Goal: Task Accomplishment & Management: Use online tool/utility

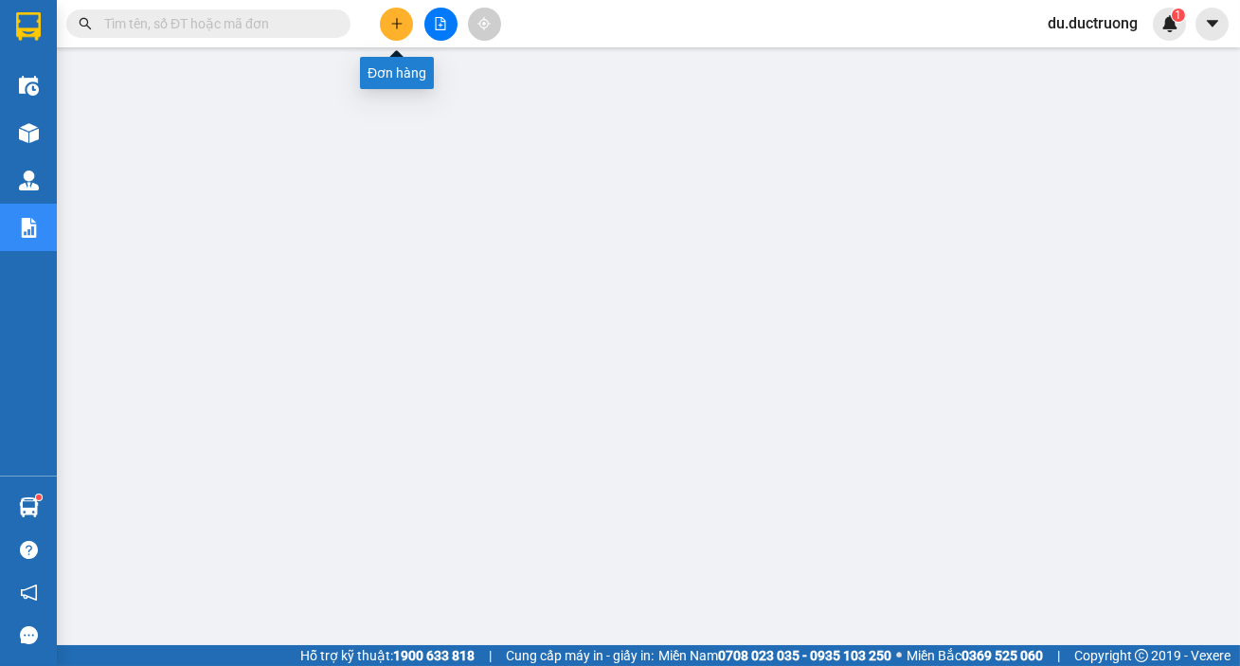
click at [397, 26] on icon "plus" at bounding box center [396, 23] width 1 height 10
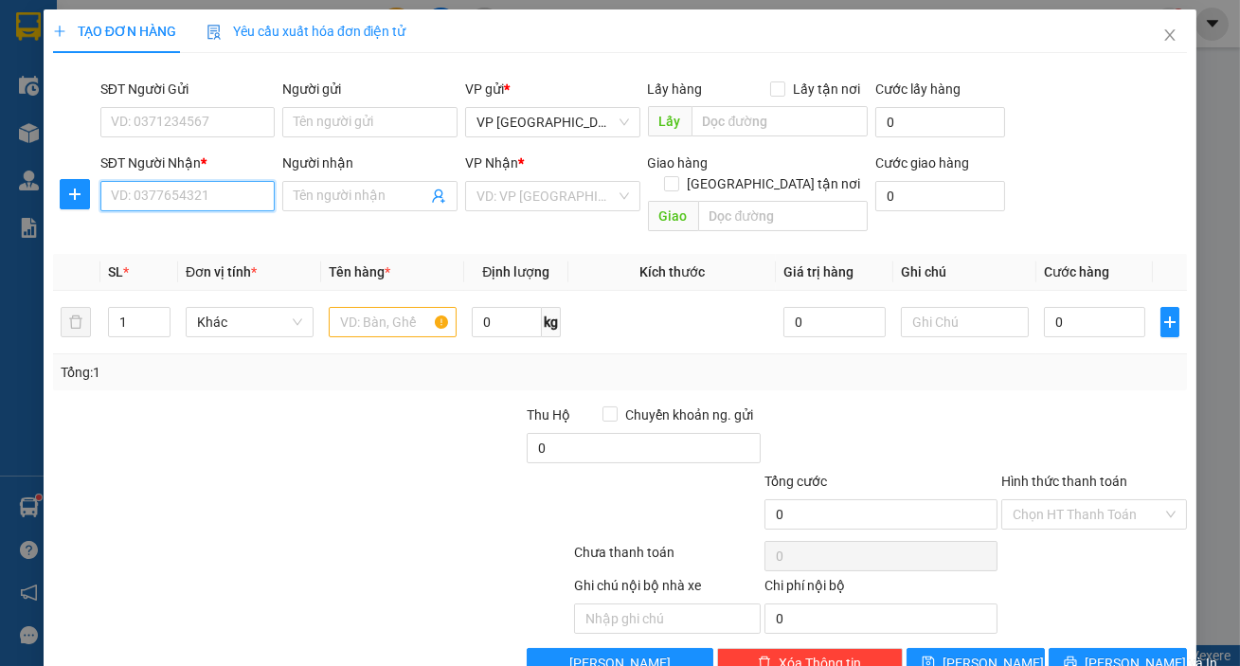
click at [146, 189] on input "SĐT Người Nhận *" at bounding box center [187, 196] width 175 height 30
click at [181, 226] on div "0962791998" at bounding box center [186, 234] width 151 height 21
type input "0962791998"
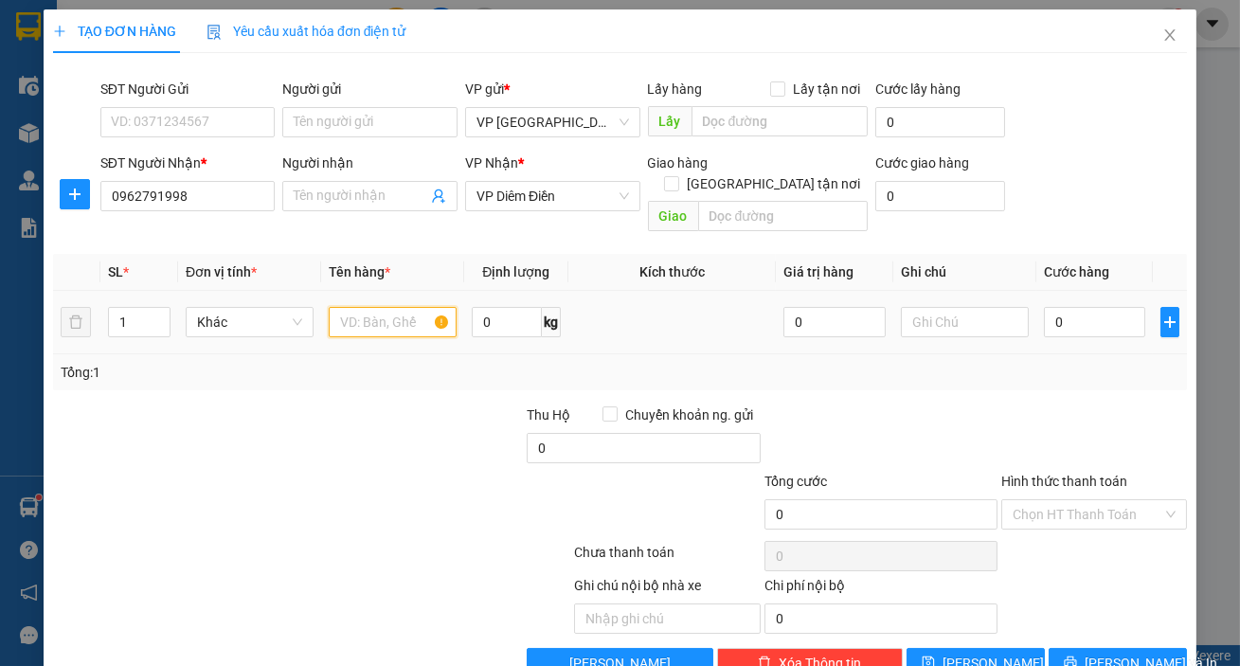
click at [397, 307] on input "text" at bounding box center [393, 322] width 128 height 30
type input "1"
type input "2 bọc đen"
click at [1123, 308] on input "0" at bounding box center [1095, 322] width 102 height 30
type input "001"
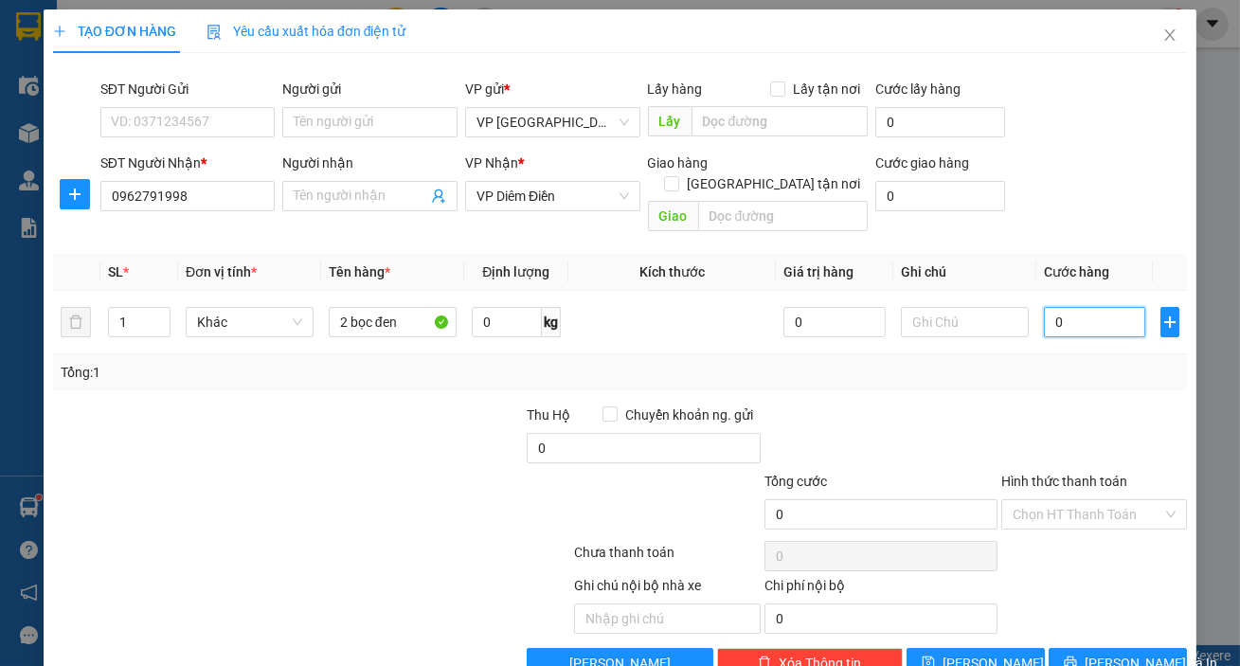
type input "1"
type input "0.010"
type input "10"
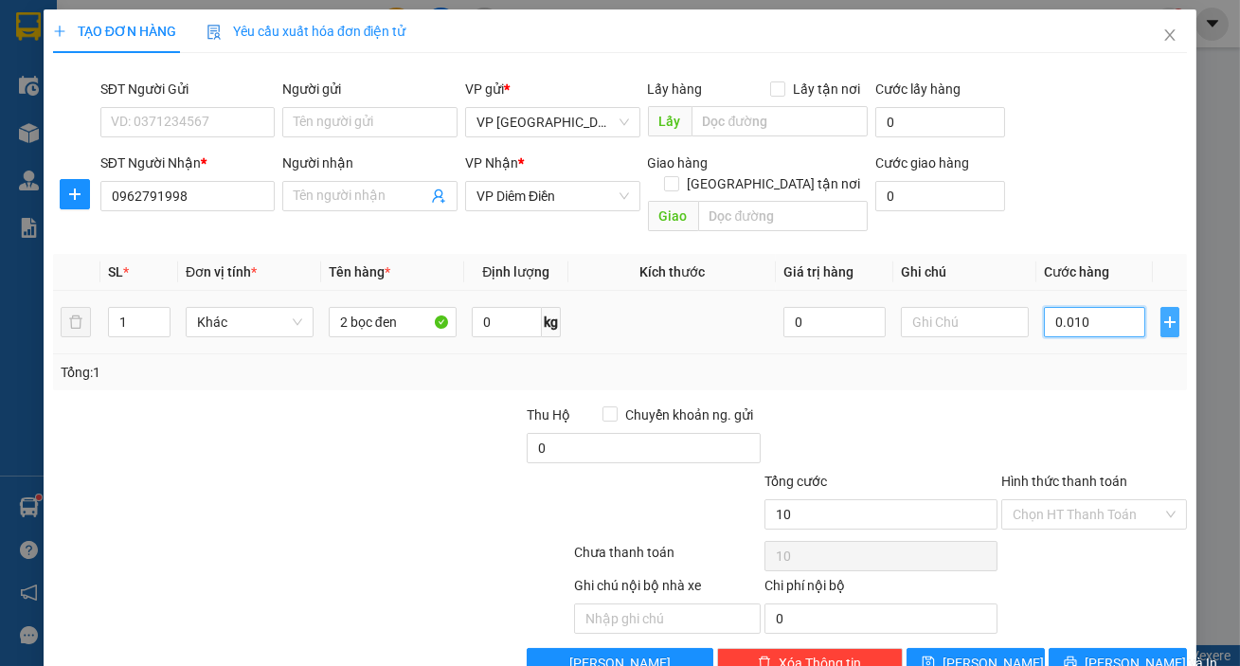
type input "00.100"
type input "100"
type input "100.000"
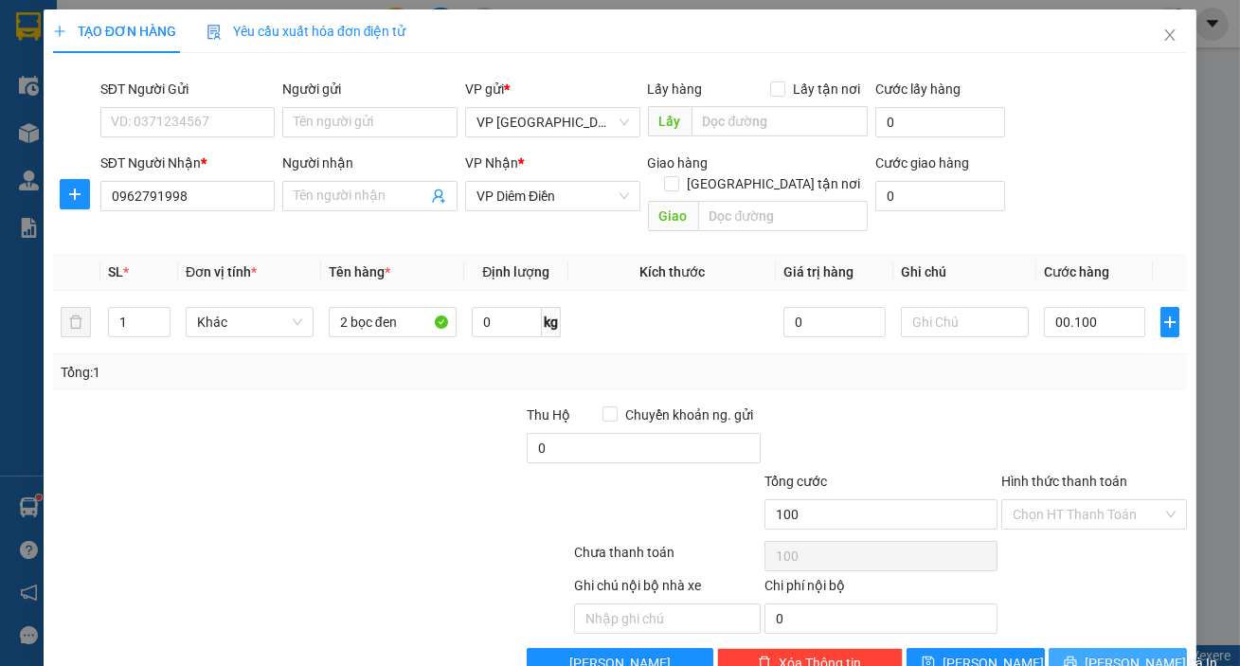
type input "100.000"
click at [1114, 653] on span "[PERSON_NAME] và In" at bounding box center [1151, 663] width 133 height 21
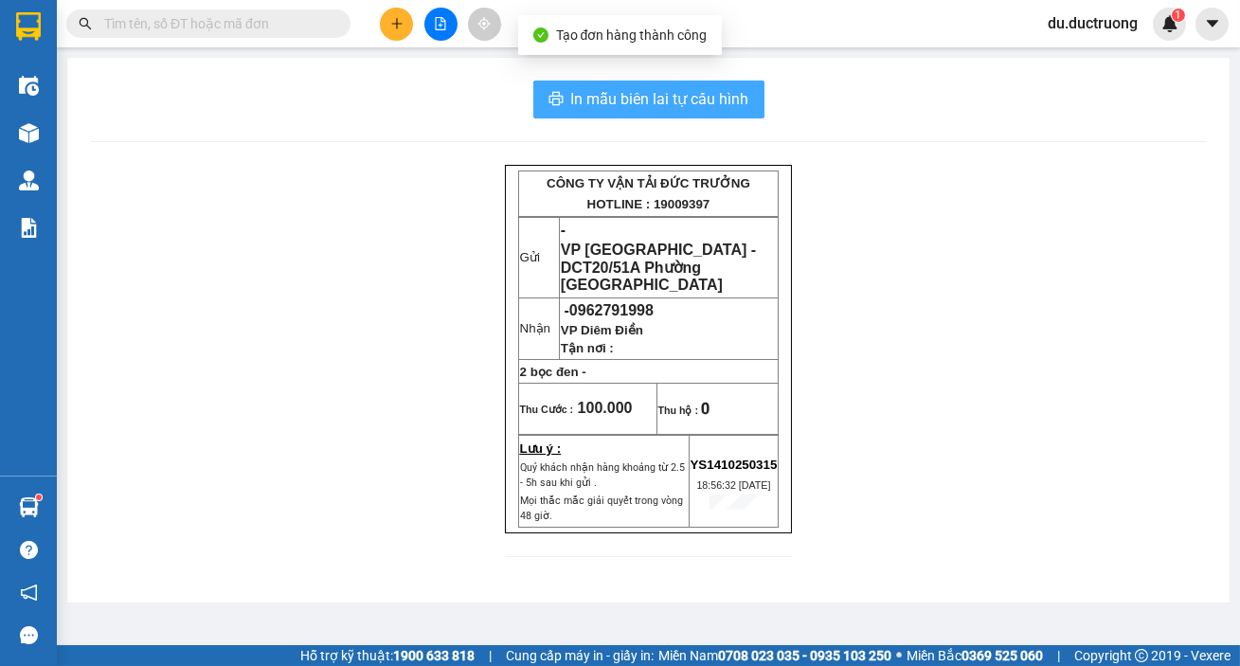
click at [699, 87] on span "In mẫu biên lai tự cấu hình" at bounding box center [660, 99] width 178 height 24
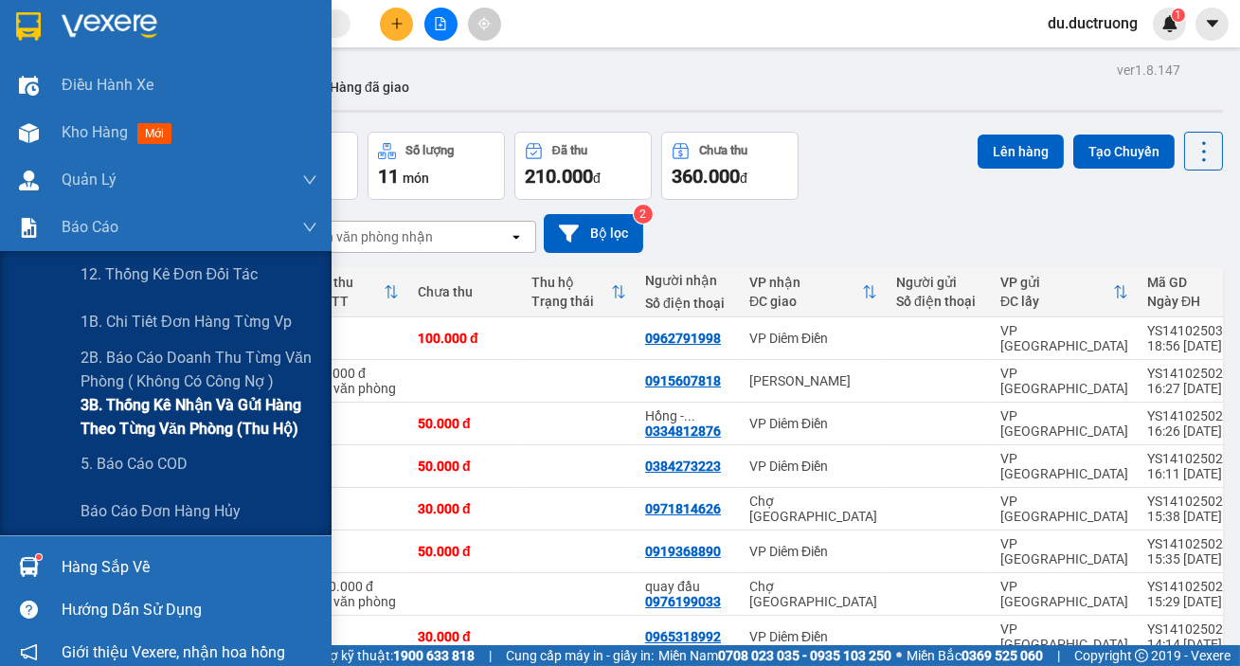
click at [149, 425] on span "3B. Thống kê nhận và gửi hàng theo từng văn phòng (thu hộ)" at bounding box center [199, 416] width 237 height 47
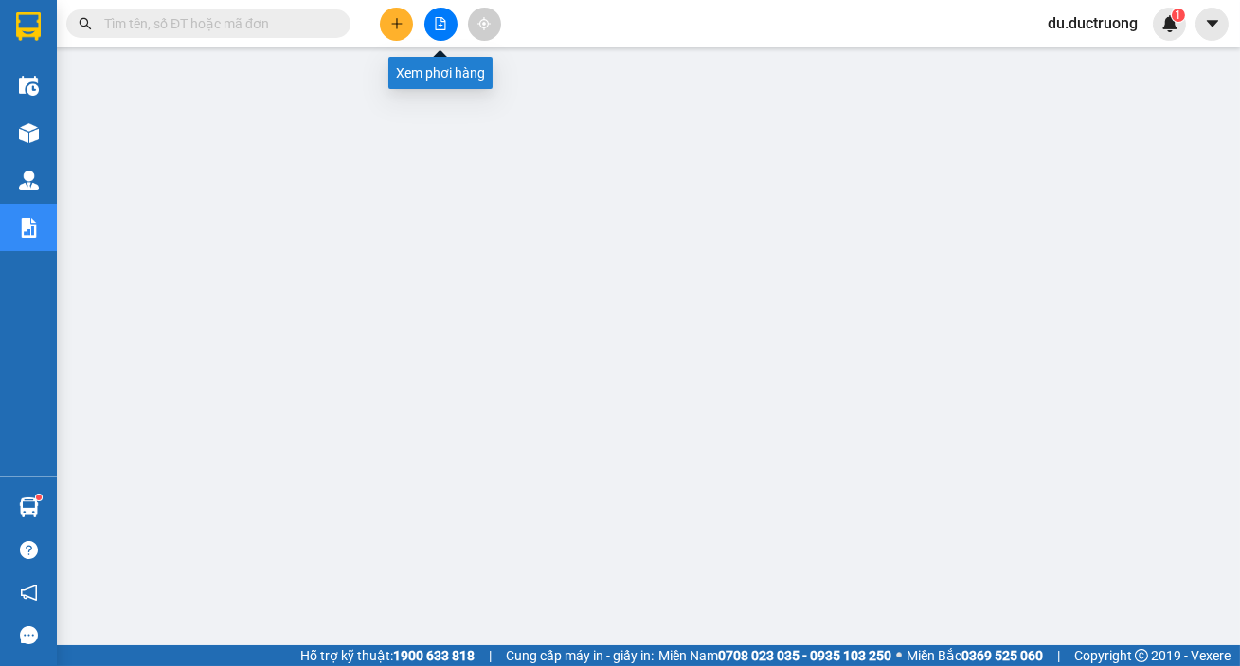
click at [438, 20] on icon "file-add" at bounding box center [440, 23] width 13 height 13
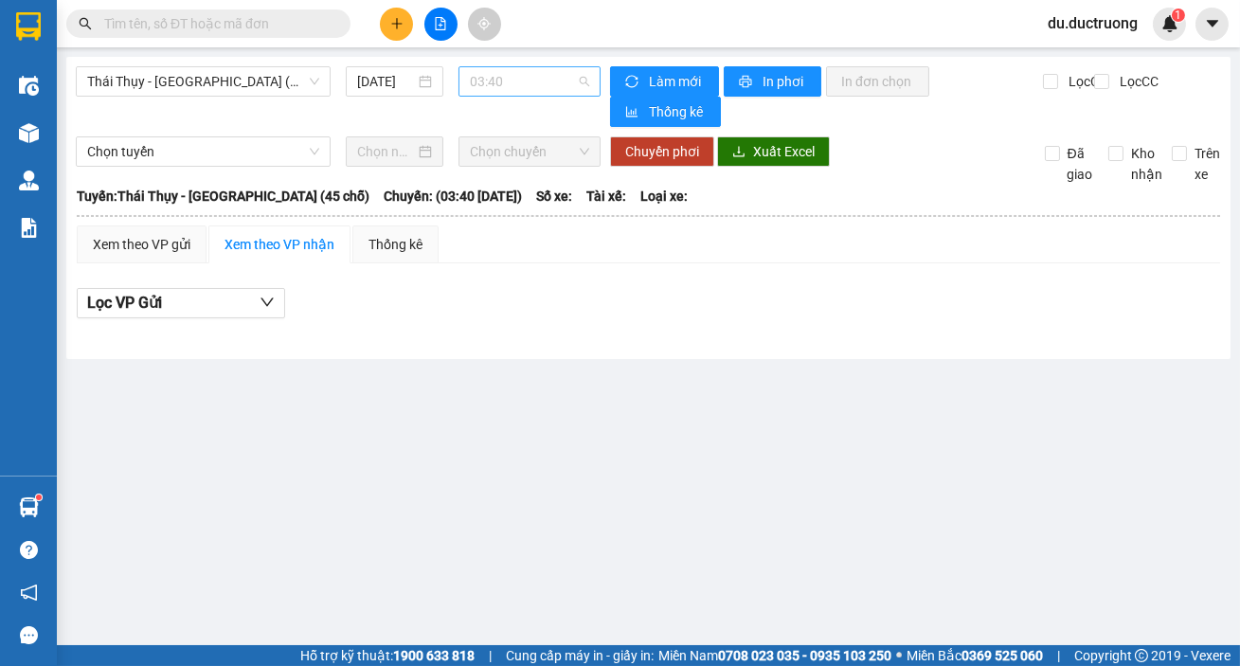
click at [500, 76] on span "03:40" at bounding box center [529, 81] width 119 height 28
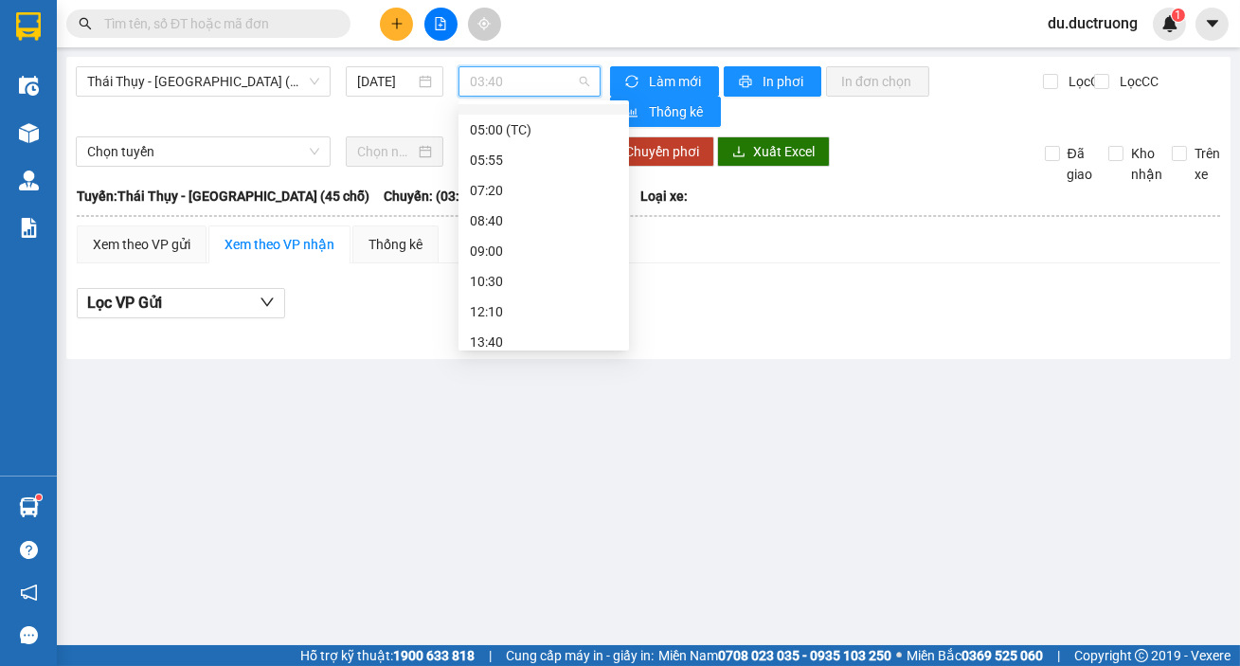
scroll to position [92, 0]
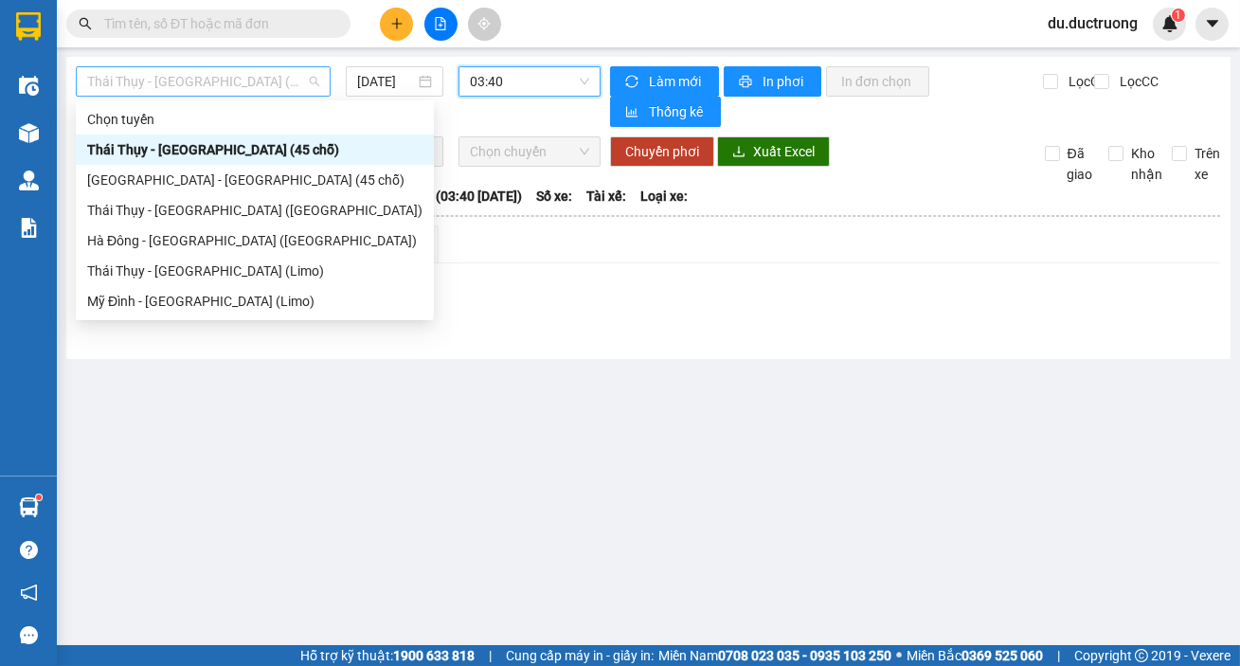
click at [180, 71] on span "Thái Thụy - [GEOGRAPHIC_DATA] (45 chỗ)" at bounding box center [203, 81] width 232 height 28
click at [222, 213] on div "Thái Thụy - [GEOGRAPHIC_DATA] ([GEOGRAPHIC_DATA])" at bounding box center [254, 210] width 335 height 21
type input "[DATE]"
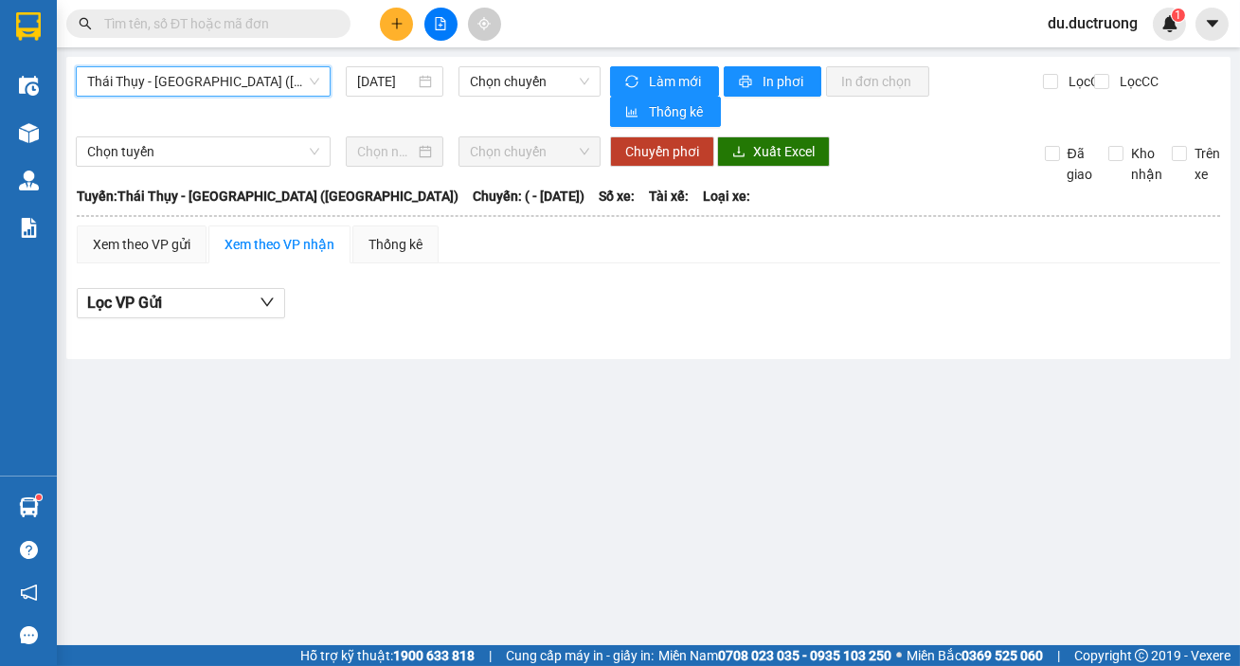
click at [204, 88] on span "Thái Thụy - [GEOGRAPHIC_DATA] ([GEOGRAPHIC_DATA])" at bounding box center [203, 81] width 232 height 28
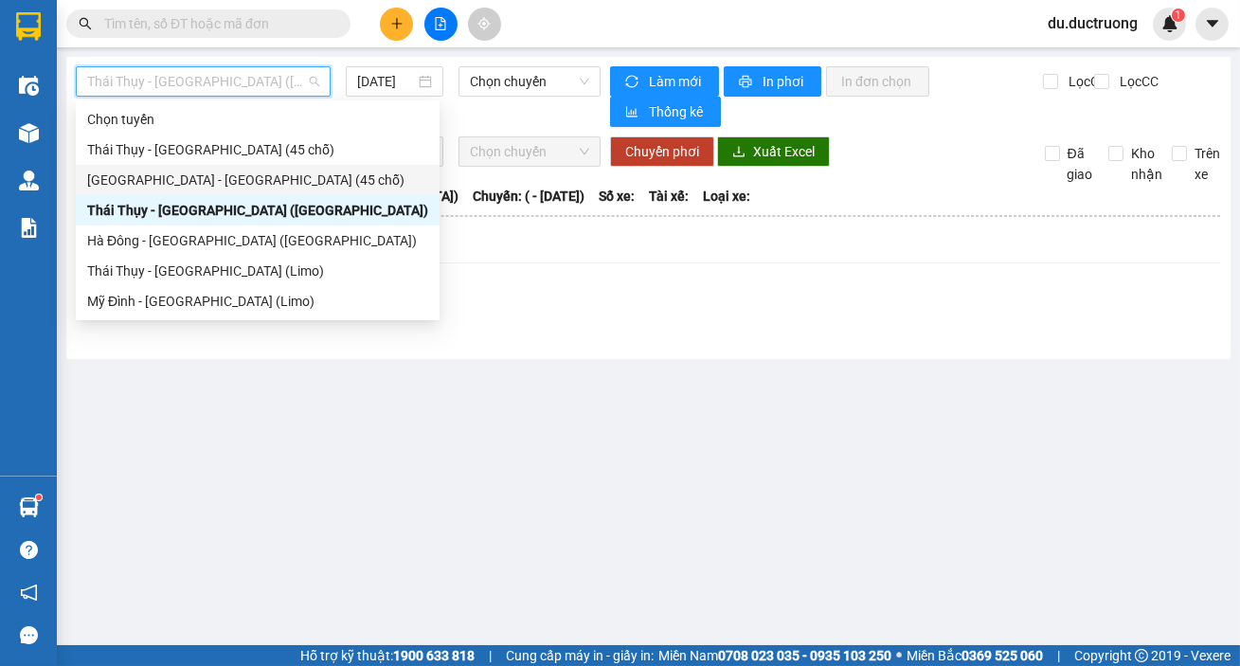
click at [211, 171] on div "[GEOGRAPHIC_DATA] - [GEOGRAPHIC_DATA] (45 chỗ)" at bounding box center [257, 180] width 341 height 21
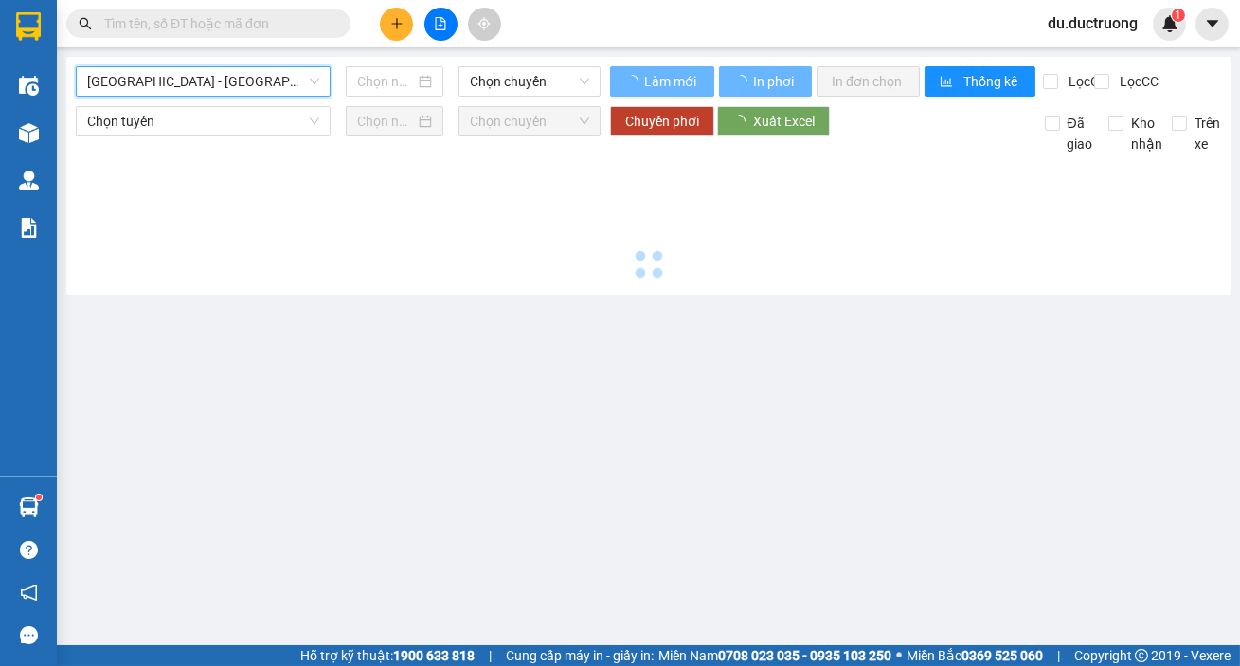
type input "[DATE]"
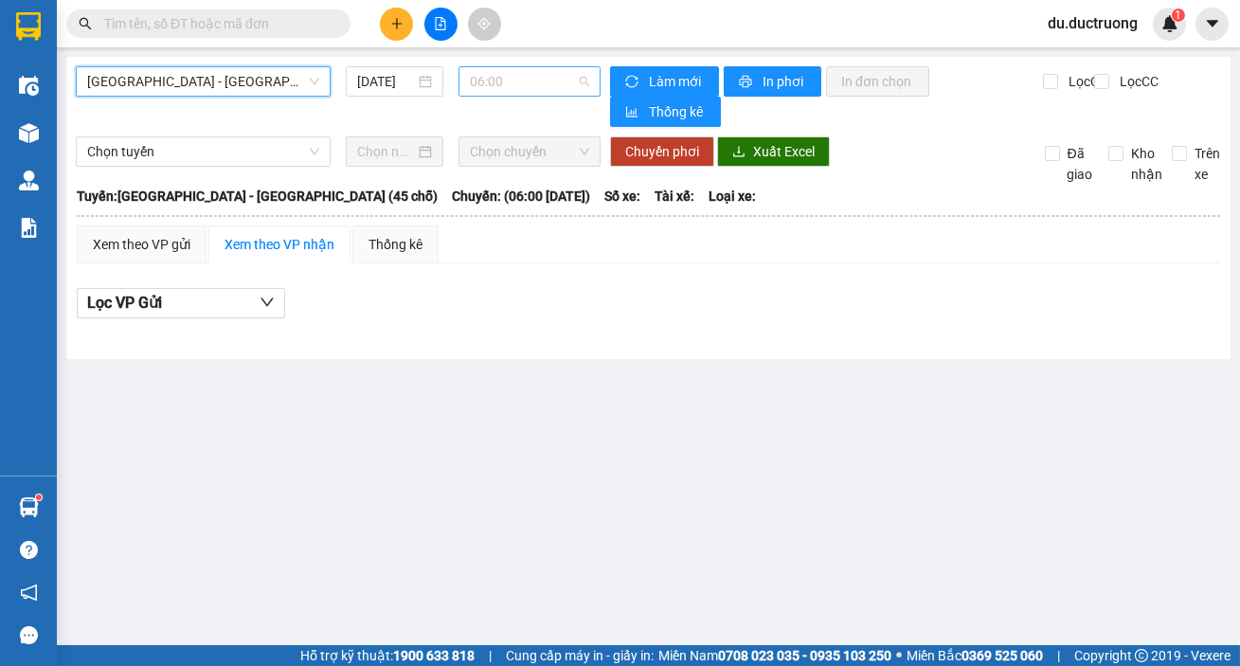
click at [525, 87] on span "06:00" at bounding box center [529, 81] width 119 height 28
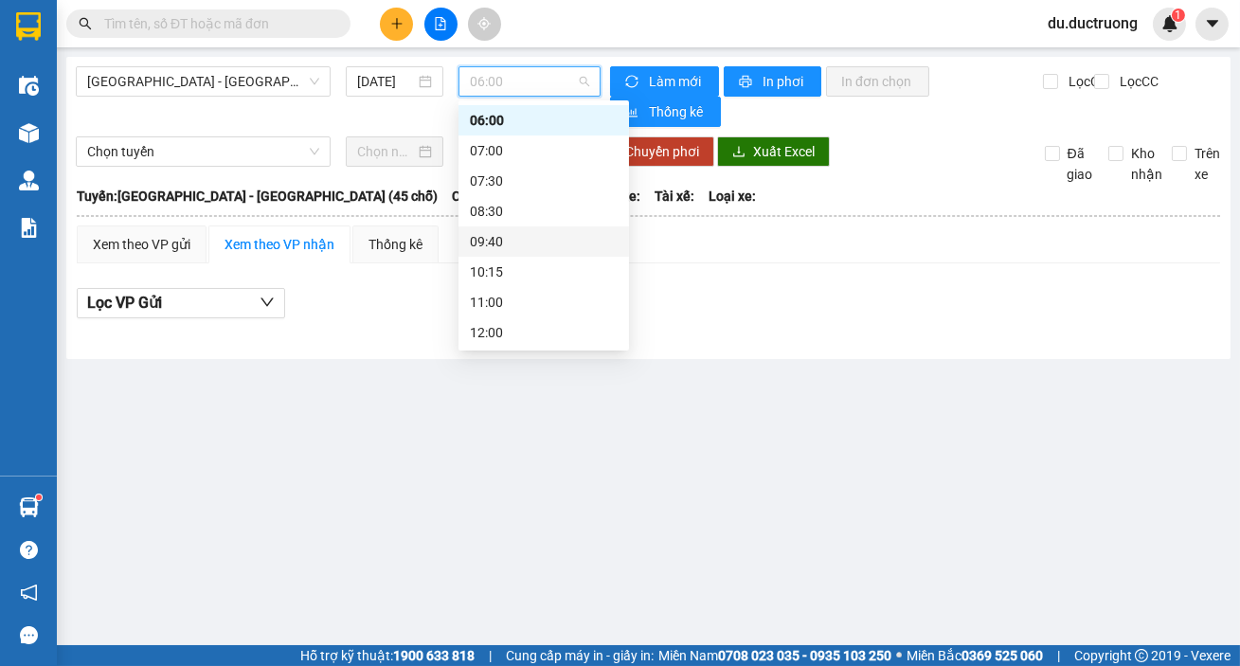
click at [524, 242] on div "09:40" at bounding box center [544, 241] width 148 height 21
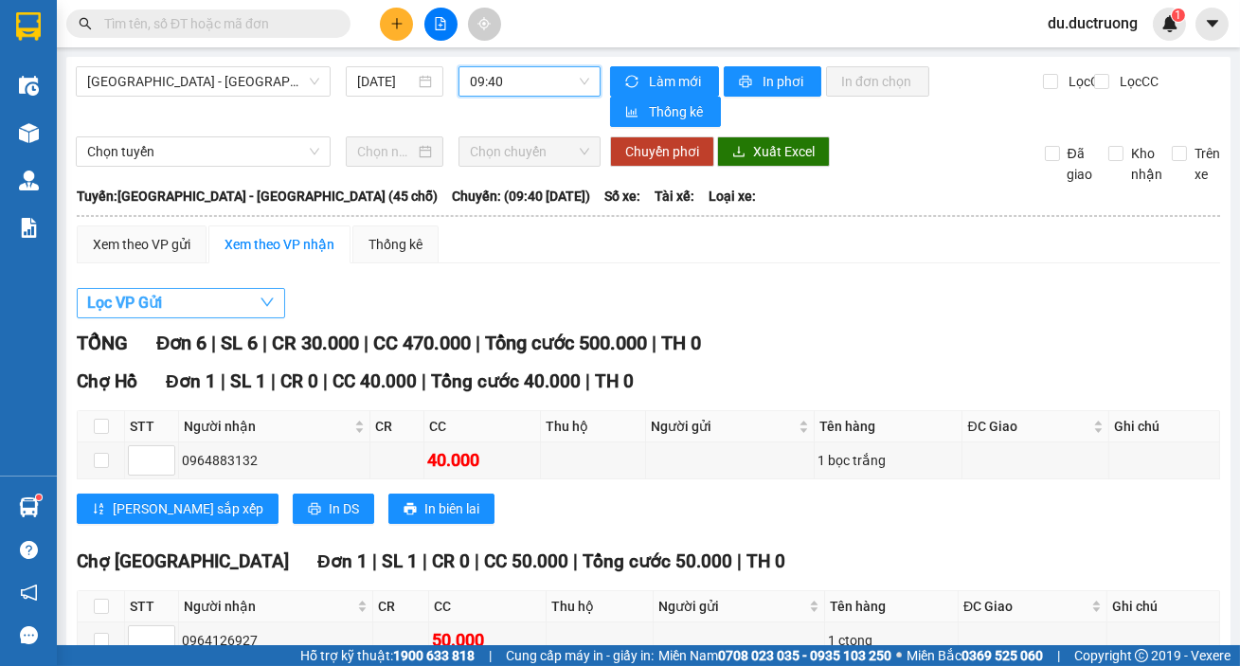
click at [182, 306] on button "Lọc VP Gửi" at bounding box center [181, 303] width 208 height 30
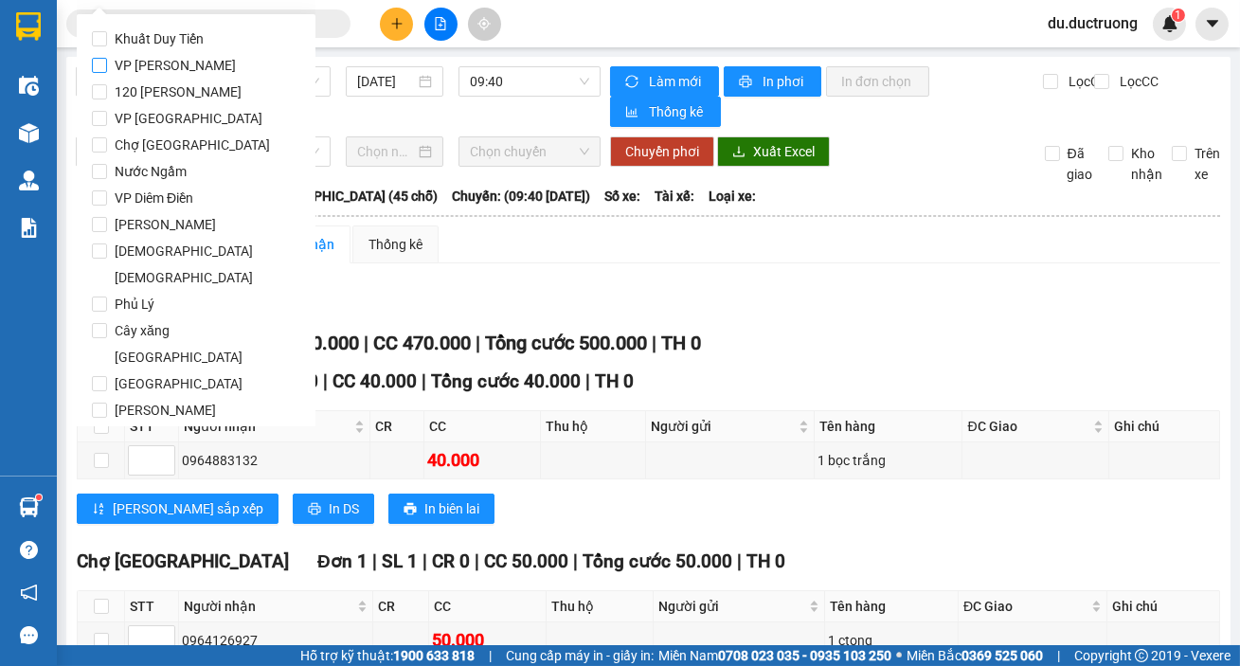
click at [149, 61] on span "VP [PERSON_NAME]" at bounding box center [175, 65] width 136 height 27
click at [107, 61] on input "VP [PERSON_NAME]" at bounding box center [99, 65] width 15 height 15
click at [189, 68] on span "VP [PERSON_NAME]" at bounding box center [175, 65] width 136 height 27
click at [107, 68] on input "VP [PERSON_NAME]" at bounding box center [99, 65] width 15 height 15
checkbox input "false"
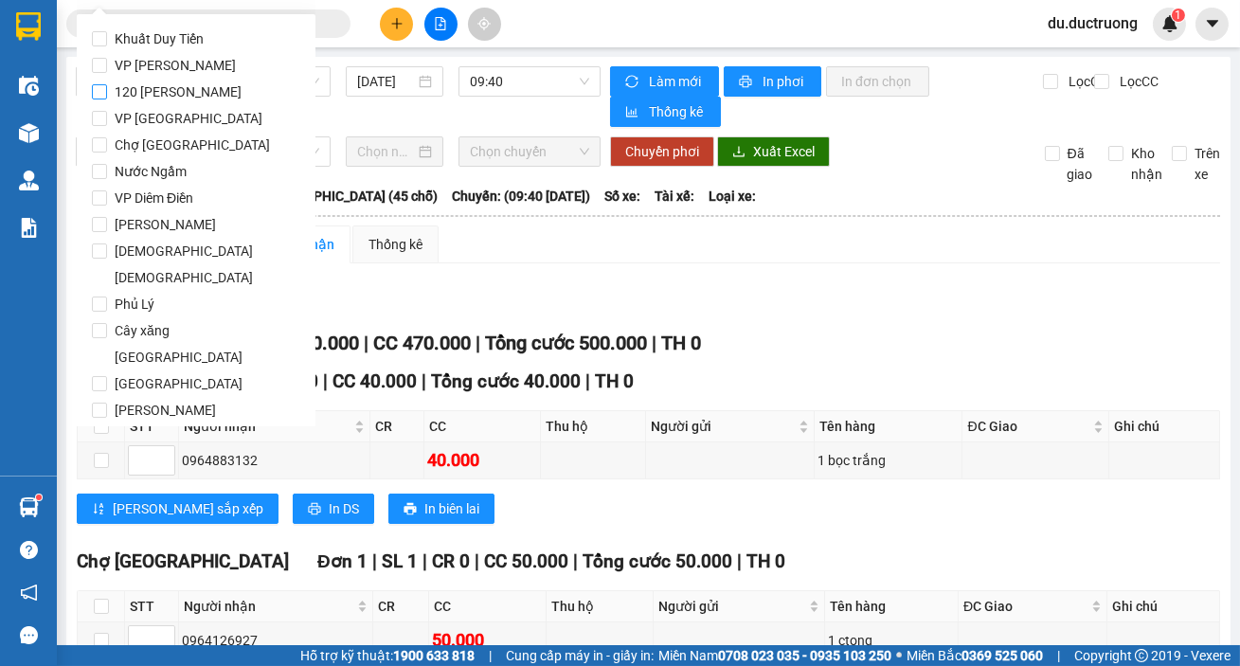
click at [166, 119] on span "VP [GEOGRAPHIC_DATA]" at bounding box center [188, 118] width 163 height 27
click at [107, 119] on input "VP [GEOGRAPHIC_DATA]" at bounding box center [99, 118] width 15 height 15
checkbox input "true"
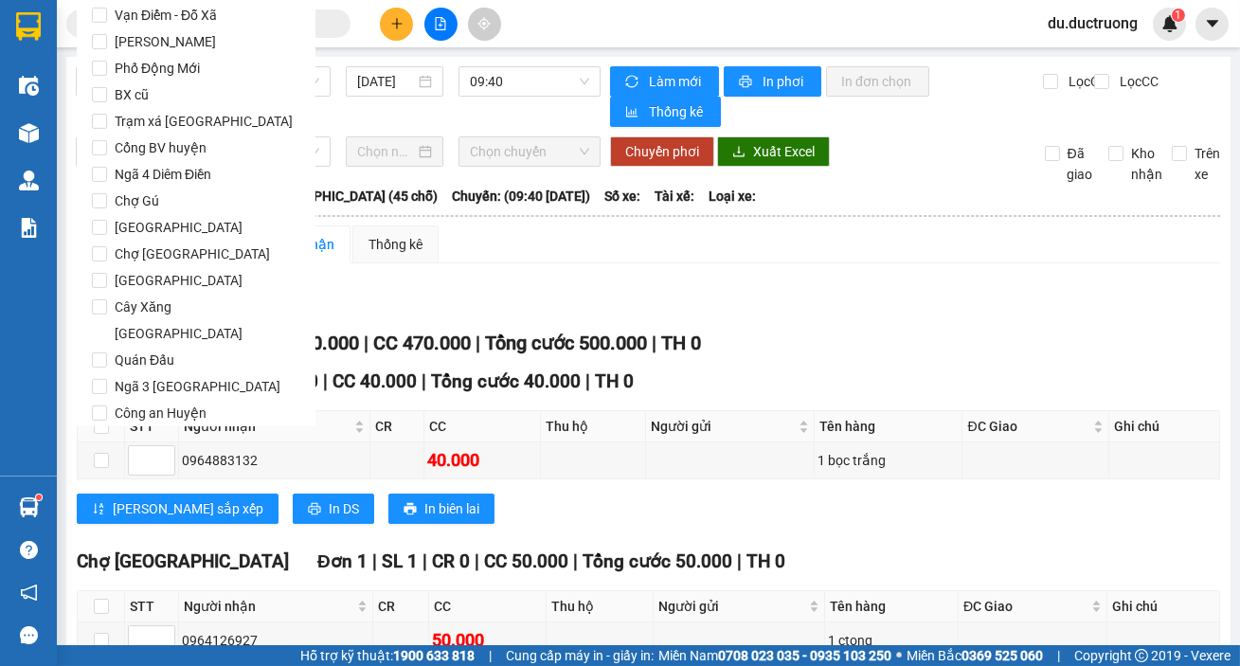
scroll to position [1578, 0]
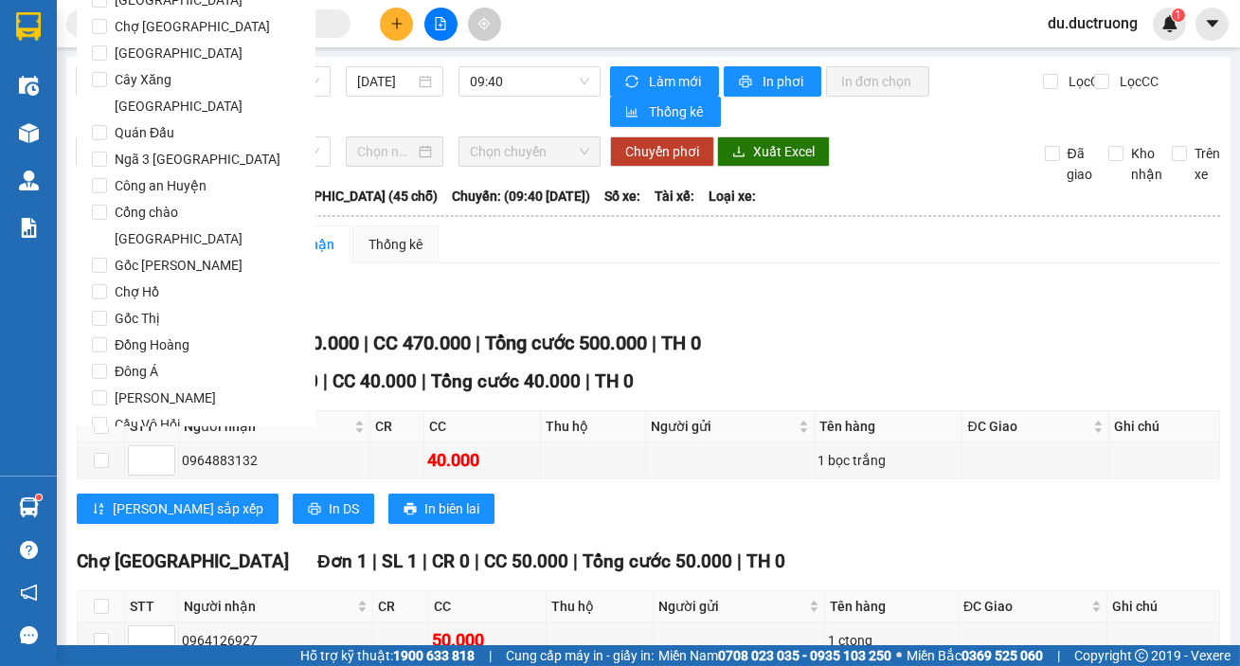
click at [126, 522] on span "Lọc" at bounding box center [118, 532] width 22 height 21
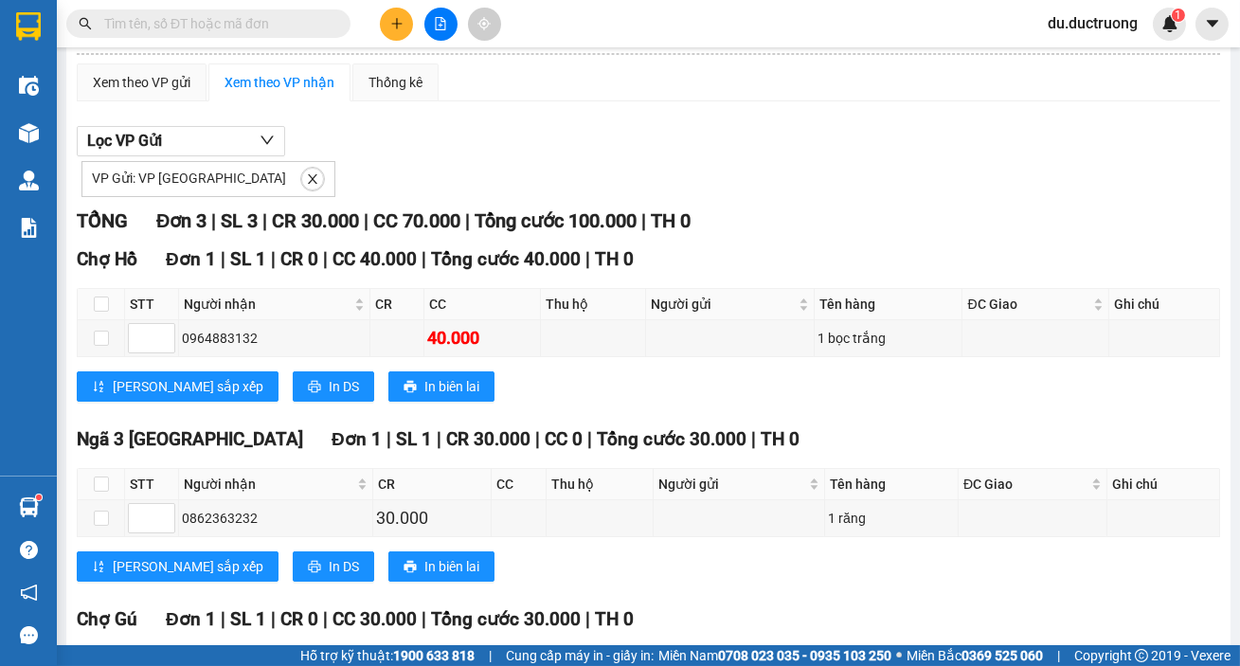
scroll to position [14, 0]
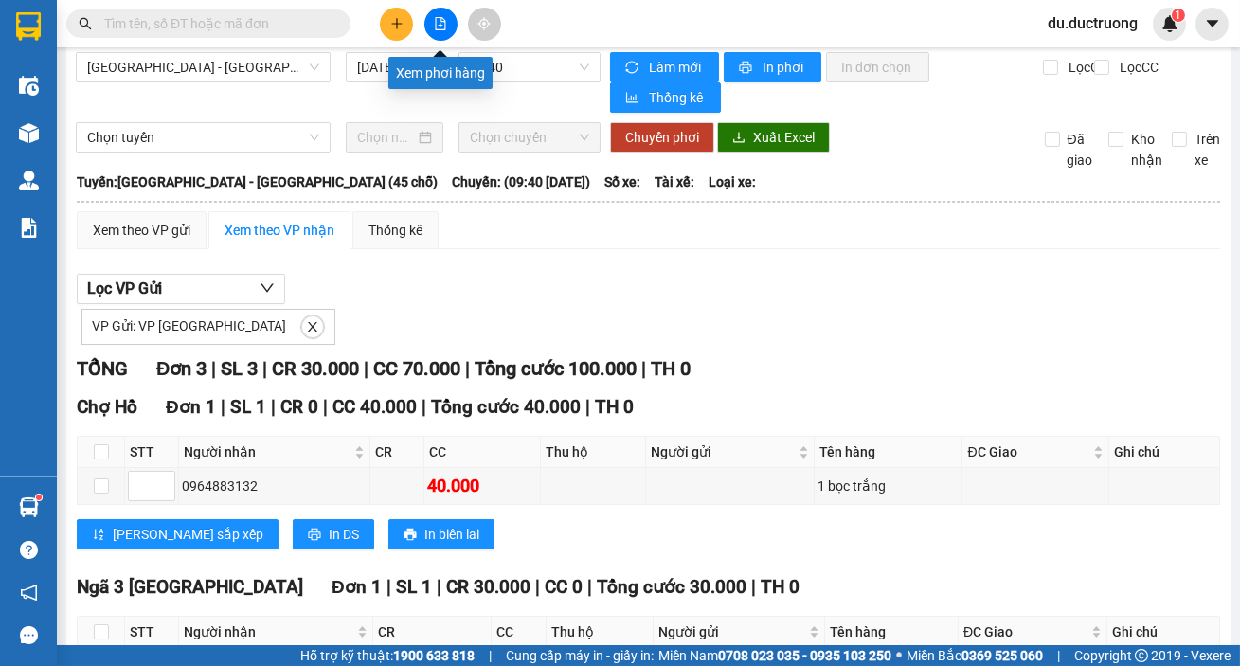
drag, startPoint x: 456, startPoint y: 48, endPoint x: 478, endPoint y: 60, distance: 24.6
click at [460, 50] on div "Xem phơi hàng" at bounding box center [440, 66] width 104 height 45
click at [539, 61] on span "09:40" at bounding box center [529, 67] width 119 height 28
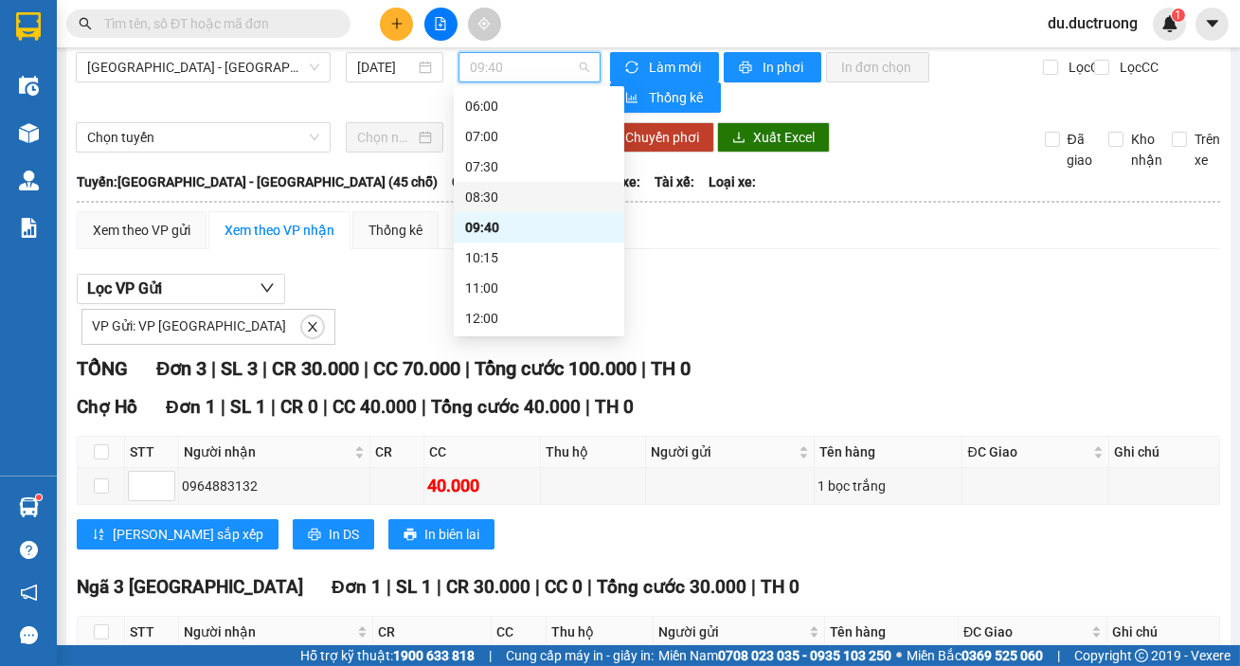
drag, startPoint x: 497, startPoint y: 189, endPoint x: 603, endPoint y: 144, distance: 114.2
click at [498, 189] on div "08:30" at bounding box center [539, 197] width 148 height 21
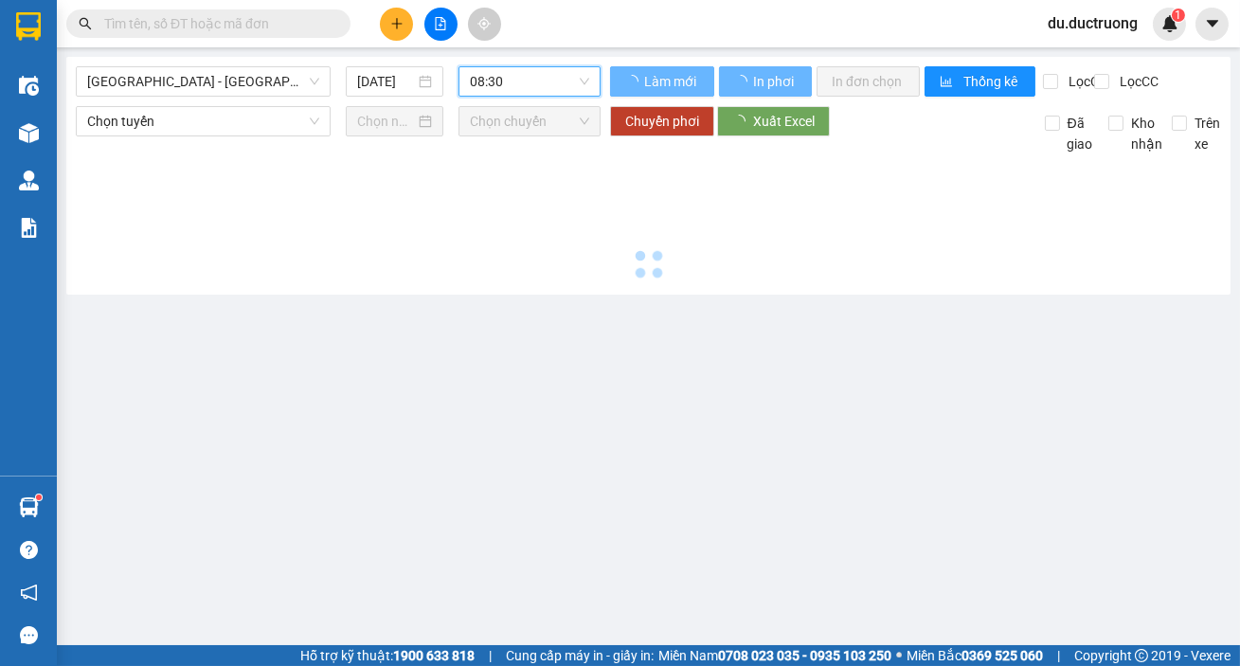
scroll to position [0, 0]
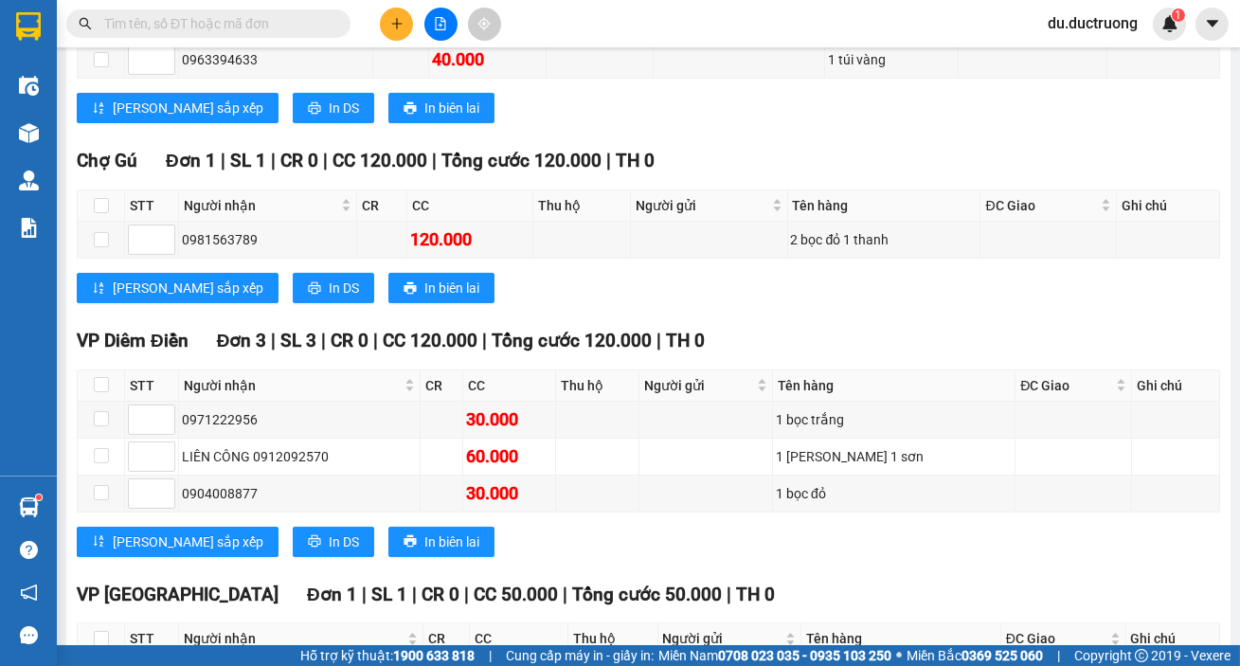
scroll to position [941, 0]
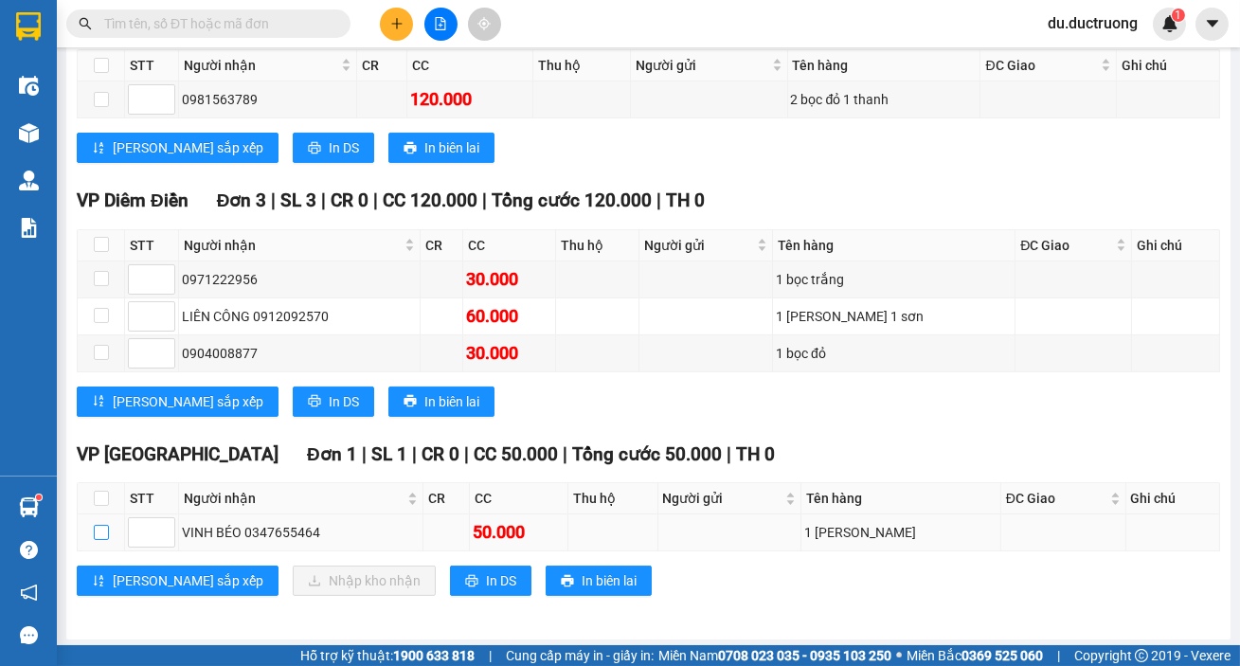
drag, startPoint x: 103, startPoint y: 527, endPoint x: 119, endPoint y: 516, distance: 19.2
click at [104, 526] on input "checkbox" at bounding box center [101, 532] width 15 height 15
checkbox input "true"
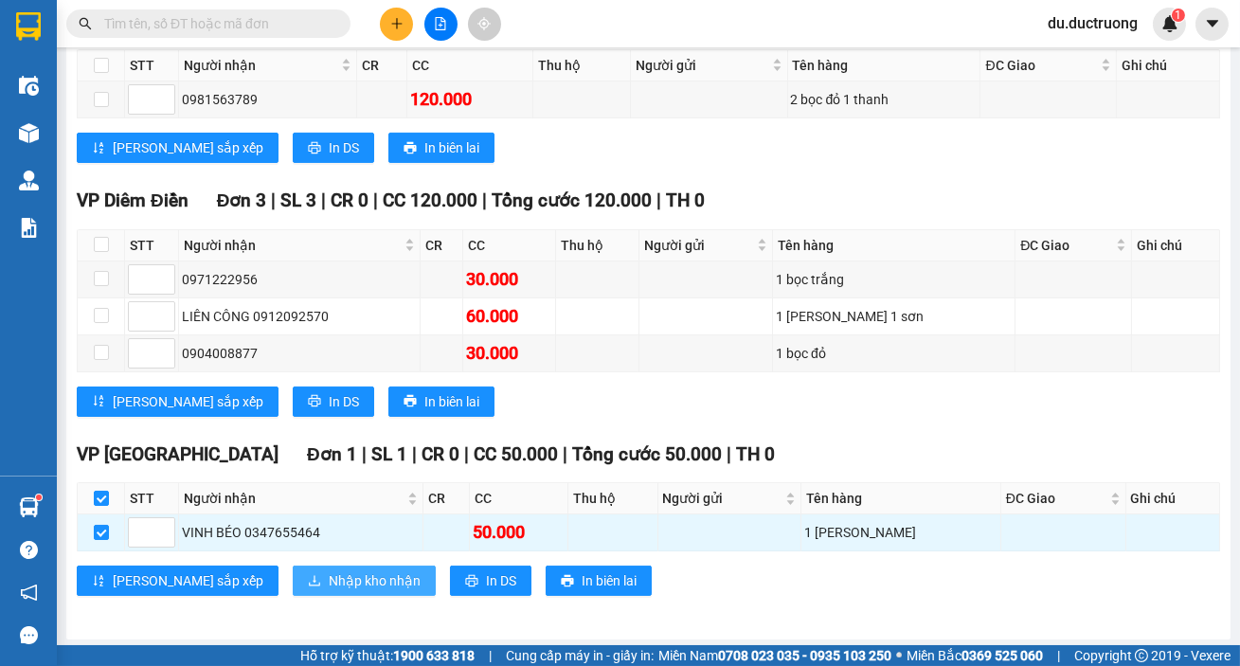
click at [329, 582] on span "Nhập kho nhận" at bounding box center [375, 580] width 92 height 21
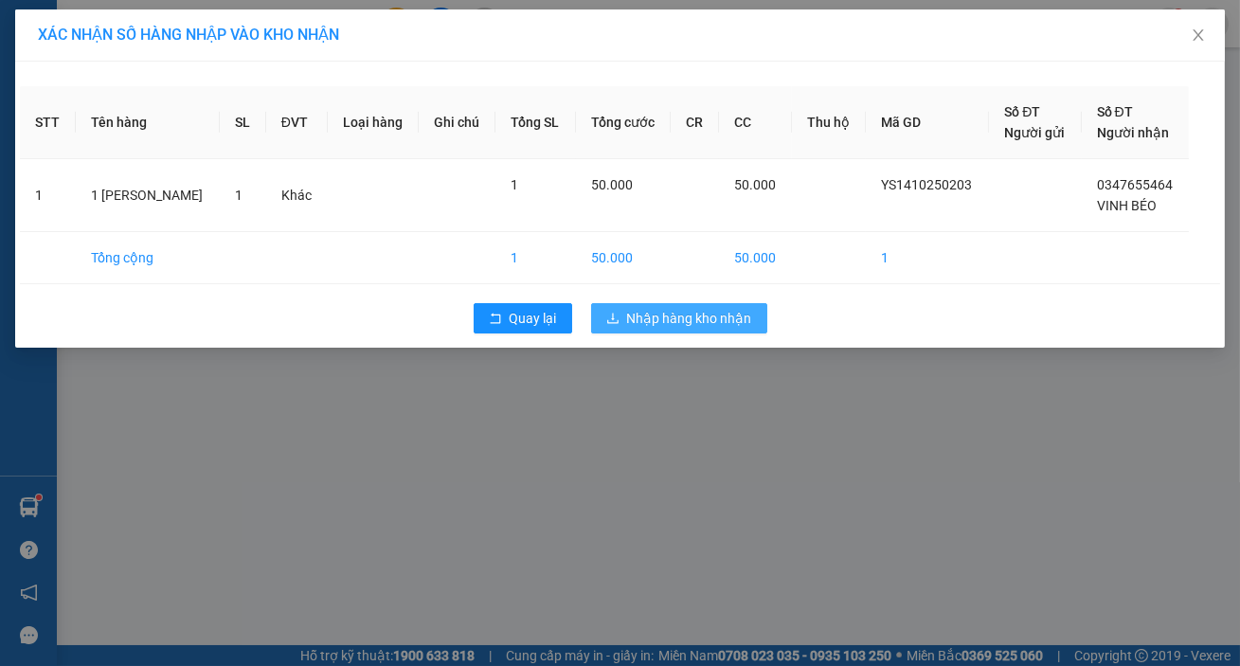
click at [742, 319] on span "Nhập hàng kho nhận" at bounding box center [689, 318] width 125 height 21
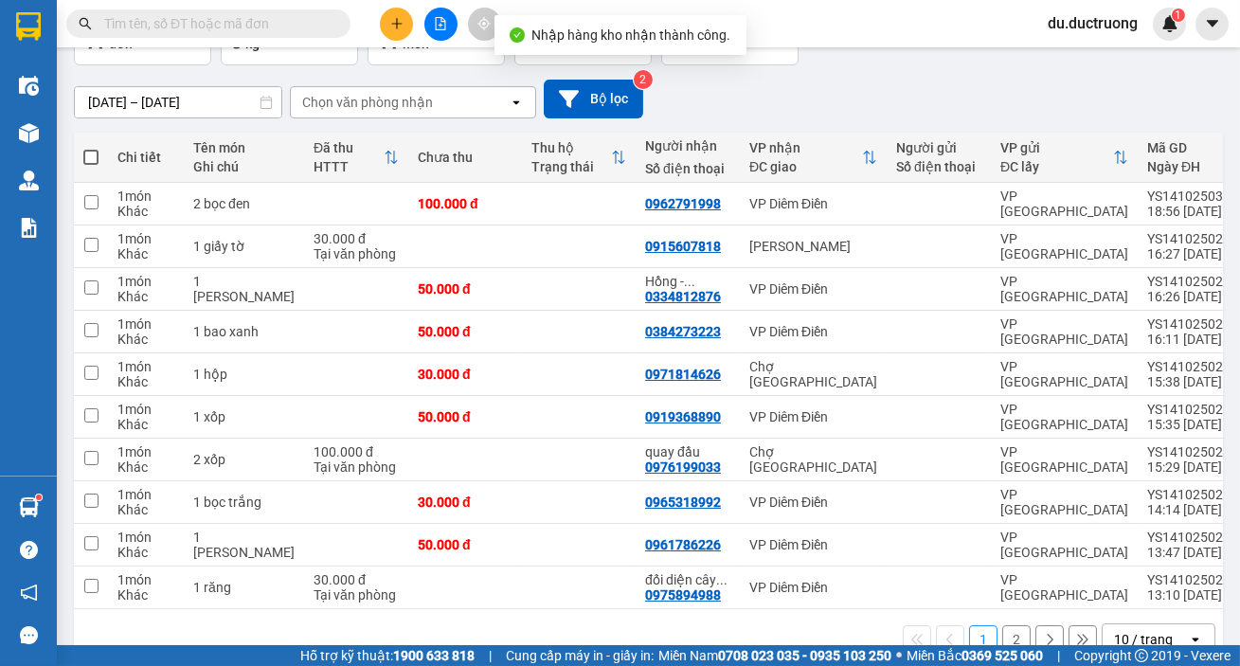
scroll to position [181, 0]
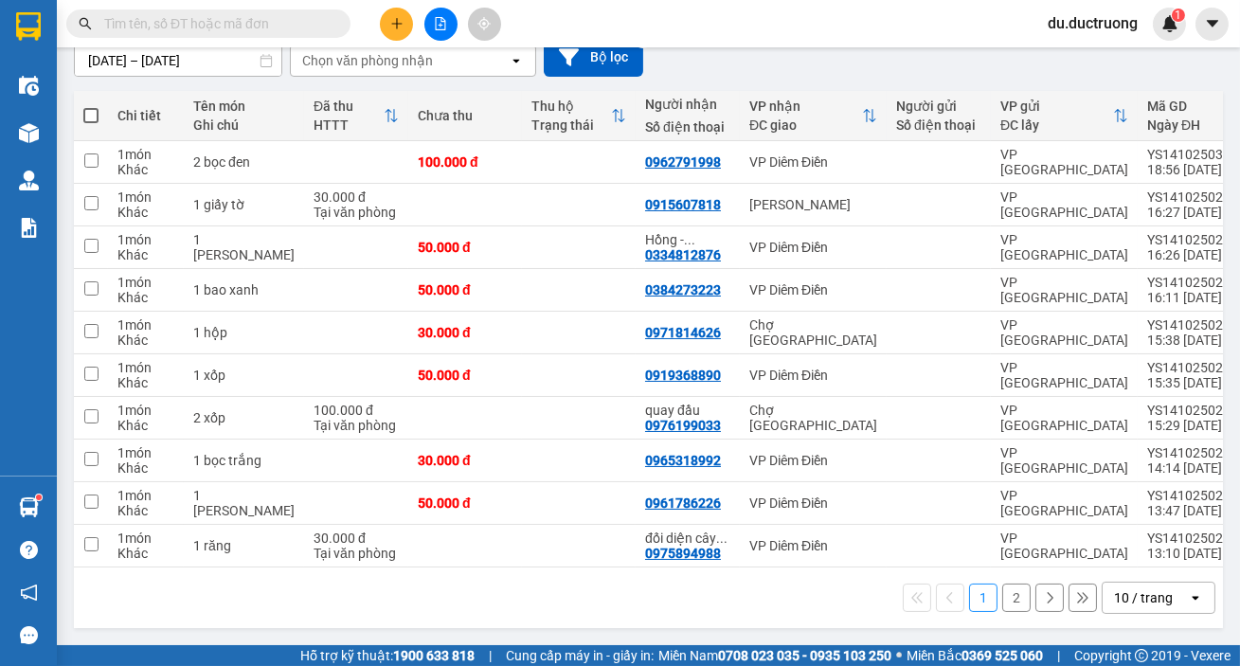
click at [1002, 586] on button "2" at bounding box center [1016, 598] width 28 height 28
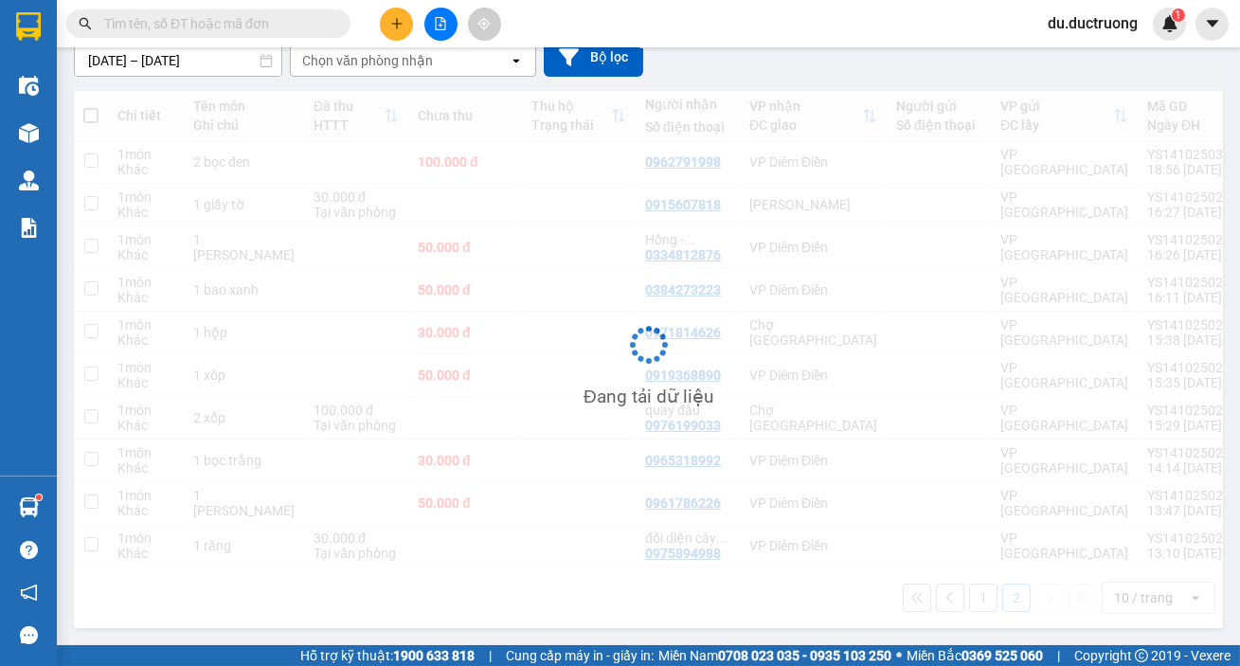
scroll to position [86, 0]
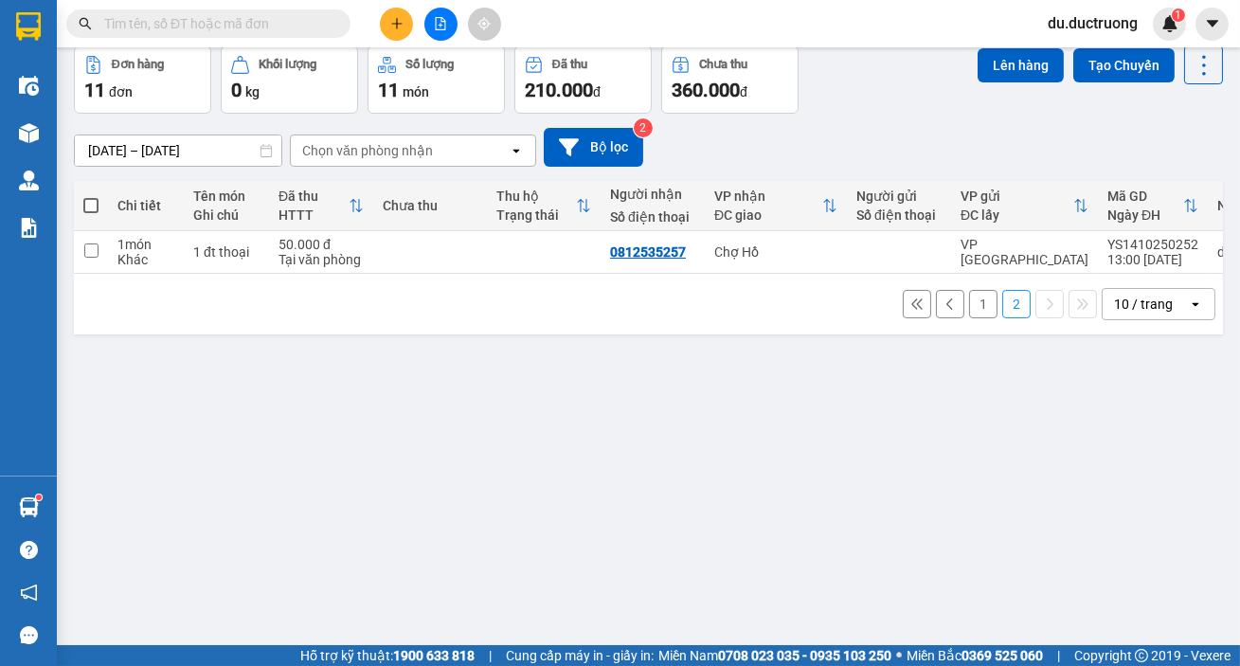
click at [972, 317] on button "1" at bounding box center [983, 304] width 28 height 28
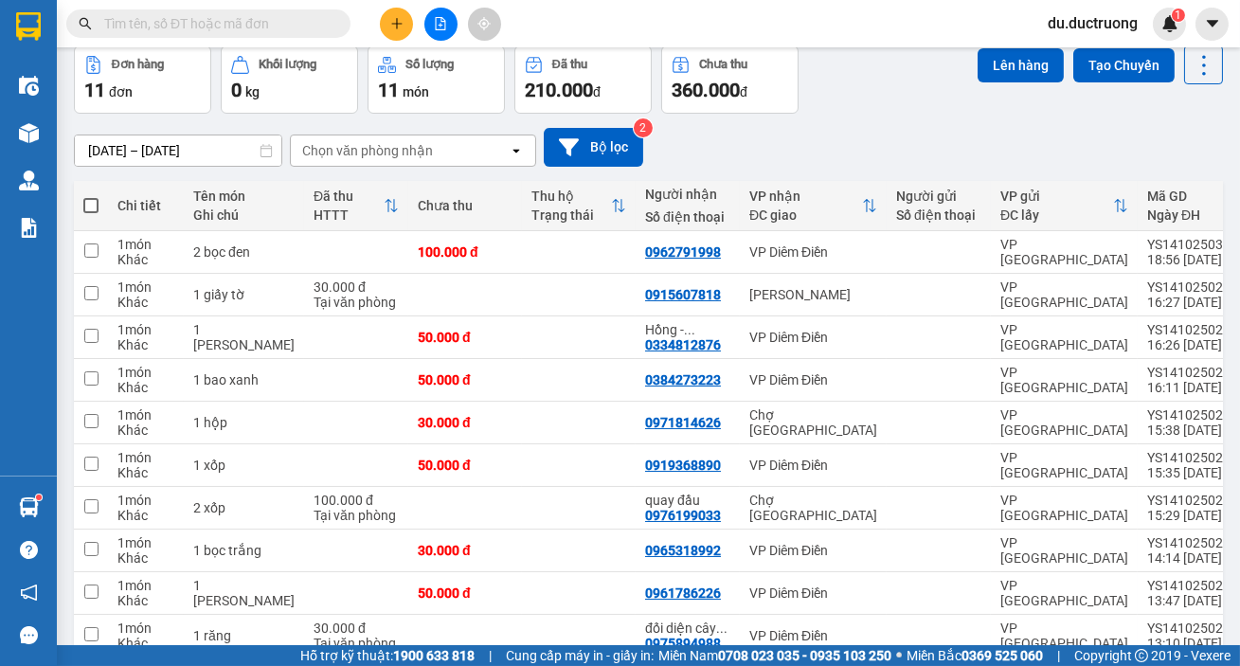
scroll to position [181, 0]
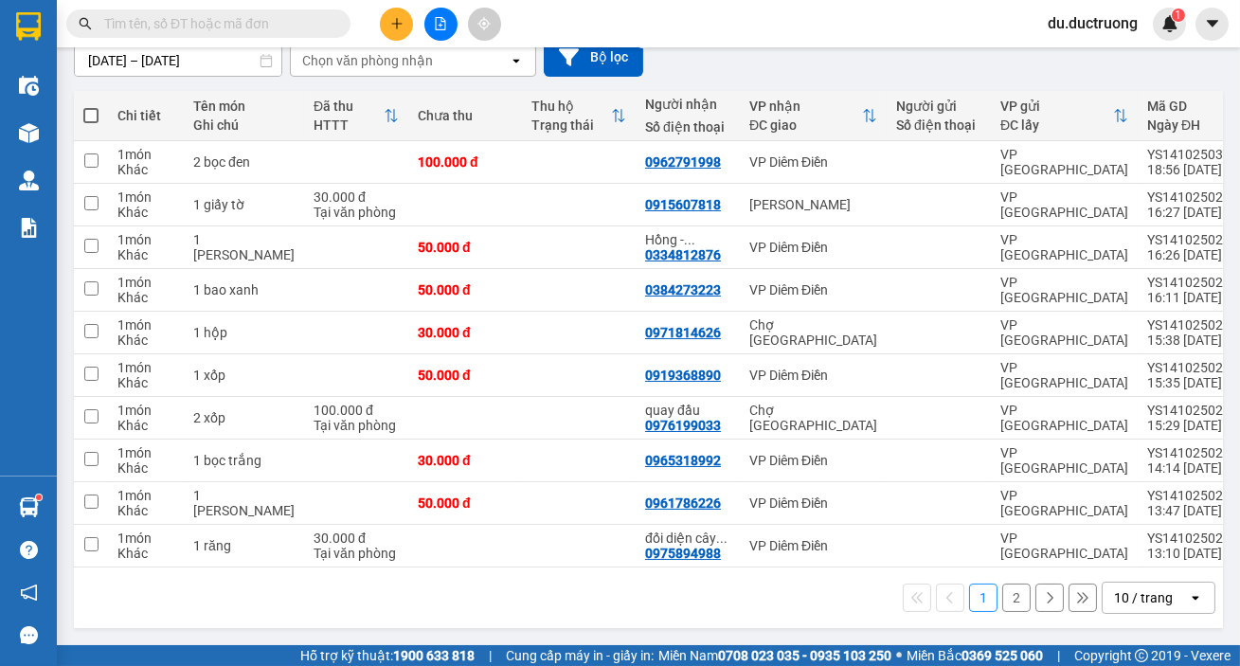
click at [1002, 598] on button "2" at bounding box center [1016, 598] width 28 height 28
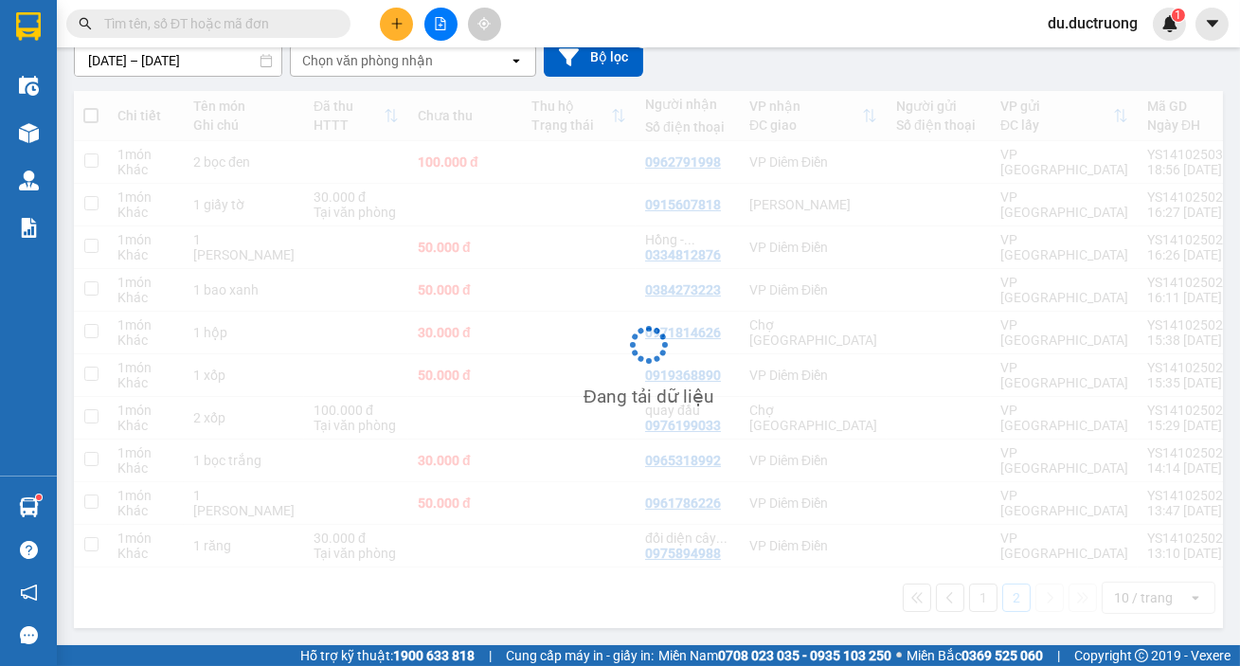
scroll to position [86, 0]
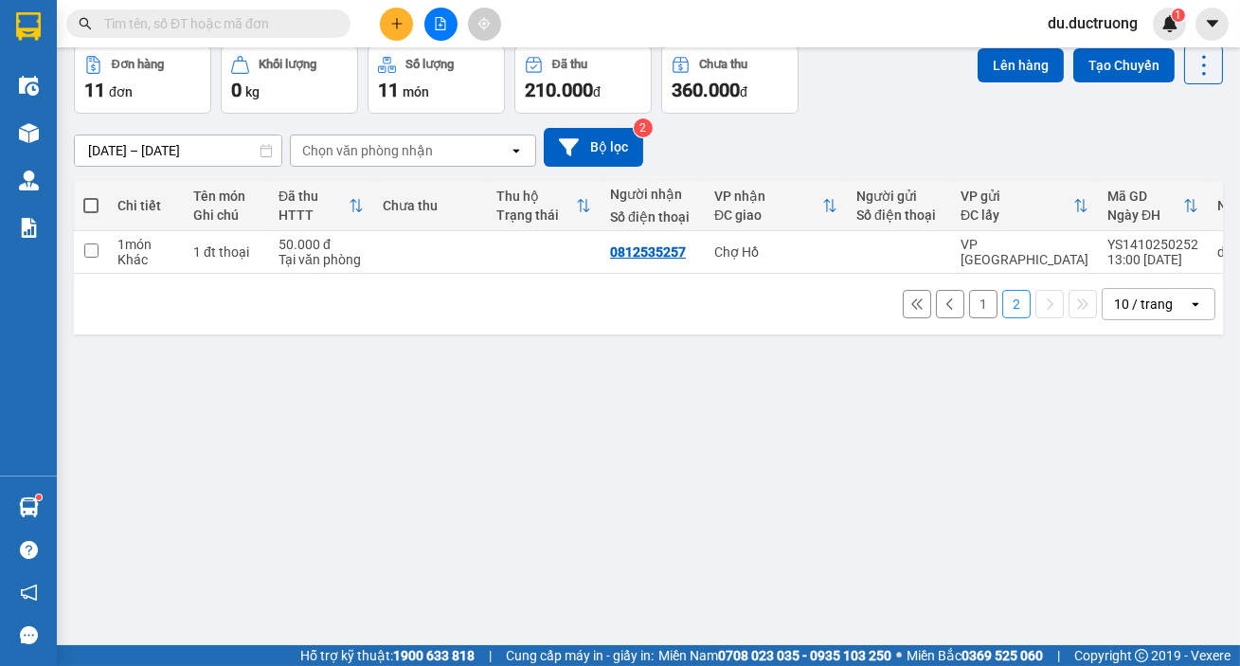
click at [969, 306] on button "1" at bounding box center [983, 304] width 28 height 28
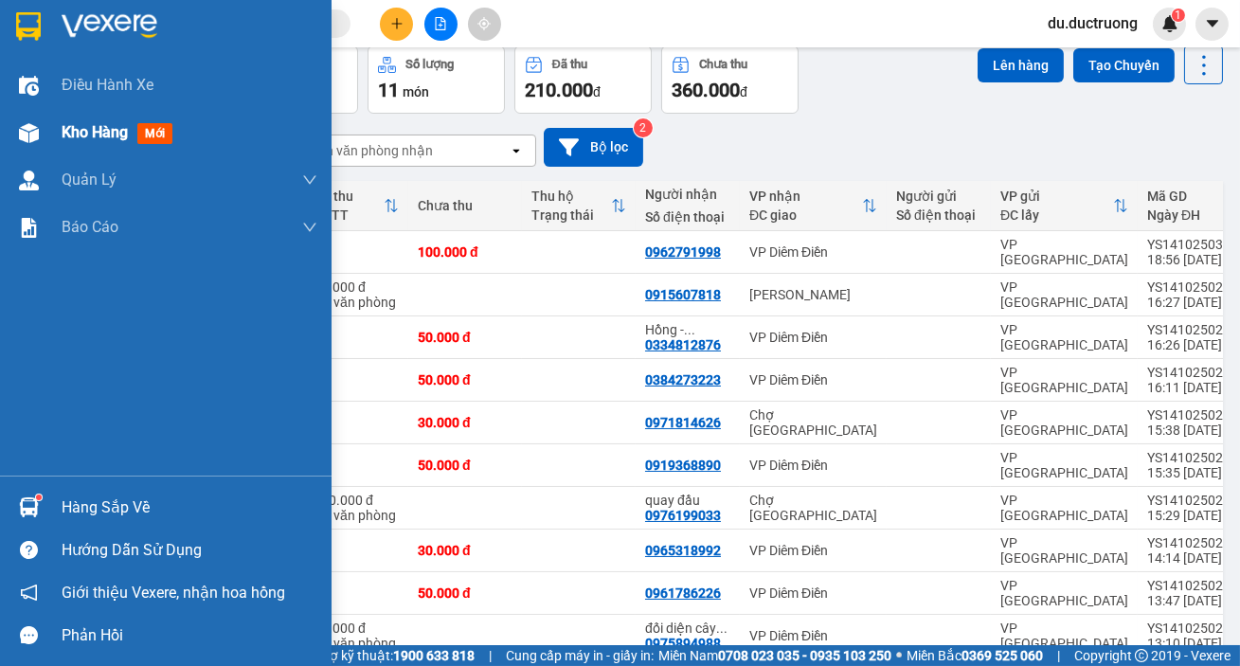
click at [66, 139] on span "Kho hàng" at bounding box center [95, 132] width 66 height 18
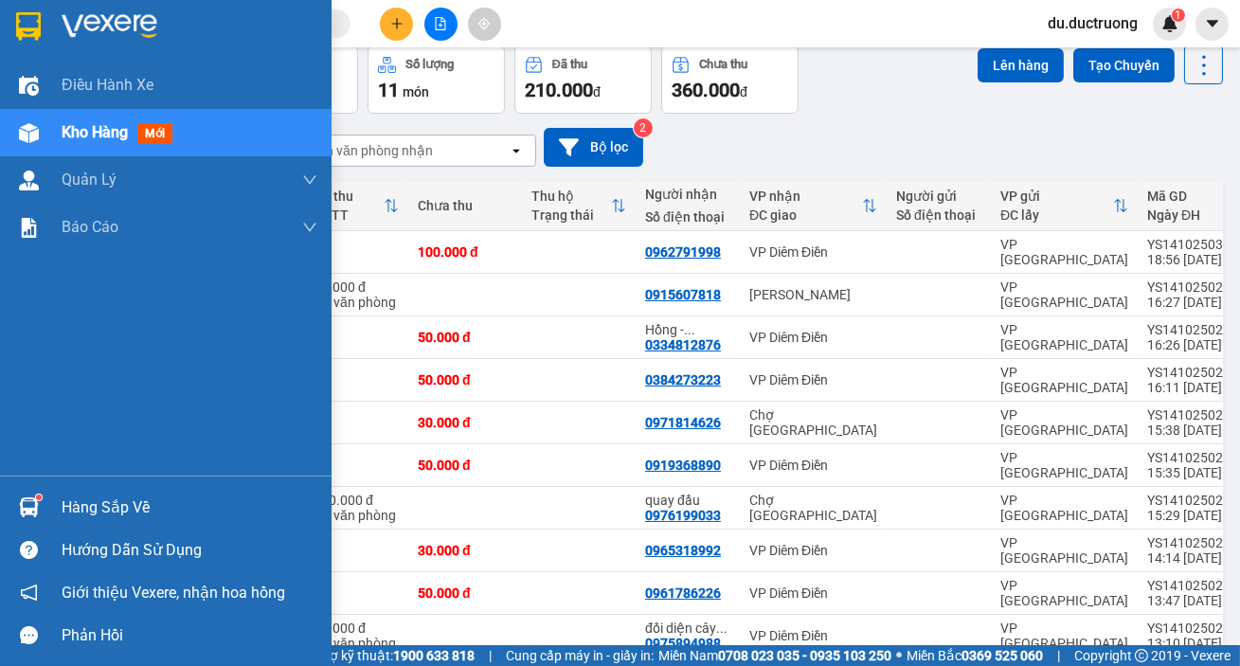
click at [77, 138] on span "Kho hàng" at bounding box center [95, 132] width 66 height 18
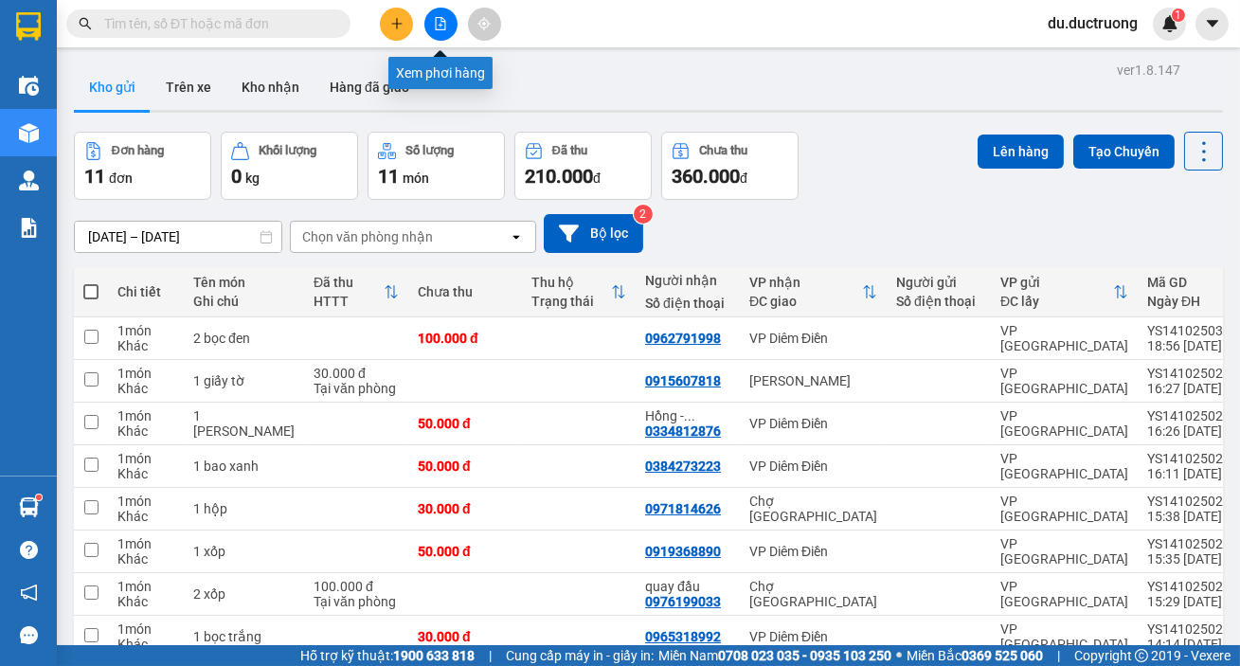
click at [439, 14] on button at bounding box center [440, 24] width 33 height 33
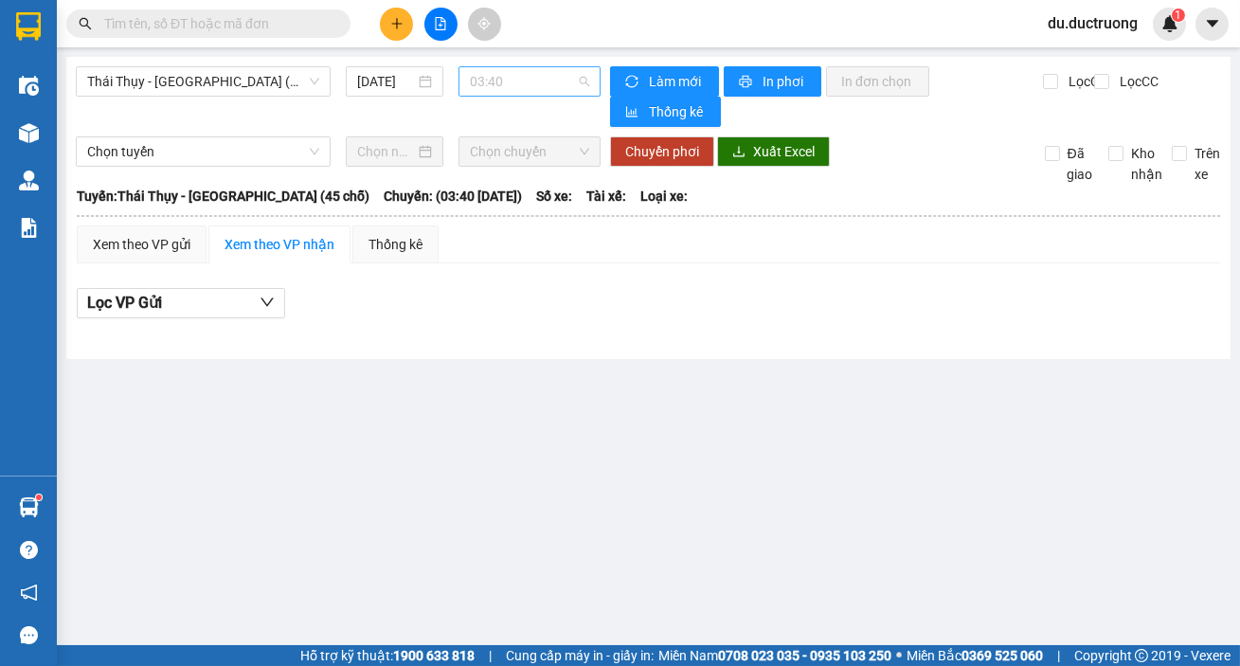
click at [493, 92] on span "03:40" at bounding box center [529, 81] width 119 height 28
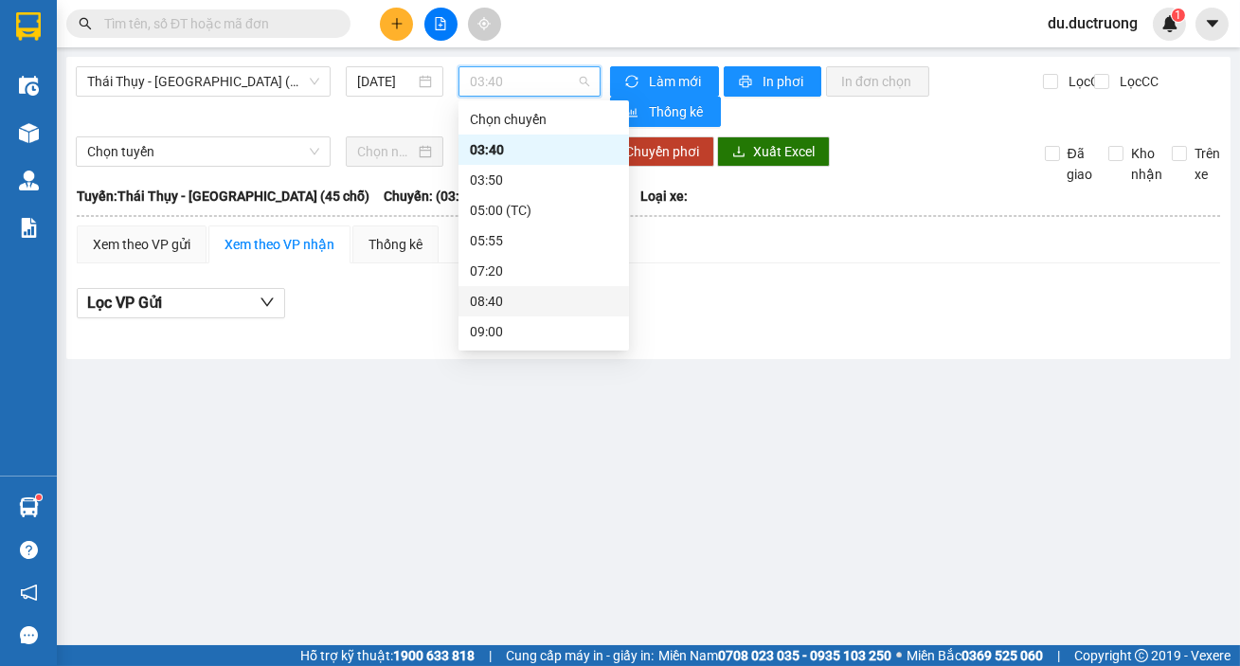
click at [510, 293] on div "08:40" at bounding box center [544, 301] width 148 height 21
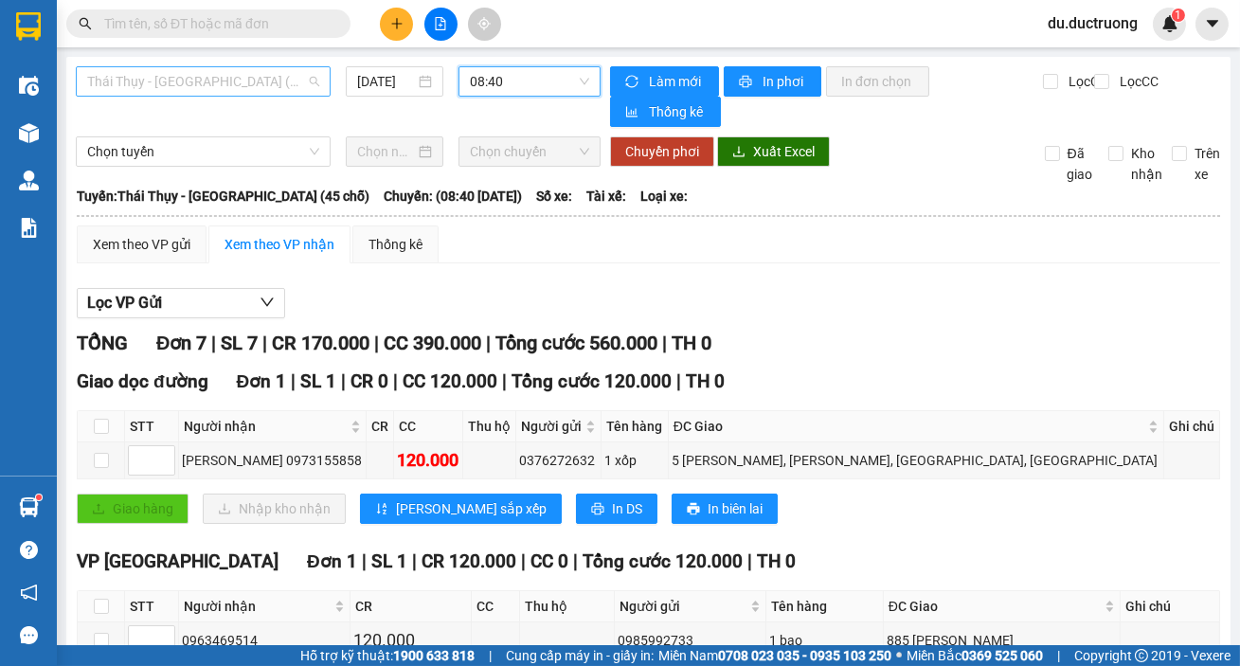
click at [183, 82] on span "Thái Thụy - [GEOGRAPHIC_DATA] (45 chỗ)" at bounding box center [203, 81] width 232 height 28
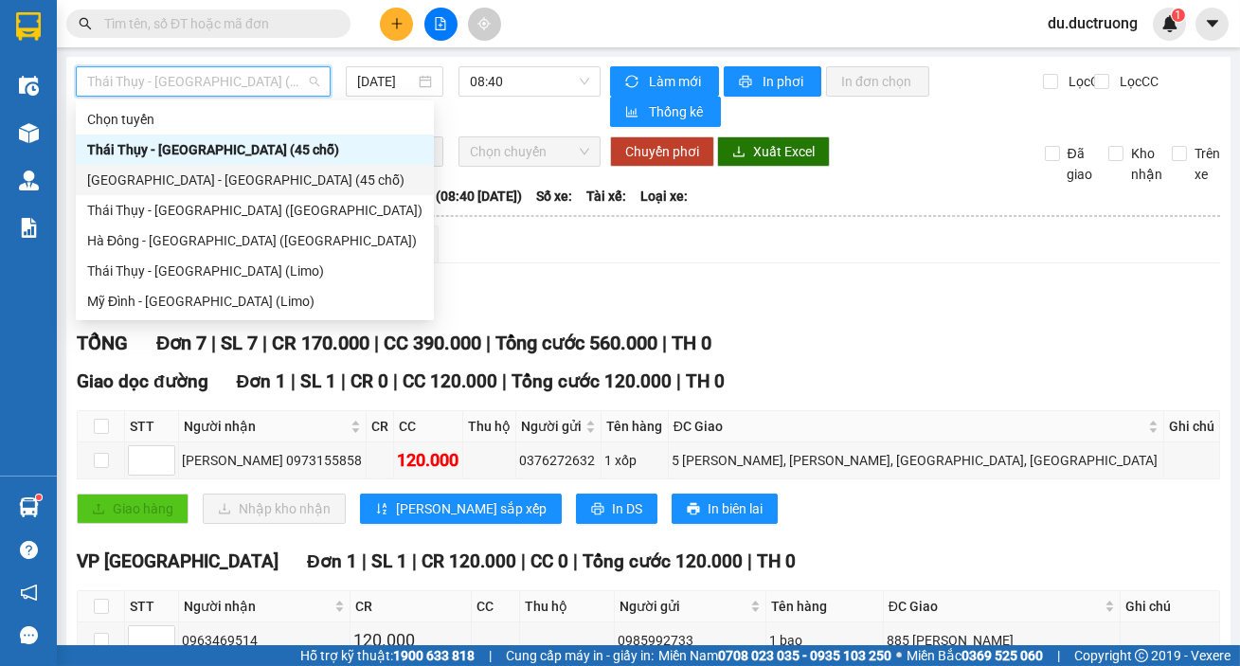
click at [171, 180] on div "[GEOGRAPHIC_DATA] - [GEOGRAPHIC_DATA] (45 chỗ)" at bounding box center [254, 180] width 335 height 21
type input "[DATE]"
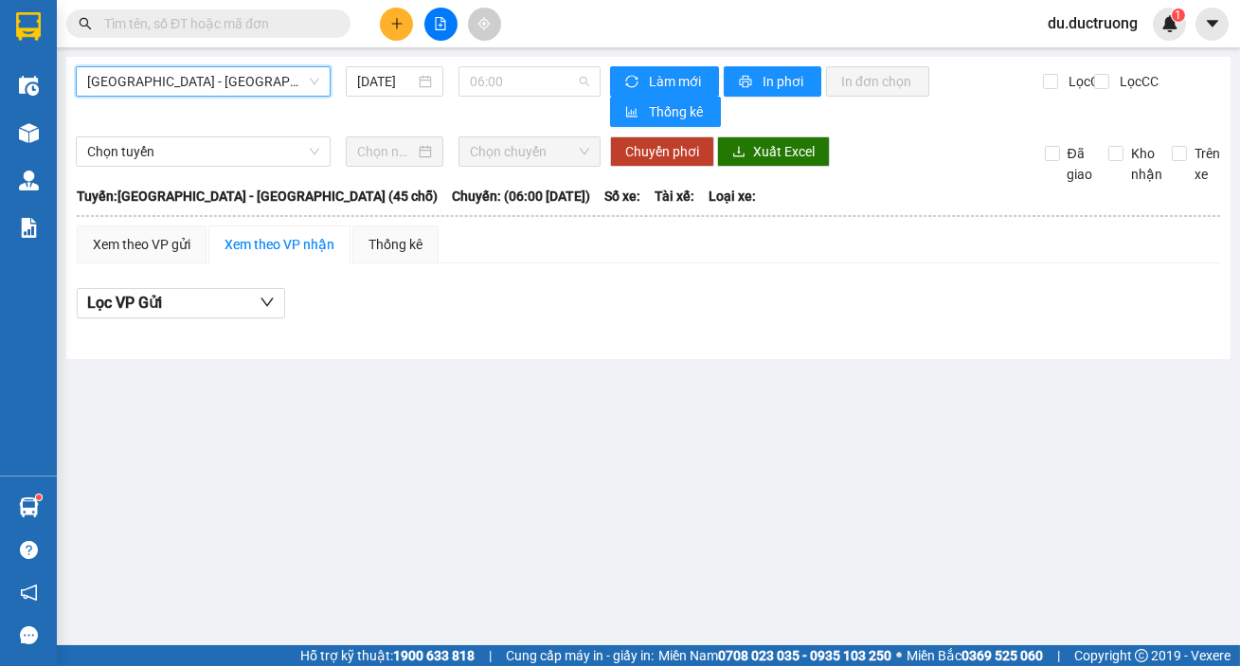
drag, startPoint x: 538, startPoint y: 76, endPoint x: 542, endPoint y: 127, distance: 51.3
click at [538, 76] on span "06:00" at bounding box center [529, 81] width 119 height 28
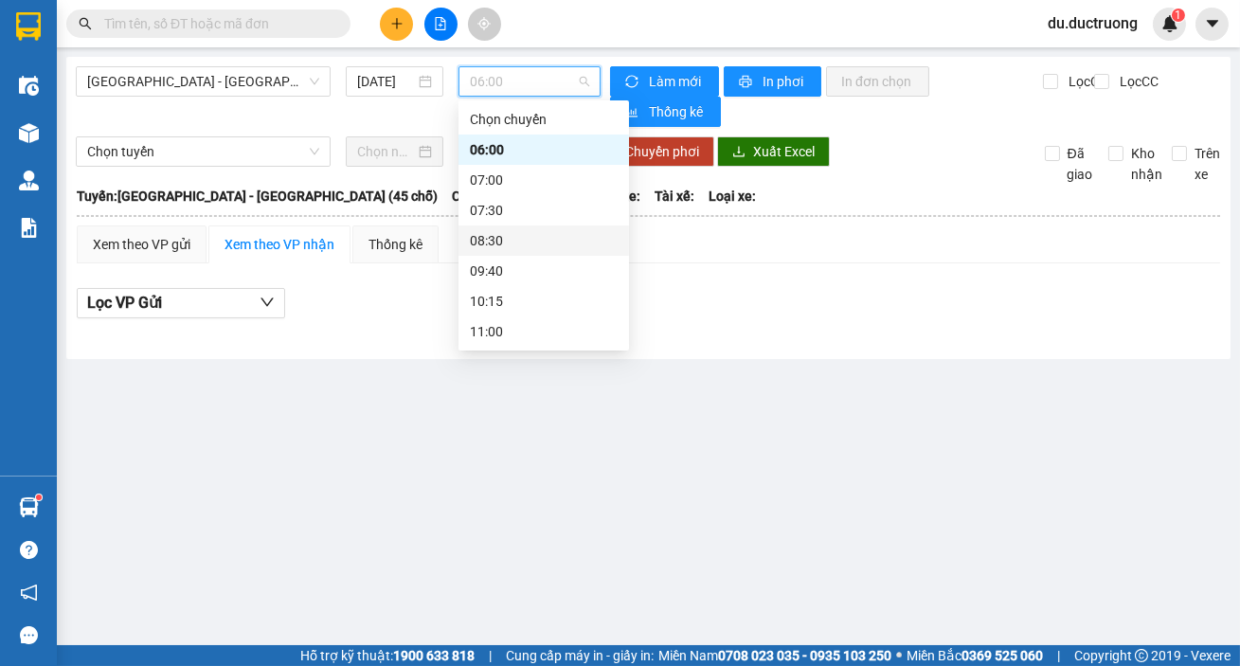
click at [497, 236] on div "08:30" at bounding box center [544, 240] width 148 height 21
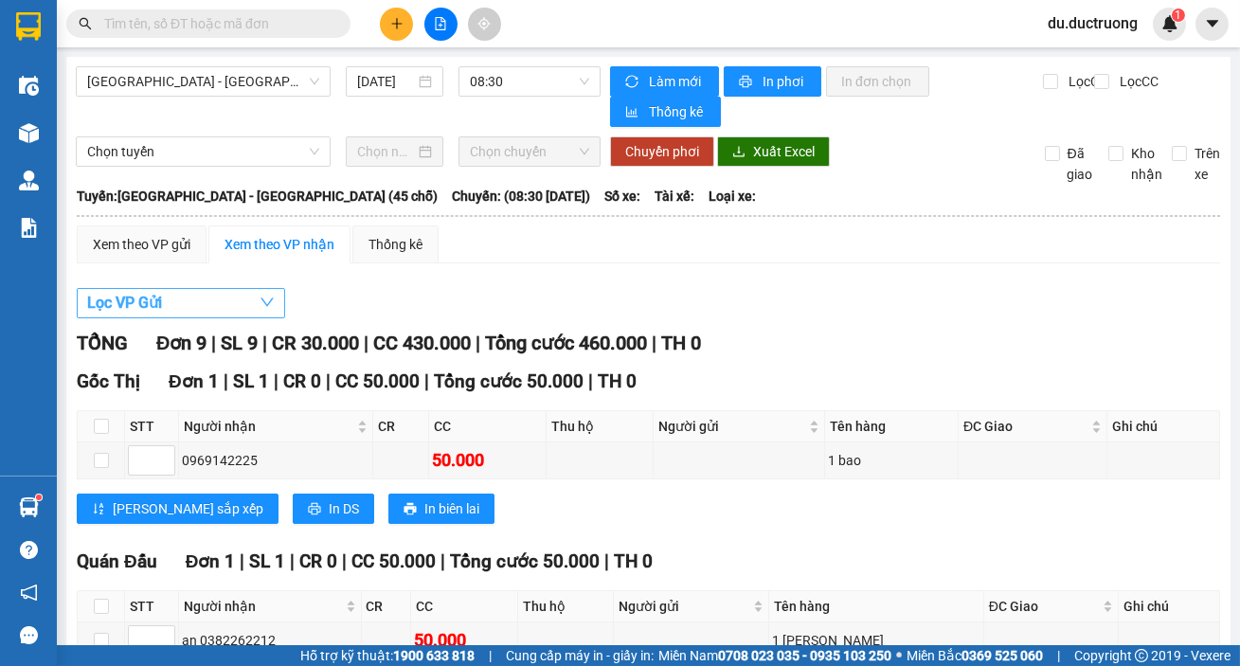
click at [183, 301] on button "Lọc VP Gửi" at bounding box center [181, 303] width 208 height 30
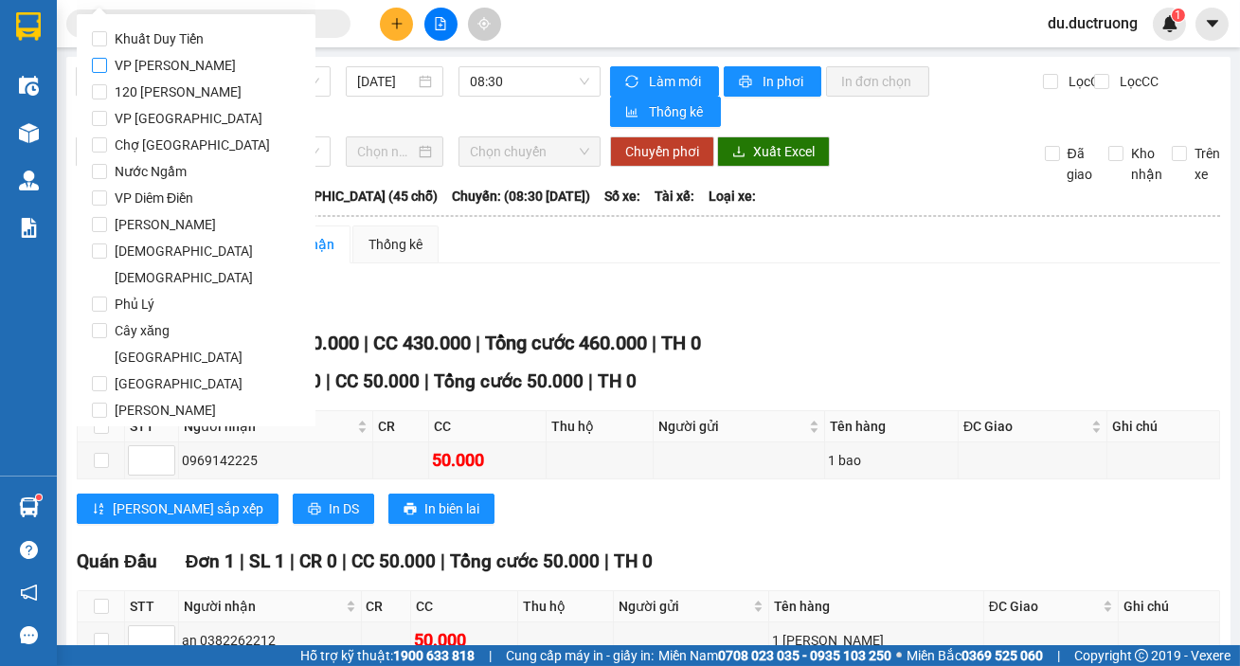
click at [133, 74] on span "VP [PERSON_NAME]" at bounding box center [175, 65] width 136 height 27
click at [107, 73] on input "VP [PERSON_NAME]" at bounding box center [99, 65] width 15 height 15
checkbox input "true"
click at [162, 64] on span "VP [PERSON_NAME]" at bounding box center [175, 65] width 136 height 27
click at [159, 123] on span "VP [GEOGRAPHIC_DATA]" at bounding box center [188, 118] width 163 height 27
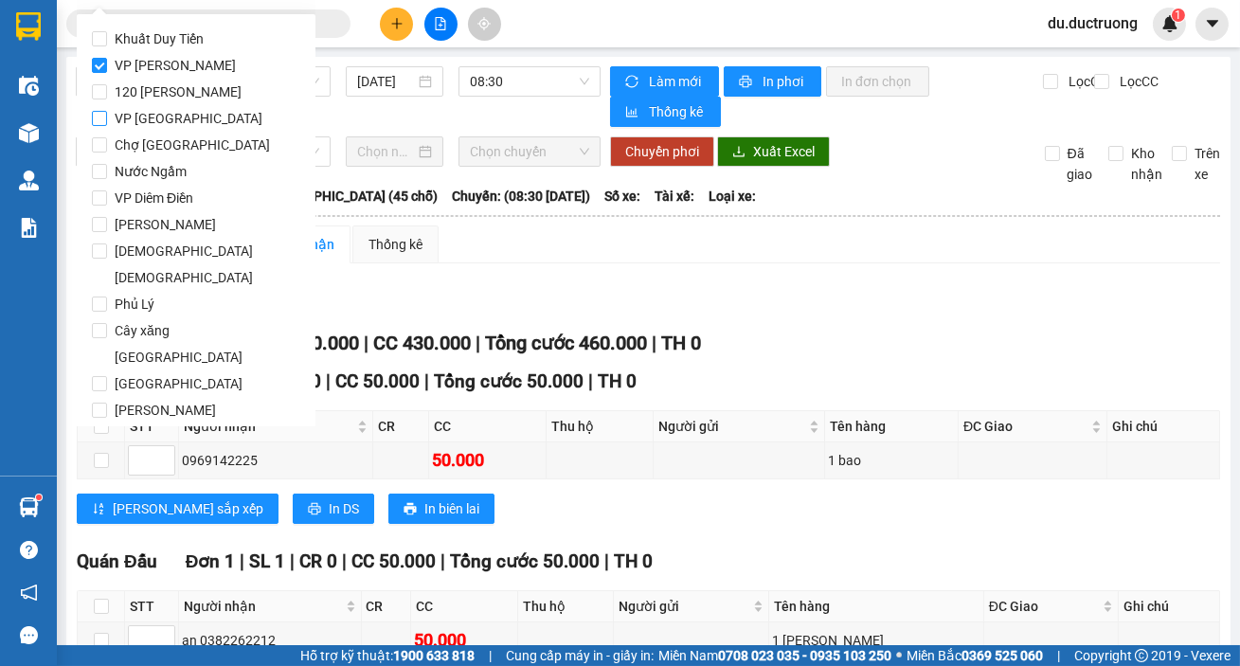
click at [107, 123] on input "VP [GEOGRAPHIC_DATA]" at bounding box center [99, 118] width 15 height 15
checkbox input "true"
click at [161, 61] on span "VP [PERSON_NAME]" at bounding box center [175, 65] width 136 height 27
drag, startPoint x: 107, startPoint y: 65, endPoint x: 136, endPoint y: 61, distance: 29.8
click at [107, 66] on span "VP [PERSON_NAME]" at bounding box center [175, 65] width 136 height 27
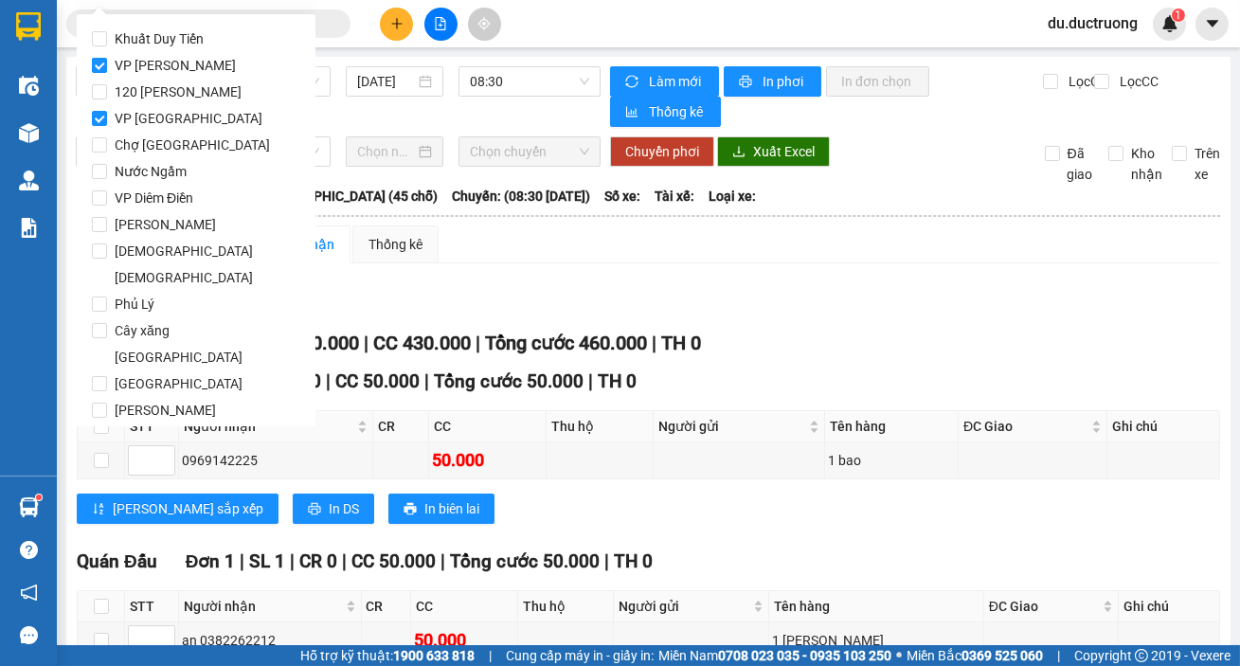
click at [107, 66] on input "VP [PERSON_NAME]" at bounding box center [99, 65] width 15 height 15
checkbox input "false"
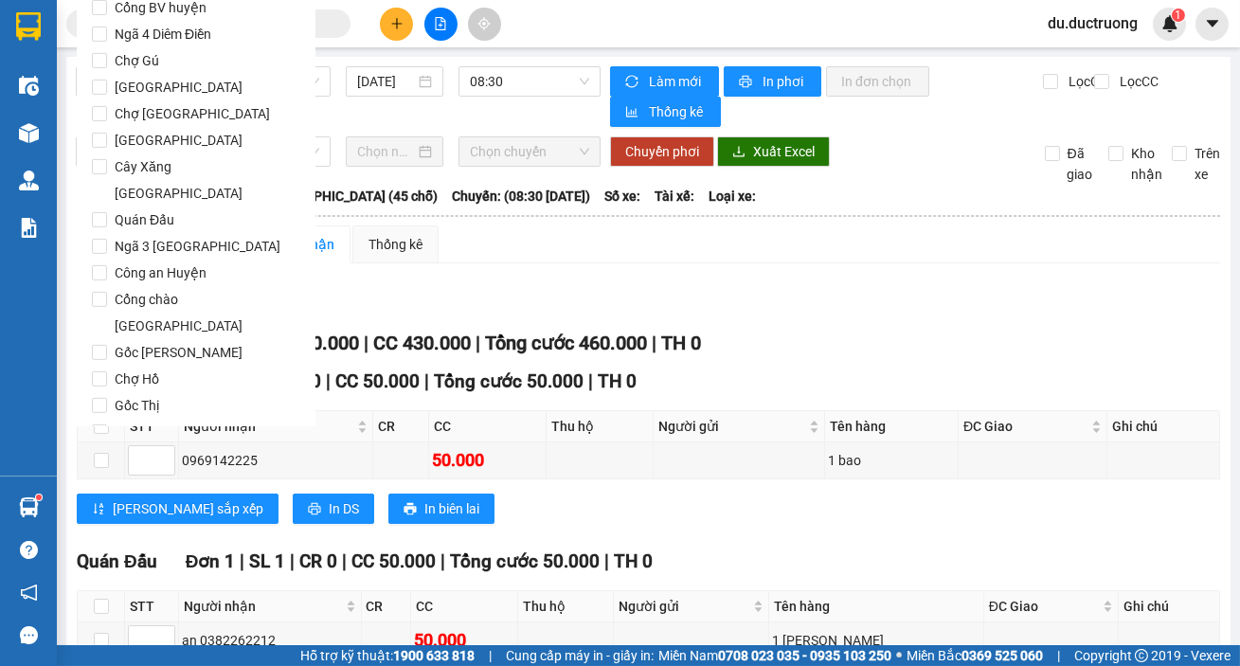
scroll to position [1552, 0]
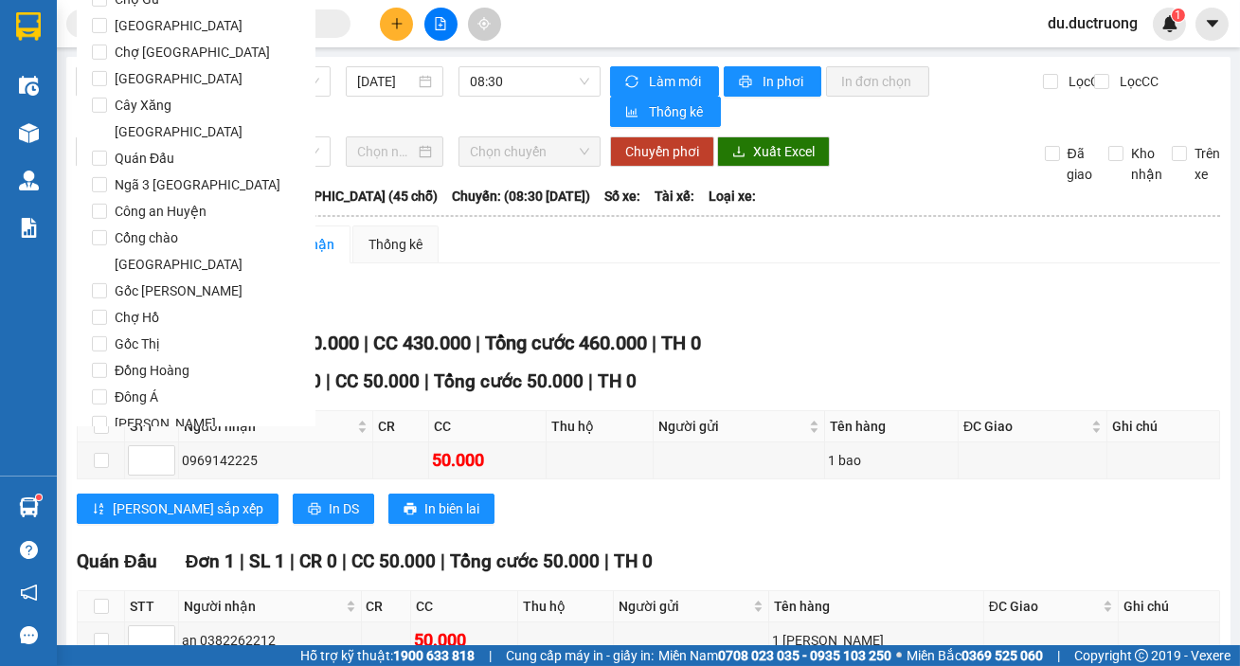
click at [120, 543] on button "Lọc" at bounding box center [118, 558] width 52 height 30
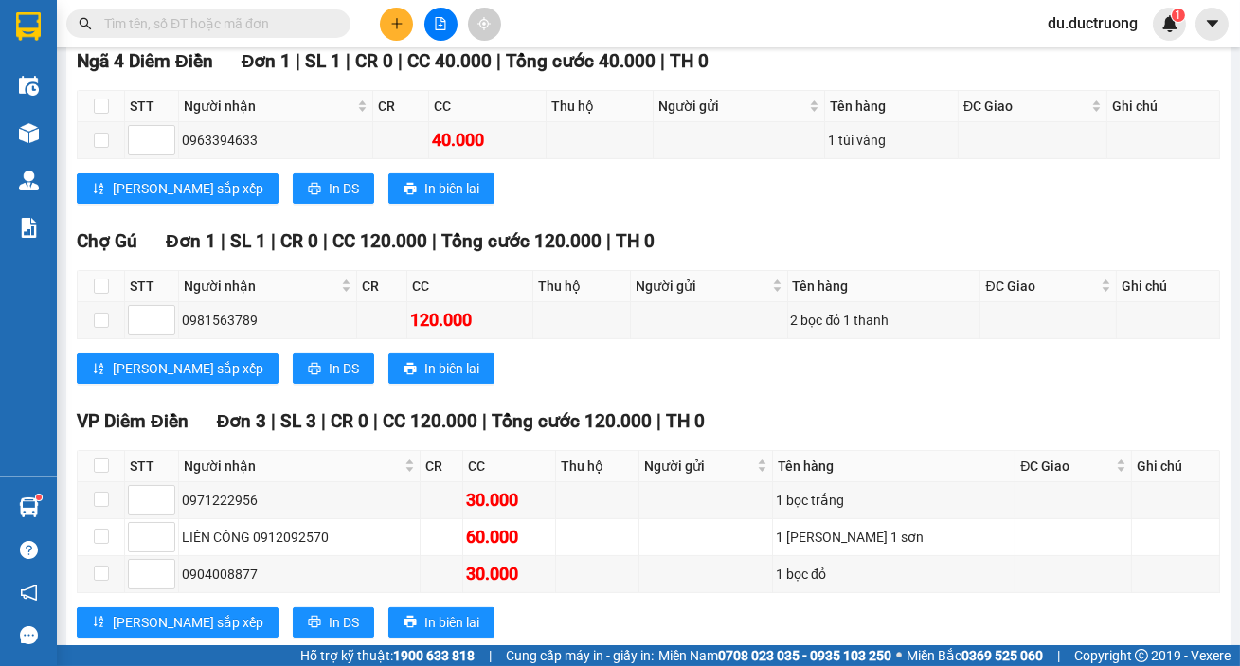
scroll to position [941, 0]
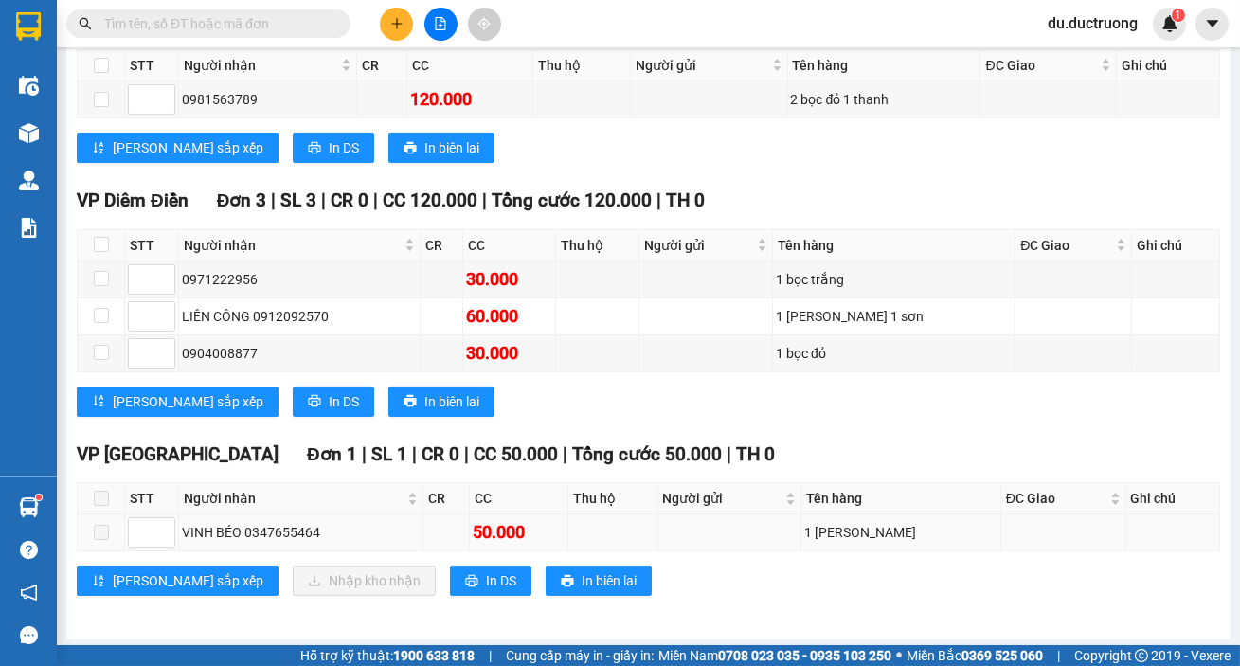
click at [105, 526] on span at bounding box center [101, 532] width 15 height 15
click at [104, 501] on span at bounding box center [101, 498] width 15 height 15
click at [334, 532] on div "VINH BÉO 0347655464" at bounding box center [301, 532] width 238 height 21
click at [370, 526] on div "VINH BÉO 0347655464" at bounding box center [301, 532] width 238 height 21
drag, startPoint x: 1017, startPoint y: 518, endPoint x: 983, endPoint y: 518, distance: 34.1
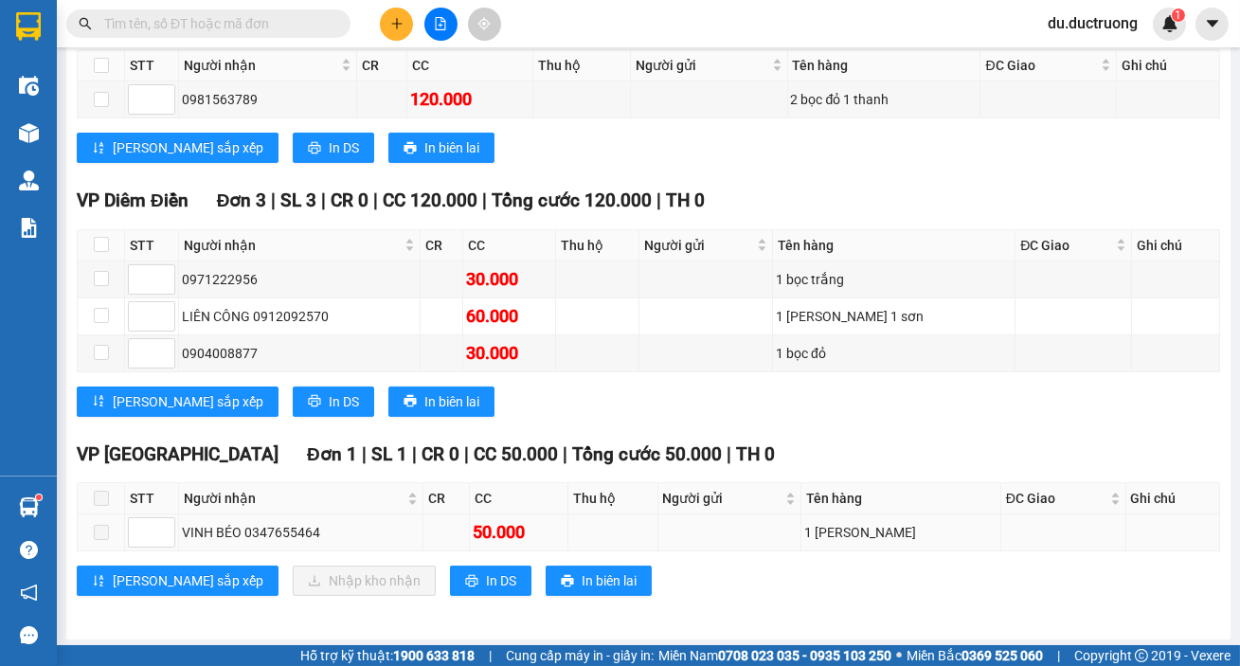
click at [1012, 521] on td at bounding box center [1063, 532] width 125 height 37
drag, startPoint x: 99, startPoint y: 275, endPoint x: 180, endPoint y: 296, distance: 84.1
click at [100, 275] on input "checkbox" at bounding box center [101, 278] width 15 height 15
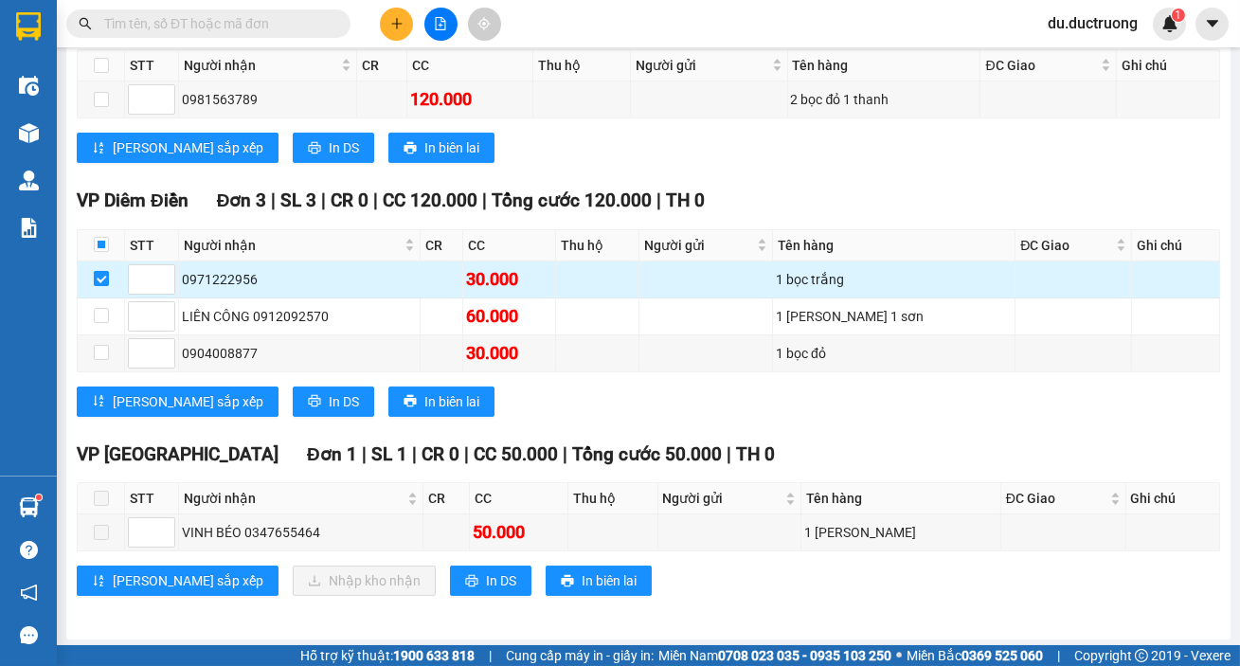
click at [94, 271] on input "checkbox" at bounding box center [101, 278] width 15 height 15
checkbox input "false"
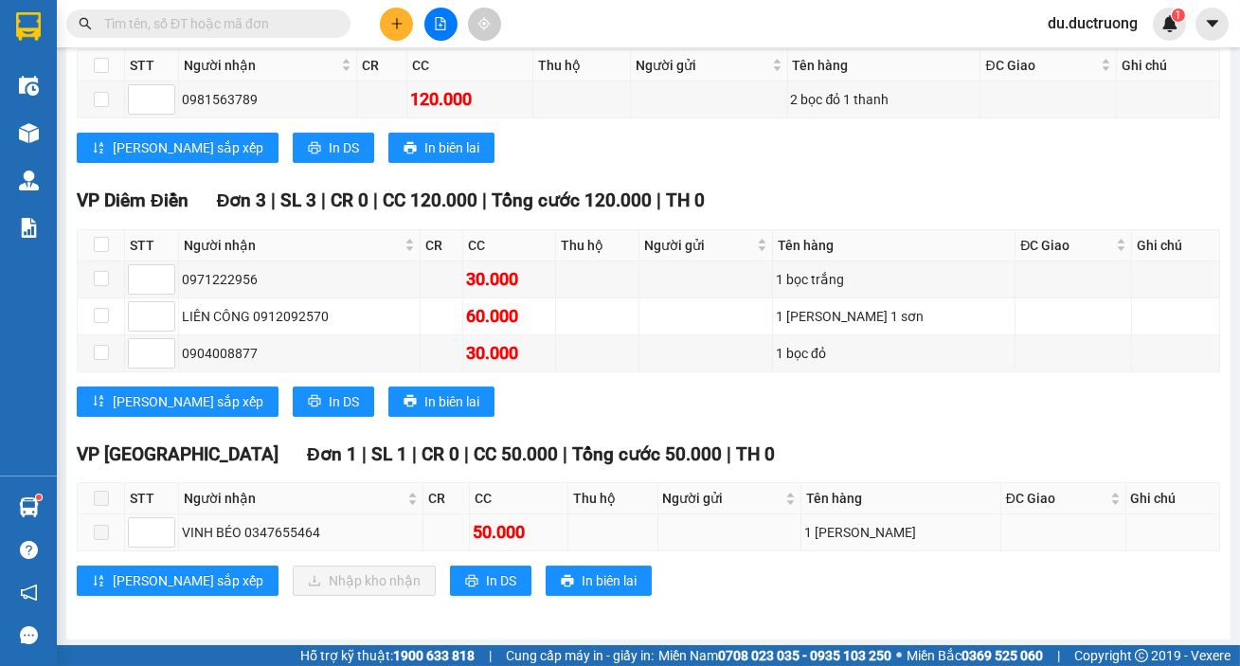
click at [338, 523] on div "VINH BÉO 0347655464" at bounding box center [301, 532] width 238 height 21
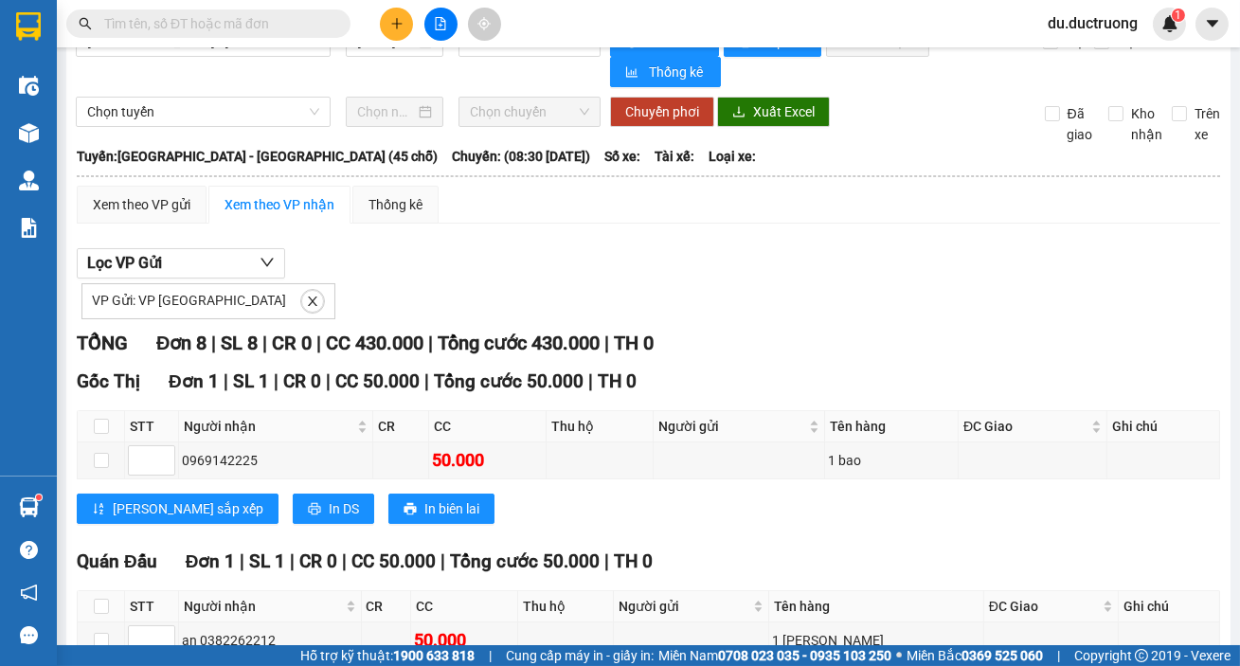
scroll to position [0, 0]
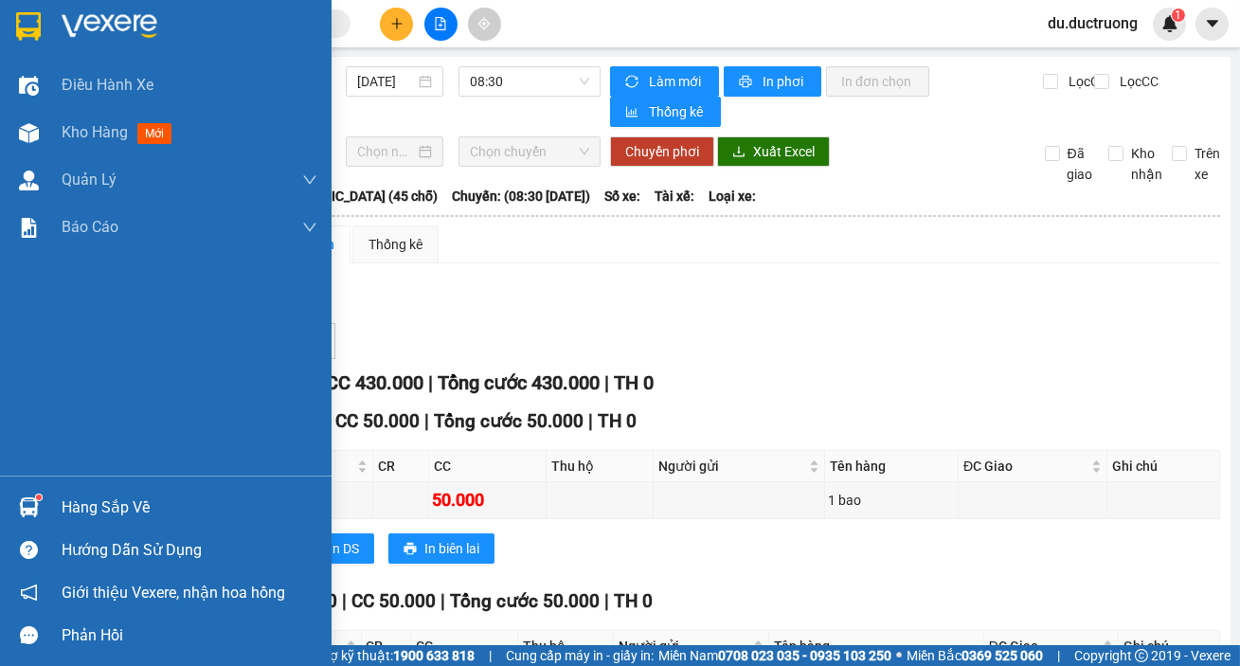
drag, startPoint x: 90, startPoint y: 138, endPoint x: 1239, endPoint y: 282, distance: 1158.2
click at [91, 138] on span "Kho hàng" at bounding box center [95, 132] width 66 height 18
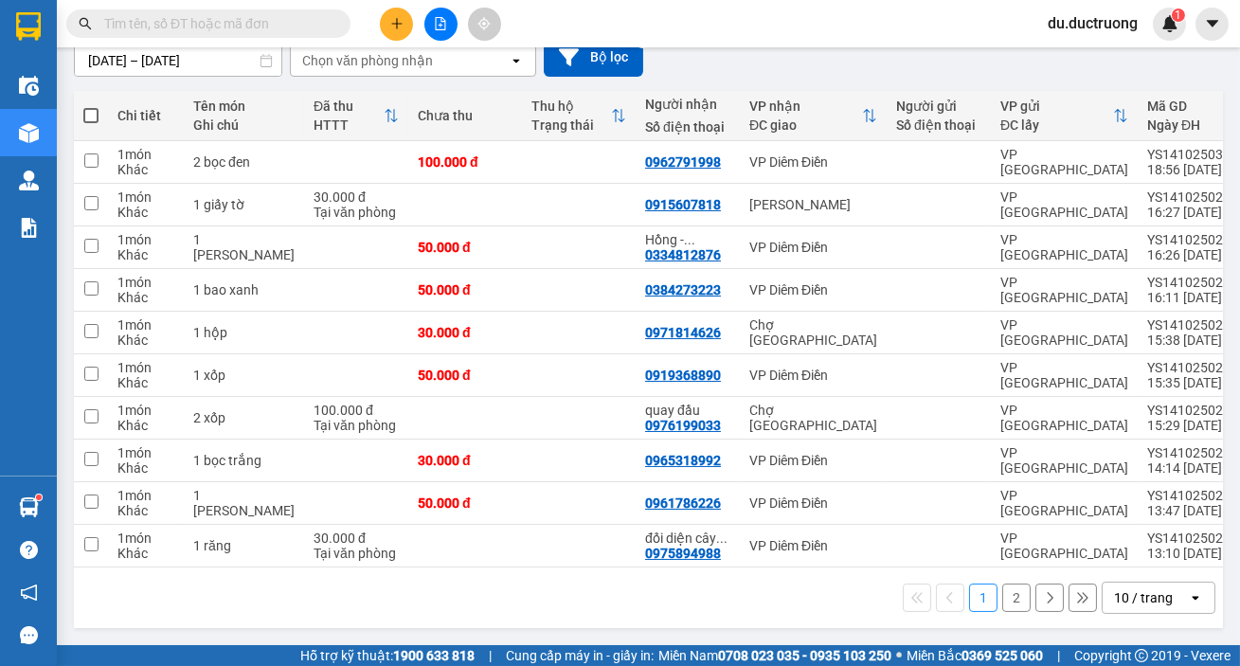
scroll to position [181, 0]
click at [84, 200] on input "checkbox" at bounding box center [91, 203] width 14 height 14
checkbox input "true"
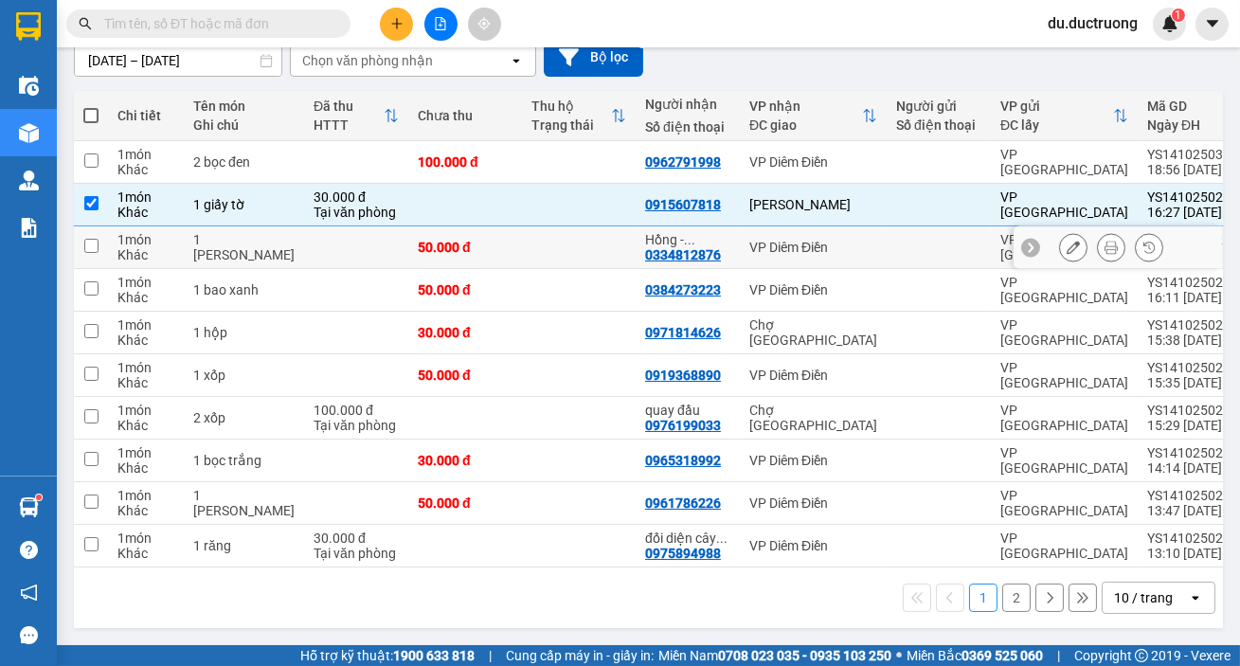
drag, startPoint x: 95, startPoint y: 232, endPoint x: 98, endPoint y: 252, distance: 20.1
click at [96, 235] on td at bounding box center [91, 247] width 34 height 43
checkbox input "true"
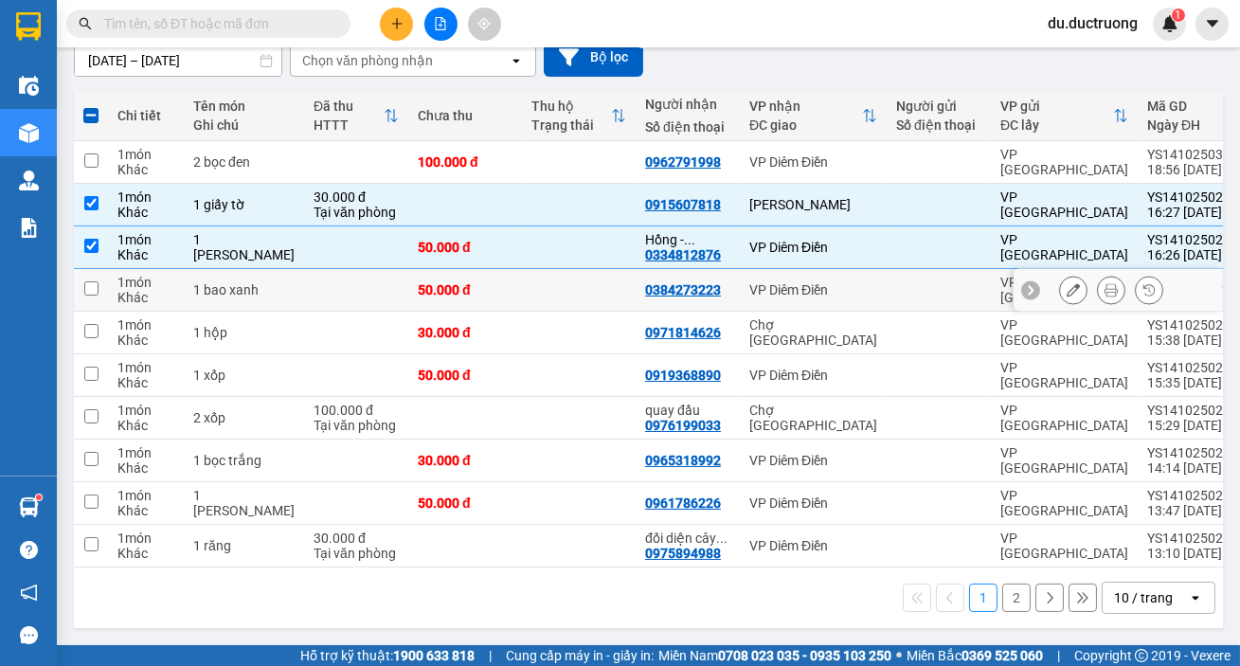
click at [92, 284] on td at bounding box center [91, 290] width 34 height 43
checkbox input "true"
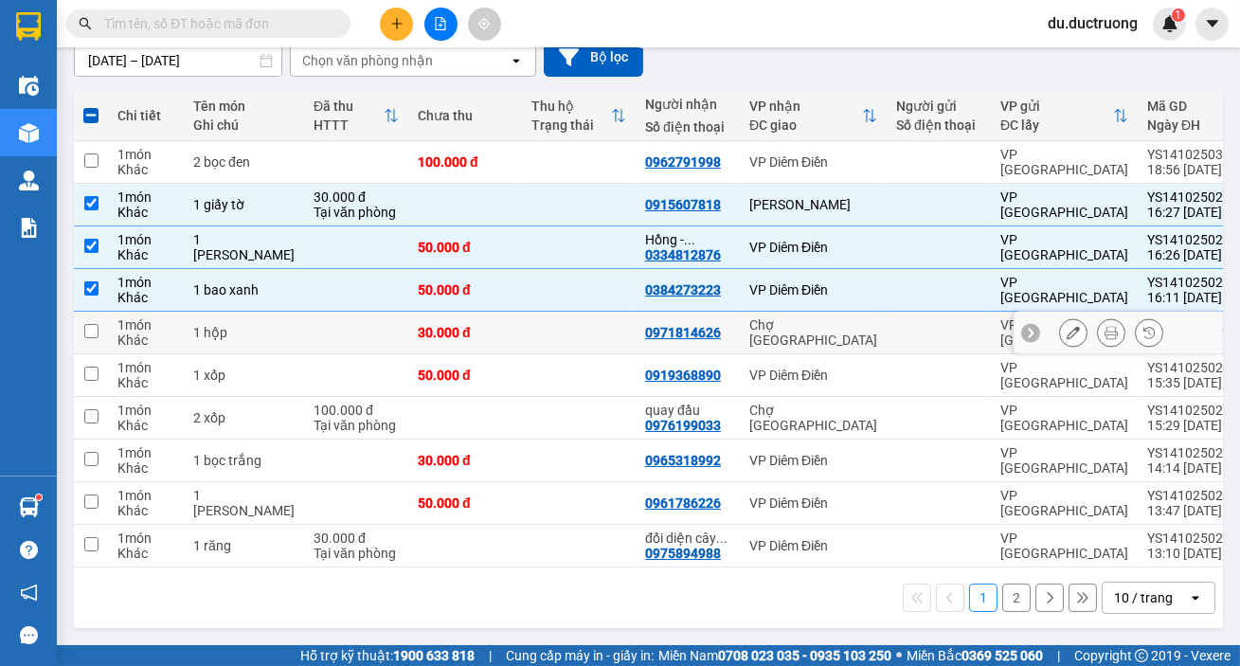
click at [92, 362] on td at bounding box center [91, 375] width 34 height 43
checkbox input "true"
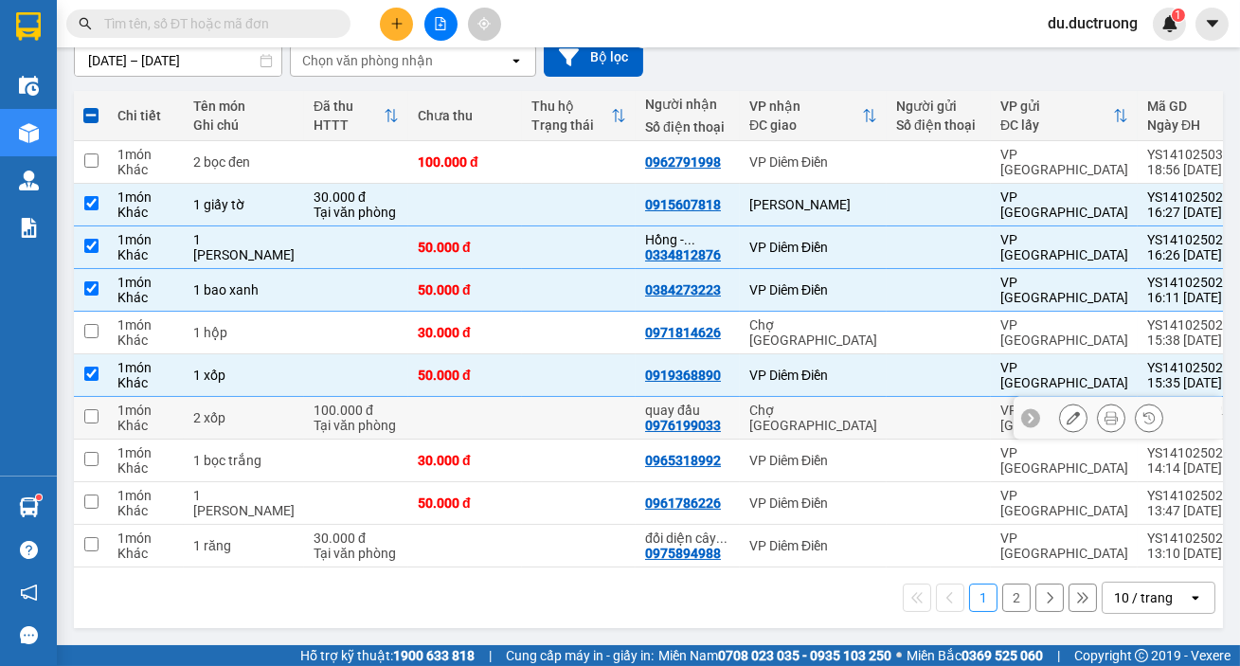
click at [84, 428] on td at bounding box center [91, 418] width 34 height 43
checkbox input "true"
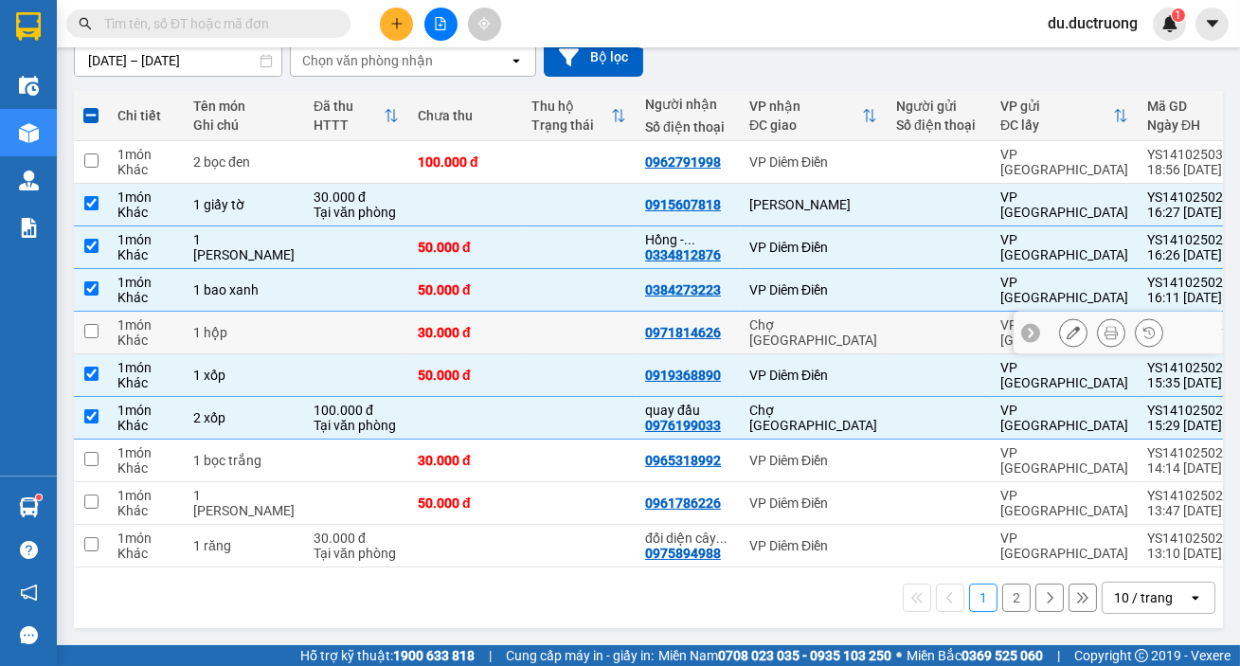
click at [111, 312] on td "1 món Khác" at bounding box center [146, 333] width 76 height 43
checkbox input "true"
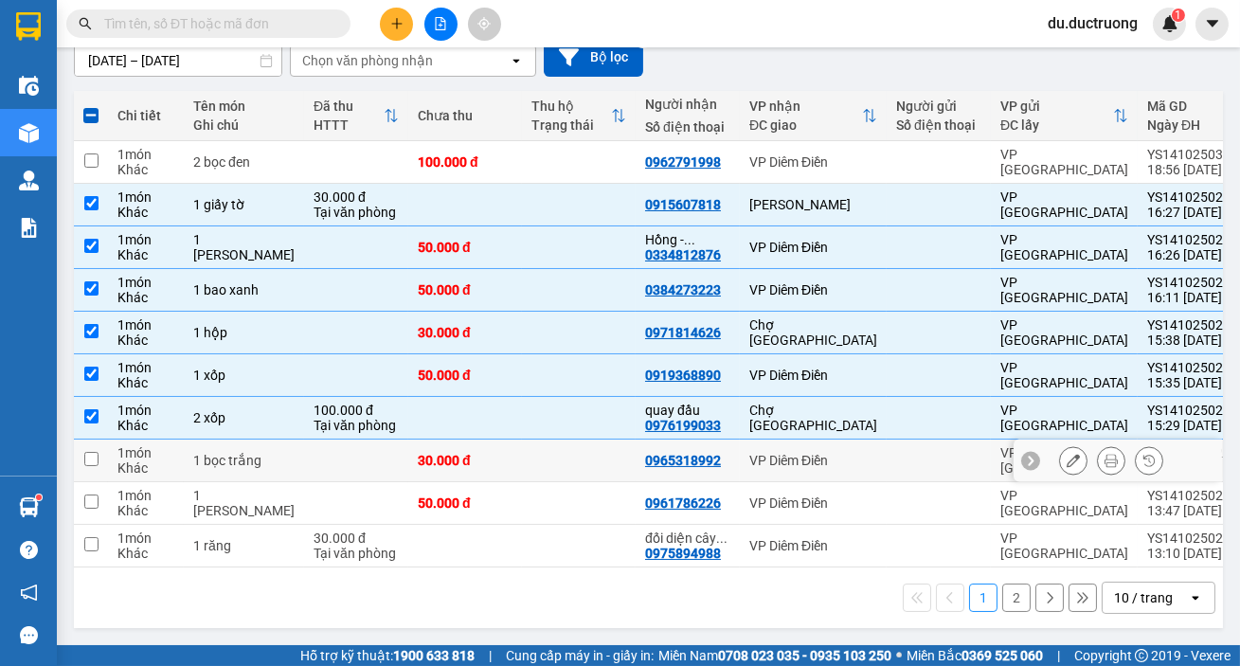
drag, startPoint x: 81, startPoint y: 463, endPoint x: 100, endPoint y: 519, distance: 59.3
click at [81, 468] on td at bounding box center [91, 461] width 34 height 43
checkbox input "true"
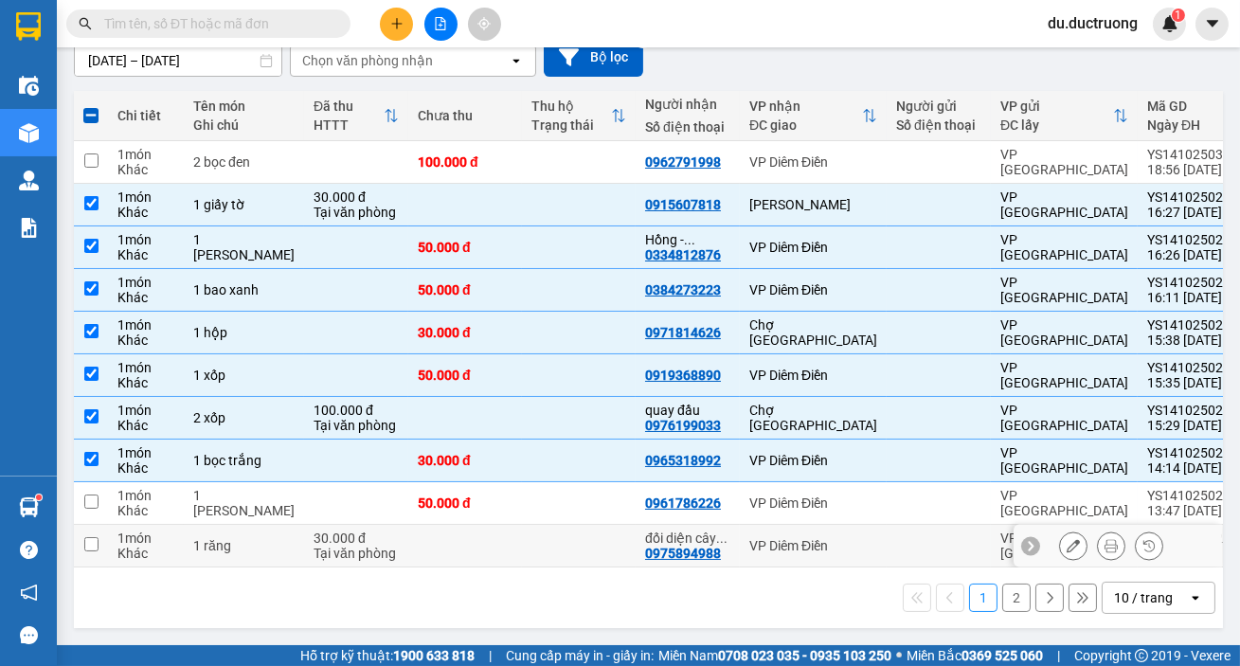
click at [99, 525] on td at bounding box center [91, 546] width 34 height 43
checkbox input "true"
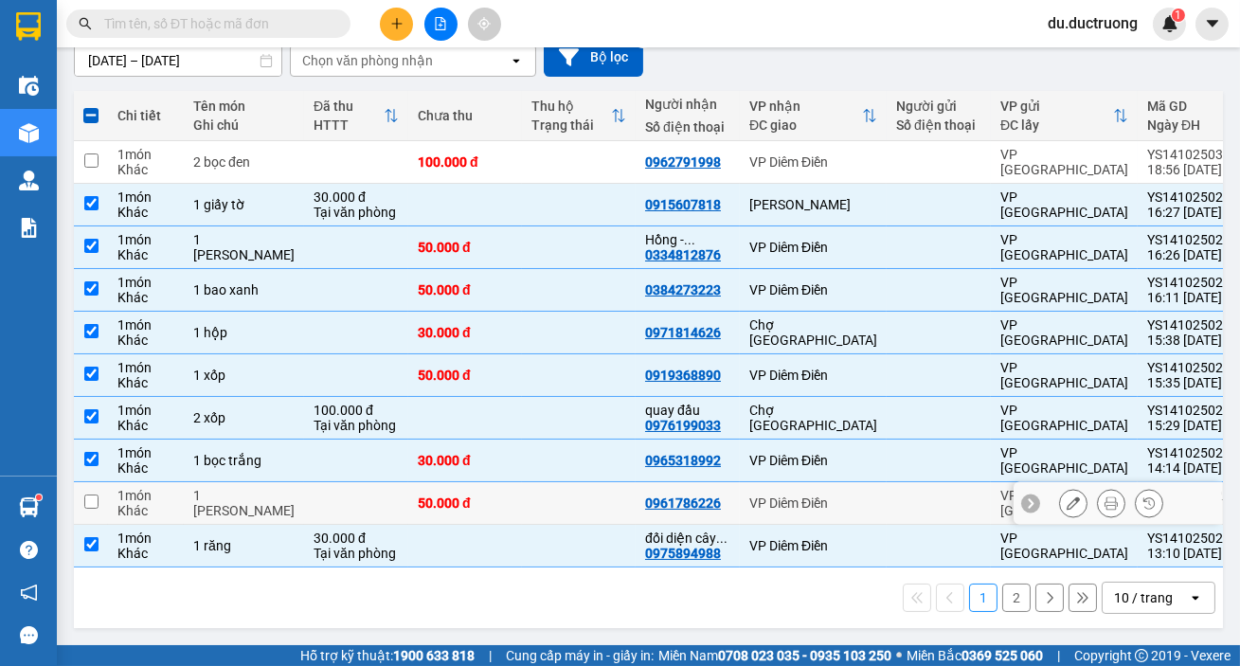
click at [100, 513] on td at bounding box center [91, 503] width 34 height 43
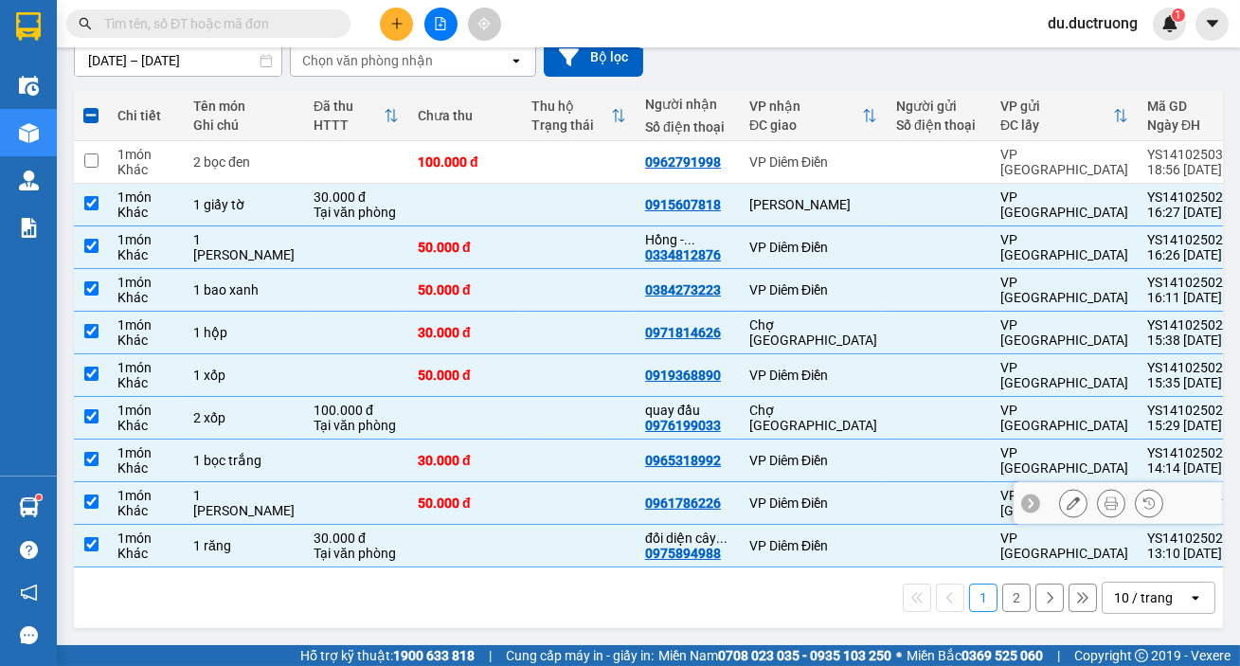
checkbox input "true"
click at [989, 594] on div "1 2 10 / trang open" at bounding box center [648, 598] width 1134 height 32
click at [1002, 590] on button "2" at bounding box center [1016, 598] width 28 height 28
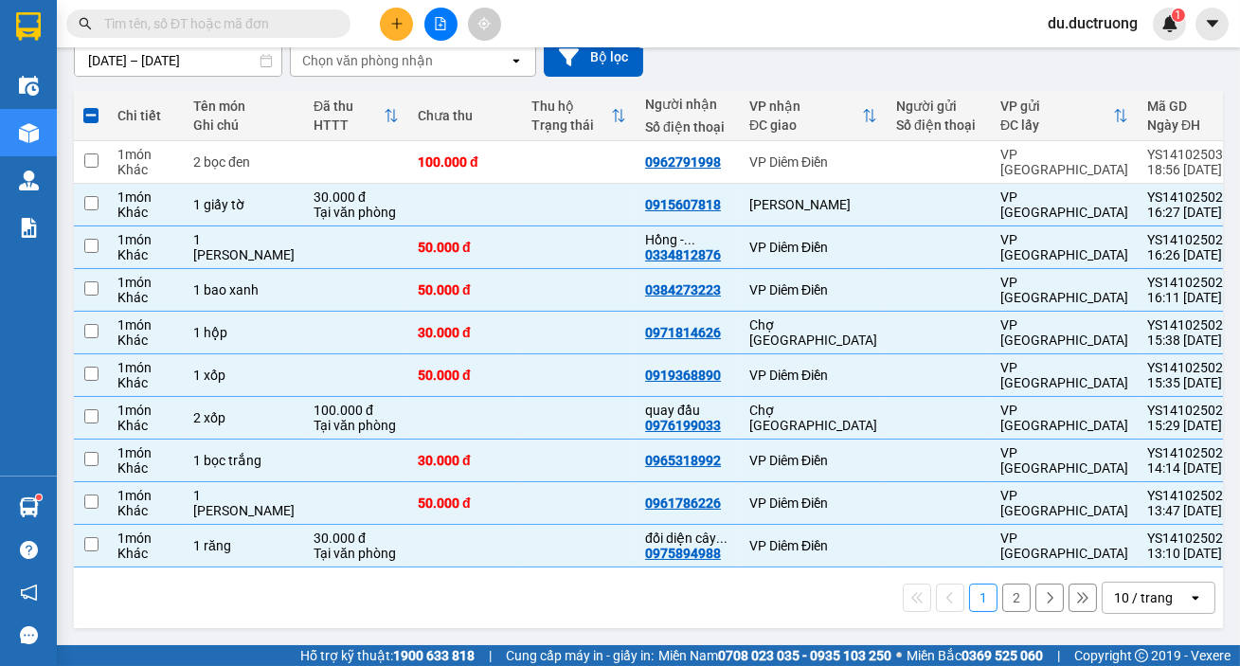
checkbox input "false"
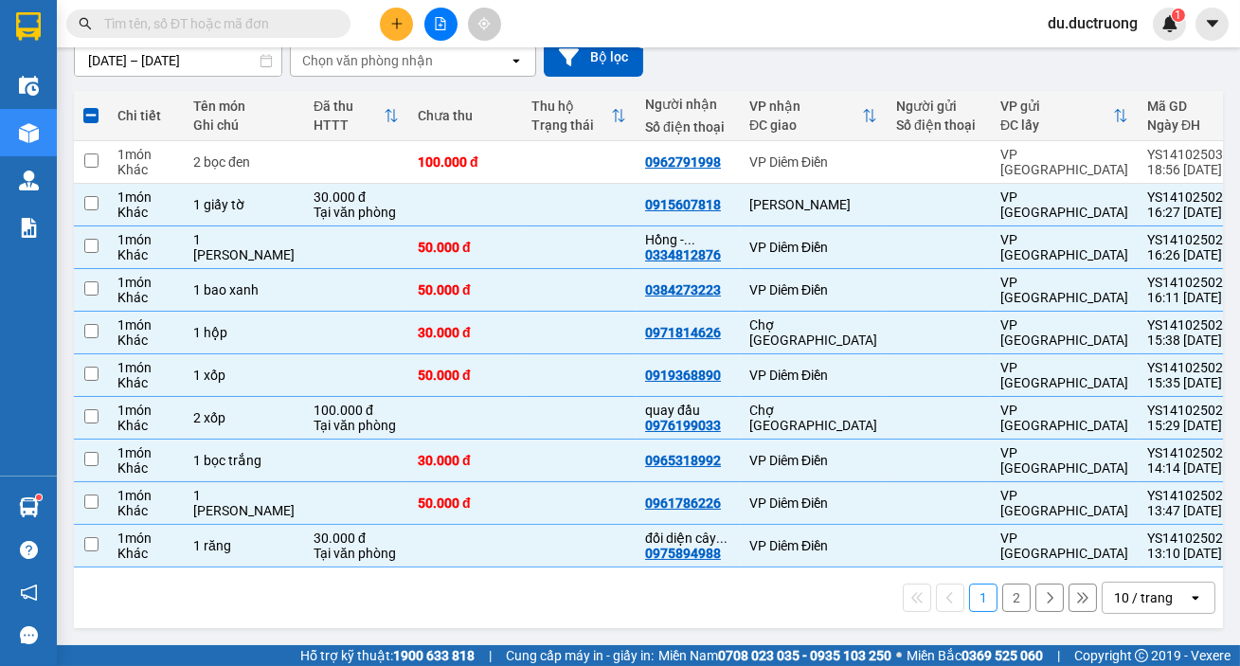
checkbox input "false"
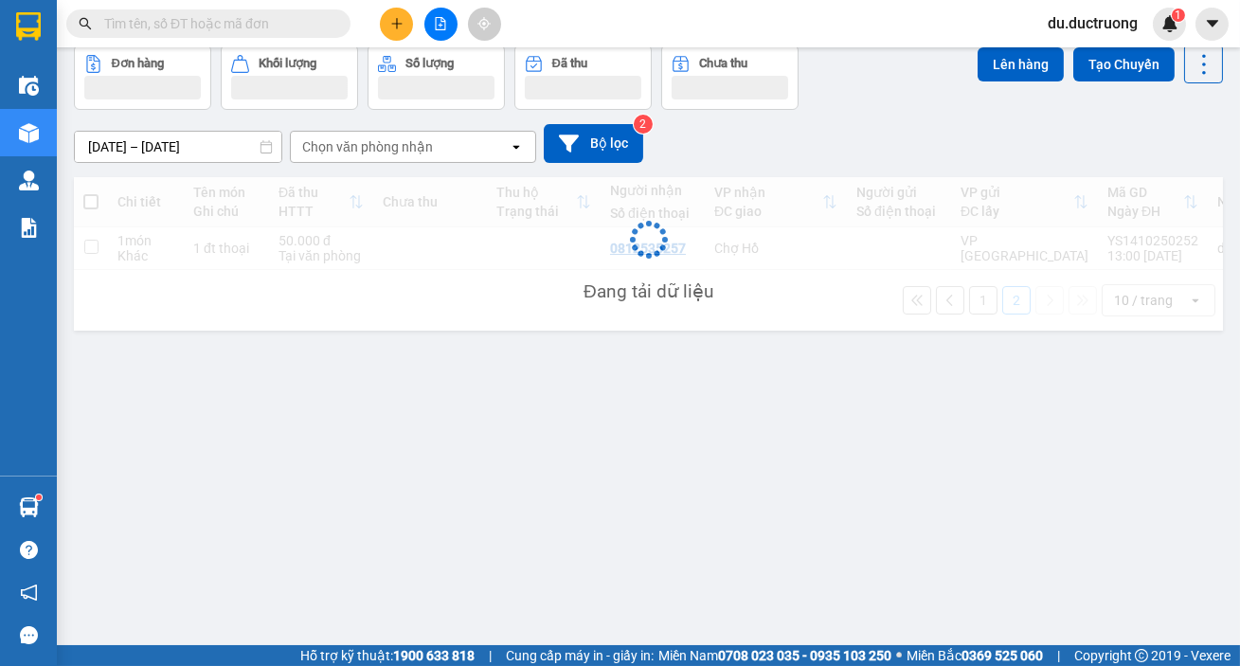
scroll to position [86, 0]
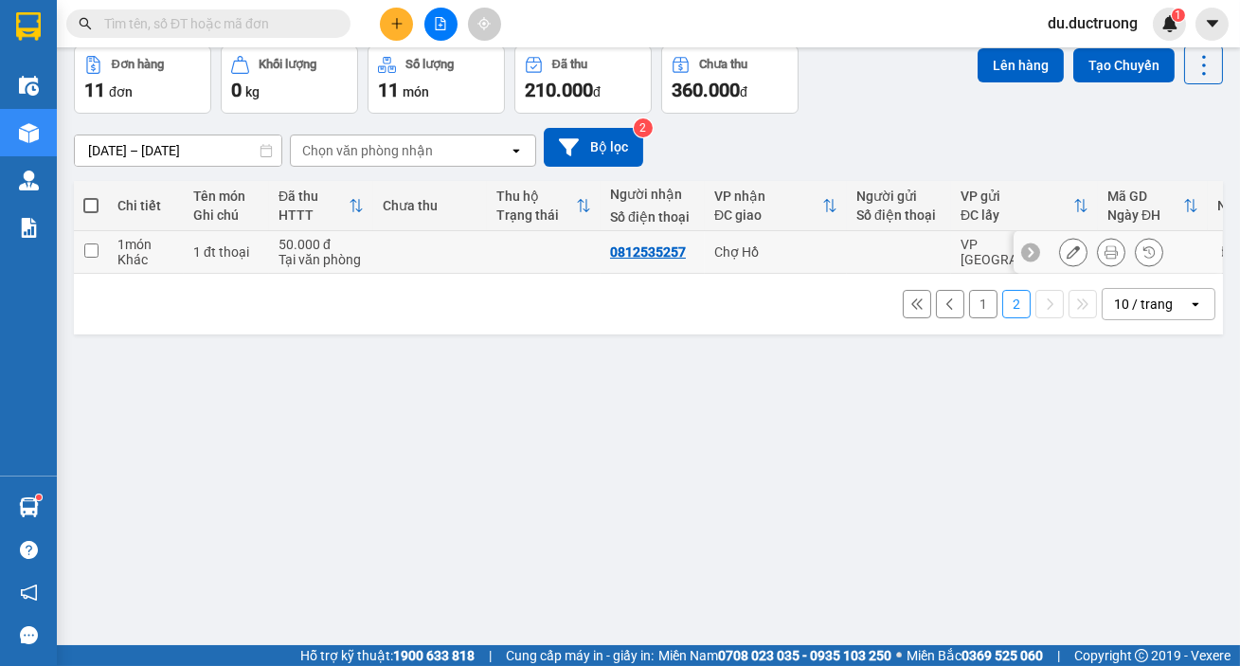
click at [153, 257] on div "1 món Khác" at bounding box center [145, 252] width 57 height 30
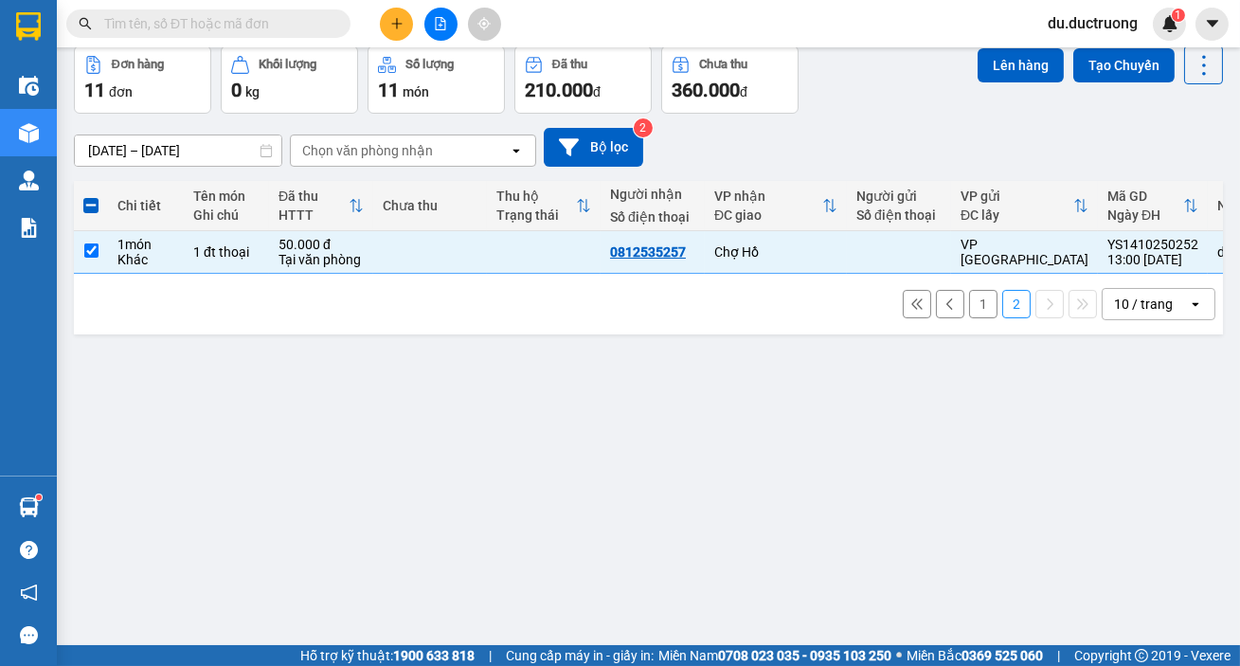
click at [969, 306] on button "1" at bounding box center [983, 304] width 28 height 28
checkbox input "false"
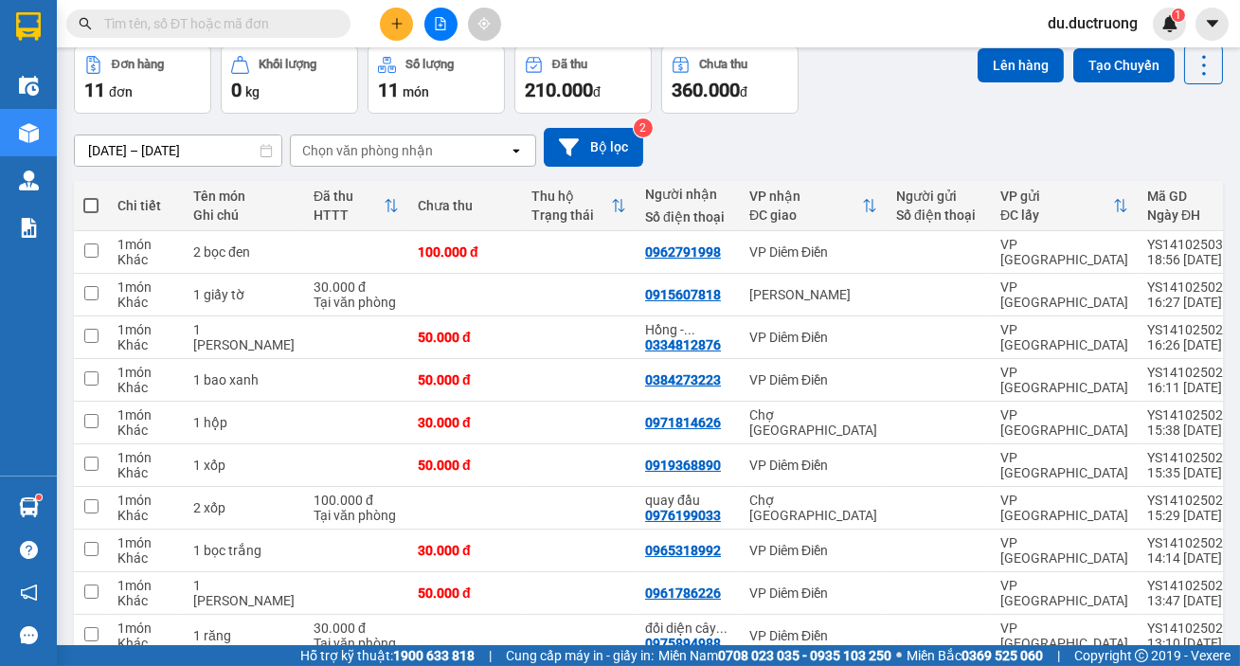
scroll to position [181, 0]
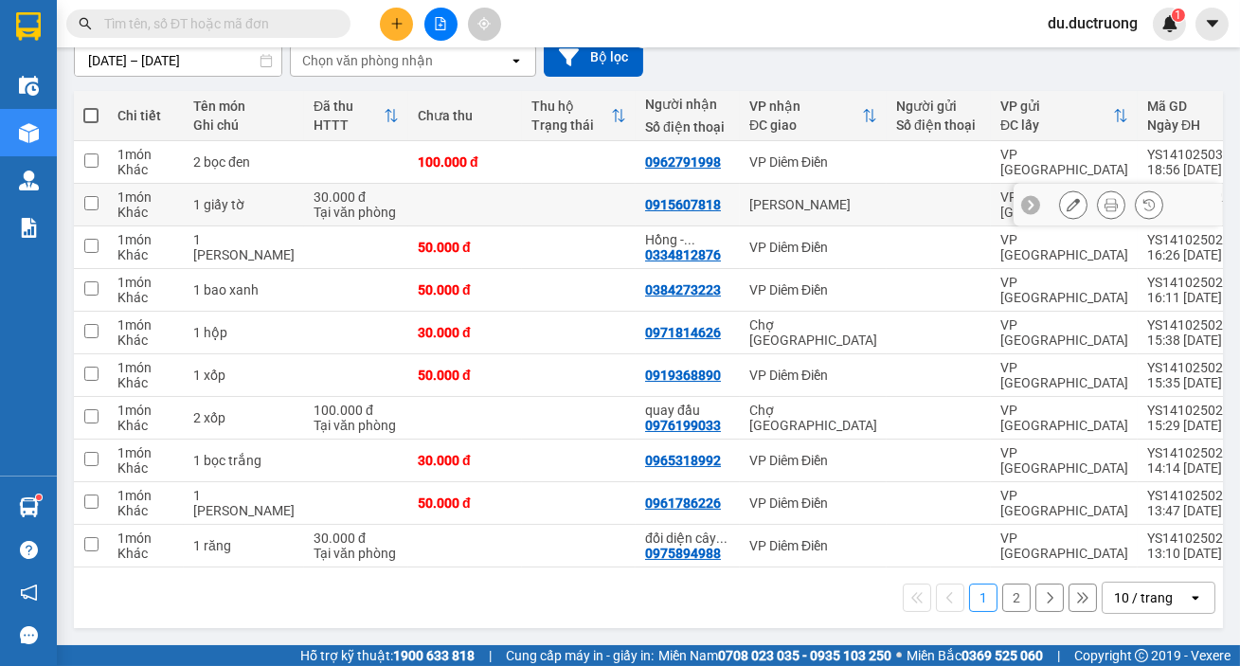
drag, startPoint x: 158, startPoint y: 209, endPoint x: 143, endPoint y: 243, distance: 37.3
click at [156, 210] on div "Khác" at bounding box center [145, 212] width 57 height 15
checkbox input "true"
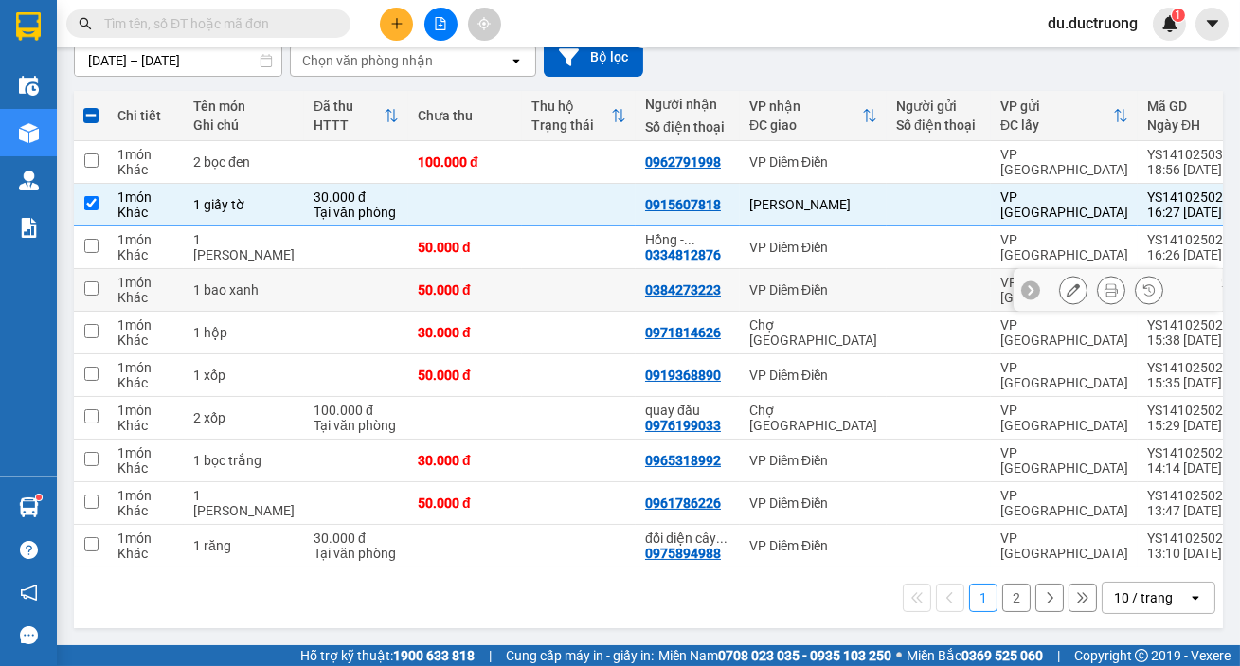
drag, startPoint x: 142, startPoint y: 253, endPoint x: 137, endPoint y: 295, distance: 42.0
click at [139, 284] on tbody "1 món Khác 2 bọc đen 100.000 đ 0962791998 VP Diêm Điền VP [GEOGRAPHIC_DATA] YS1…" at bounding box center [711, 354] width 1275 height 426
drag, startPoint x: 131, startPoint y: 337, endPoint x: 130, endPoint y: 347, distance: 9.5
click at [130, 339] on div "Khác" at bounding box center [145, 340] width 57 height 15
checkbox input "true"
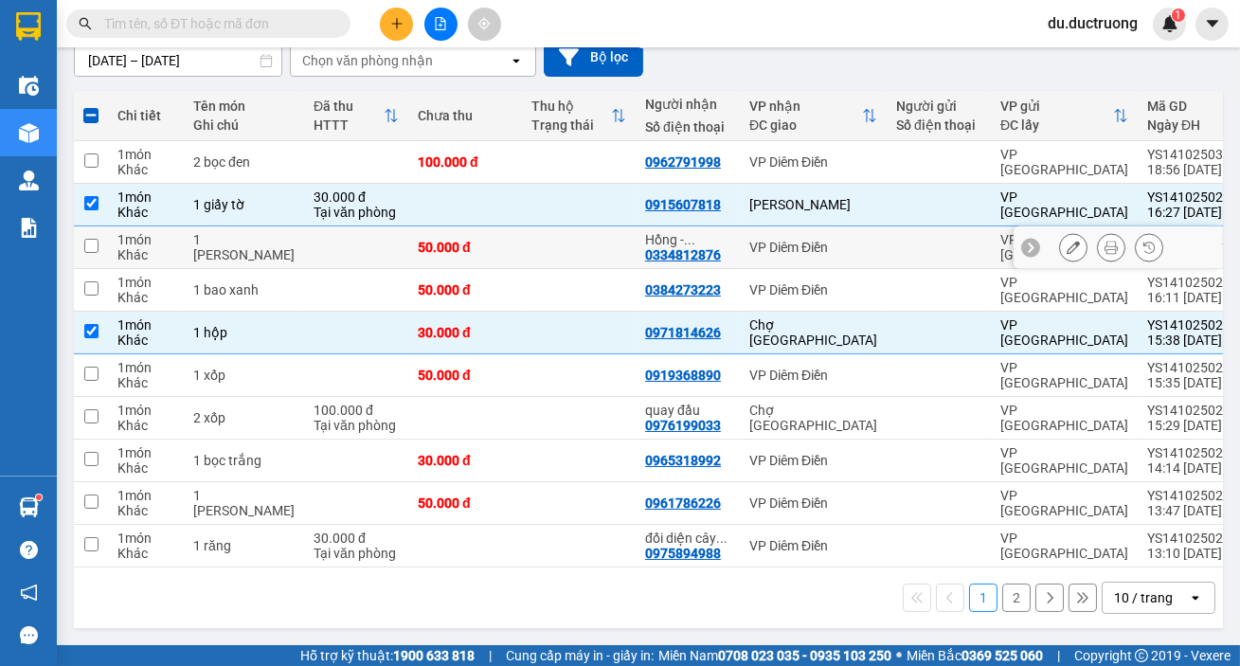
click at [124, 247] on div "Khác" at bounding box center [145, 254] width 57 height 15
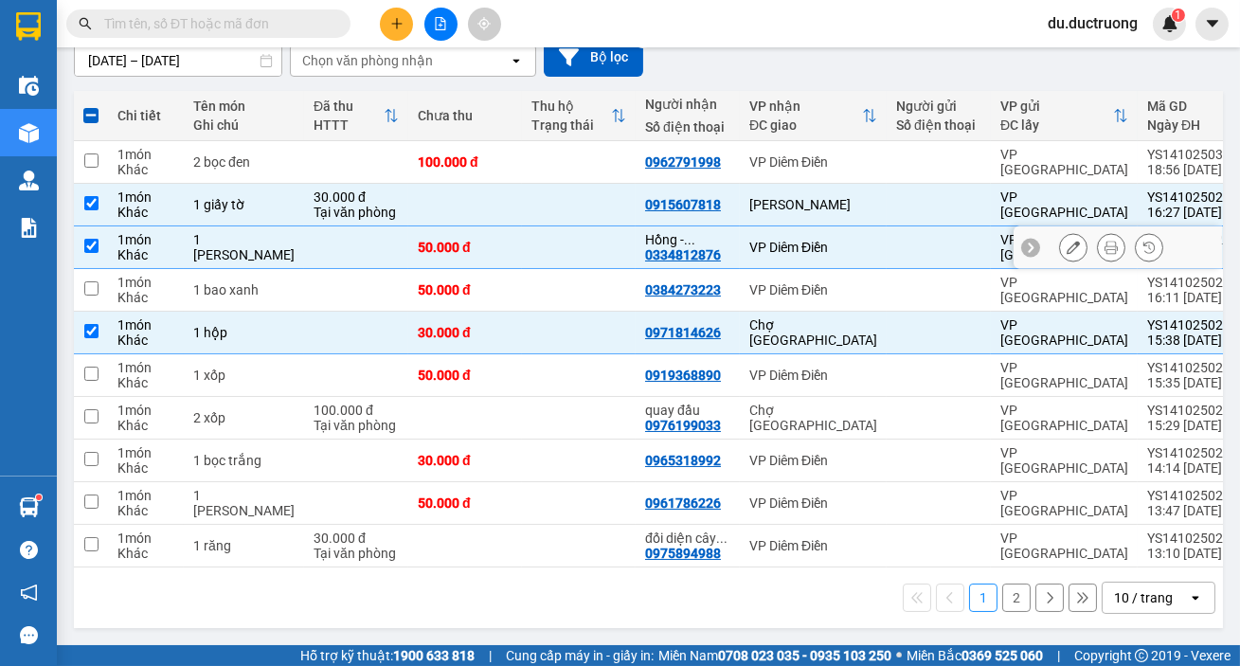
checkbox input "true"
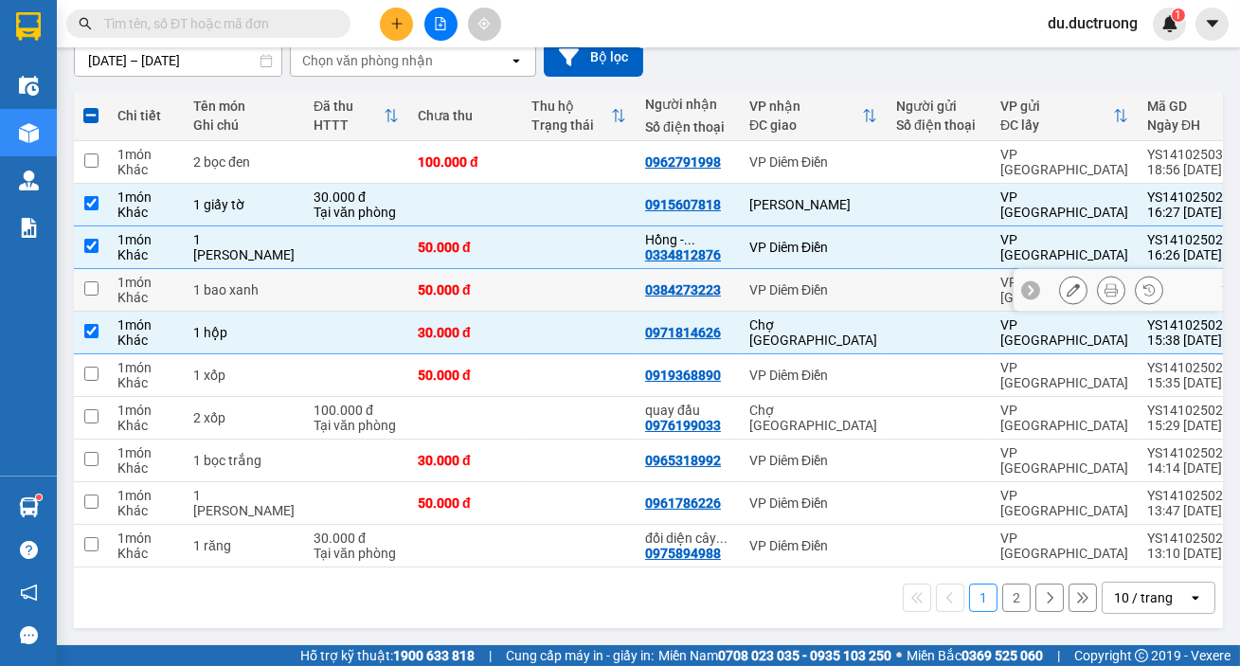
click at [115, 290] on td "1 món Khác" at bounding box center [146, 290] width 76 height 43
checkbox input "true"
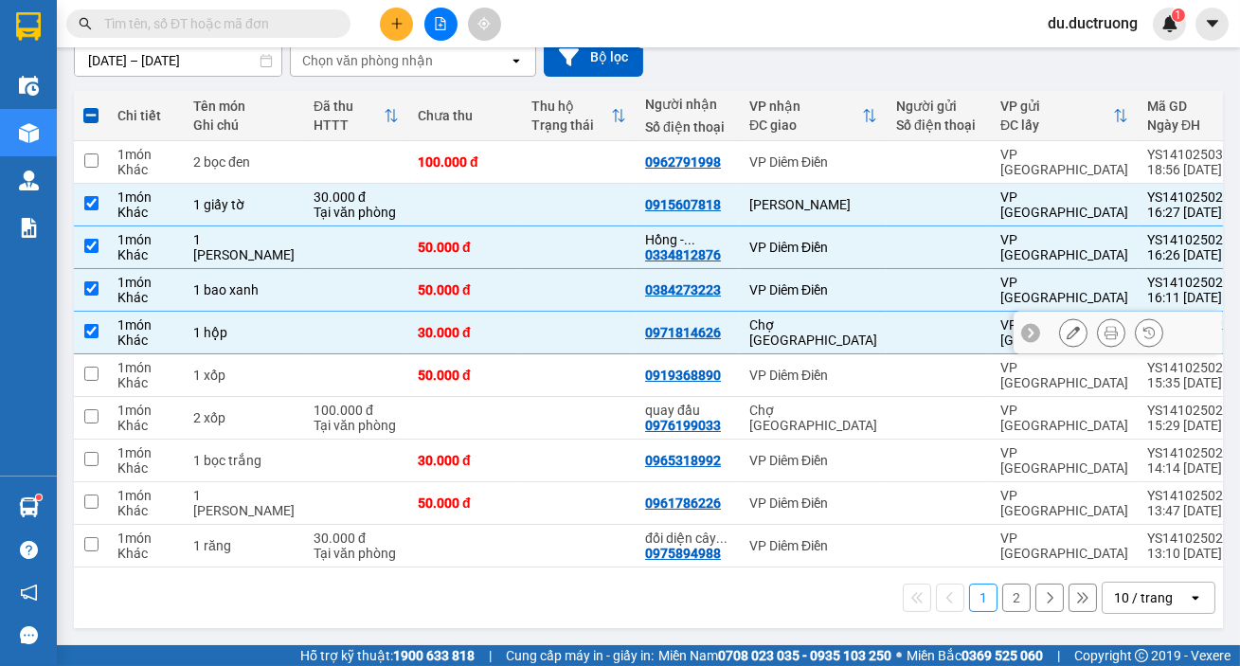
click at [114, 355] on td "1 món Khác" at bounding box center [146, 375] width 76 height 43
checkbox input "true"
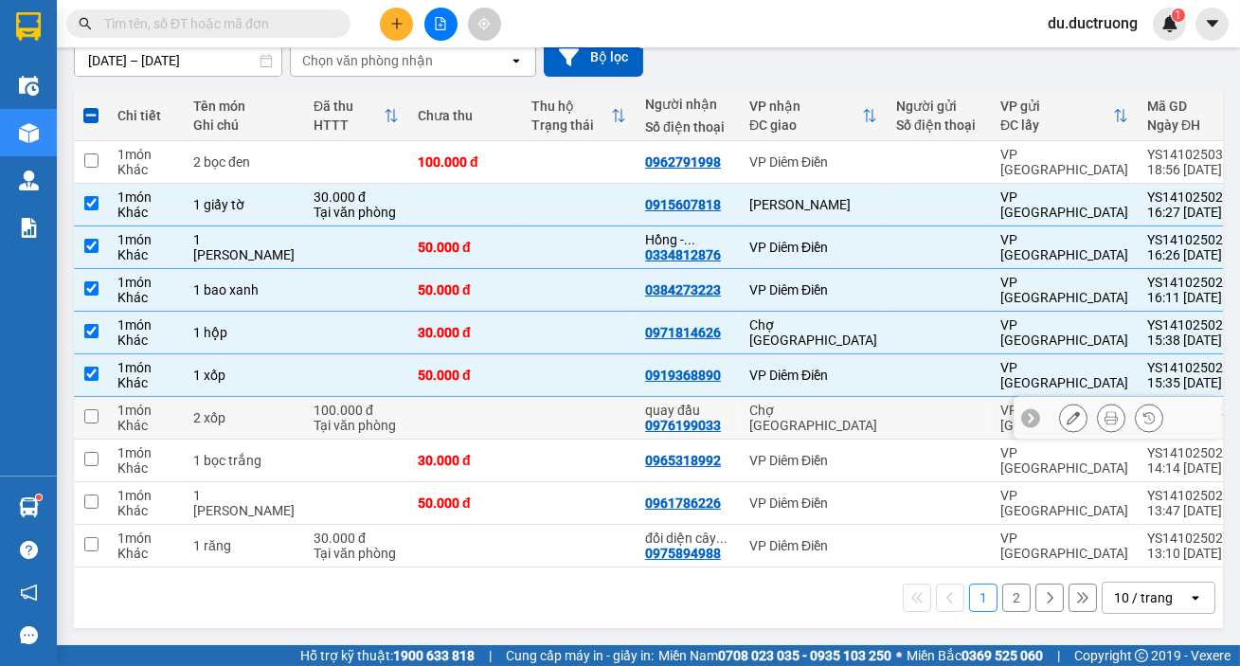
drag, startPoint x: 103, startPoint y: 418, endPoint x: 103, endPoint y: 437, distance: 18.9
click at [103, 435] on tbody "1 món Khác 2 bọc đen 100.000 đ 0962791998 VP Diêm Điền VP [GEOGRAPHIC_DATA] YS1…" at bounding box center [711, 354] width 1275 height 426
click at [116, 493] on td "1 món Khác" at bounding box center [146, 503] width 76 height 43
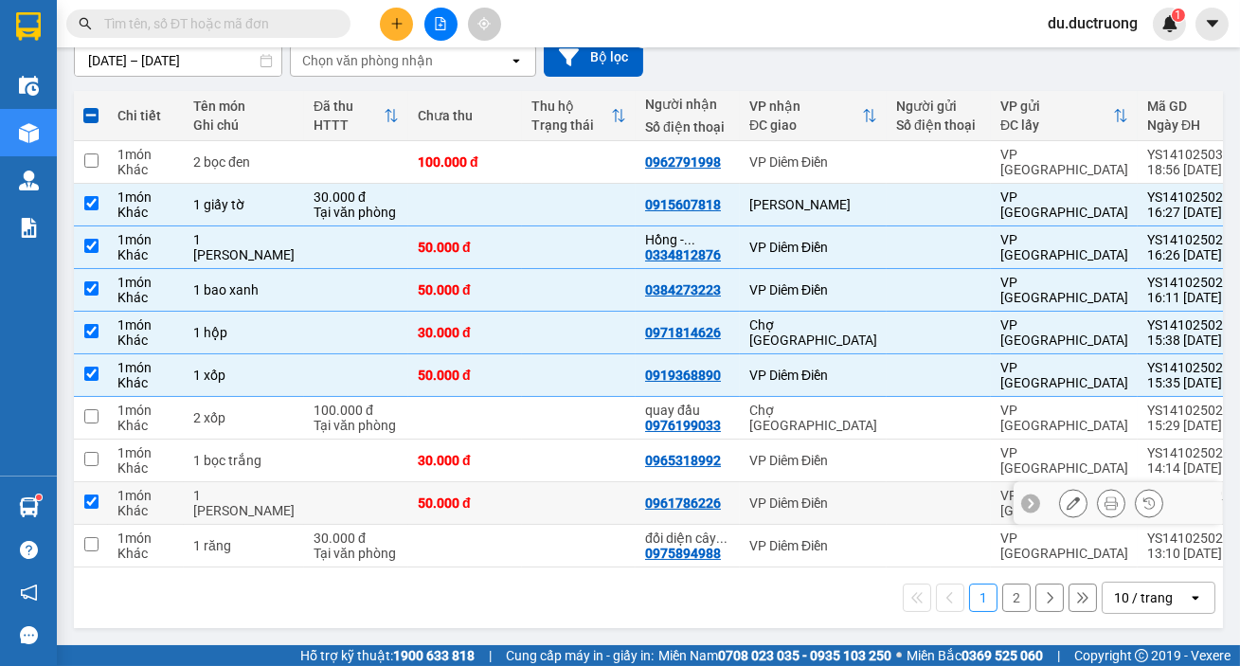
checkbox input "true"
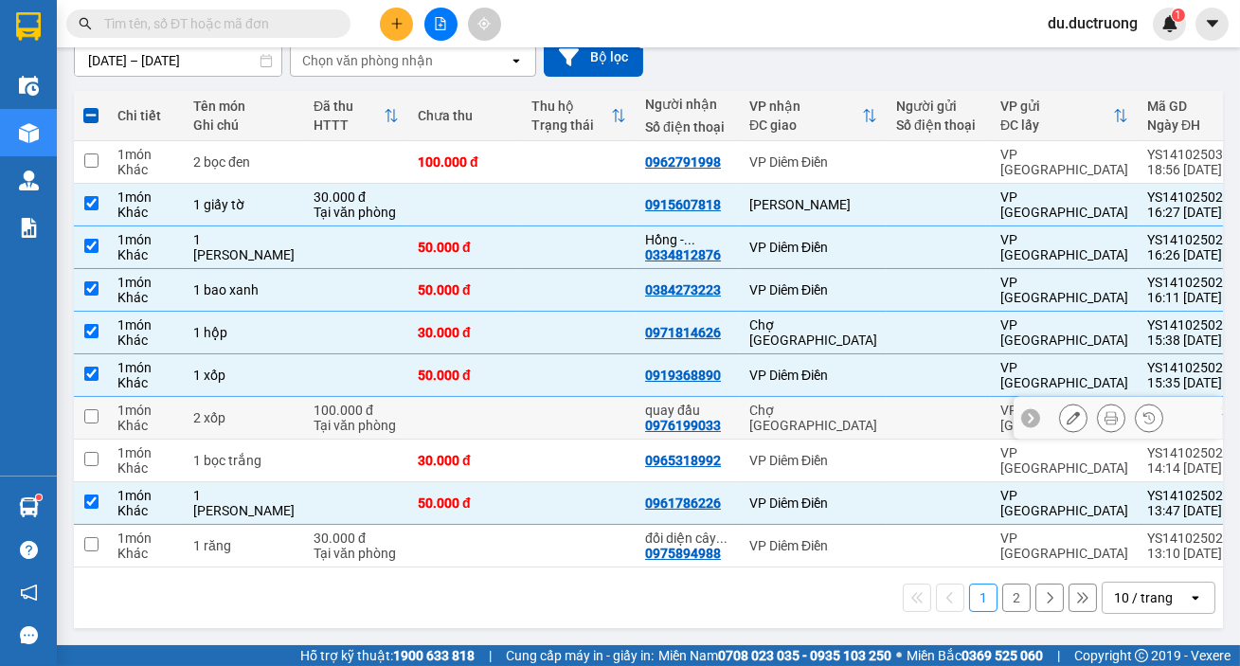
click at [103, 411] on td at bounding box center [91, 418] width 34 height 43
checkbox input "true"
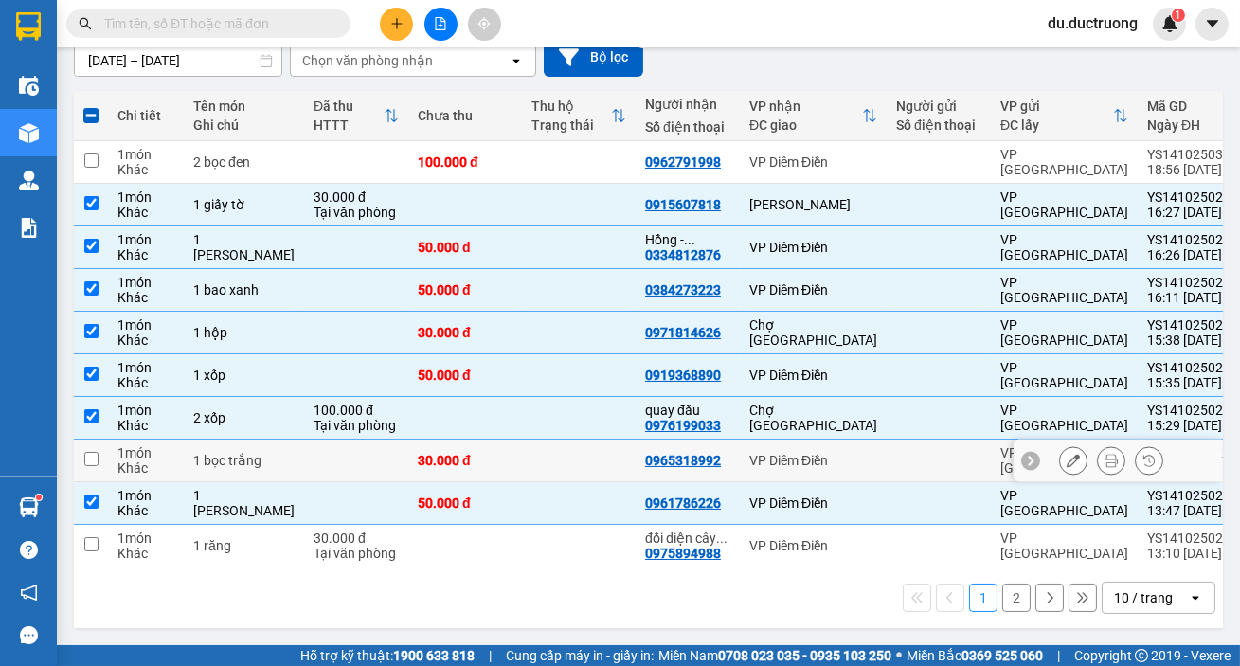
click at [105, 460] on td at bounding box center [91, 461] width 34 height 43
checkbox input "true"
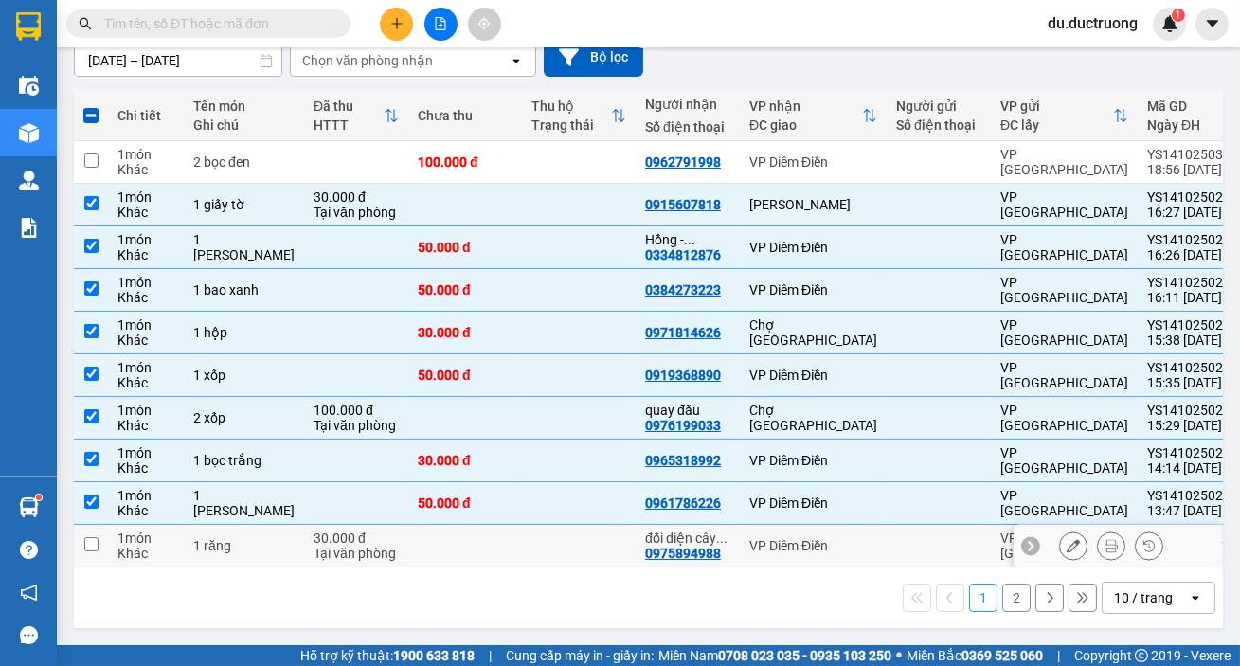
click at [103, 530] on td at bounding box center [91, 546] width 34 height 43
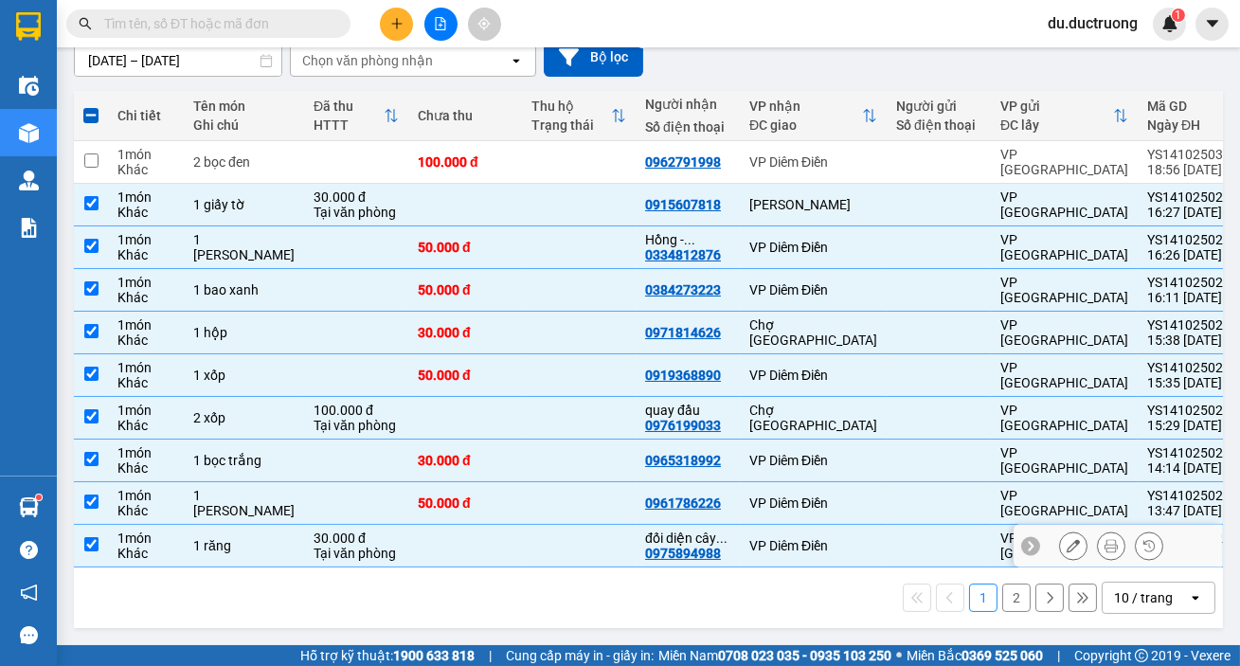
drag, startPoint x: 115, startPoint y: 534, endPoint x: 221, endPoint y: 559, distance: 108.9
click at [124, 540] on td "1 món Khác" at bounding box center [146, 546] width 76 height 43
checkbox input "false"
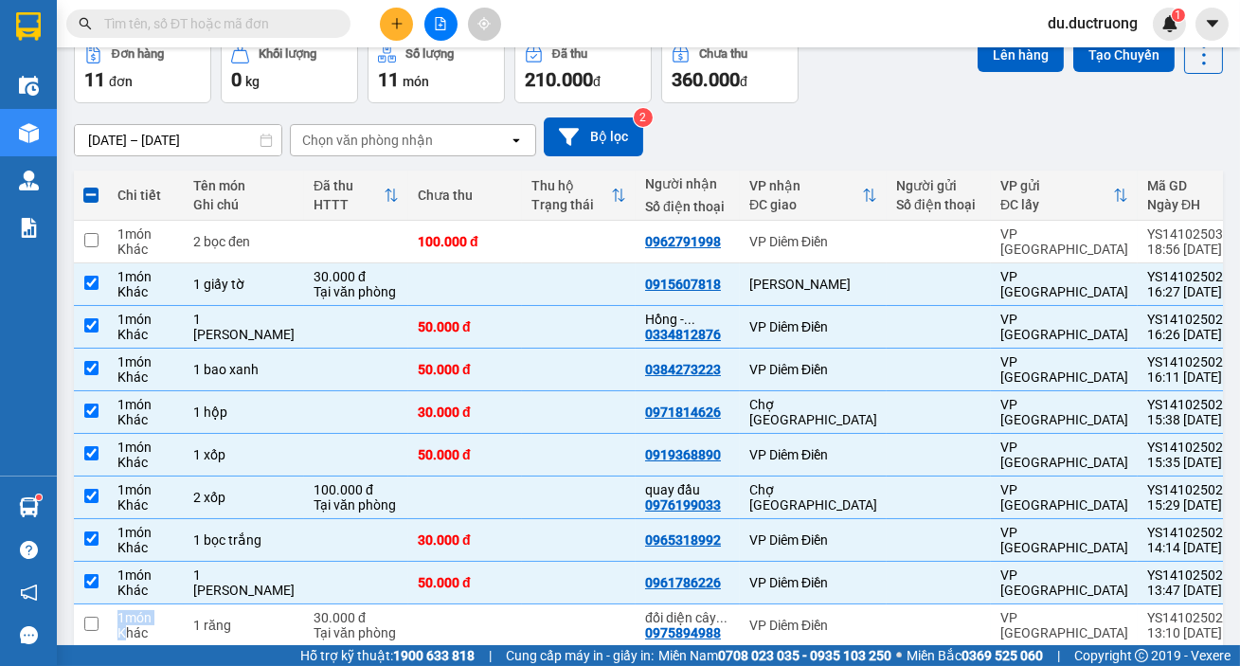
scroll to position [57, 0]
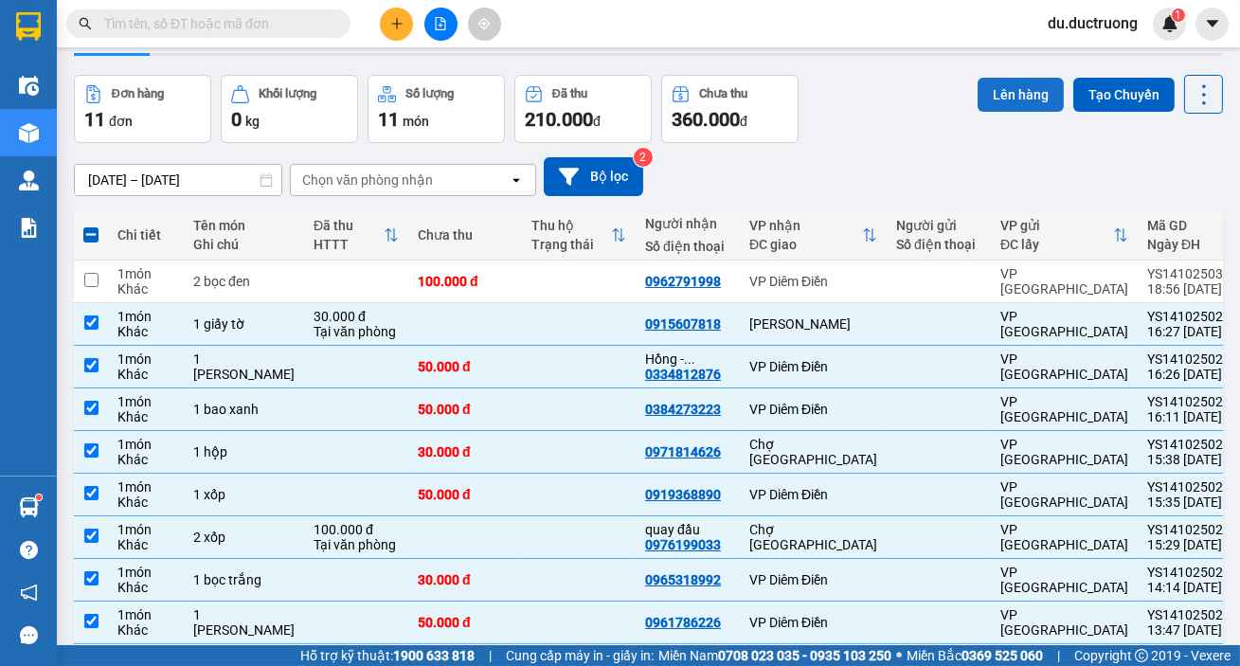
click at [1028, 101] on button "Lên hàng" at bounding box center [1021, 95] width 86 height 34
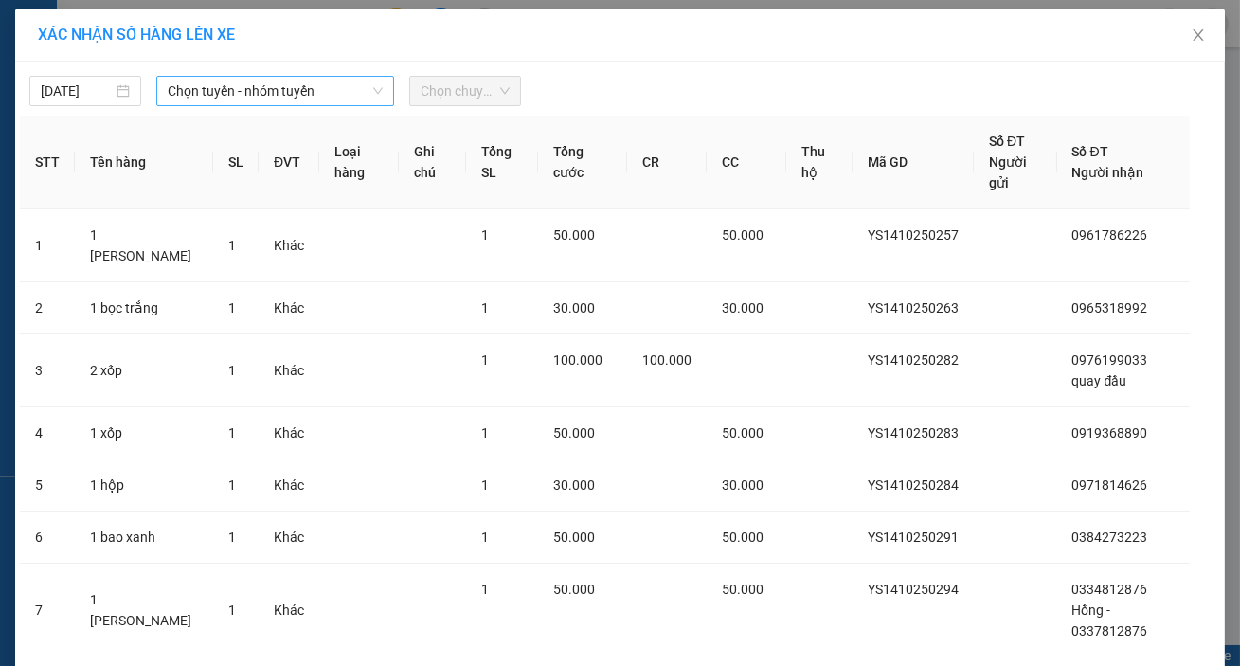
click at [267, 89] on span "Chọn tuyến - nhóm tuyến" at bounding box center [275, 91] width 215 height 28
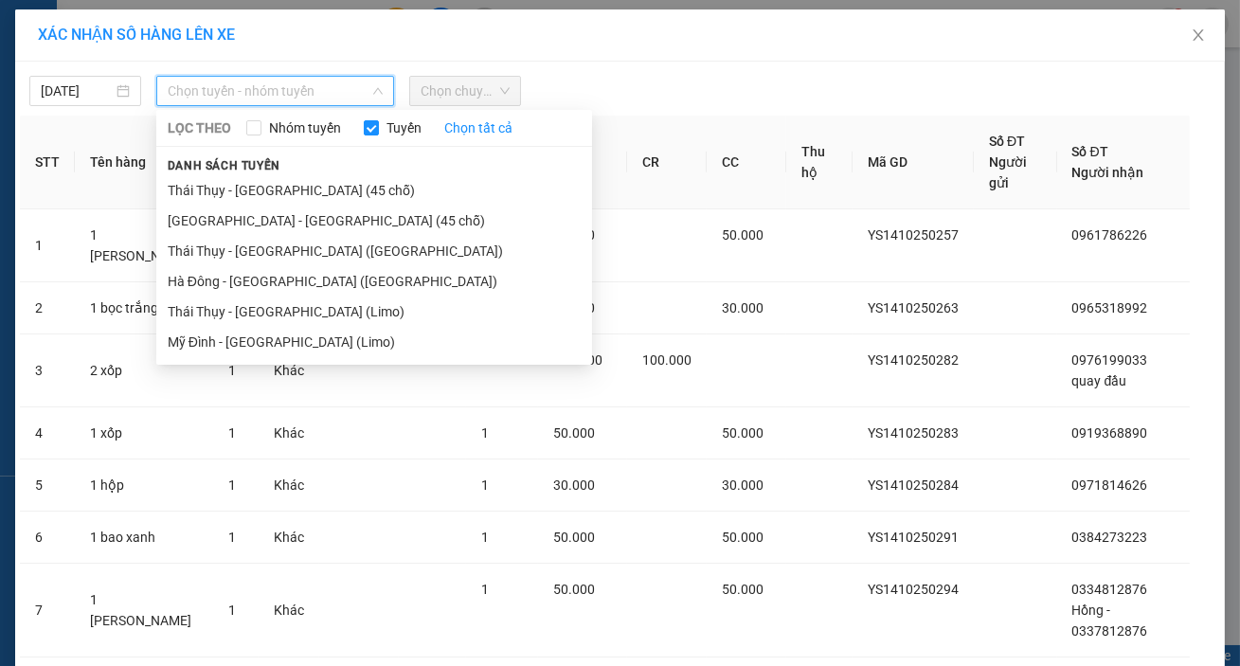
drag, startPoint x: 207, startPoint y: 222, endPoint x: 433, endPoint y: 140, distance: 239.8
click at [208, 219] on li "[GEOGRAPHIC_DATA] - [GEOGRAPHIC_DATA] (45 chỗ)" at bounding box center [374, 221] width 436 height 30
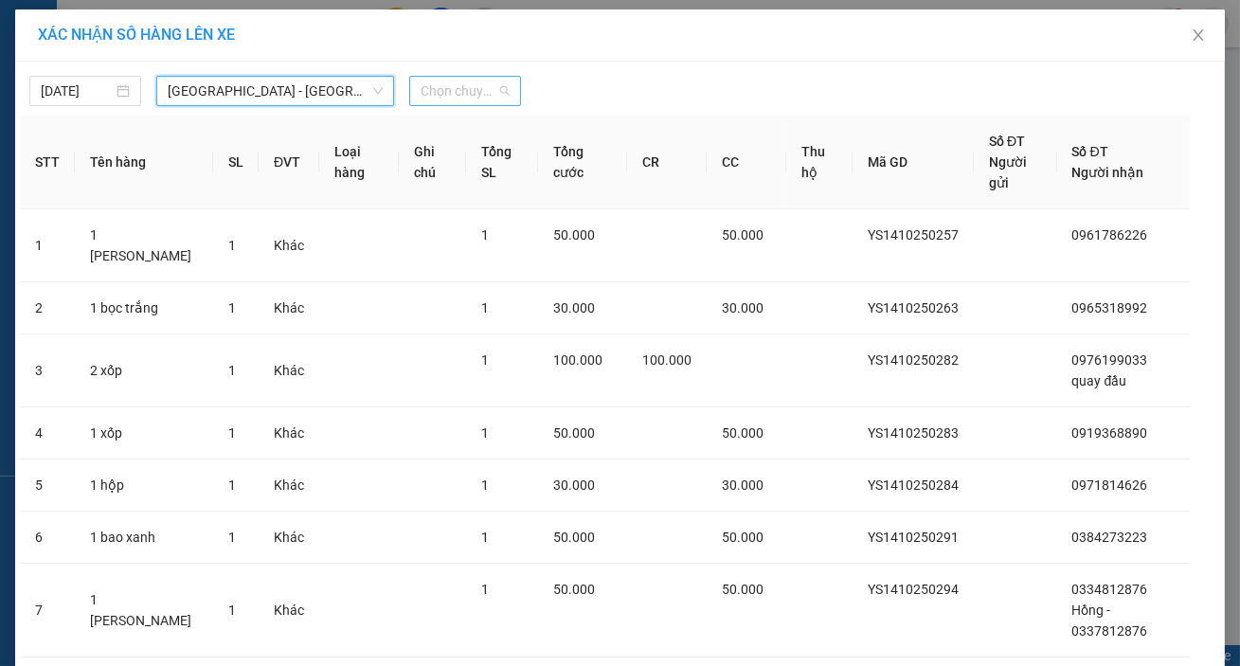
drag, startPoint x: 471, startPoint y: 85, endPoint x: 499, endPoint y: 135, distance: 57.7
click at [472, 85] on span "Chọn chuyến" at bounding box center [465, 91] width 89 height 28
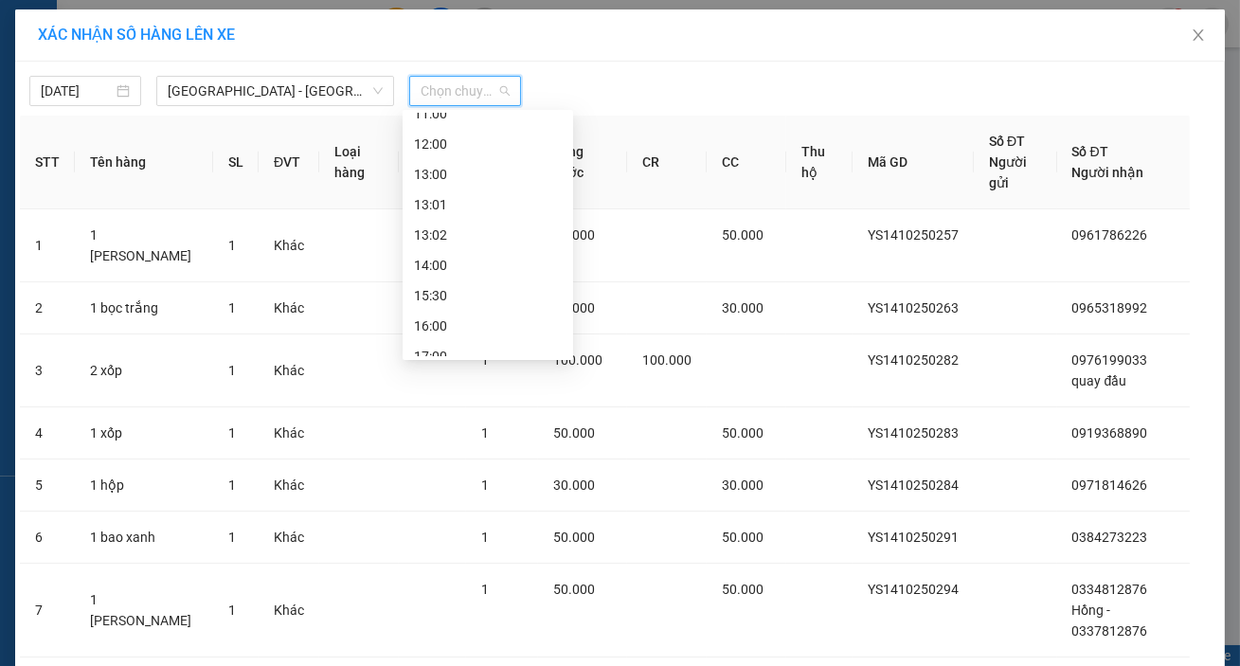
scroll to position [333, 0]
click at [454, 342] on div "20:30" at bounding box center [488, 342] width 148 height 21
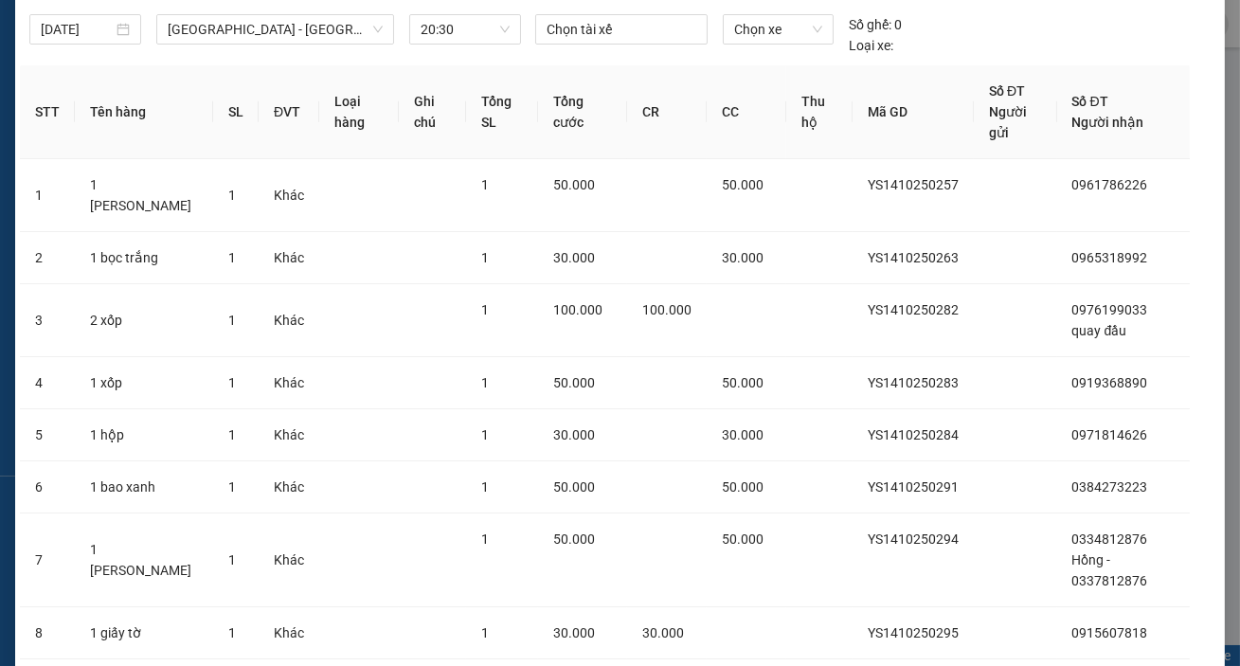
scroll to position [130, 0]
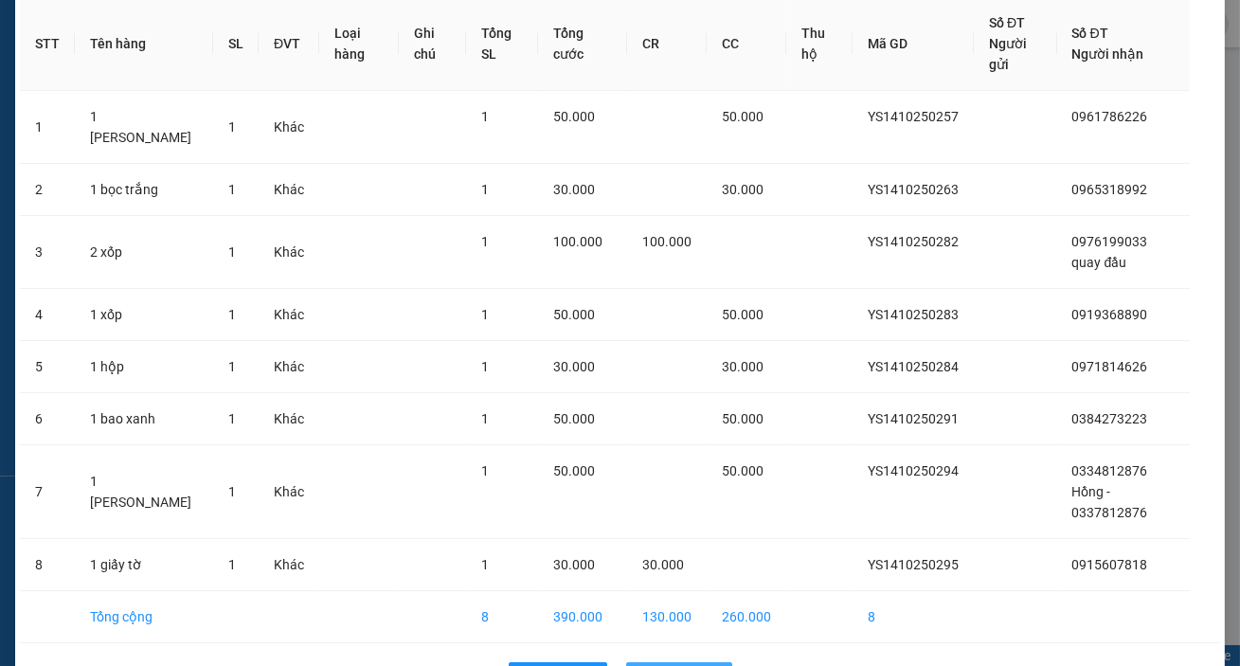
click at [663, 662] on button "Lên hàng" at bounding box center [679, 677] width 106 height 30
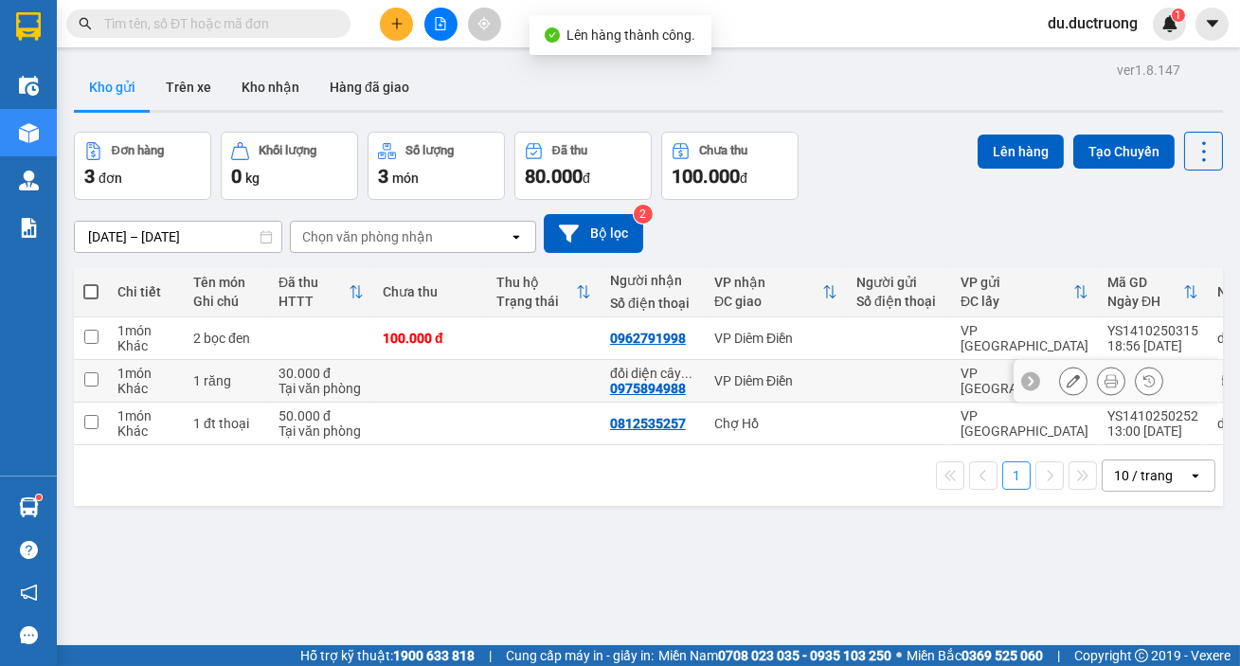
click at [148, 376] on div "1 món" at bounding box center [145, 373] width 57 height 15
checkbox input "true"
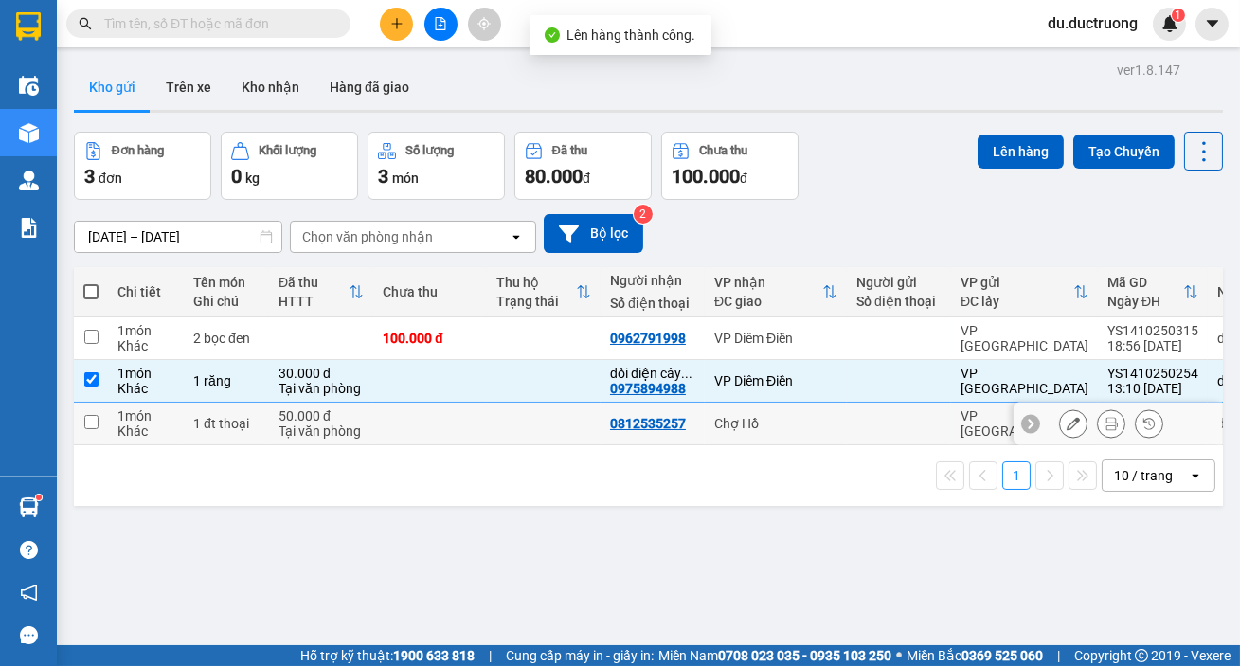
click at [151, 418] on div "1 món" at bounding box center [145, 415] width 57 height 15
checkbox input "true"
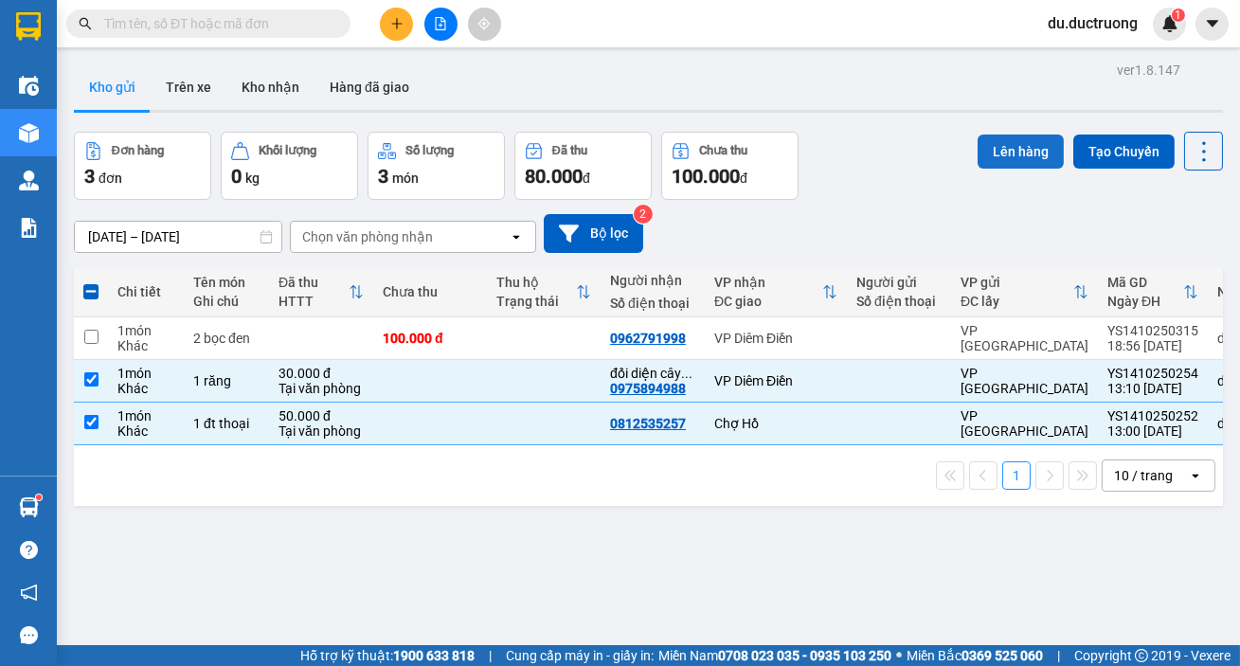
click at [1024, 150] on button "Lên hàng" at bounding box center [1021, 152] width 86 height 34
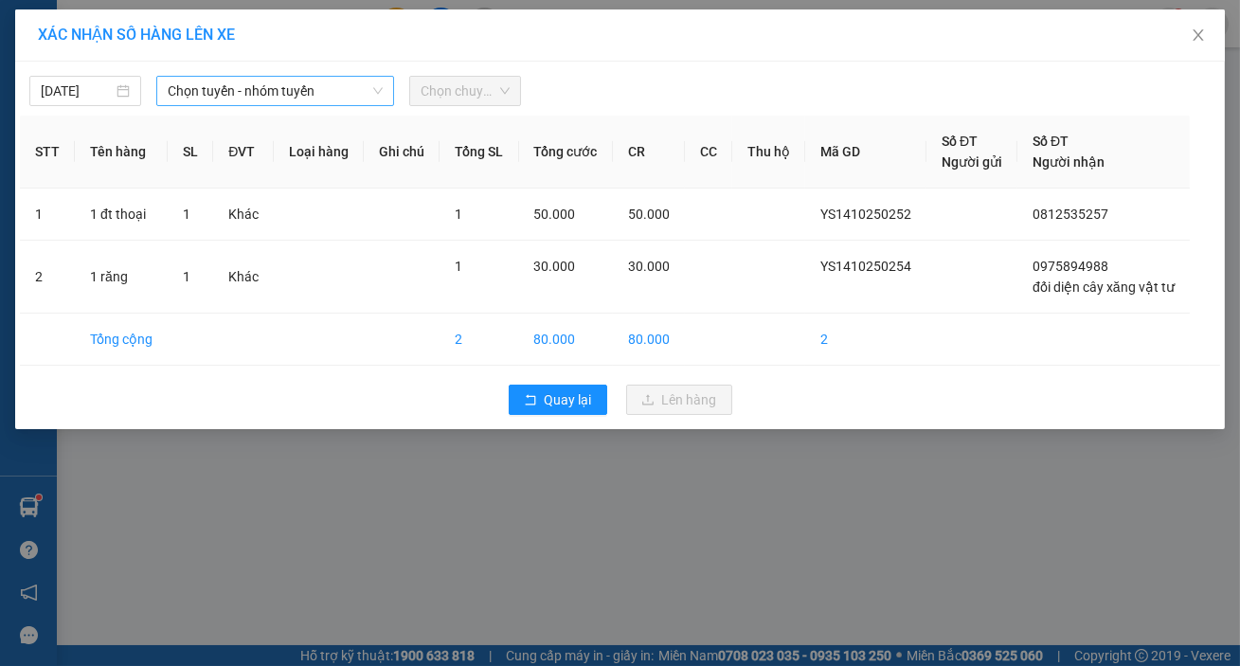
click at [279, 84] on span "Chọn tuyến - nhóm tuyến" at bounding box center [275, 91] width 215 height 28
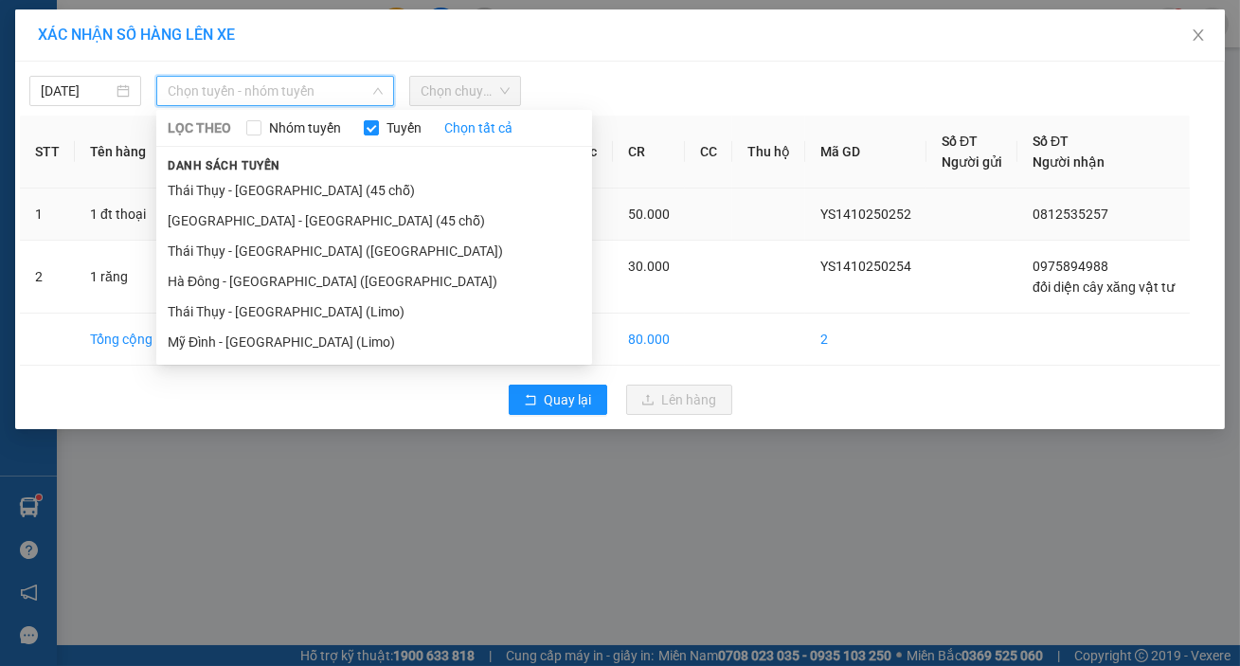
drag, startPoint x: 224, startPoint y: 220, endPoint x: 262, endPoint y: 207, distance: 40.8
click at [225, 218] on li "[GEOGRAPHIC_DATA] - [GEOGRAPHIC_DATA] (45 chỗ)" at bounding box center [374, 221] width 436 height 30
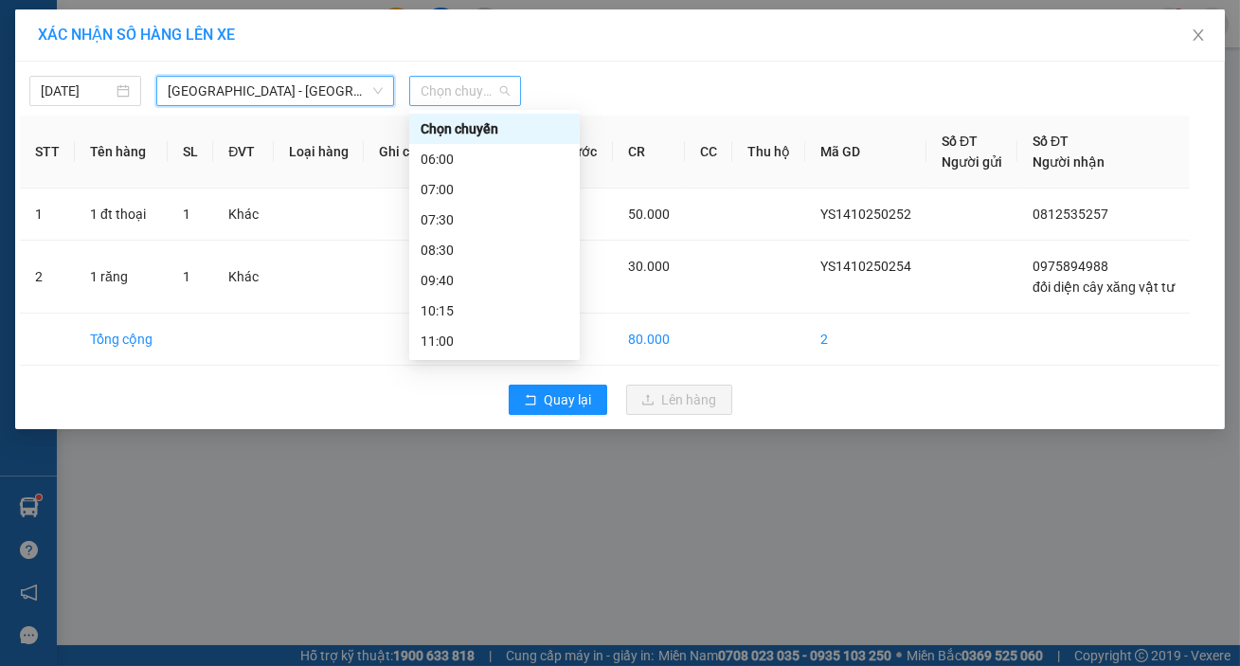
click at [466, 91] on span "Chọn chuyến" at bounding box center [465, 91] width 89 height 28
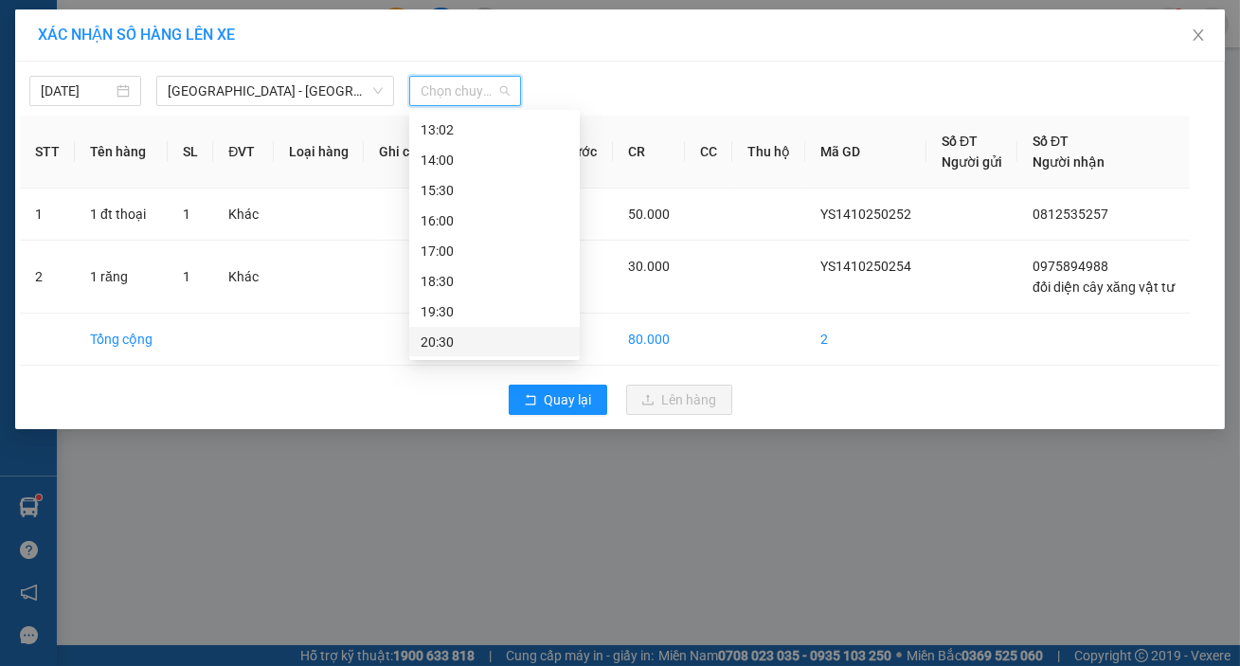
click at [473, 335] on div "20:30" at bounding box center [495, 342] width 148 height 21
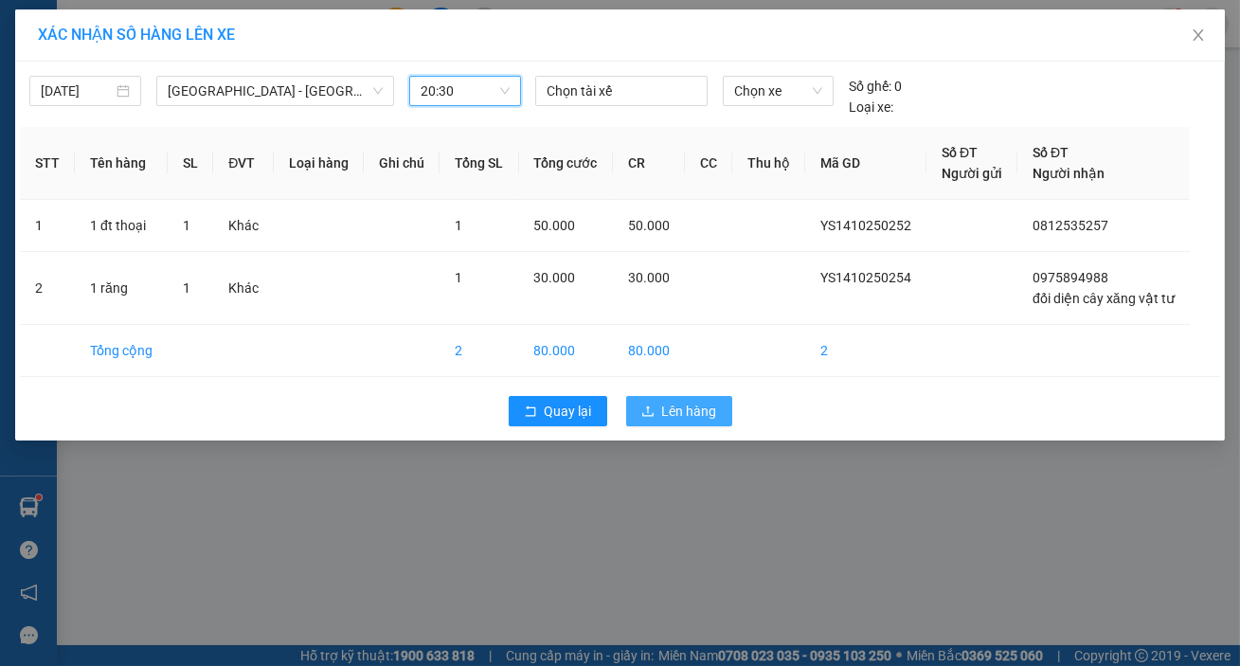
click at [663, 406] on button "Lên hàng" at bounding box center [679, 411] width 106 height 30
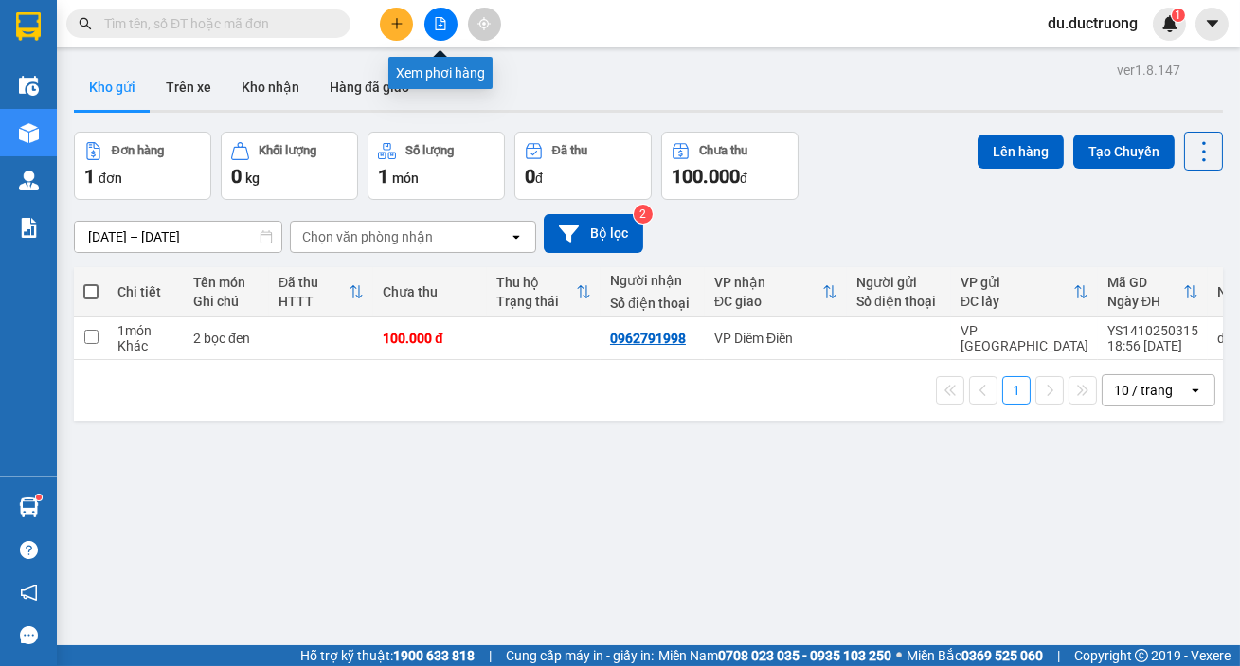
click at [442, 19] on icon "file-add" at bounding box center [440, 23] width 13 height 13
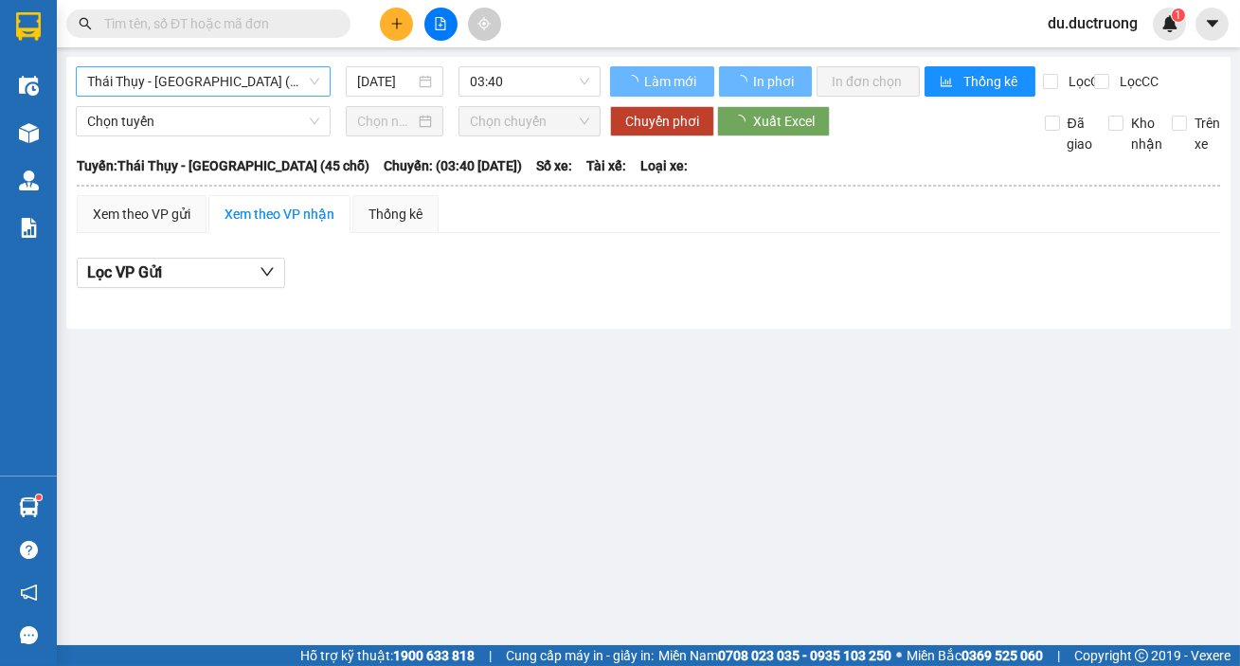
click at [194, 84] on span "Thái Thụy - [GEOGRAPHIC_DATA] (45 chỗ)" at bounding box center [203, 81] width 232 height 28
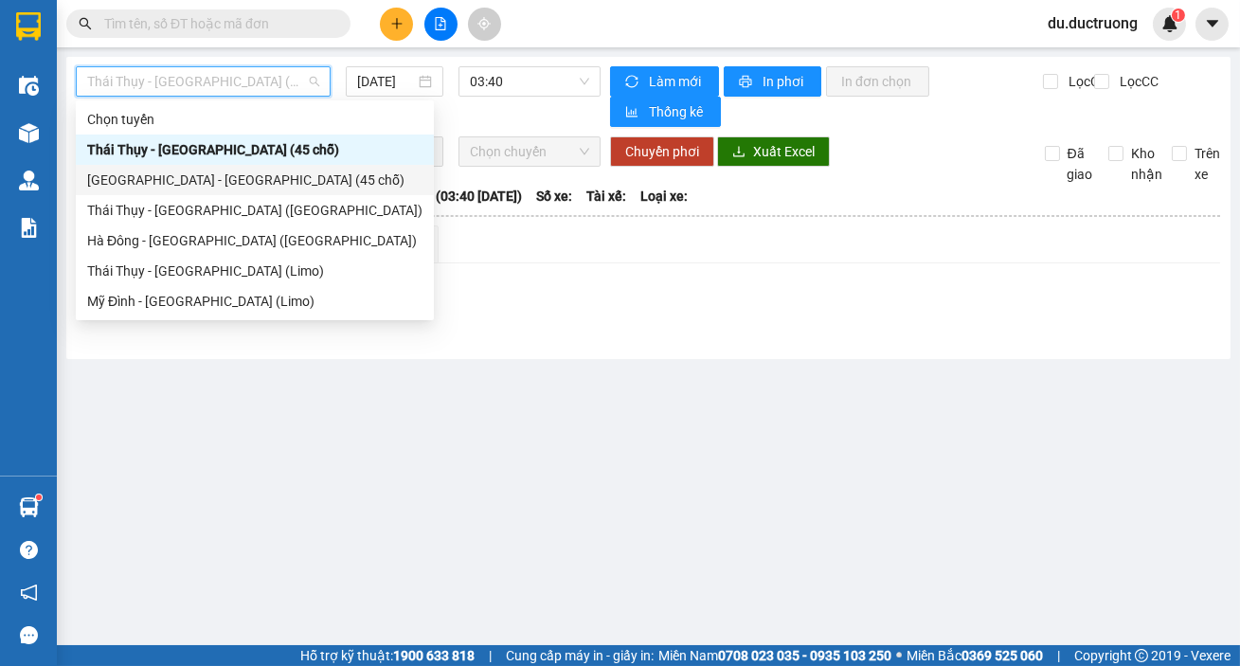
drag, startPoint x: 166, startPoint y: 177, endPoint x: 241, endPoint y: 161, distance: 76.6
click at [170, 175] on div "[GEOGRAPHIC_DATA] - [GEOGRAPHIC_DATA] (45 chỗ)" at bounding box center [254, 180] width 335 height 21
type input "[DATE]"
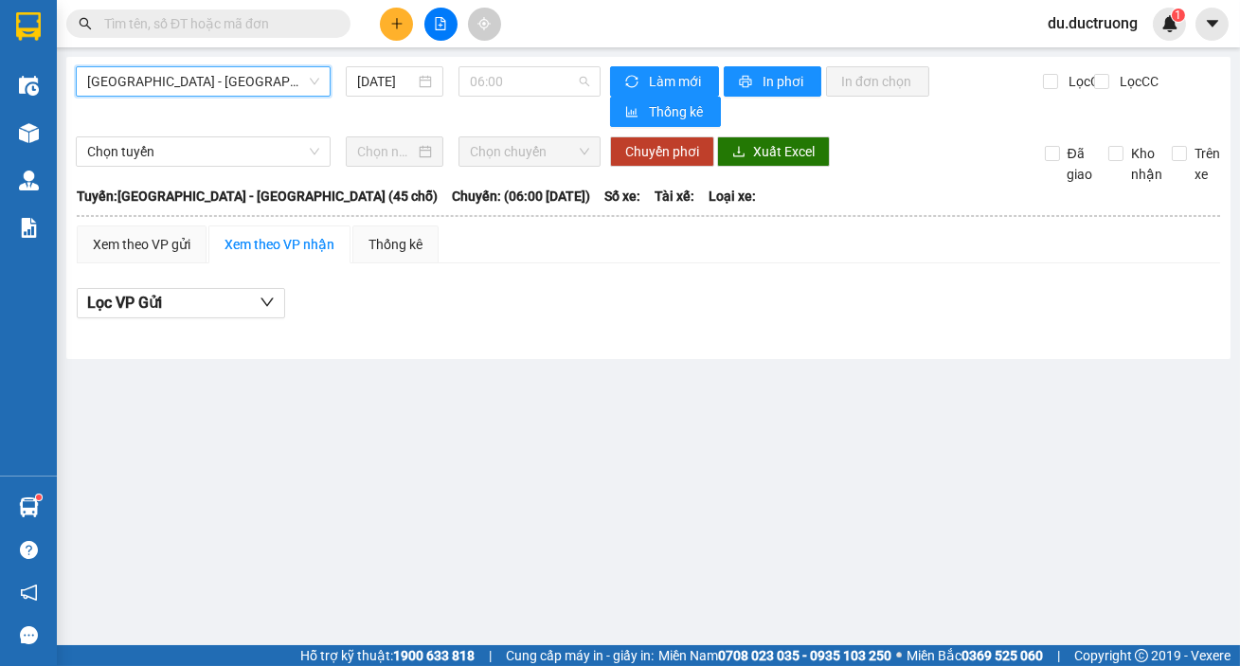
drag, startPoint x: 514, startPoint y: 81, endPoint x: 520, endPoint y: 135, distance: 54.3
click at [514, 81] on span "06:00" at bounding box center [529, 81] width 119 height 28
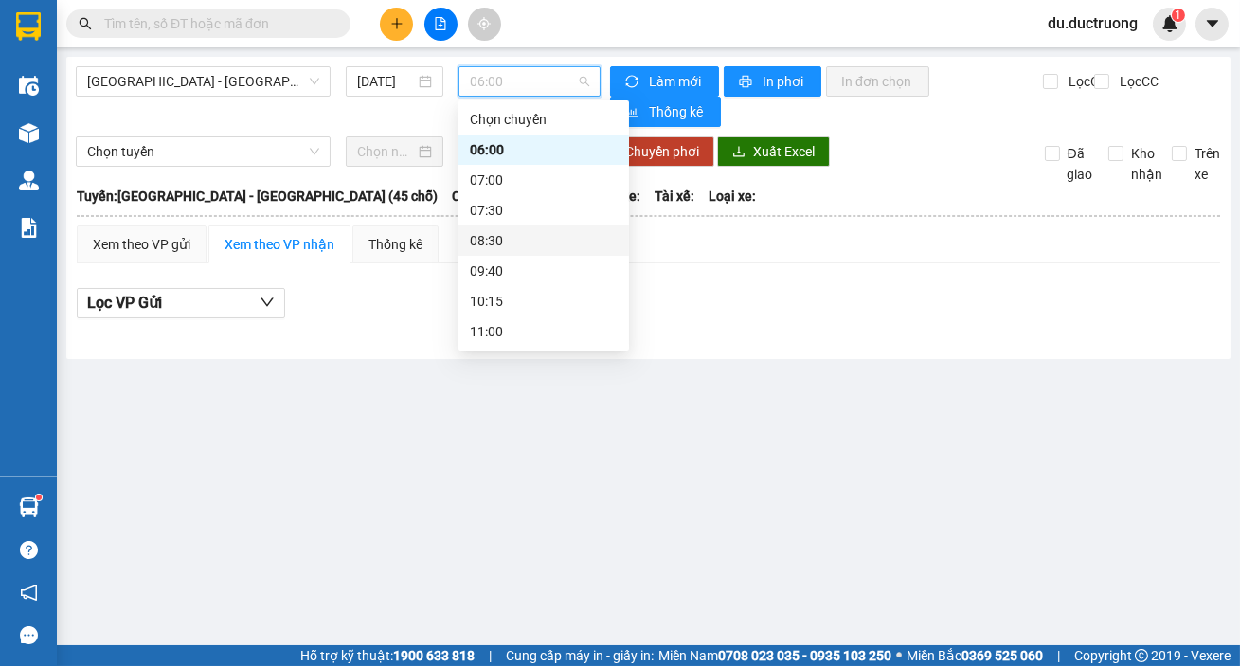
click at [528, 251] on div "08:30" at bounding box center [544, 240] width 171 height 30
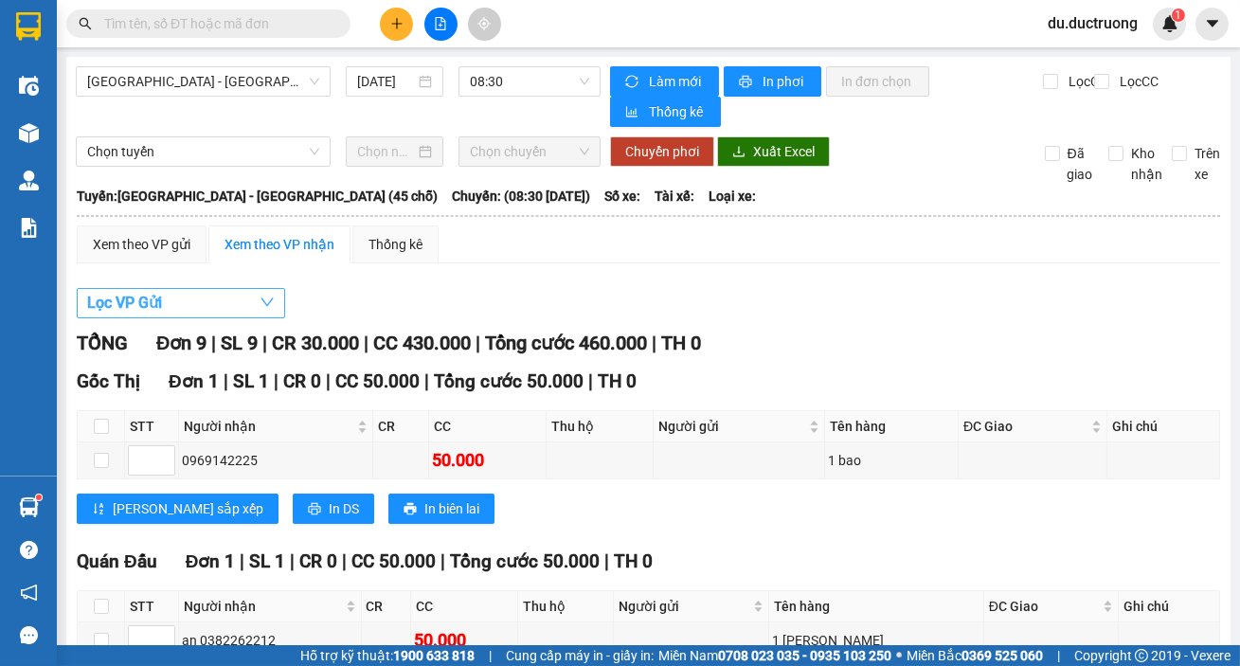
click at [144, 297] on span "Lọc VP Gửi" at bounding box center [124, 303] width 75 height 24
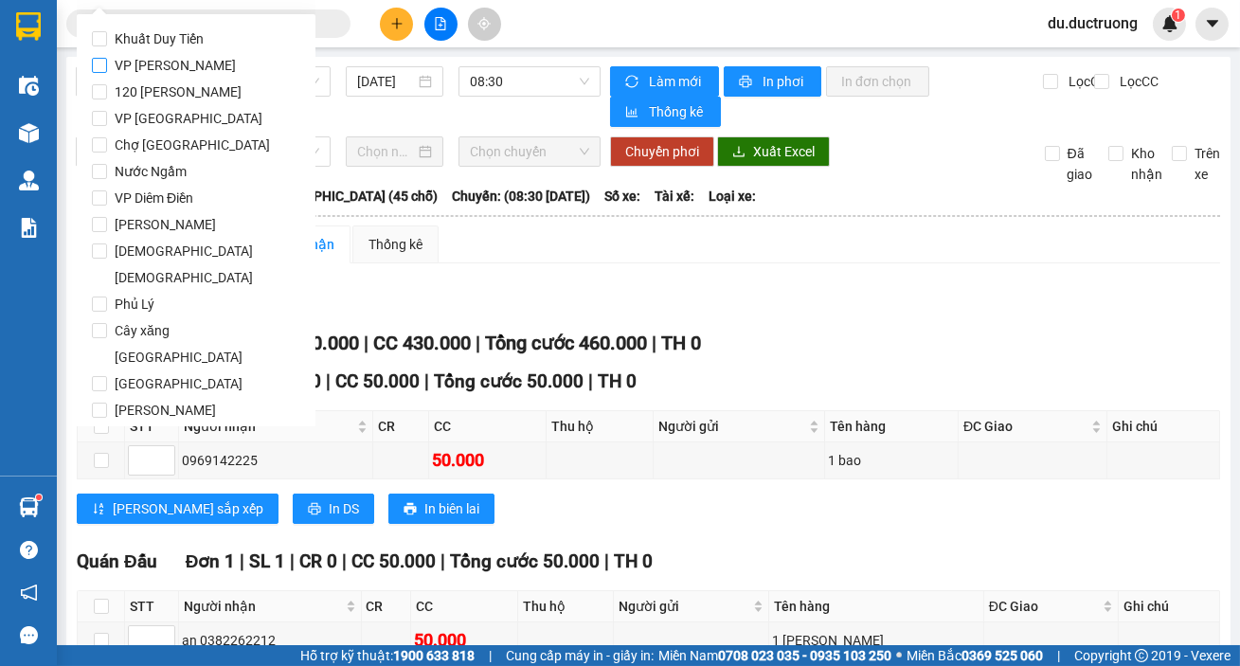
click at [110, 72] on span "VP [PERSON_NAME]" at bounding box center [175, 65] width 136 height 27
click at [107, 72] on input "VP [PERSON_NAME]" at bounding box center [99, 65] width 15 height 15
click at [160, 71] on span "VP [PERSON_NAME]" at bounding box center [175, 65] width 136 height 27
click at [107, 71] on input "VP [PERSON_NAME]" at bounding box center [99, 65] width 15 height 15
checkbox input "false"
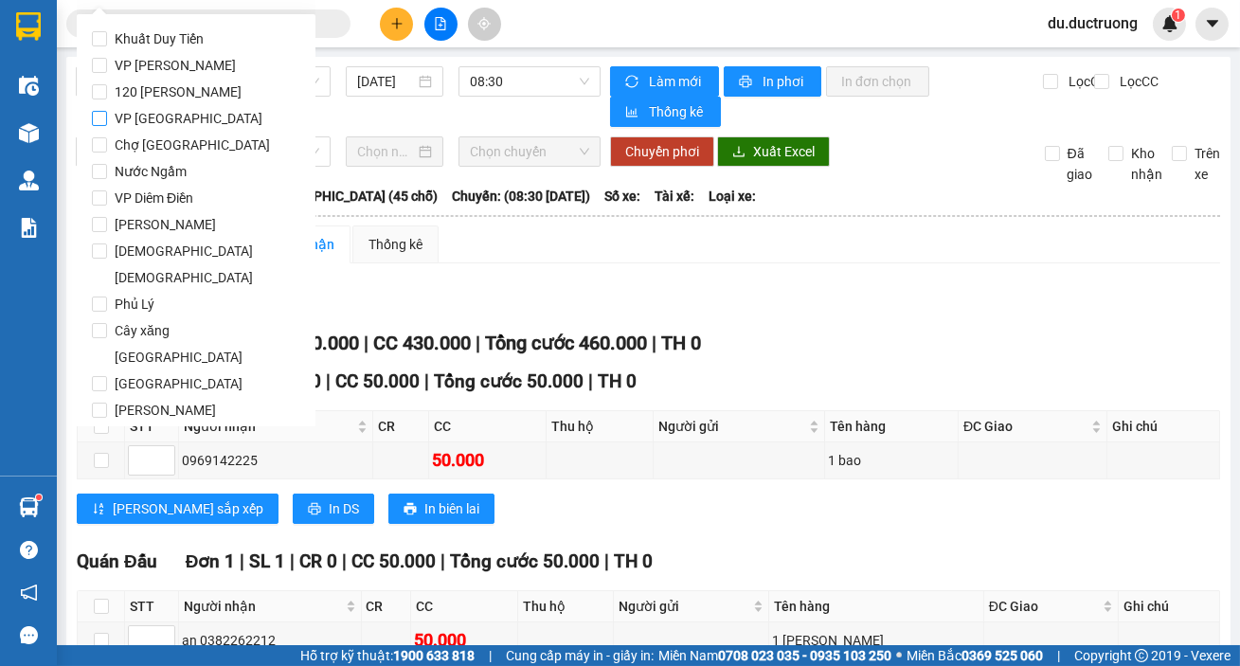
drag, startPoint x: 148, startPoint y: 118, endPoint x: 171, endPoint y: 111, distance: 24.0
click at [150, 117] on span "VP [GEOGRAPHIC_DATA]" at bounding box center [188, 118] width 163 height 27
click at [107, 117] on input "VP [GEOGRAPHIC_DATA]" at bounding box center [99, 118] width 15 height 15
checkbox input "true"
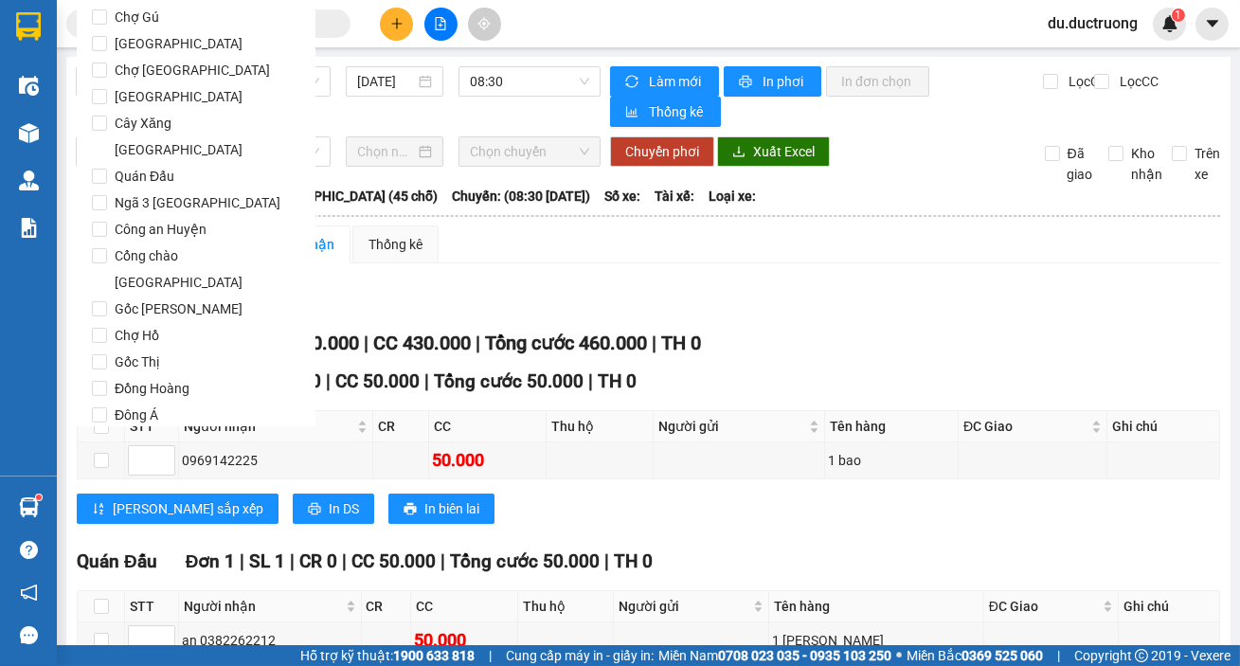
scroll to position [1578, 0]
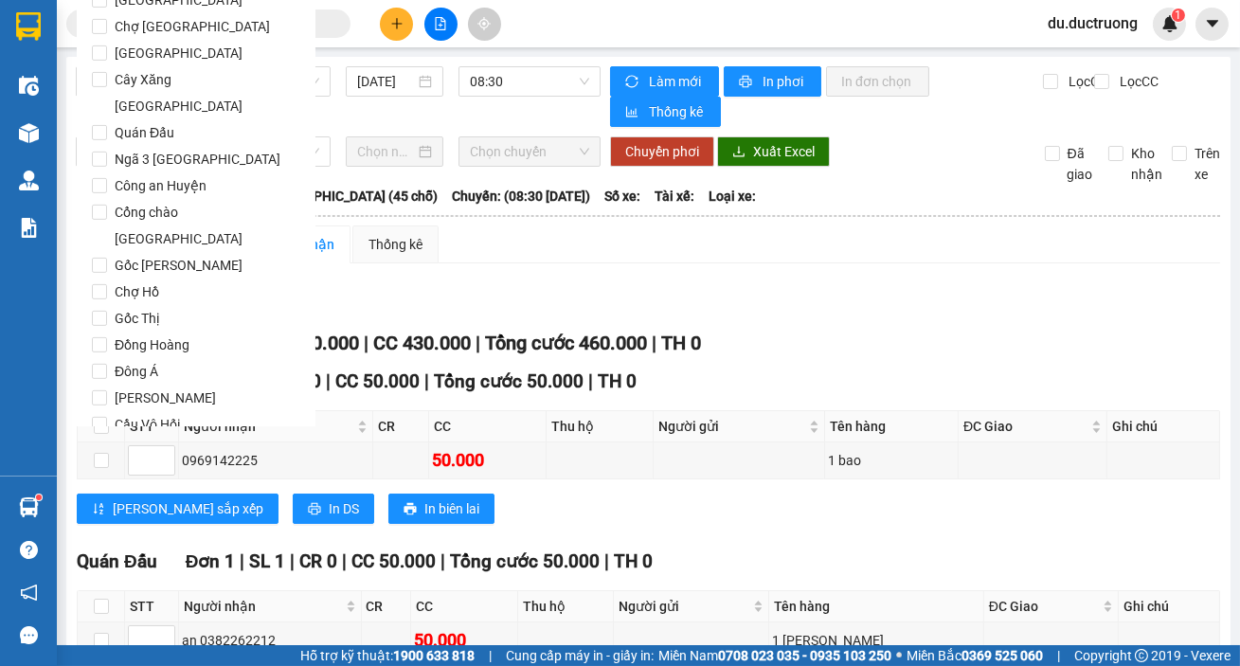
drag, startPoint x: 114, startPoint y: 395, endPoint x: 128, endPoint y: 378, distance: 22.2
click at [116, 522] on span "Lọc" at bounding box center [118, 532] width 22 height 21
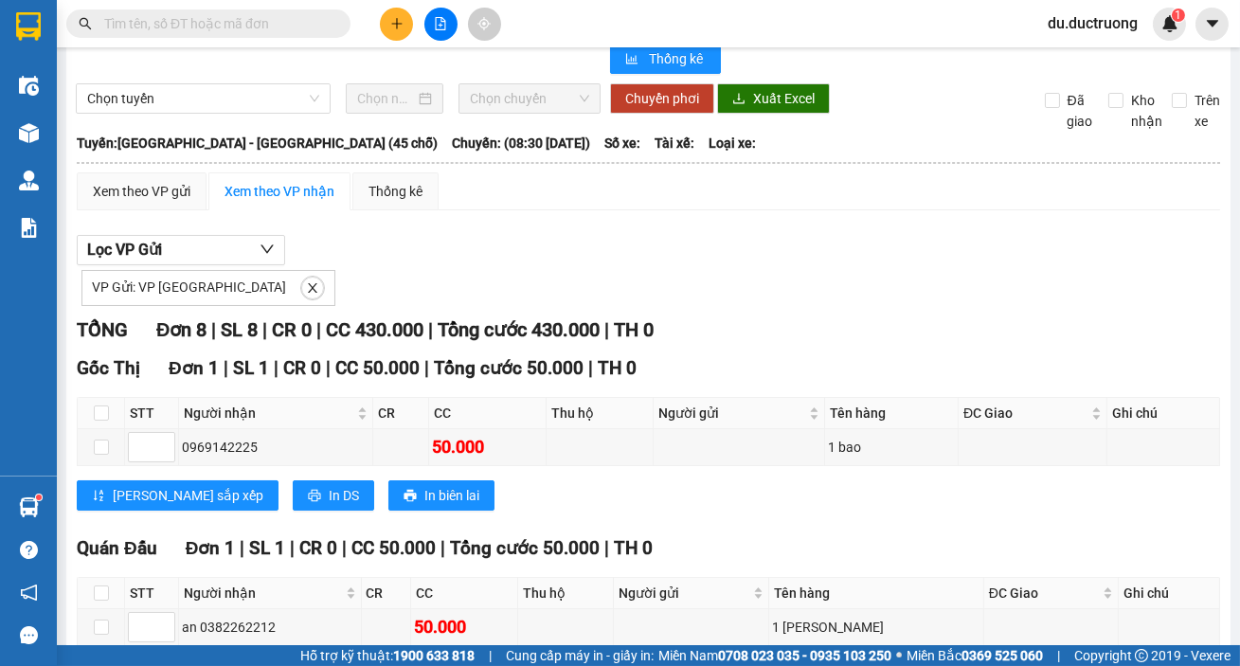
scroll to position [0, 0]
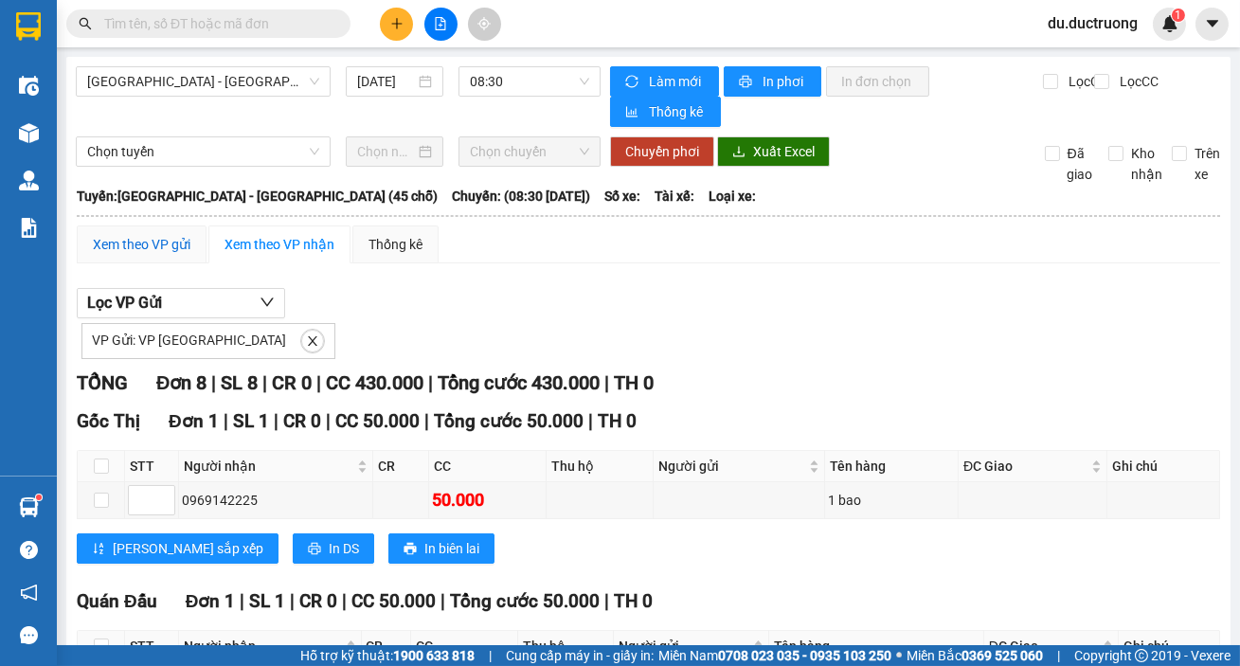
drag, startPoint x: 142, startPoint y: 245, endPoint x: 199, endPoint y: 249, distance: 57.0
click at [144, 243] on div "Xem theo VP gửi" at bounding box center [142, 244] width 98 height 21
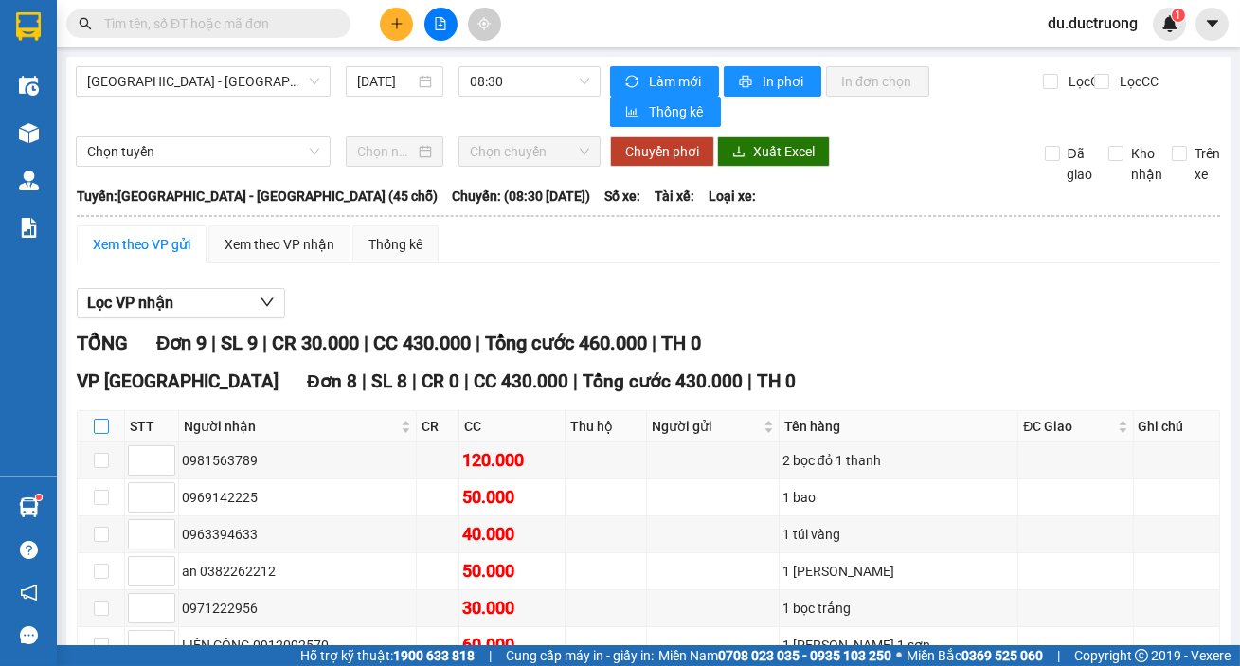
click at [96, 427] on input "checkbox" at bounding box center [101, 426] width 15 height 15
checkbox input "true"
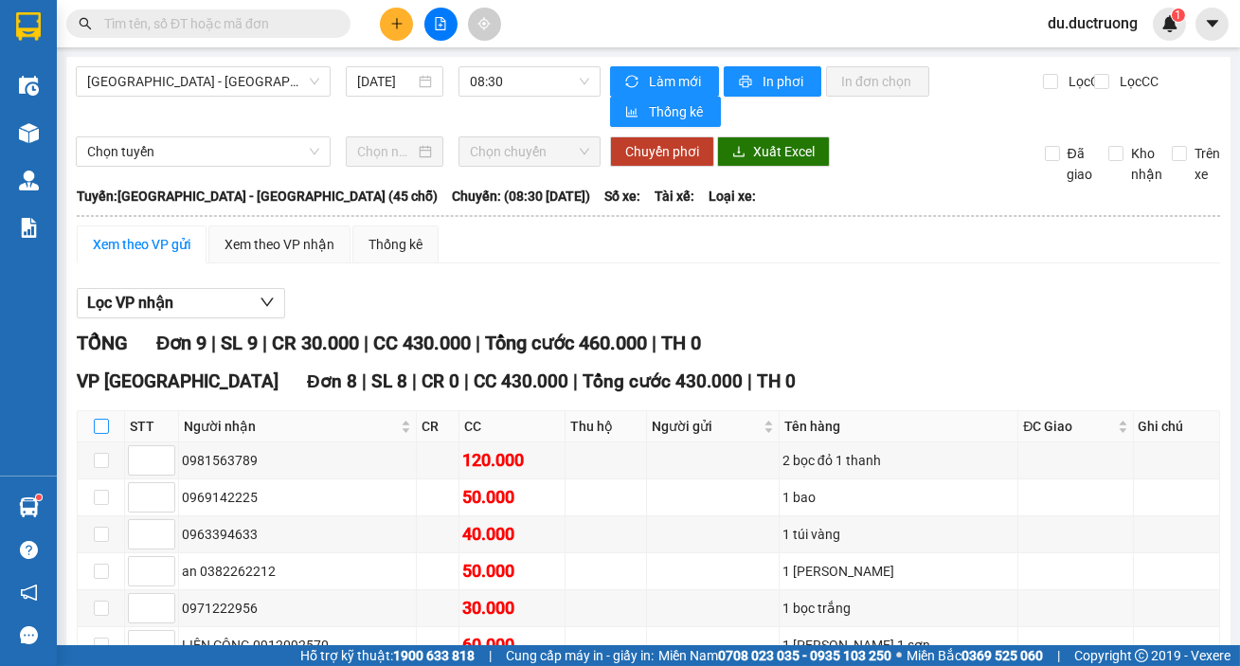
checkbox input "true"
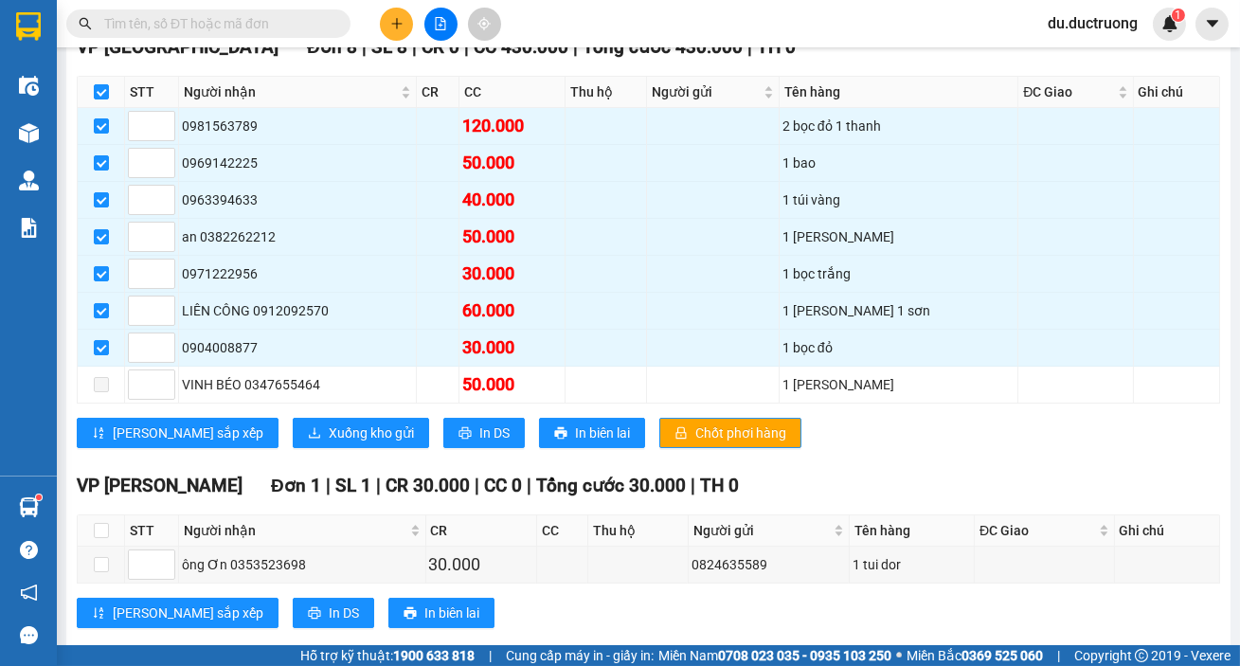
scroll to position [368, 0]
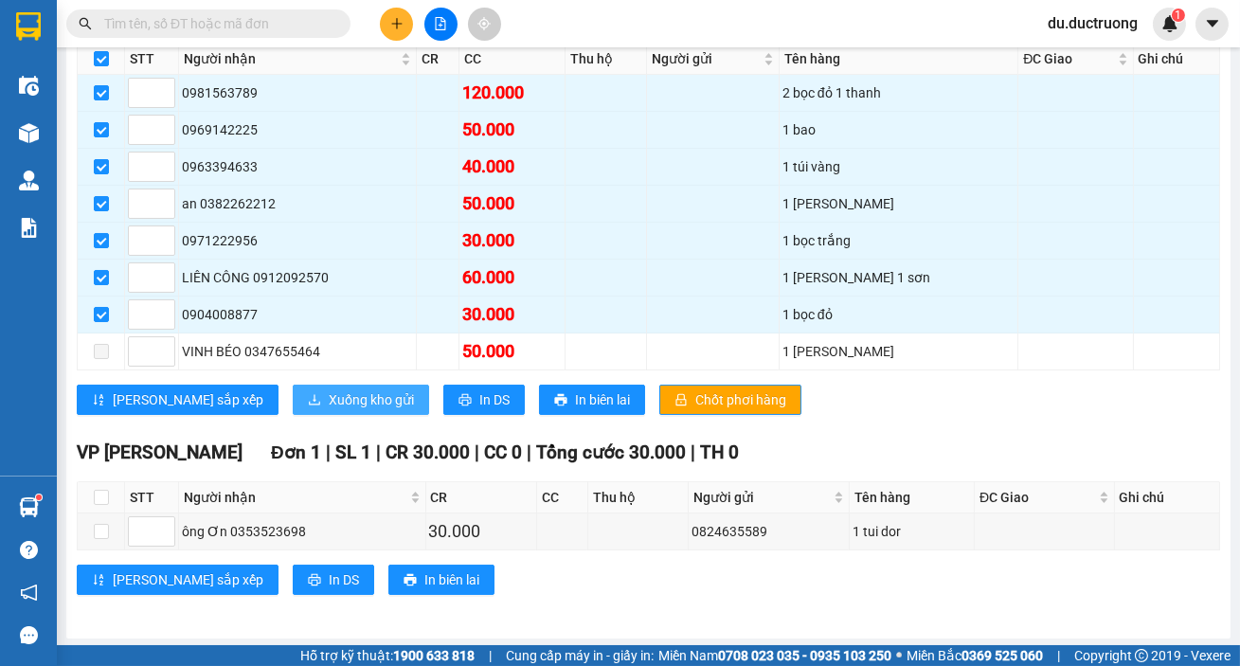
click at [329, 401] on span "Xuống kho gửi" at bounding box center [371, 399] width 85 height 21
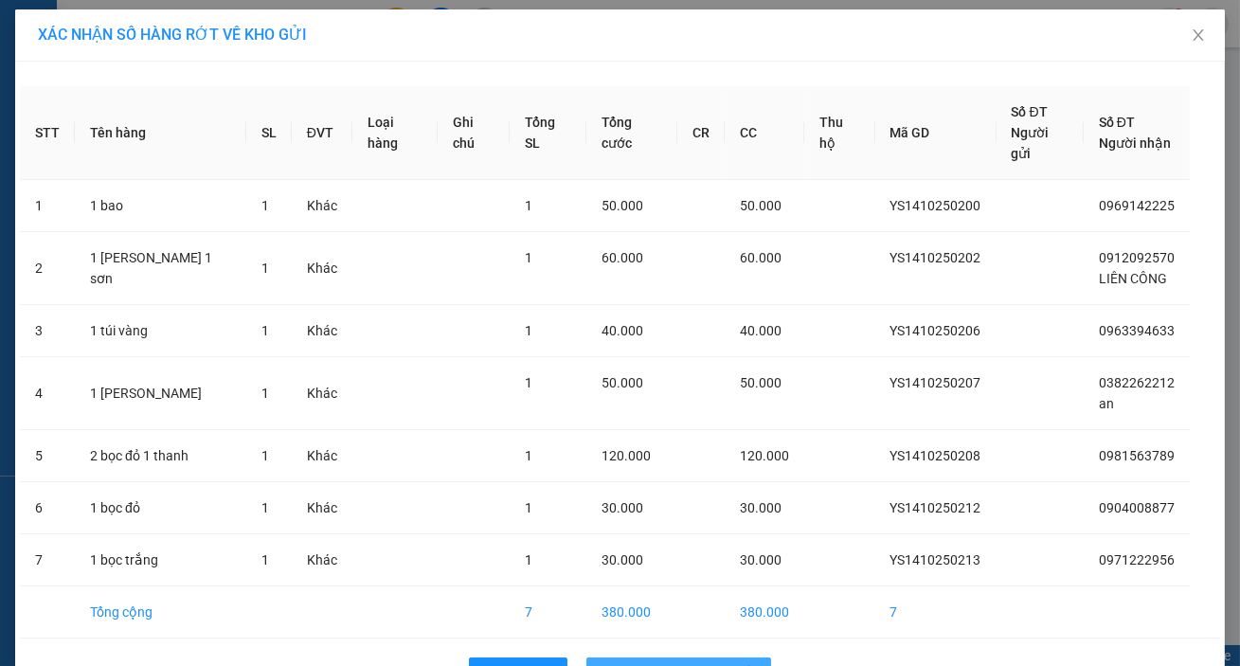
click at [661, 662] on span "Xuống hàng tại VP Gửi" at bounding box center [689, 672] width 134 height 21
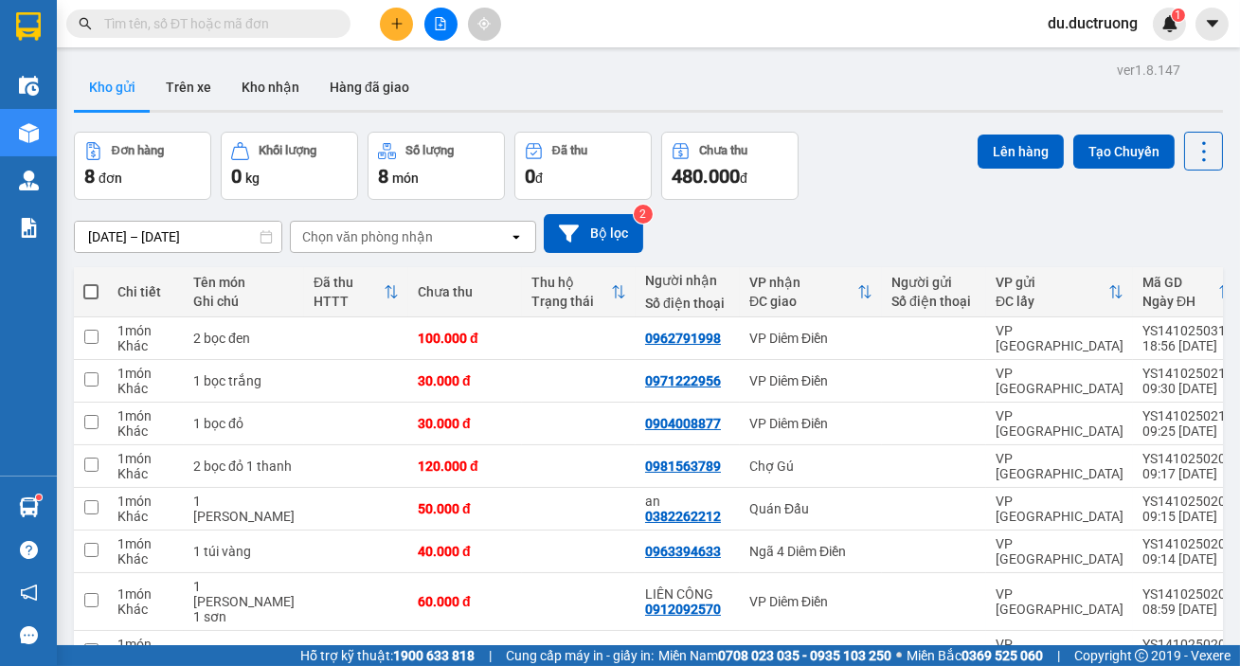
scroll to position [96, 0]
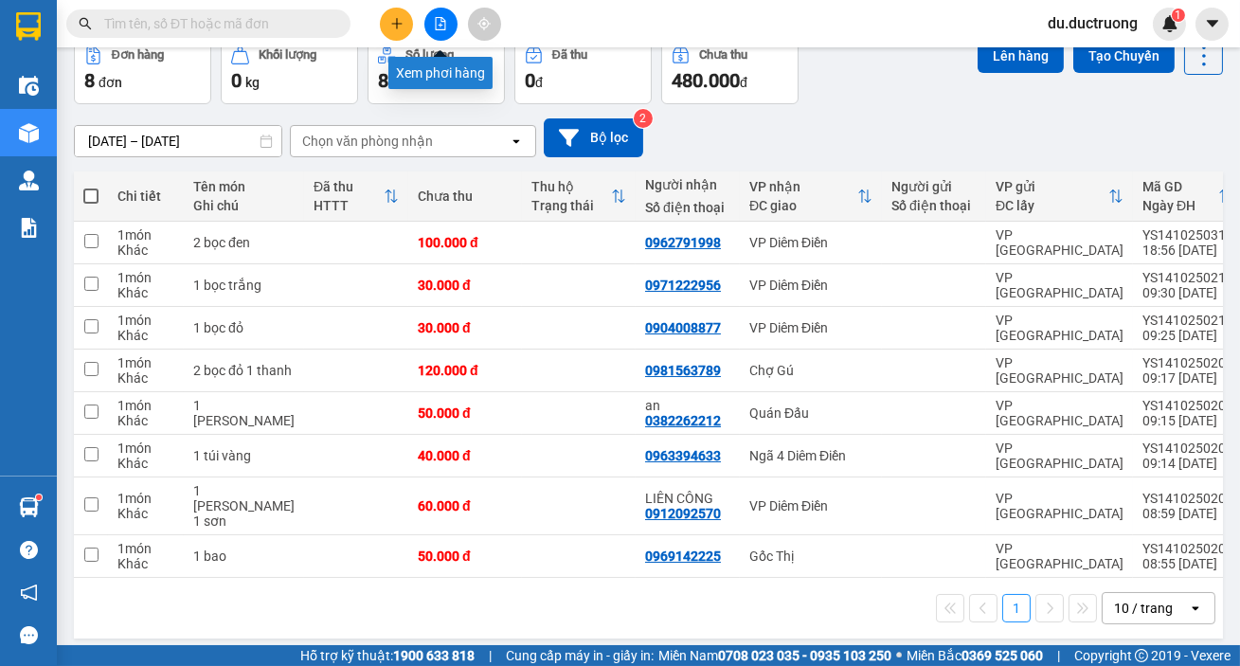
click at [435, 14] on button at bounding box center [440, 24] width 33 height 33
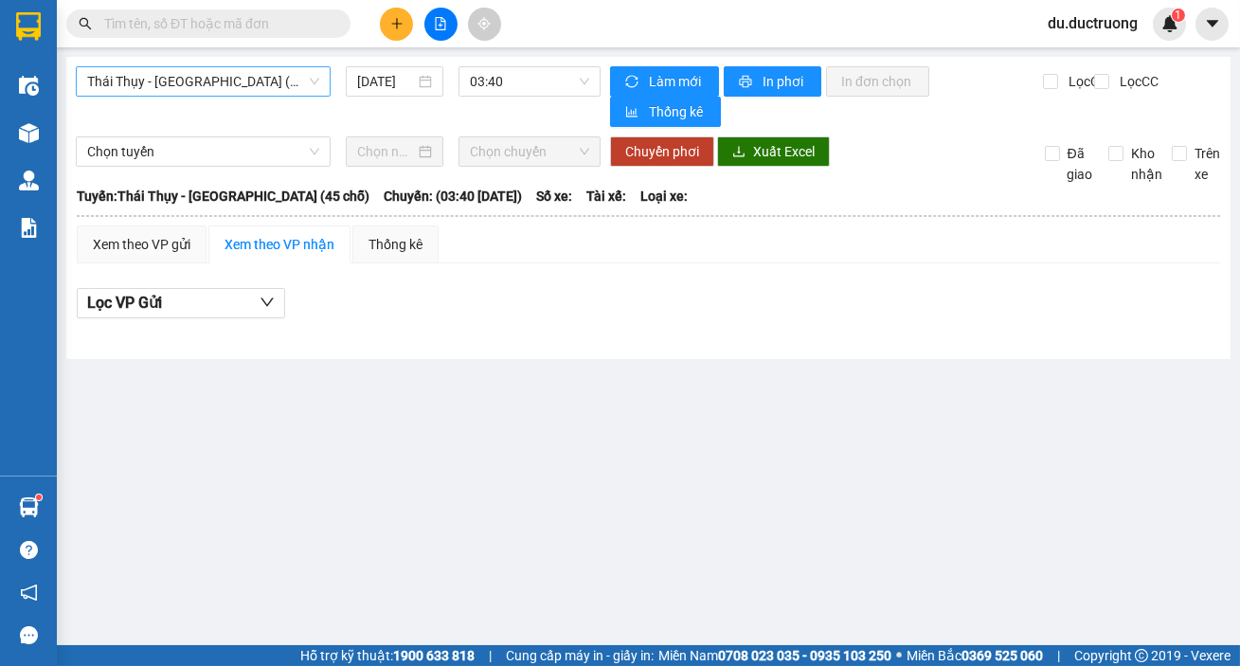
click at [143, 81] on span "Thái Thụy - [GEOGRAPHIC_DATA] (45 chỗ)" at bounding box center [203, 81] width 232 height 28
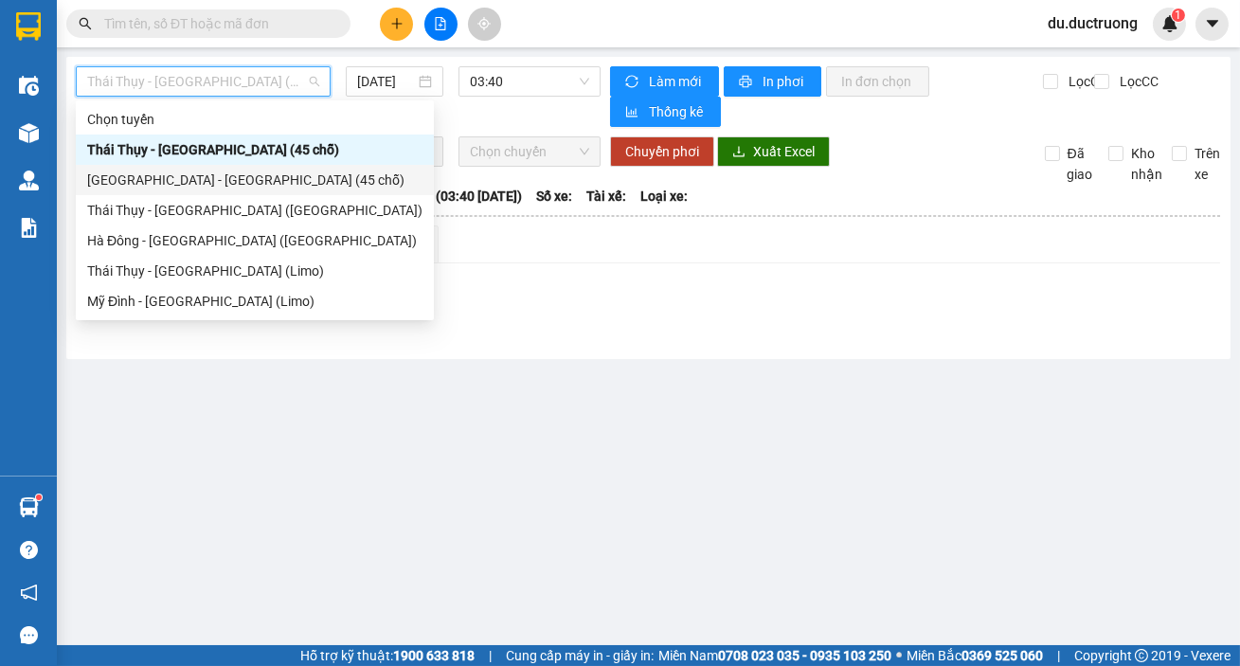
click at [135, 180] on div "[GEOGRAPHIC_DATA] - [GEOGRAPHIC_DATA] (45 chỗ)" at bounding box center [254, 180] width 335 height 21
type input "[DATE]"
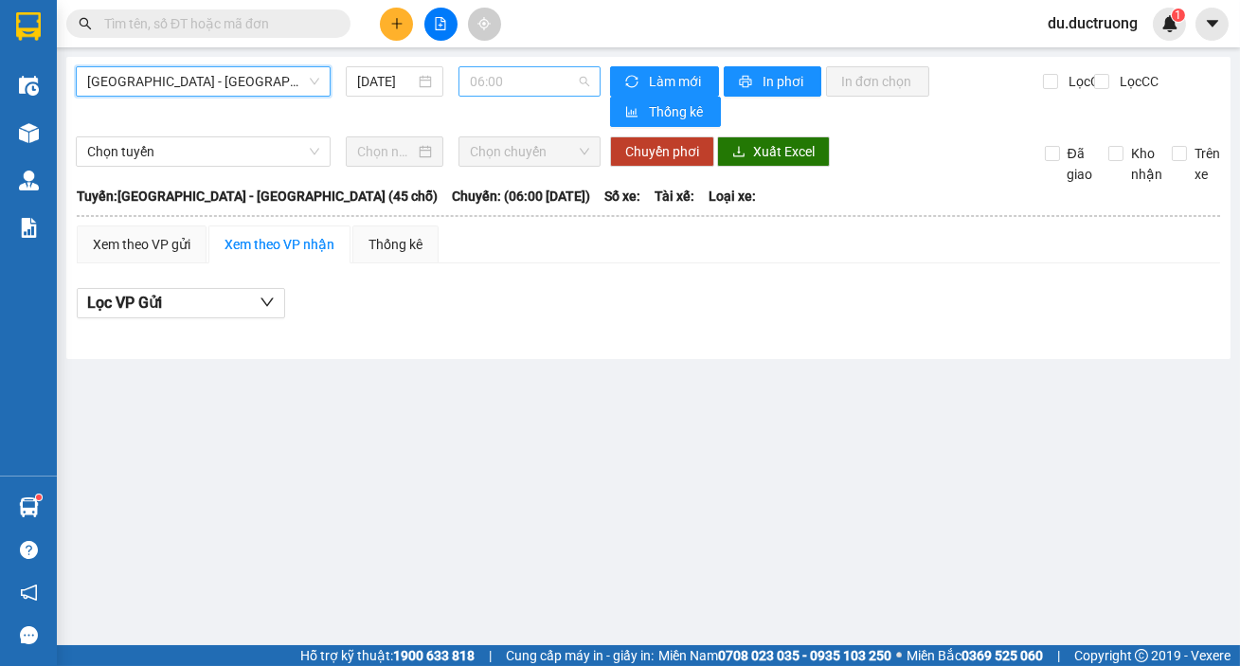
click at [518, 85] on span "06:00" at bounding box center [529, 81] width 119 height 28
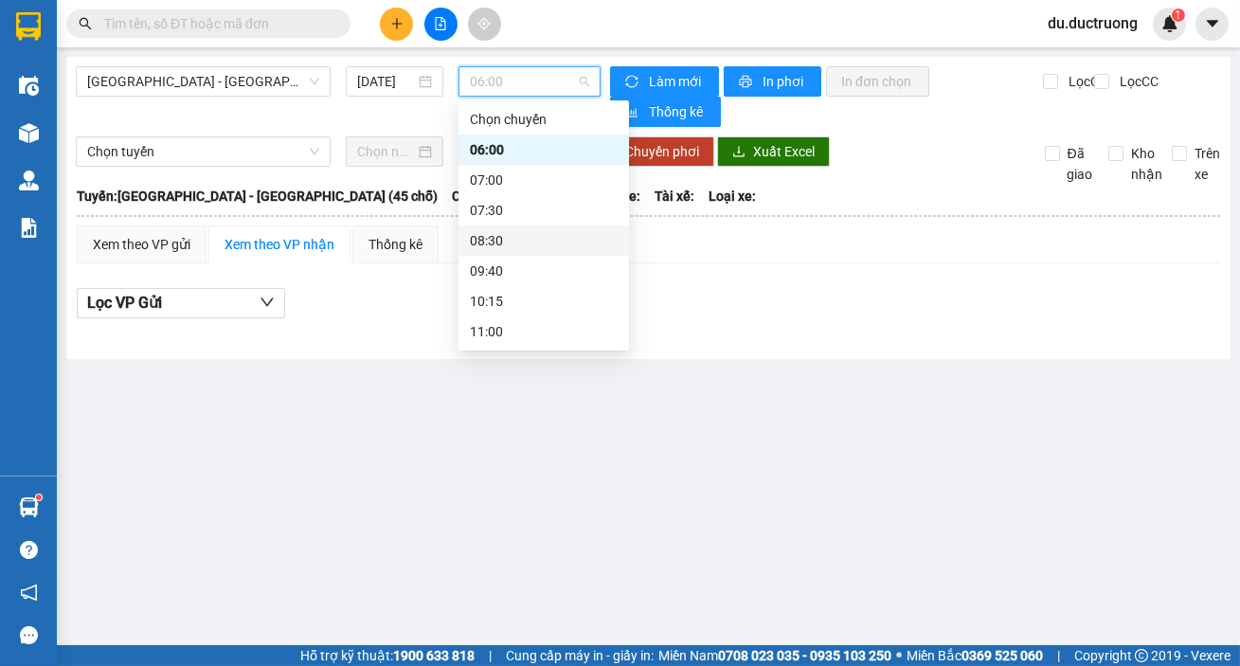
click at [518, 236] on div "08:30" at bounding box center [544, 240] width 148 height 21
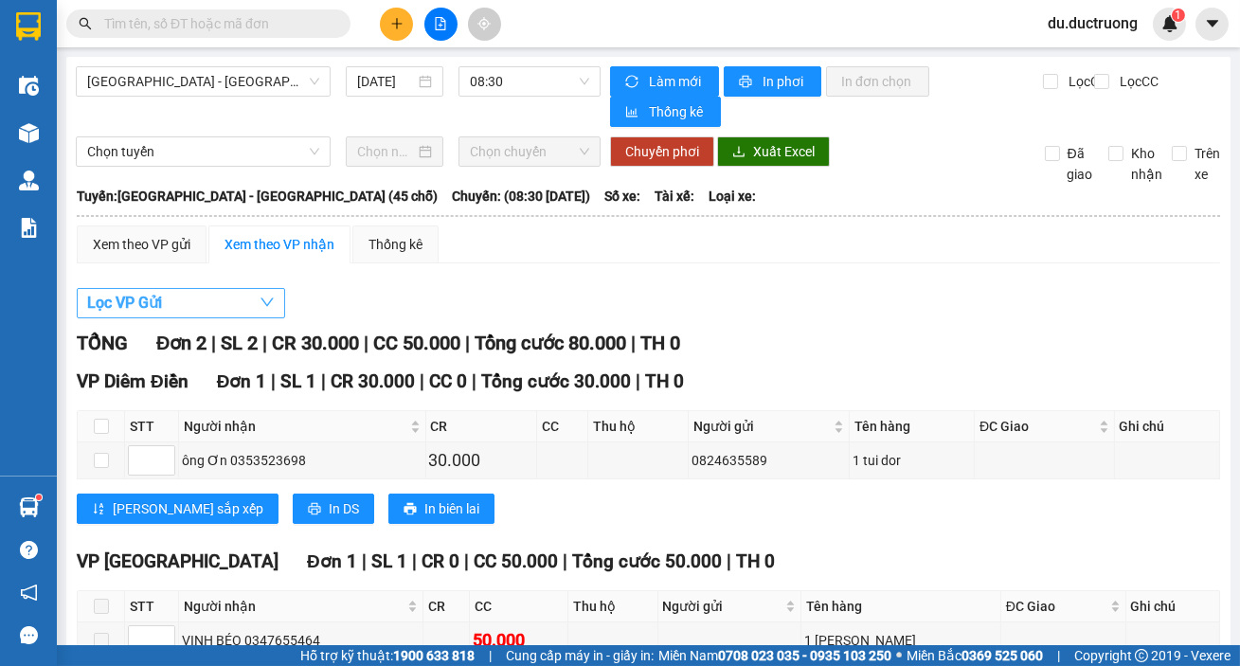
click at [161, 304] on span "Lọc VP Gửi" at bounding box center [124, 303] width 75 height 24
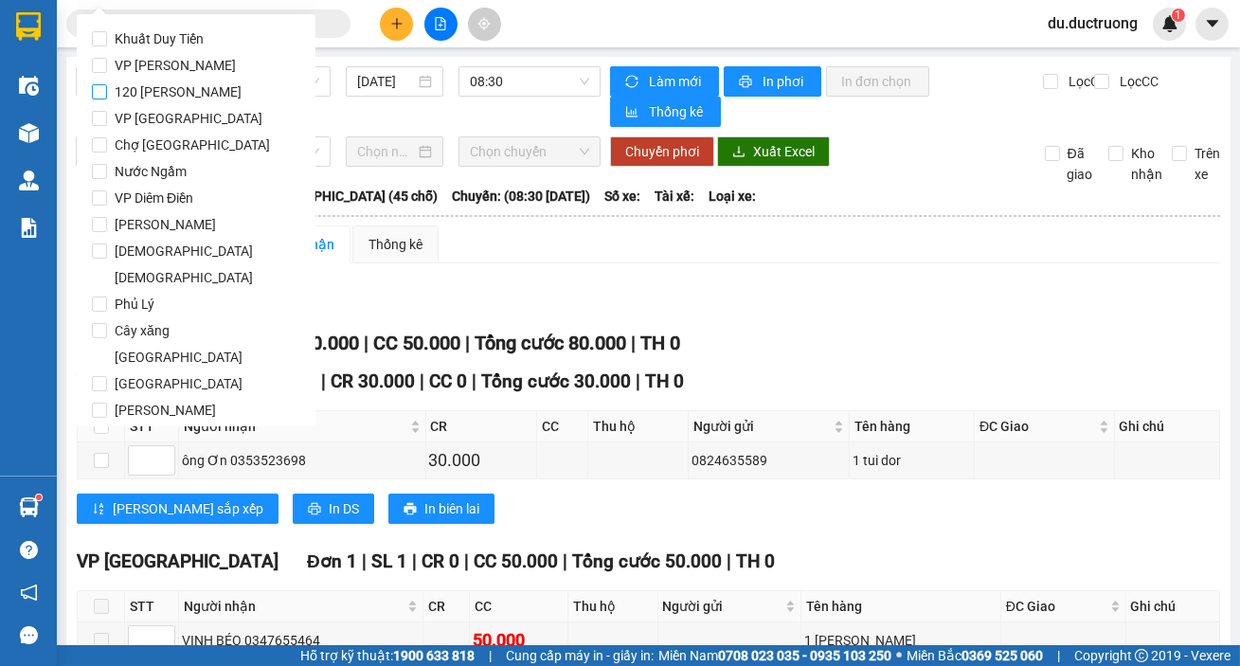
drag, startPoint x: 140, startPoint y: 117, endPoint x: 185, endPoint y: 101, distance: 47.4
click at [145, 113] on span "VP [GEOGRAPHIC_DATA]" at bounding box center [188, 118] width 163 height 27
click at [98, 113] on input "VP [GEOGRAPHIC_DATA]" at bounding box center [99, 118] width 15 height 15
checkbox input "true"
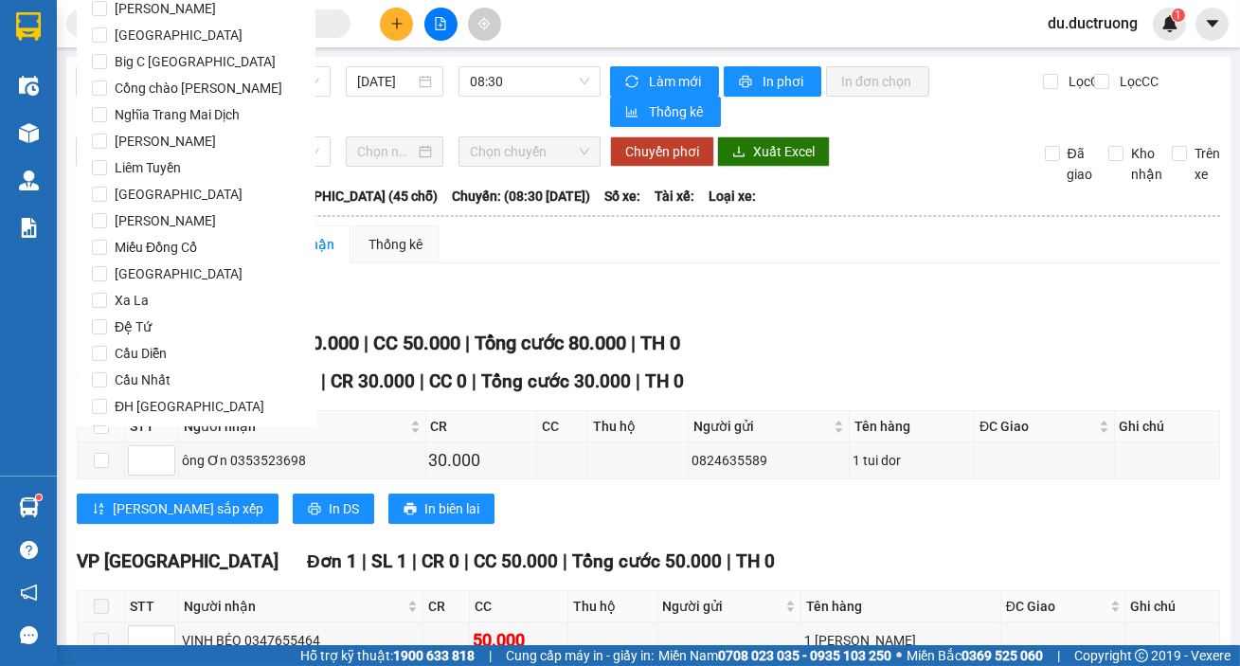
scroll to position [1578, 0]
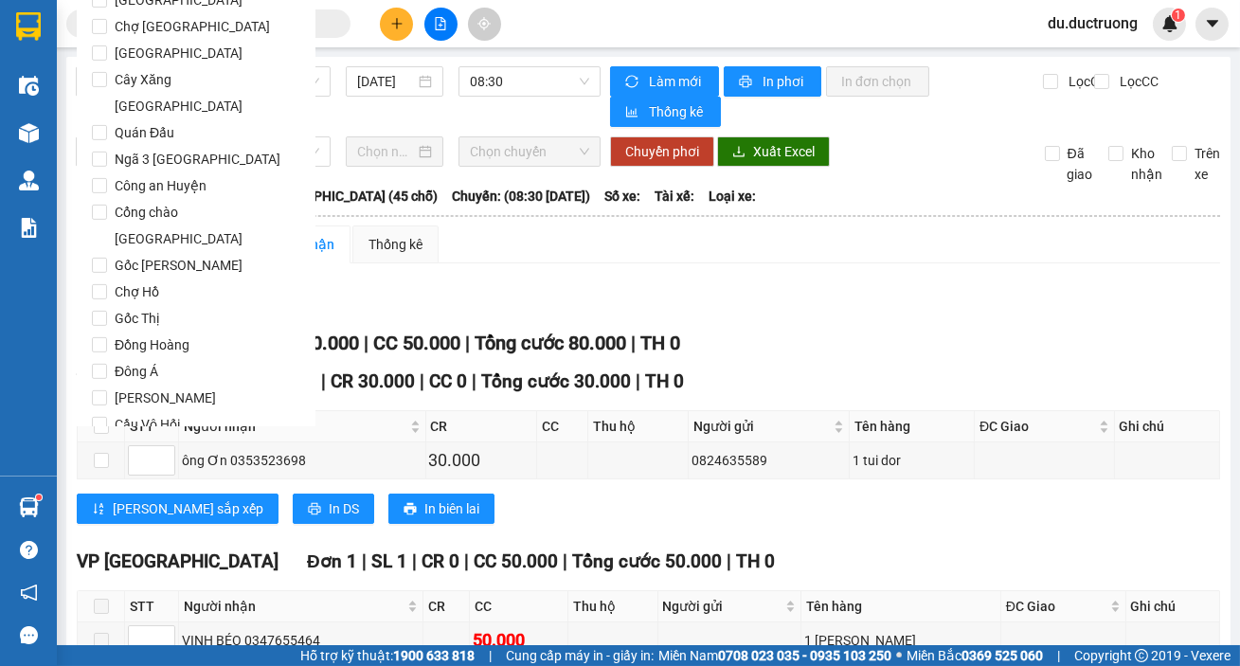
click at [128, 517] on button "Lọc" at bounding box center [118, 532] width 52 height 30
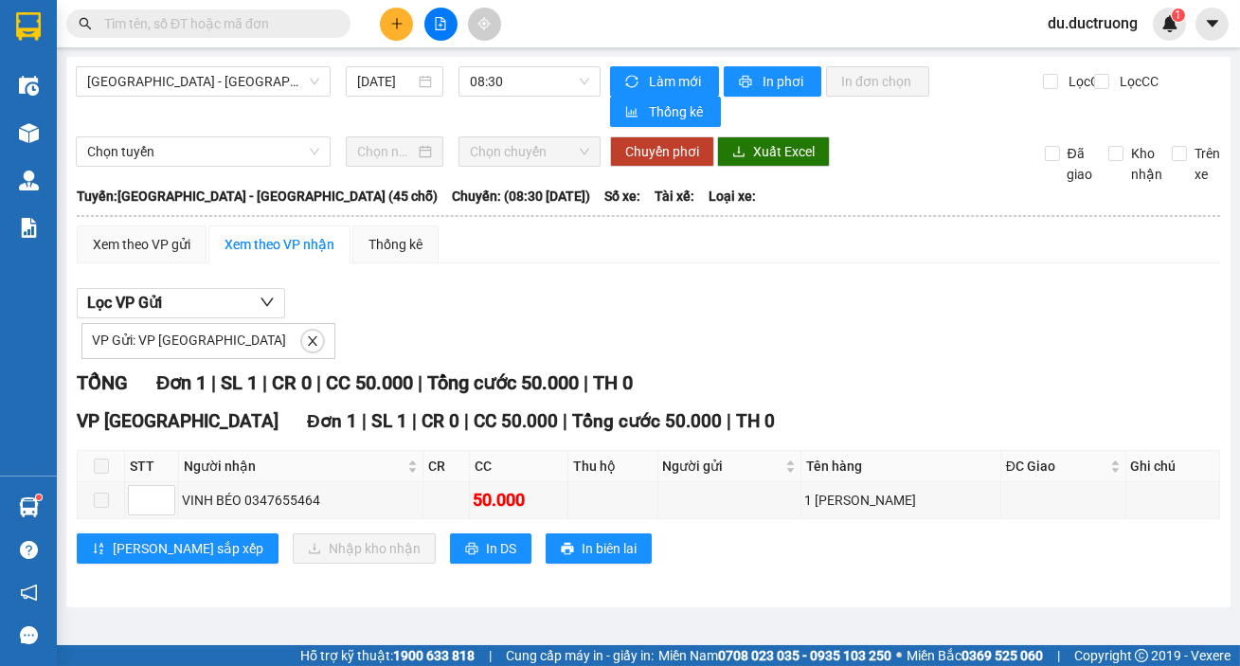
click at [107, 471] on label at bounding box center [101, 466] width 15 height 21
click at [104, 460] on span at bounding box center [101, 466] width 15 height 15
click at [95, 461] on span at bounding box center [101, 466] width 15 height 15
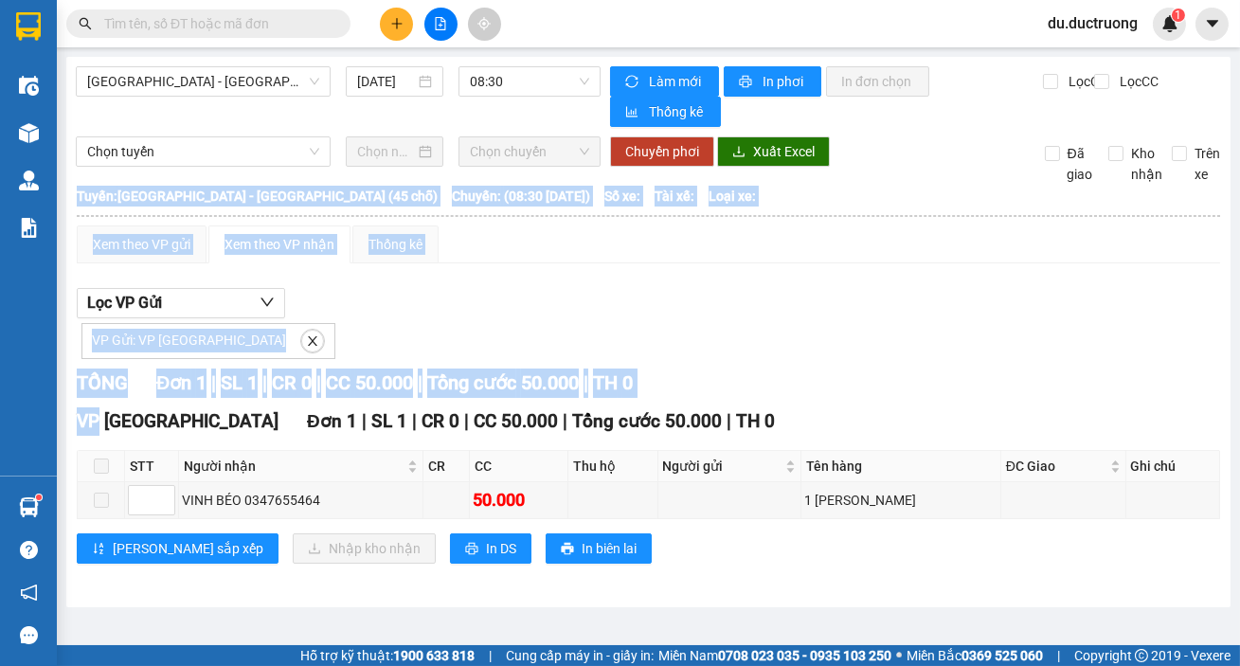
drag, startPoint x: 173, startPoint y: 450, endPoint x: 743, endPoint y: 556, distance: 579.2
click at [555, 528] on div "VP [GEOGRAPHIC_DATA] Đơn 1 | SL 1 | CR 0 | CC 50.000 | Tổng cước 50.000 | TH 0 …" at bounding box center [649, 492] width 1144 height 171
drag, startPoint x: 739, startPoint y: 506, endPoint x: 770, endPoint y: 504, distance: 31.3
click at [739, 504] on td at bounding box center [730, 500] width 144 height 37
click at [475, 479] on table "STT Người nhận CR CC Thu hộ Người gửi Tên hàng ĐC Giao Ghi chú Ký nhận VINH BÉO…" at bounding box center [649, 484] width 1143 height 69
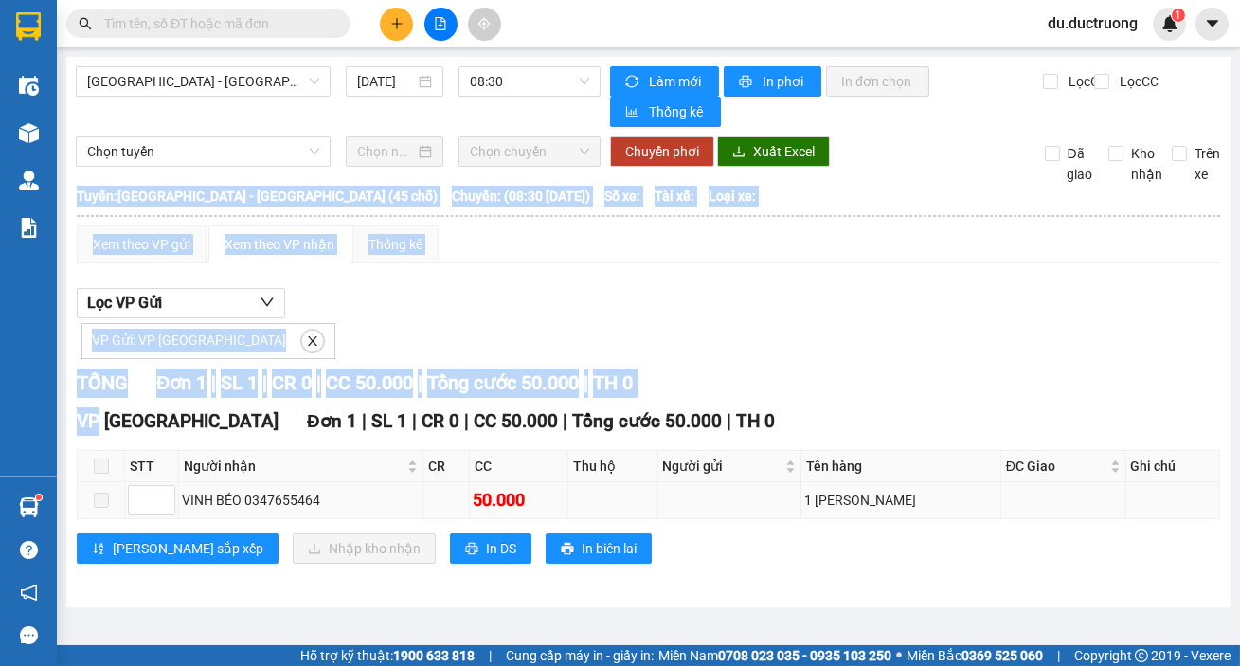
drag, startPoint x: 345, startPoint y: 496, endPoint x: 407, endPoint y: 494, distance: 62.6
click at [348, 497] on div "VINH BÉO 0347655464" at bounding box center [301, 500] width 238 height 21
click at [955, 487] on td "1 [PERSON_NAME]" at bounding box center [902, 500] width 200 height 37
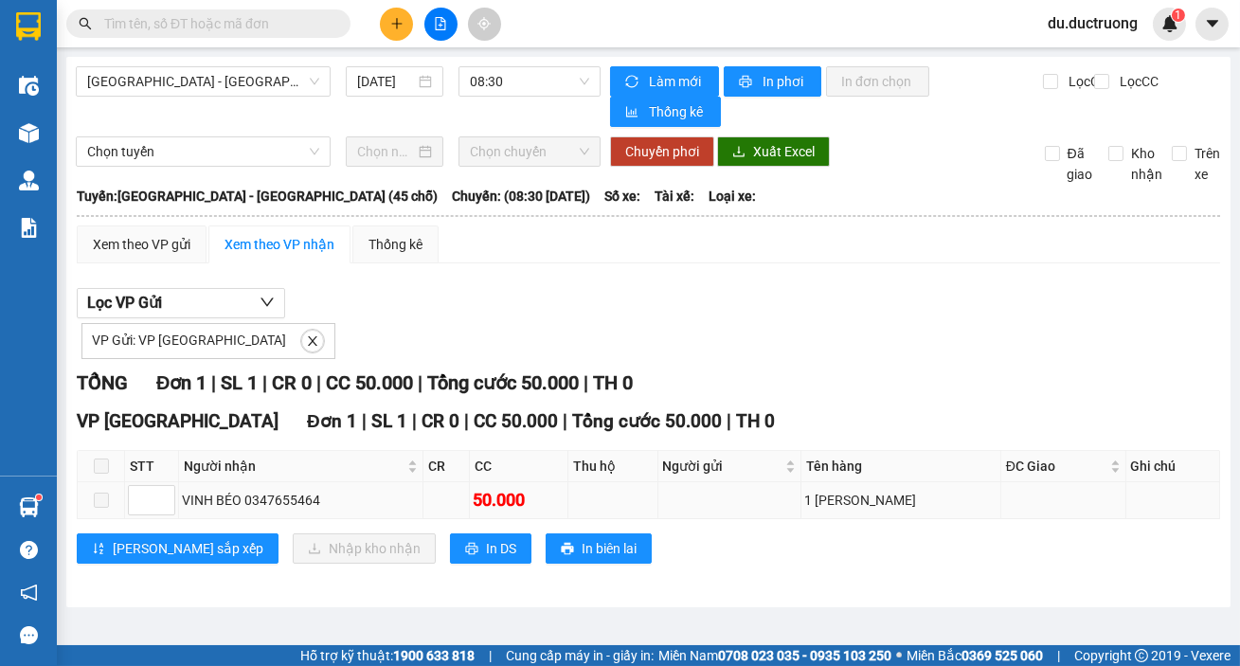
click at [955, 490] on div "1 [PERSON_NAME]" at bounding box center [900, 500] width 193 height 21
drag, startPoint x: 956, startPoint y: 491, endPoint x: 837, endPoint y: 499, distance: 119.7
click at [836, 499] on tr "VINH BÉO 0347655464 50.000 1 [PERSON_NAME]" at bounding box center [649, 500] width 1143 height 37
click at [933, 491] on div "1 [PERSON_NAME]" at bounding box center [900, 500] width 193 height 21
click at [1004, 490] on td at bounding box center [1063, 500] width 125 height 37
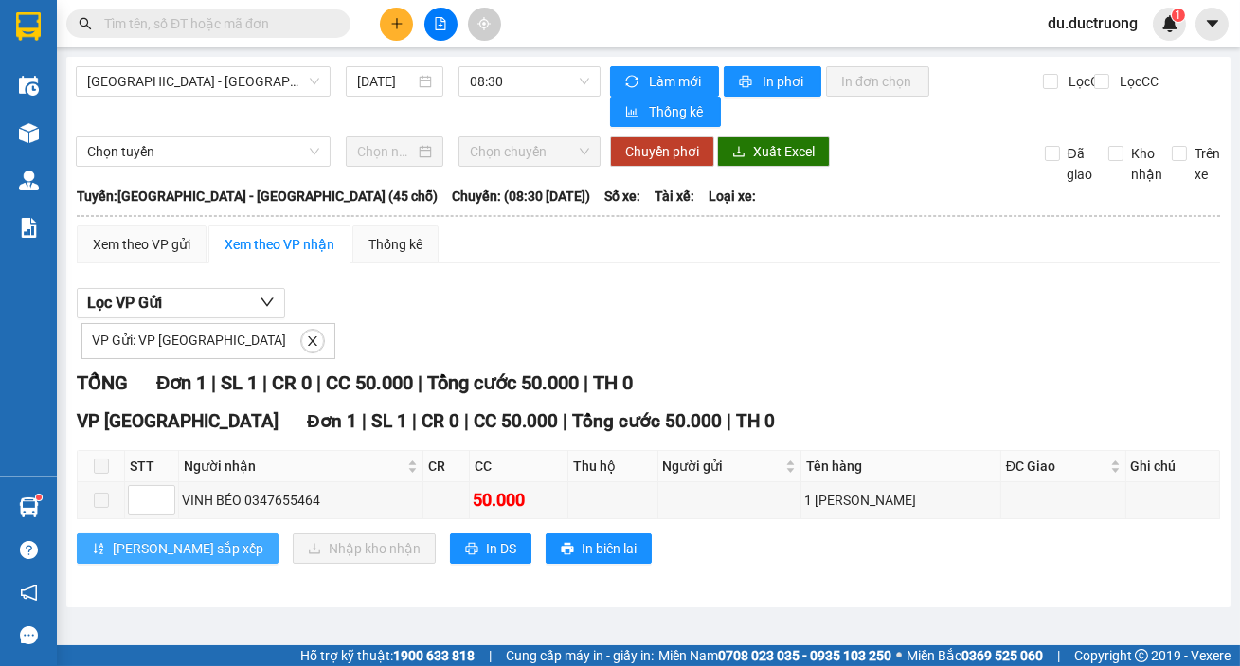
click at [153, 545] on span "[PERSON_NAME] sắp xếp" at bounding box center [188, 548] width 151 height 21
click at [582, 548] on span "In biên lai" at bounding box center [609, 548] width 55 height 21
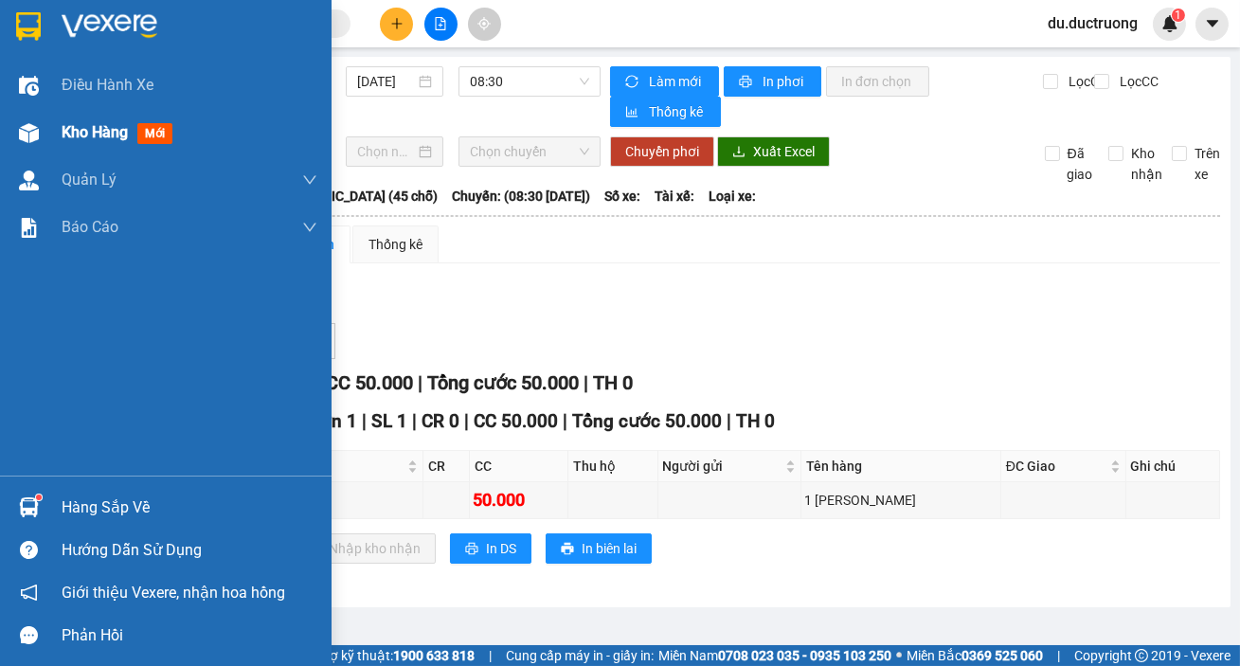
drag, startPoint x: 76, startPoint y: 131, endPoint x: 85, endPoint y: 130, distance: 9.5
click at [85, 130] on span "Kho hàng" at bounding box center [95, 132] width 66 height 18
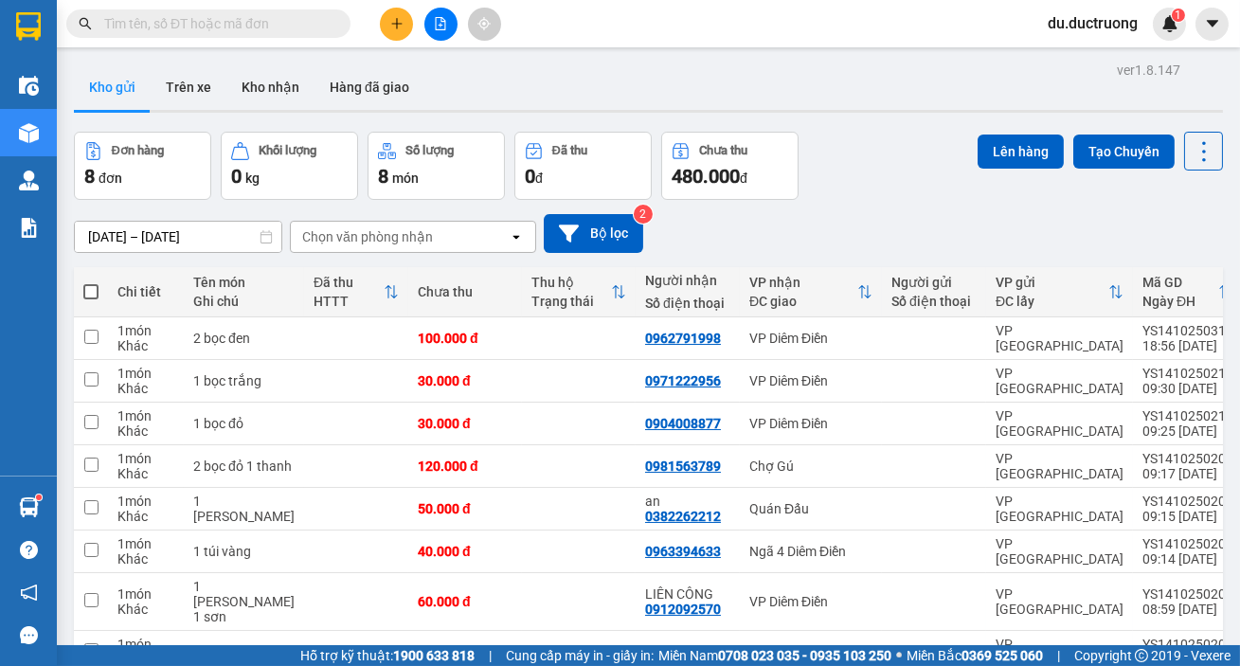
click at [88, 296] on span at bounding box center [90, 291] width 15 height 15
click at [91, 282] on input "checkbox" at bounding box center [91, 282] width 0 height 0
checkbox input "true"
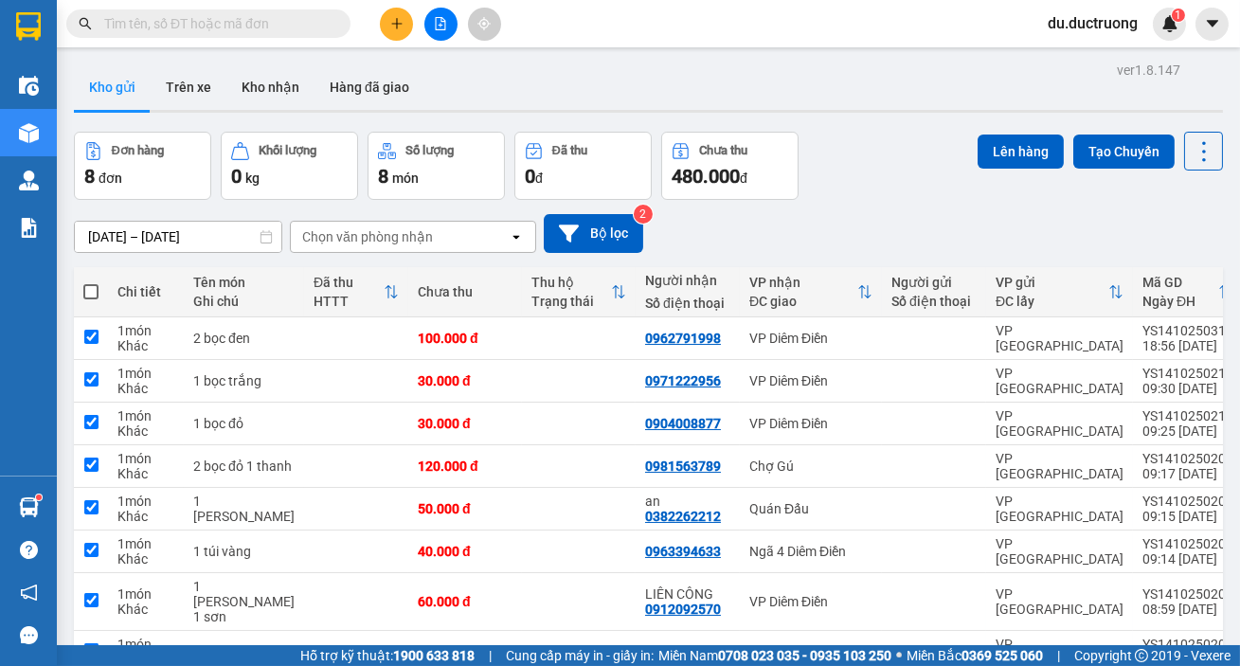
checkbox input "true"
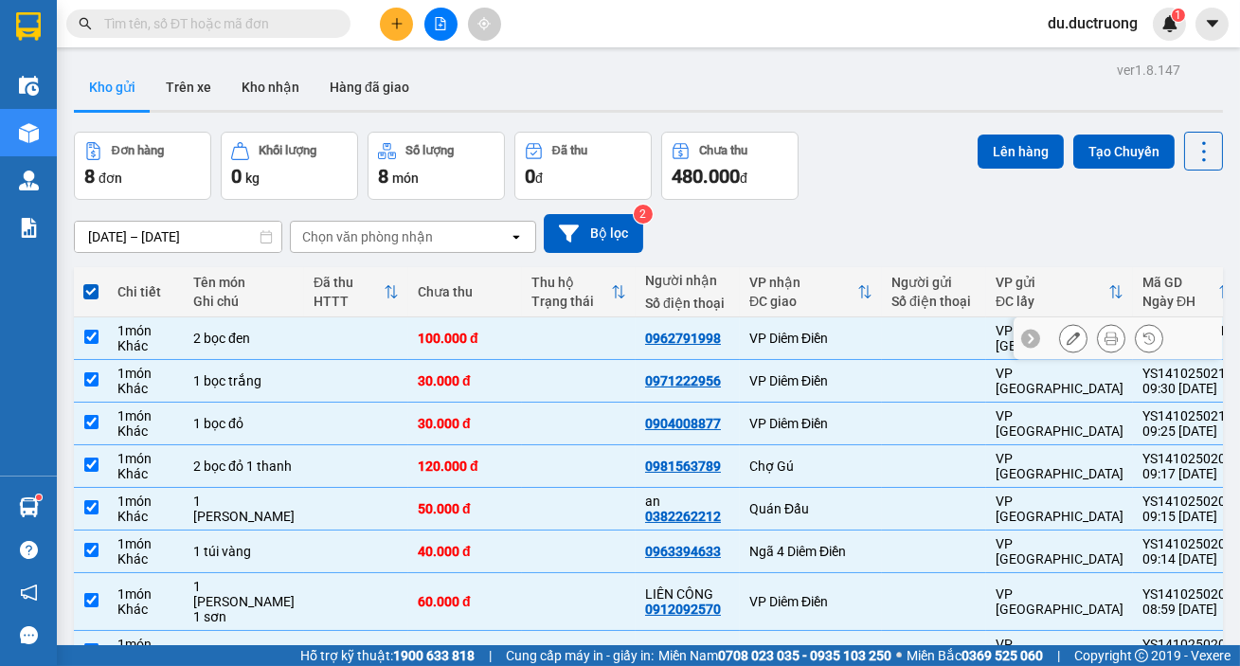
drag, startPoint x: 88, startPoint y: 339, endPoint x: 268, endPoint y: 341, distance: 180.0
click at [91, 339] on input "checkbox" at bounding box center [91, 337] width 14 height 14
checkbox input "false"
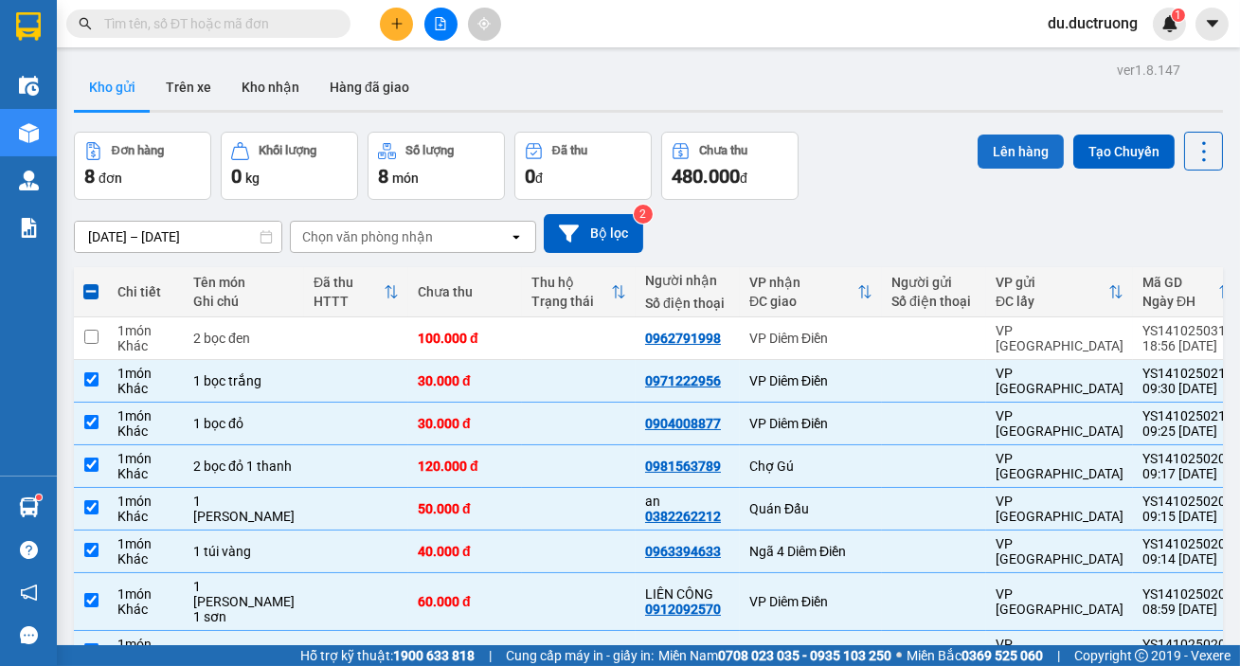
click at [1012, 144] on button "Lên hàng" at bounding box center [1021, 152] width 86 height 34
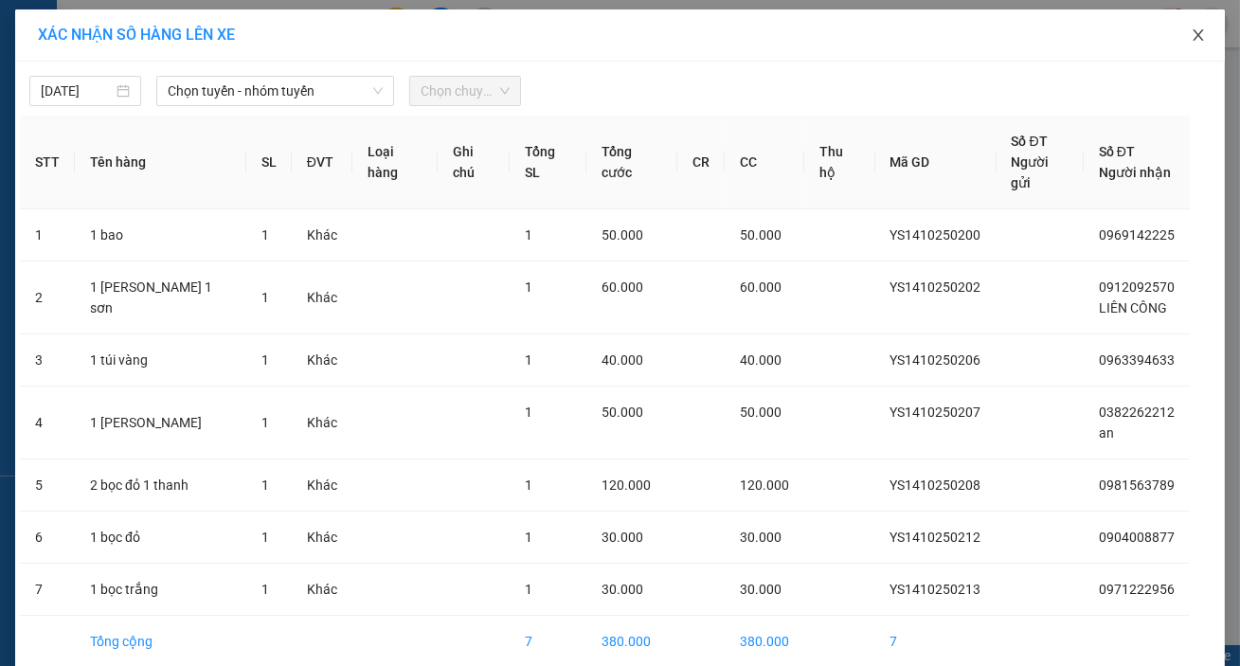
click at [1197, 38] on icon "close" at bounding box center [1198, 34] width 15 height 15
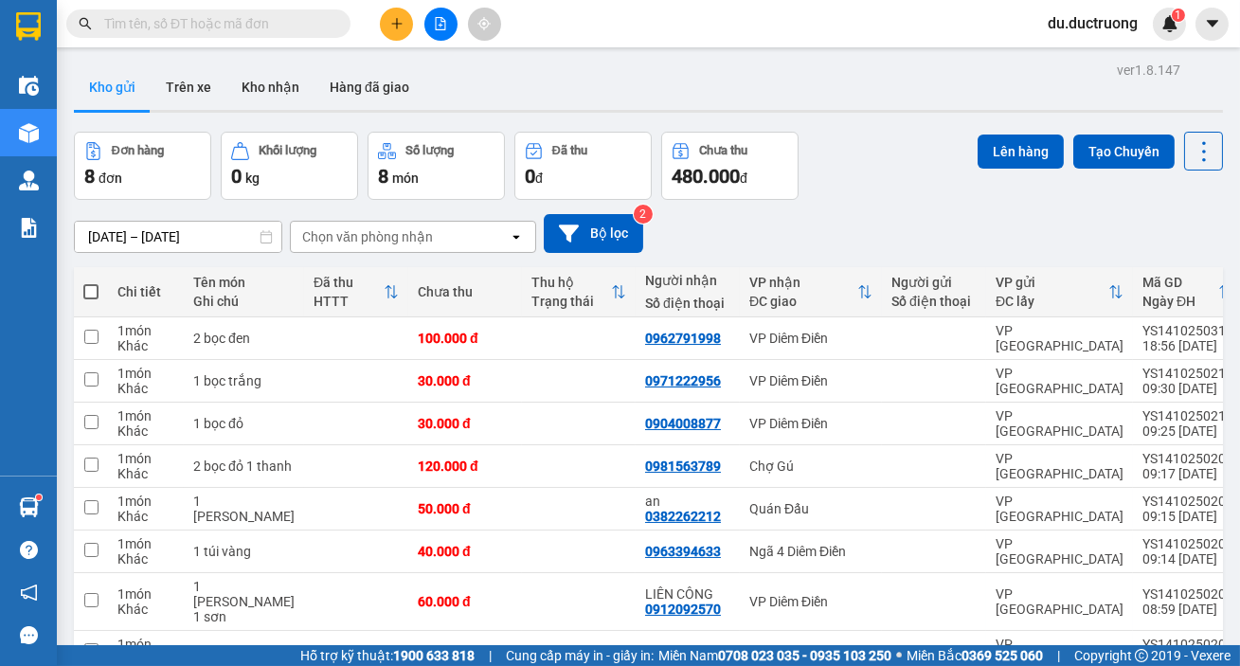
click at [81, 293] on th at bounding box center [91, 292] width 34 height 50
click at [89, 292] on span at bounding box center [90, 291] width 15 height 15
click at [91, 282] on input "checkbox" at bounding box center [91, 282] width 0 height 0
checkbox input "true"
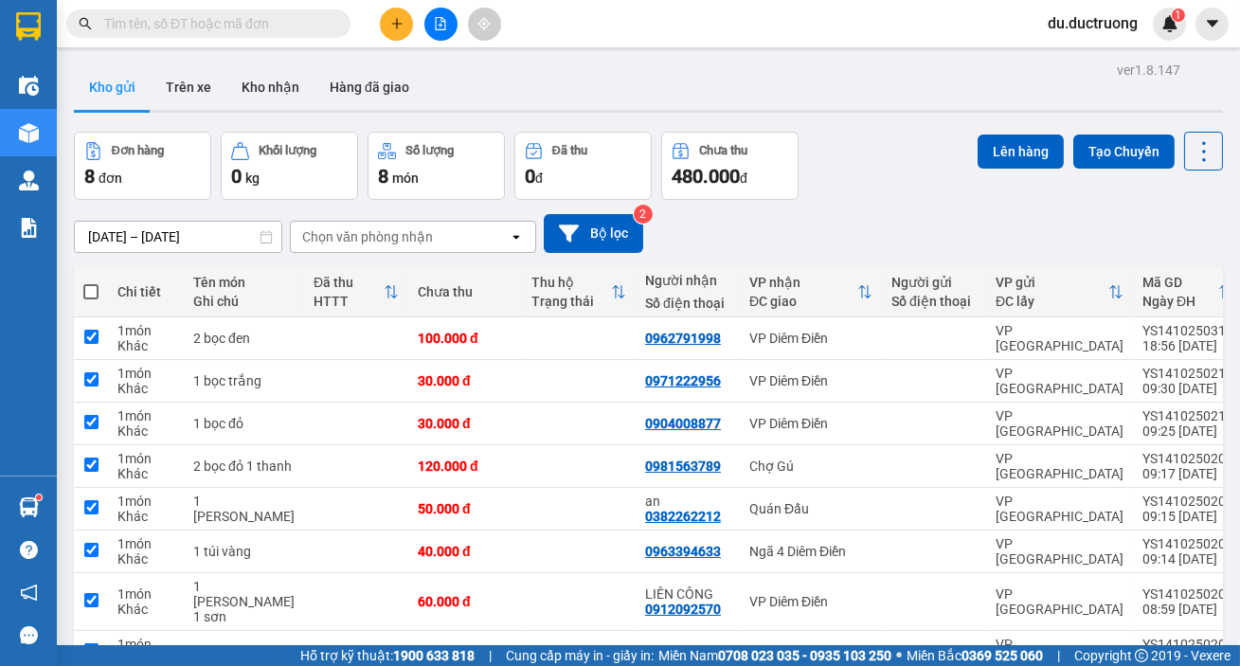
checkbox input "true"
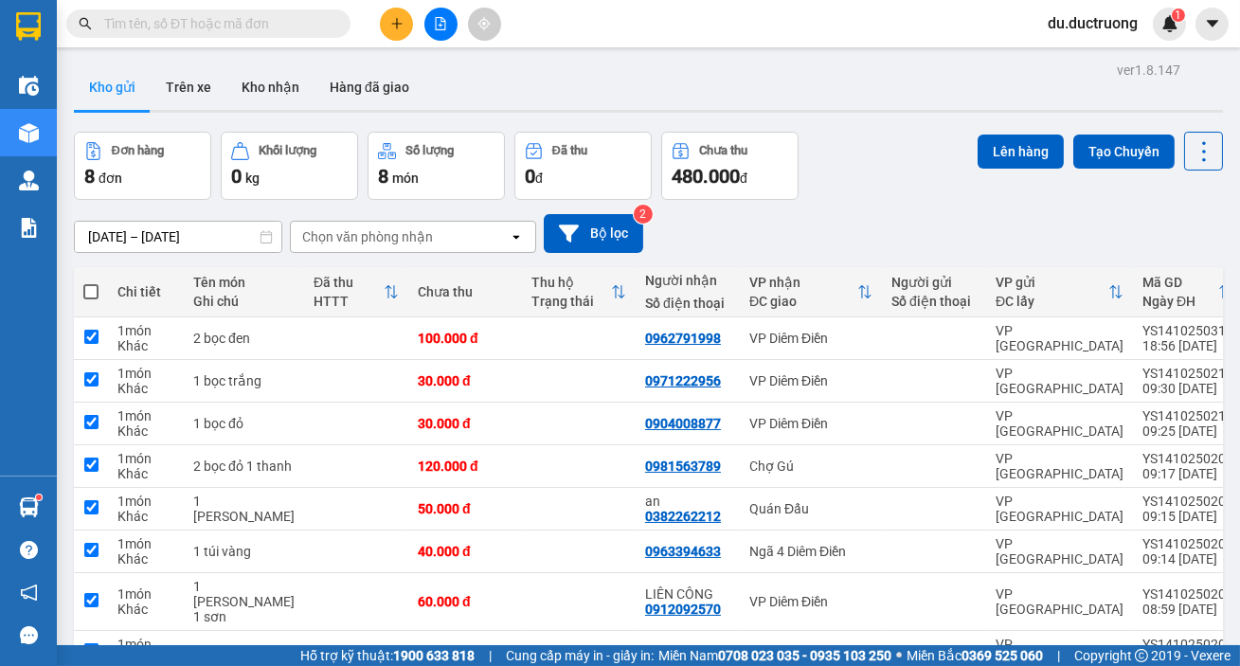
checkbox input "true"
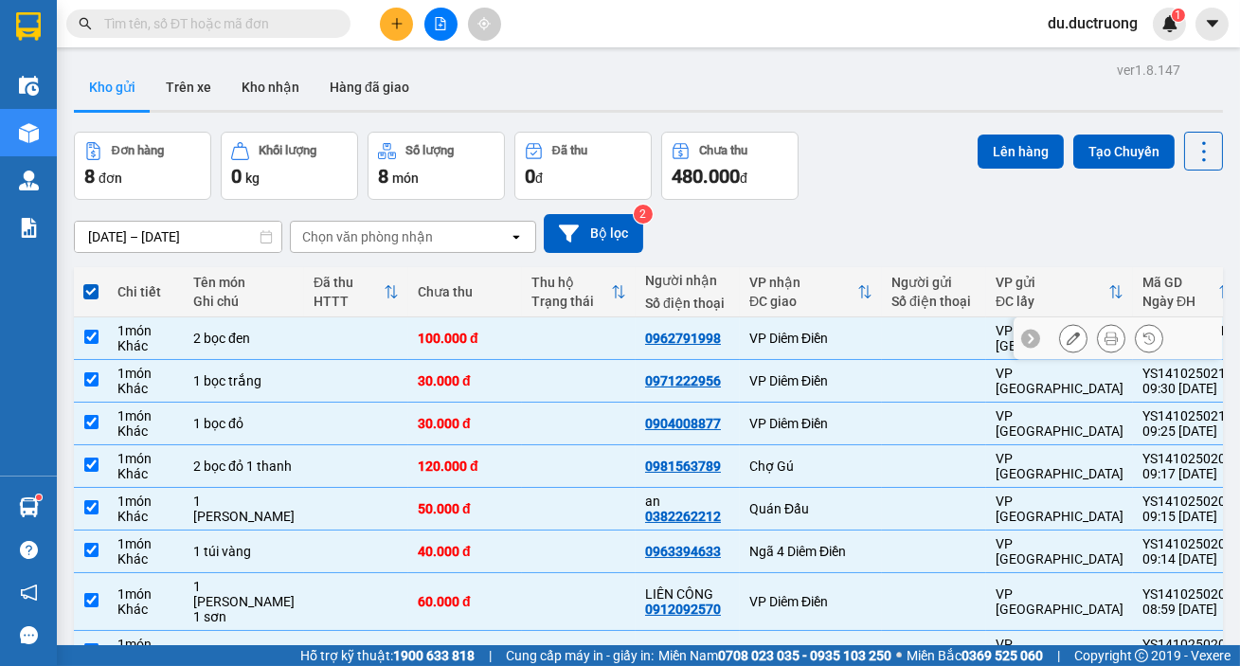
click at [90, 334] on input "checkbox" at bounding box center [91, 337] width 14 height 14
checkbox input "false"
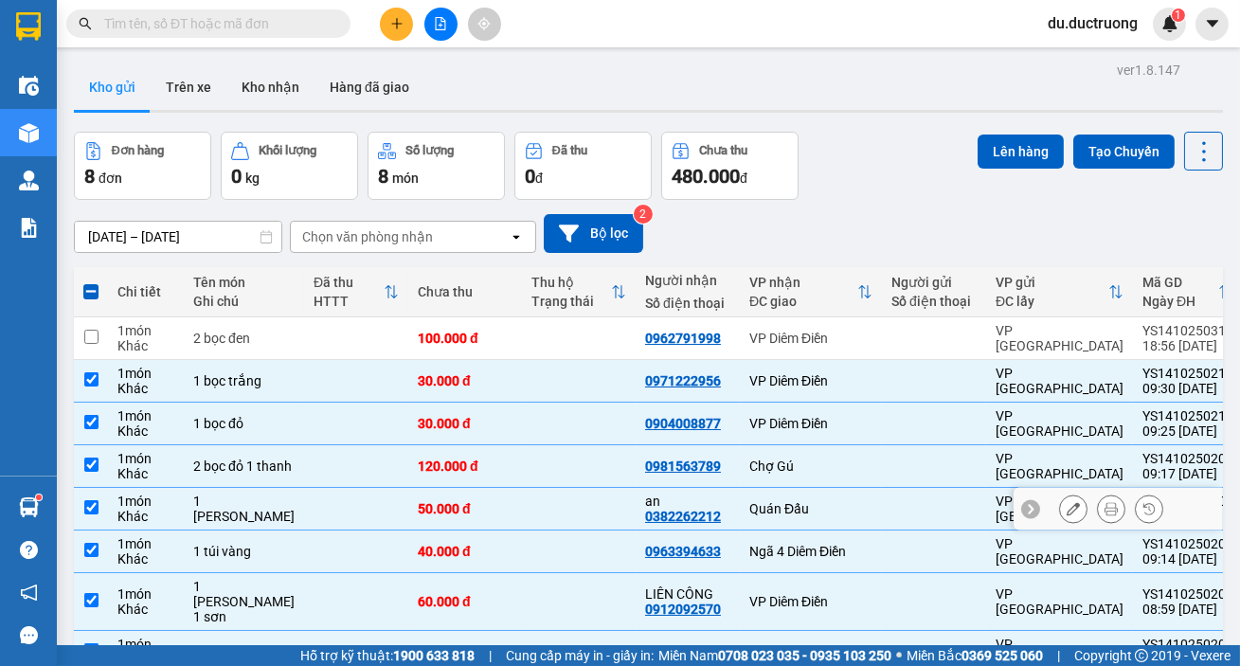
click at [96, 504] on input "checkbox" at bounding box center [91, 507] width 14 height 14
checkbox input "false"
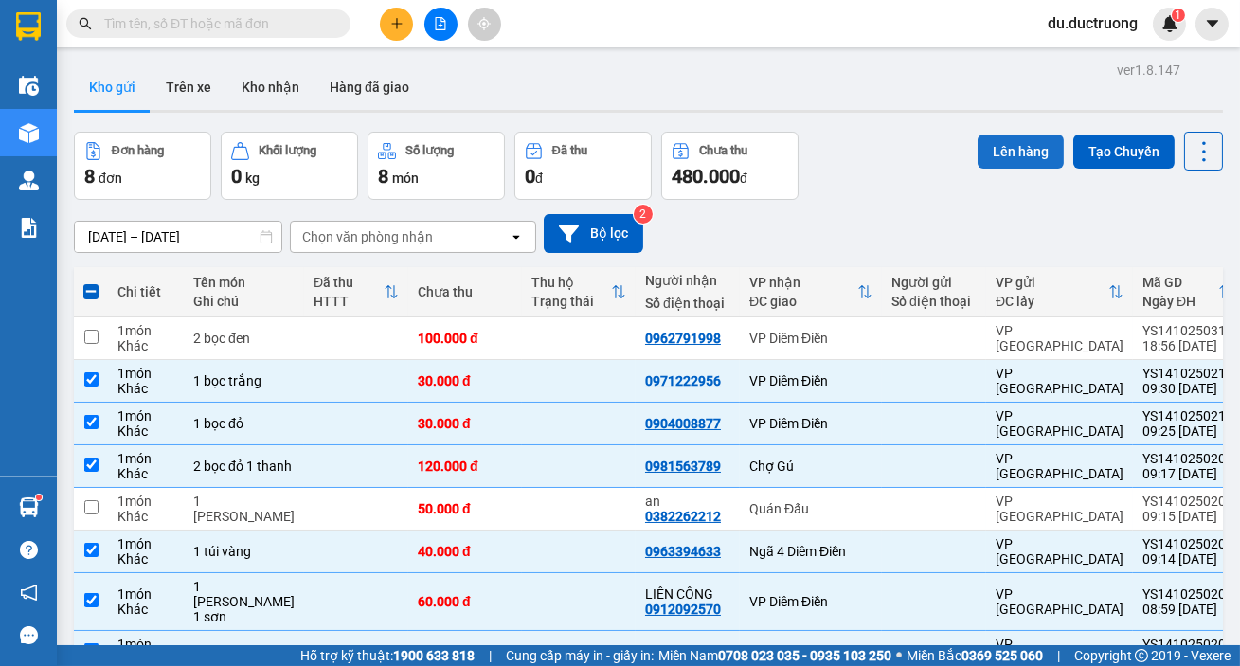
click at [1001, 150] on button "Lên hàng" at bounding box center [1021, 152] width 86 height 34
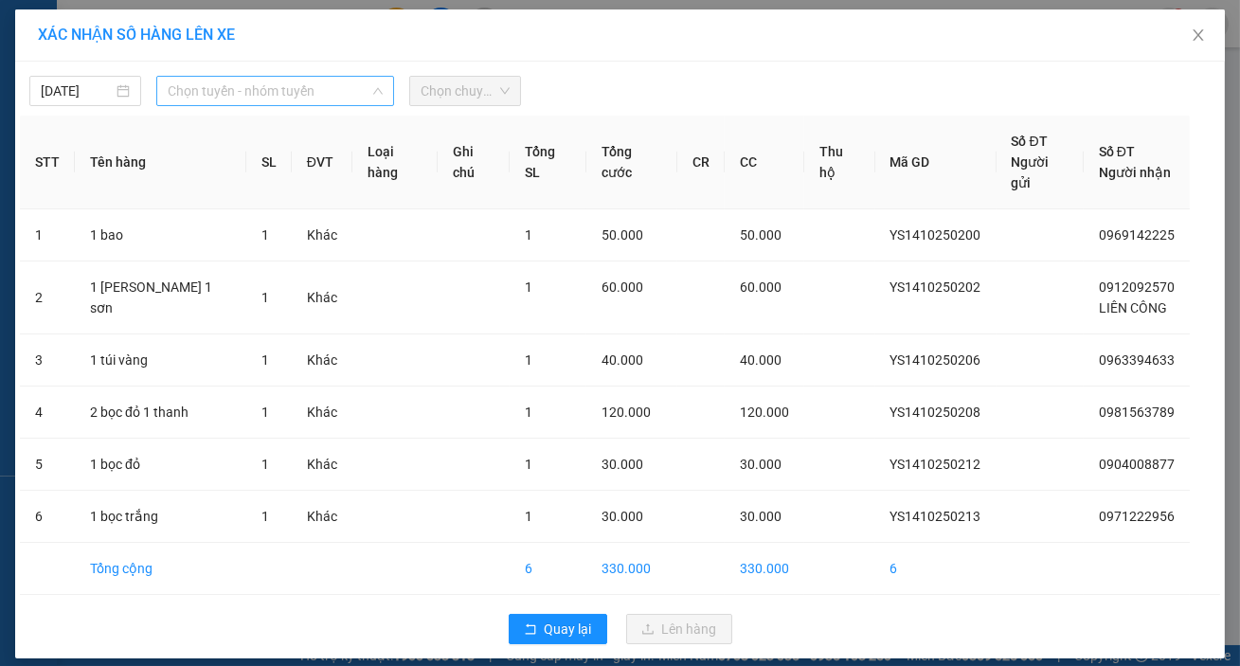
click at [284, 85] on span "Chọn tuyến - nhóm tuyến" at bounding box center [275, 91] width 215 height 28
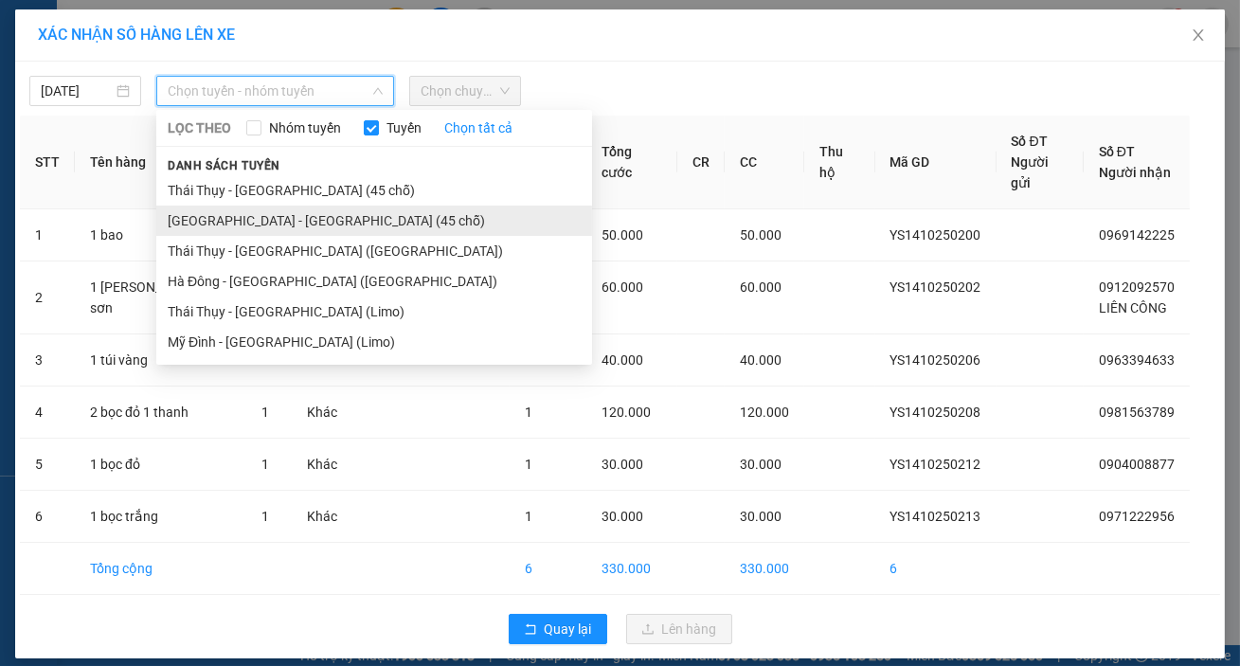
click at [219, 219] on li "[GEOGRAPHIC_DATA] - [GEOGRAPHIC_DATA] (45 chỗ)" at bounding box center [374, 221] width 436 height 30
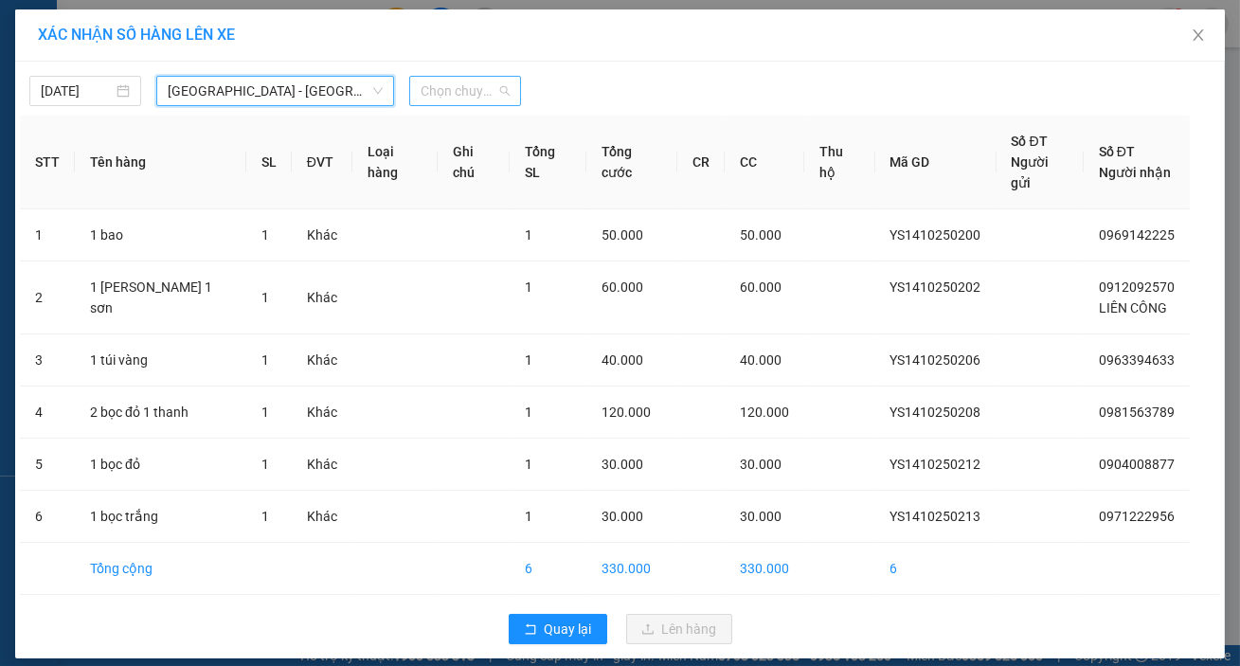
drag, startPoint x: 463, startPoint y: 84, endPoint x: 476, endPoint y: 103, distance: 22.6
click at [470, 85] on span "Chọn chuyến" at bounding box center [465, 91] width 89 height 28
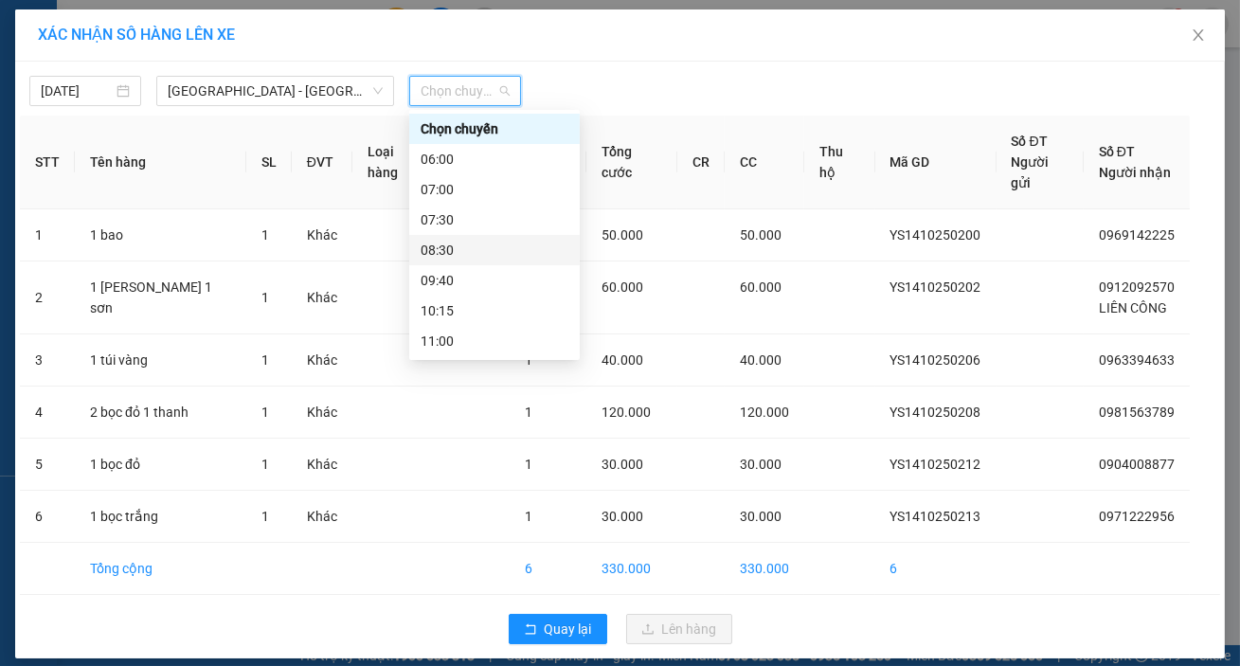
click at [435, 252] on div "08:30" at bounding box center [495, 250] width 148 height 21
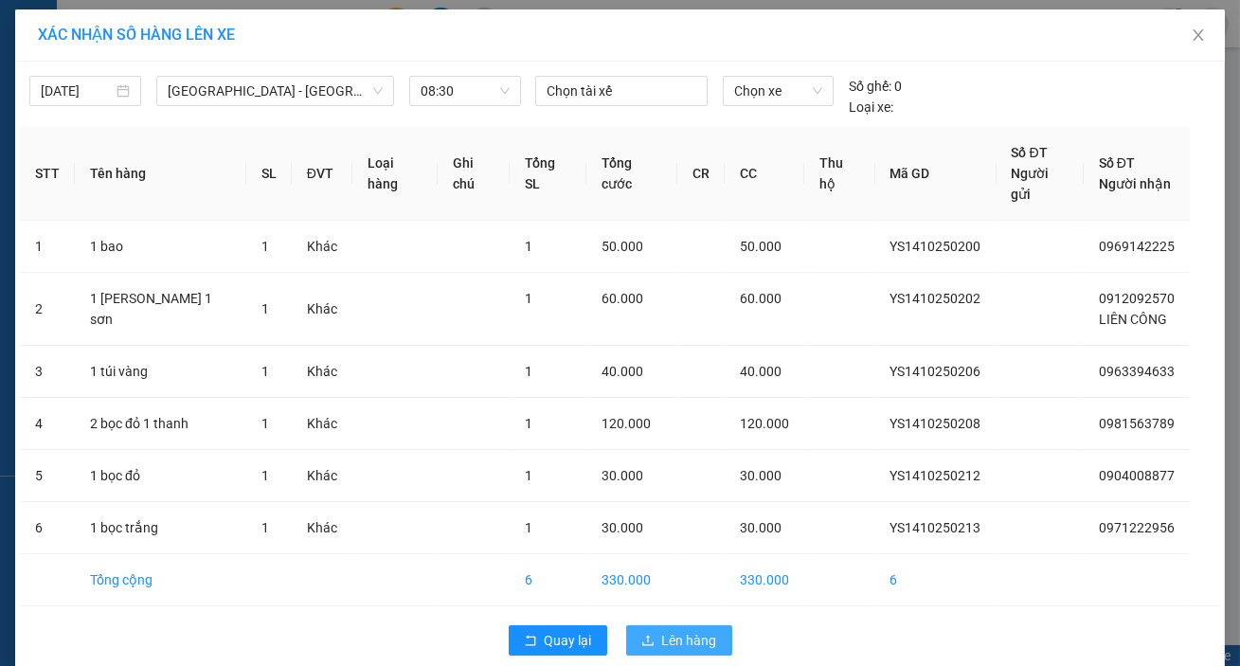
click at [657, 632] on div "Quay lại Lên hàng" at bounding box center [620, 640] width 1200 height 49
drag, startPoint x: 682, startPoint y: 617, endPoint x: 880, endPoint y: 575, distance: 202.4
click at [733, 622] on div "Quay lại Lên hàng" at bounding box center [620, 640] width 1200 height 49
drag, startPoint x: 662, startPoint y: 632, endPoint x: 674, endPoint y: 620, distance: 16.8
click at [666, 627] on button "Lên hàng" at bounding box center [679, 640] width 106 height 30
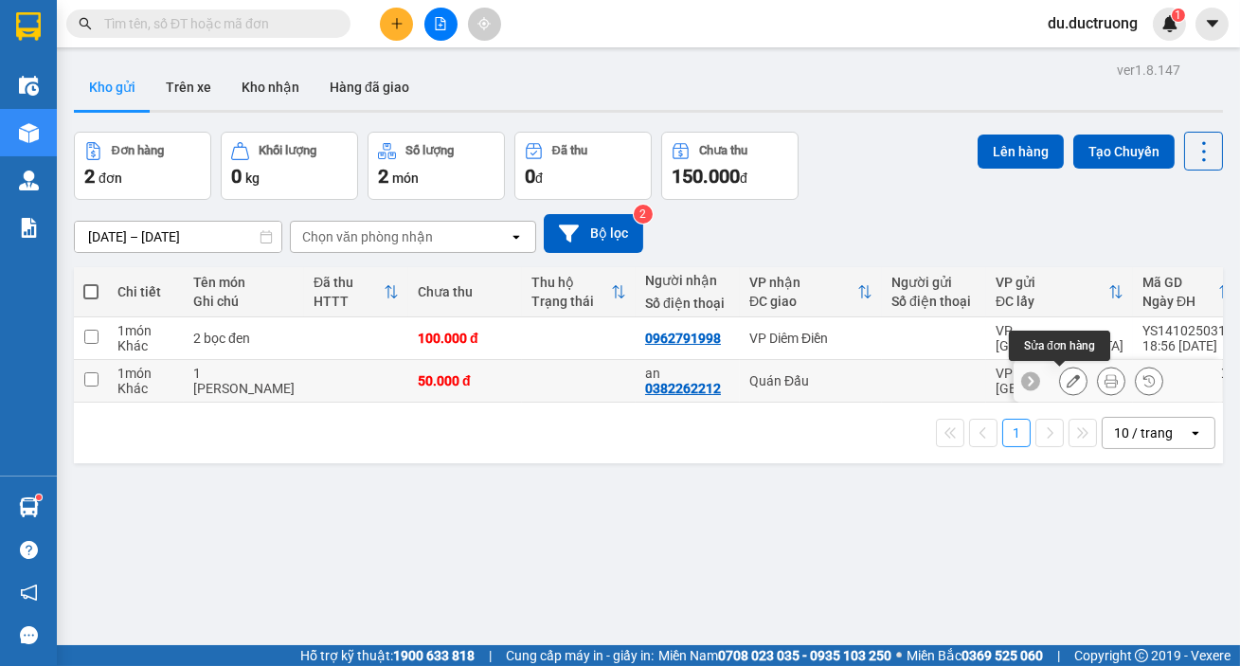
click at [1060, 372] on button at bounding box center [1073, 381] width 27 height 33
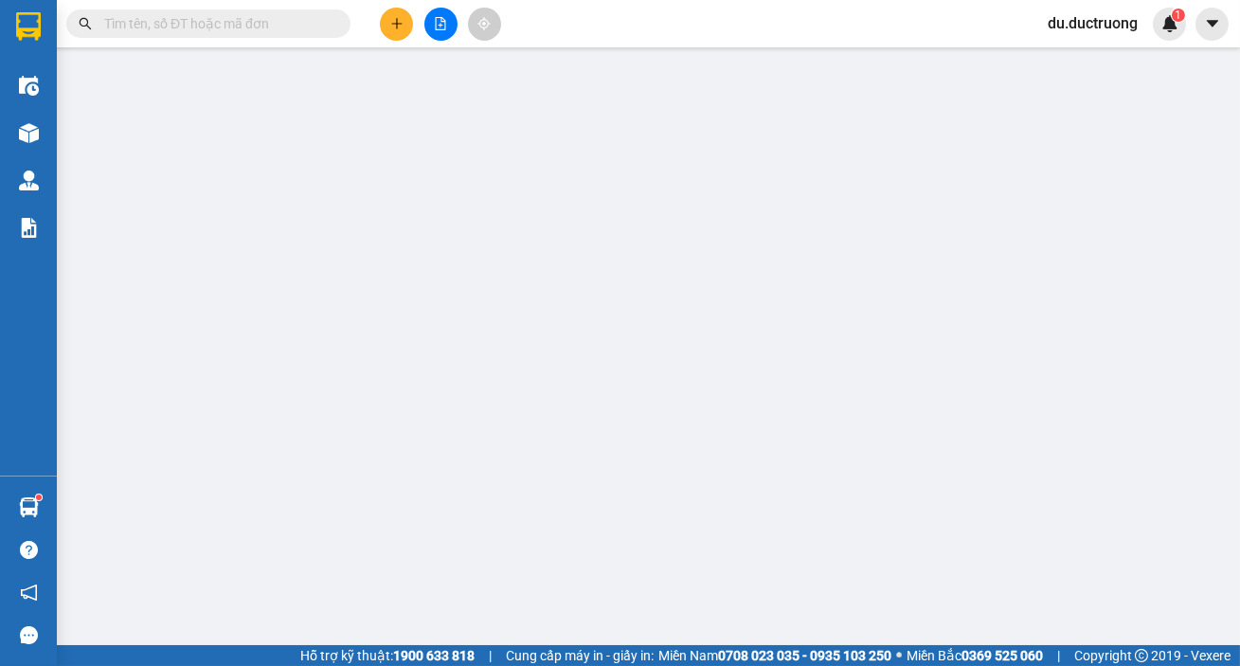
type input "0382262212"
type input "an"
type input "50.000"
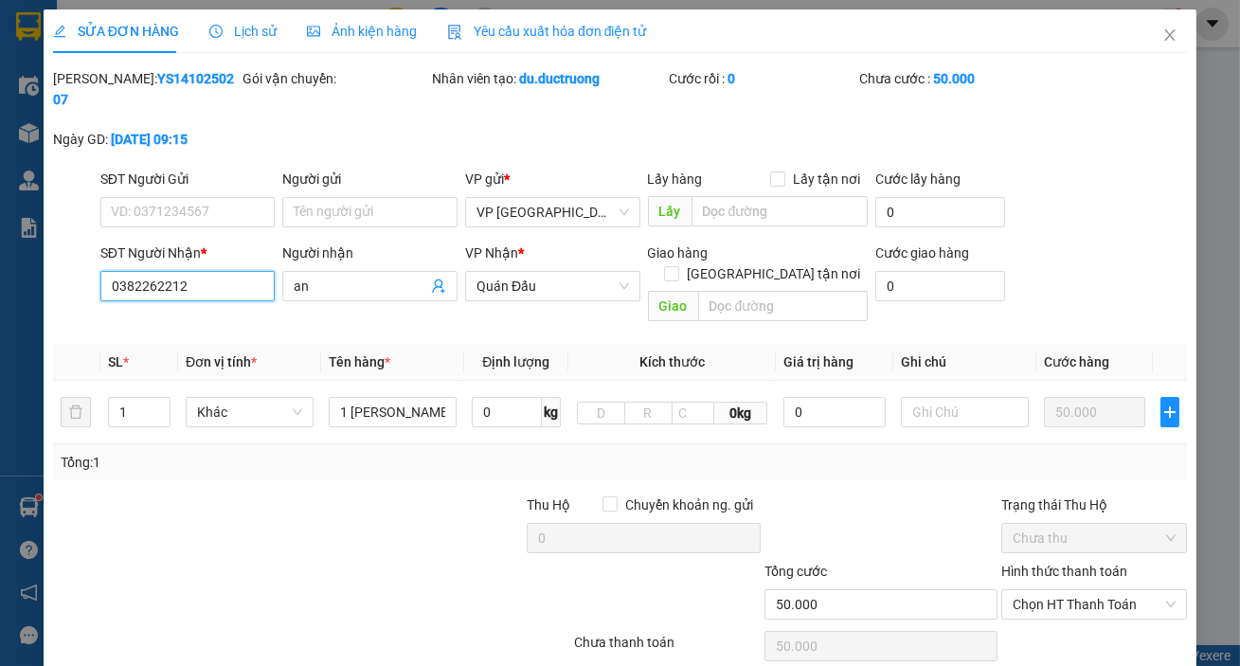
click at [244, 281] on input "0382262212" at bounding box center [187, 286] width 175 height 30
type input "0"
click at [550, 285] on span "Quán Đấu" at bounding box center [553, 286] width 153 height 28
type input "032777074"
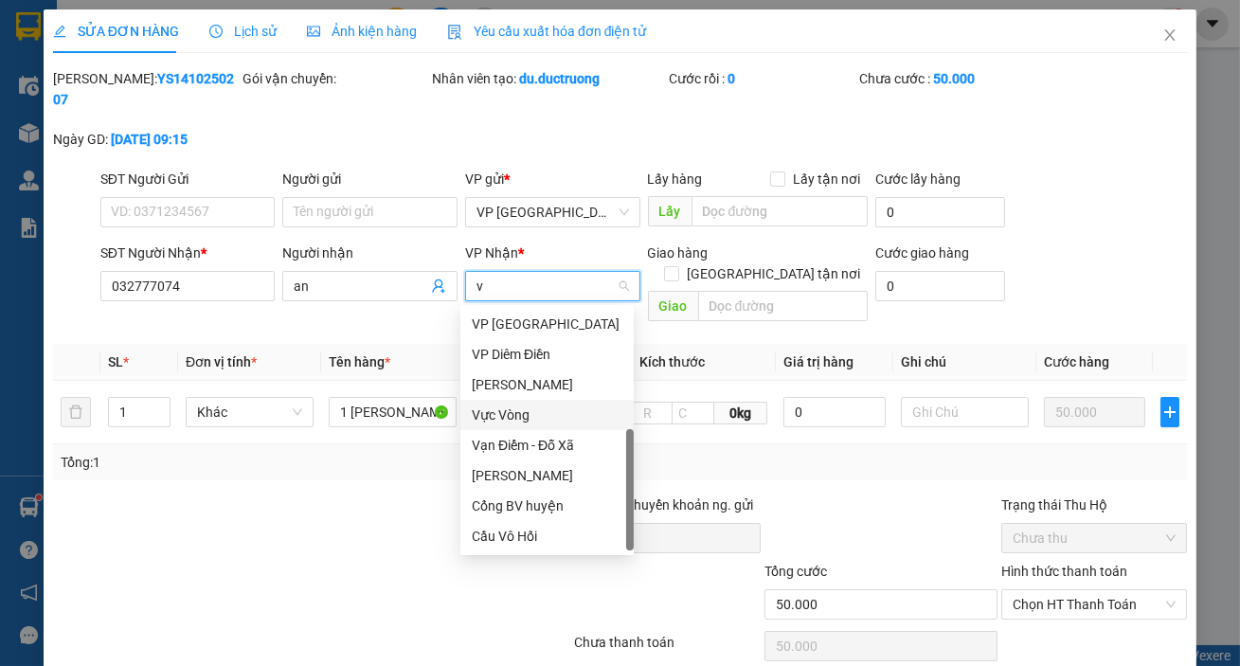
scroll to position [29, 0]
type input "vp"
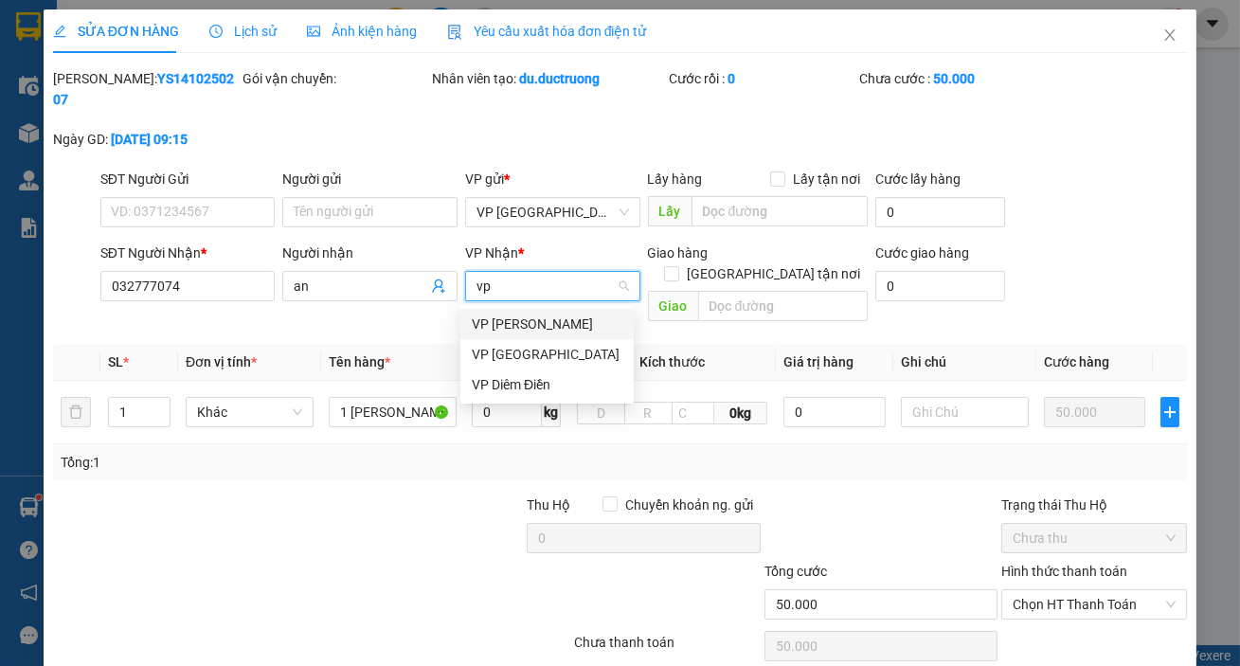
scroll to position [0, 0]
click at [532, 384] on div "VP Diêm Điền" at bounding box center [547, 384] width 151 height 21
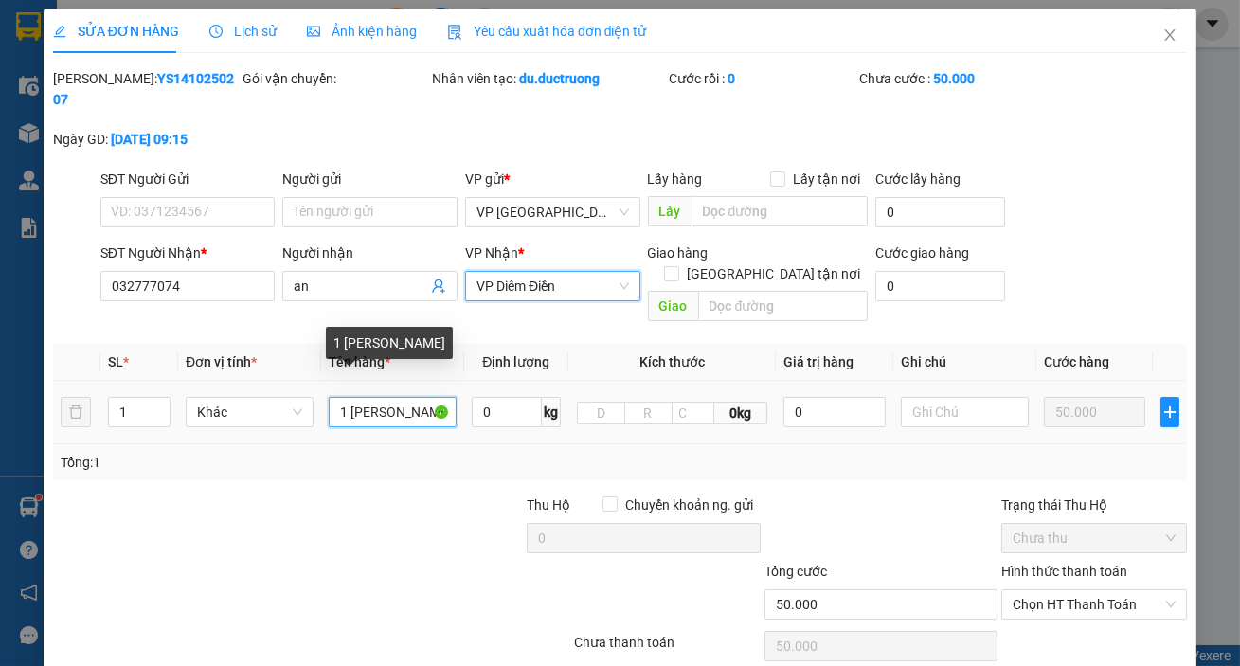
click at [423, 399] on input "1 [PERSON_NAME]" at bounding box center [393, 412] width 128 height 30
type input "1 bọc đen"
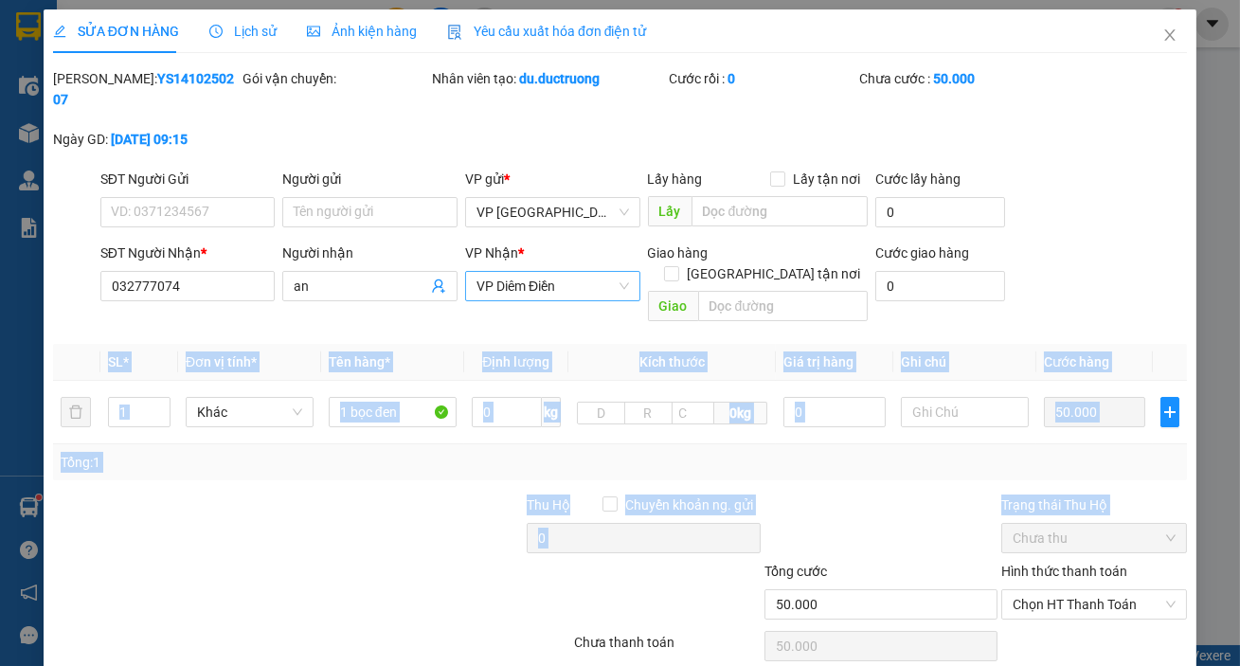
drag, startPoint x: 1226, startPoint y: 339, endPoint x: 1231, endPoint y: 512, distance: 172.5
click at [1231, 518] on div "SỬA ĐƠN HÀNG Lịch sử Ảnh kiện hàng Yêu cầu xuất hóa đơn điện tử Total Paid Fee …" at bounding box center [620, 333] width 1240 height 666
click at [1176, 425] on div "SỬA ĐƠN HÀNG Lịch sử Ảnh kiện hàng Yêu cầu xuất hóa đơn điện tử Total Paid Fee …" at bounding box center [620, 395] width 1153 height 773
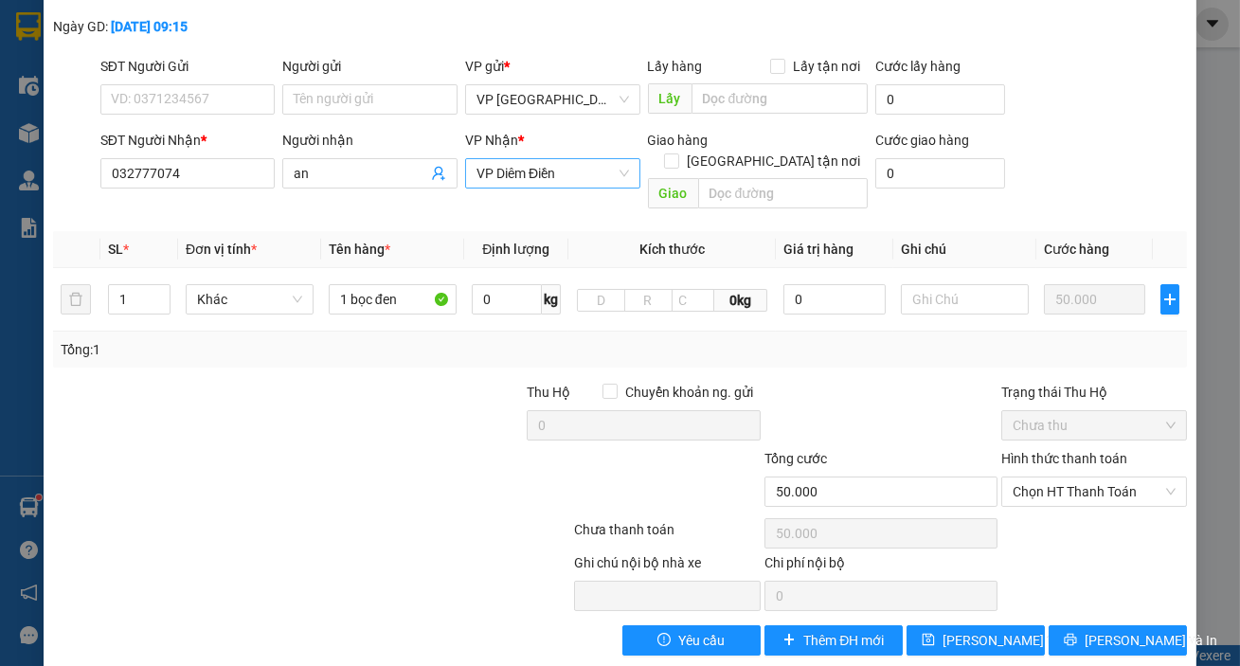
scroll to position [117, 0]
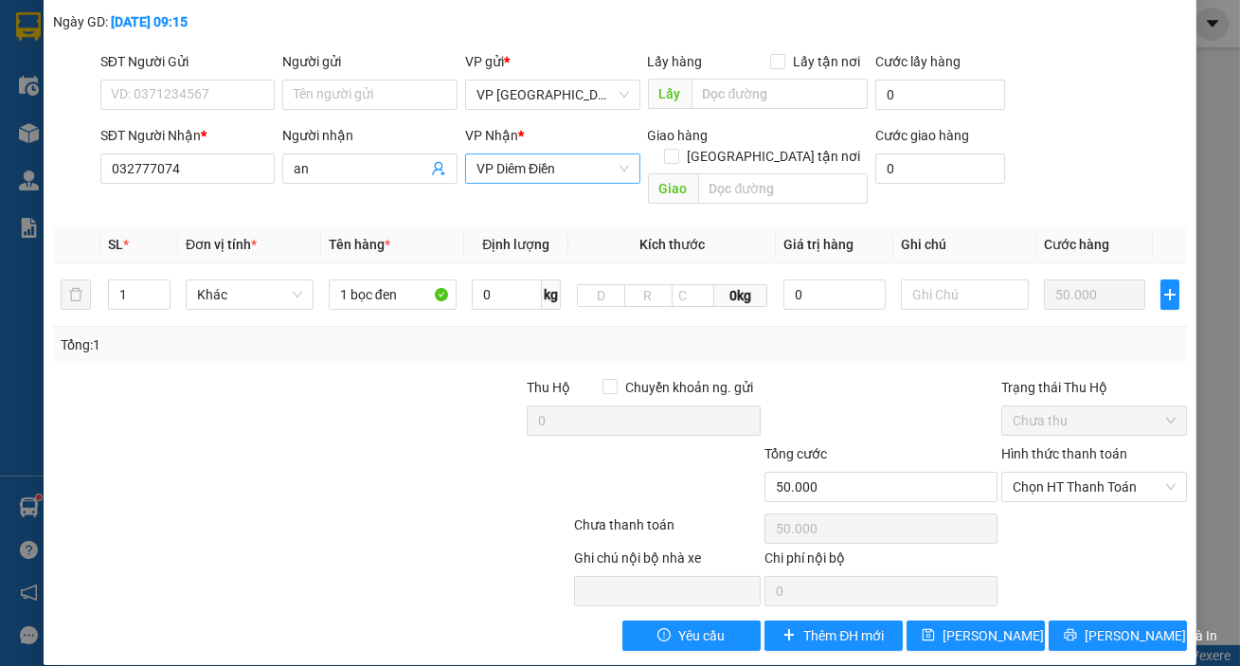
drag, startPoint x: 1216, startPoint y: 445, endPoint x: 1183, endPoint y: 479, distance: 46.9
click at [1213, 452] on div "SỬA ĐƠN HÀNG Lịch sử Ảnh kiện hàng Yêu cầu xuất hóa đơn điện tử Total Paid Fee …" at bounding box center [620, 333] width 1240 height 666
click at [1118, 625] on span "[PERSON_NAME] và In" at bounding box center [1151, 635] width 133 height 21
click at [207, 169] on input "032777074" at bounding box center [187, 168] width 175 height 30
type input "0"
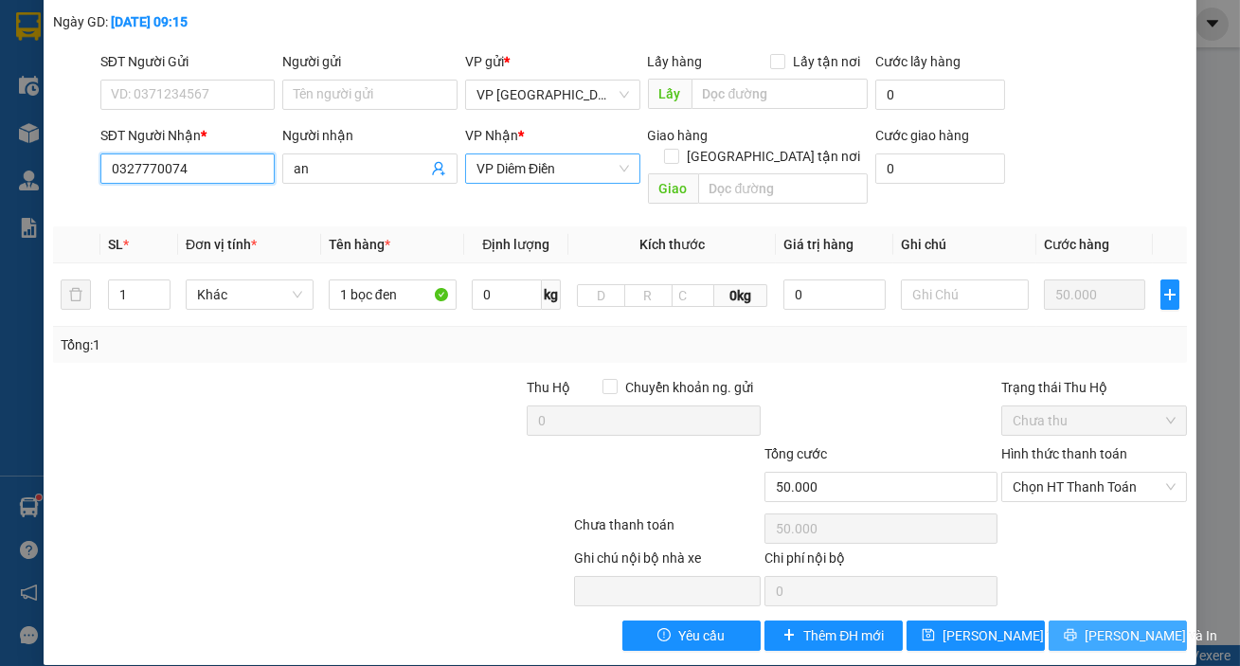
type input "0327770074"
click at [1089, 621] on button "[PERSON_NAME] và In" at bounding box center [1118, 636] width 138 height 30
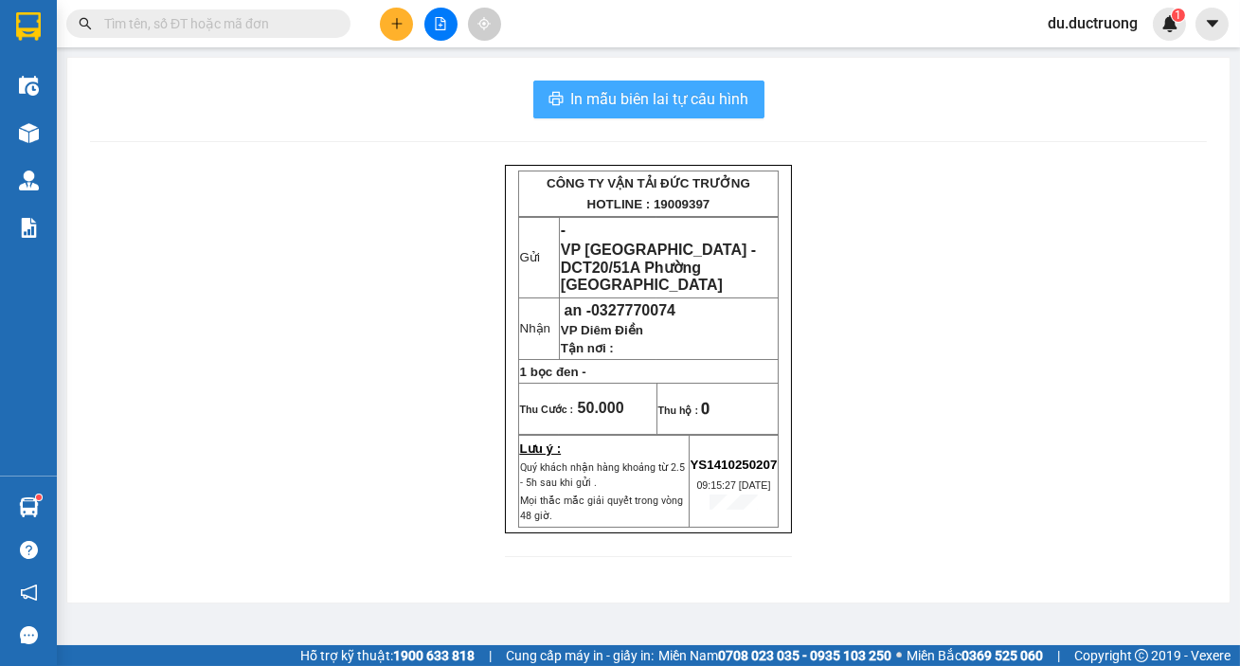
click at [661, 110] on span "In mẫu biên lai tự cấu hình" at bounding box center [660, 99] width 178 height 24
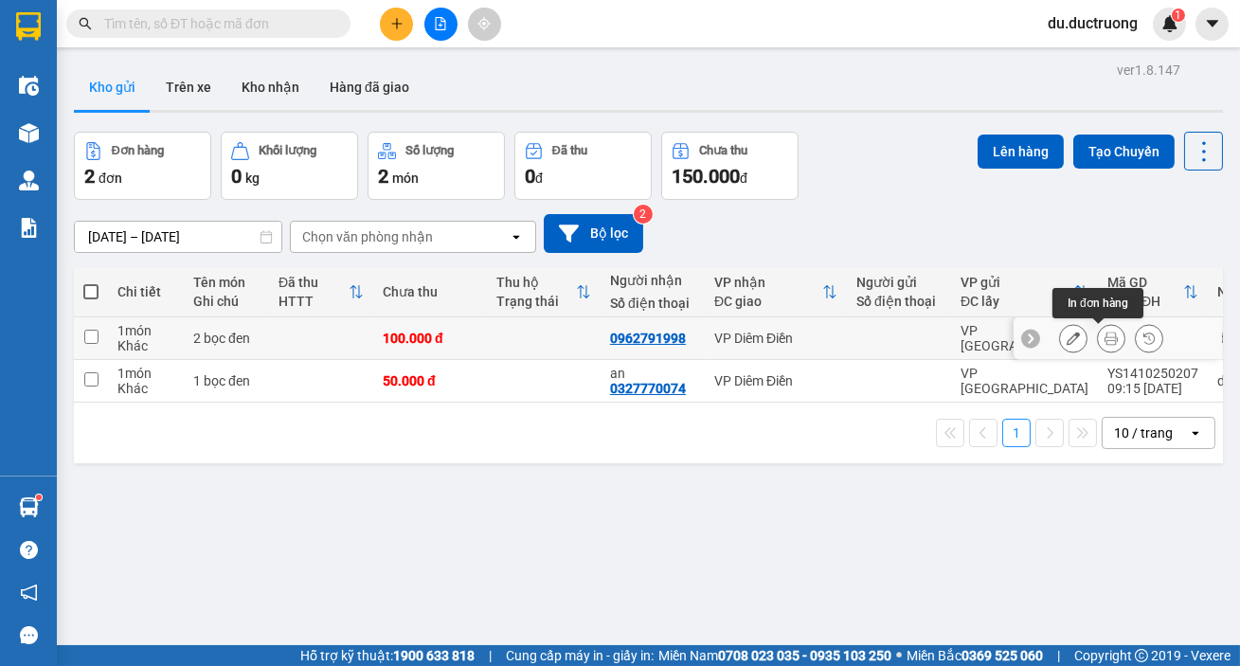
click at [1105, 336] on icon at bounding box center [1111, 338] width 13 height 13
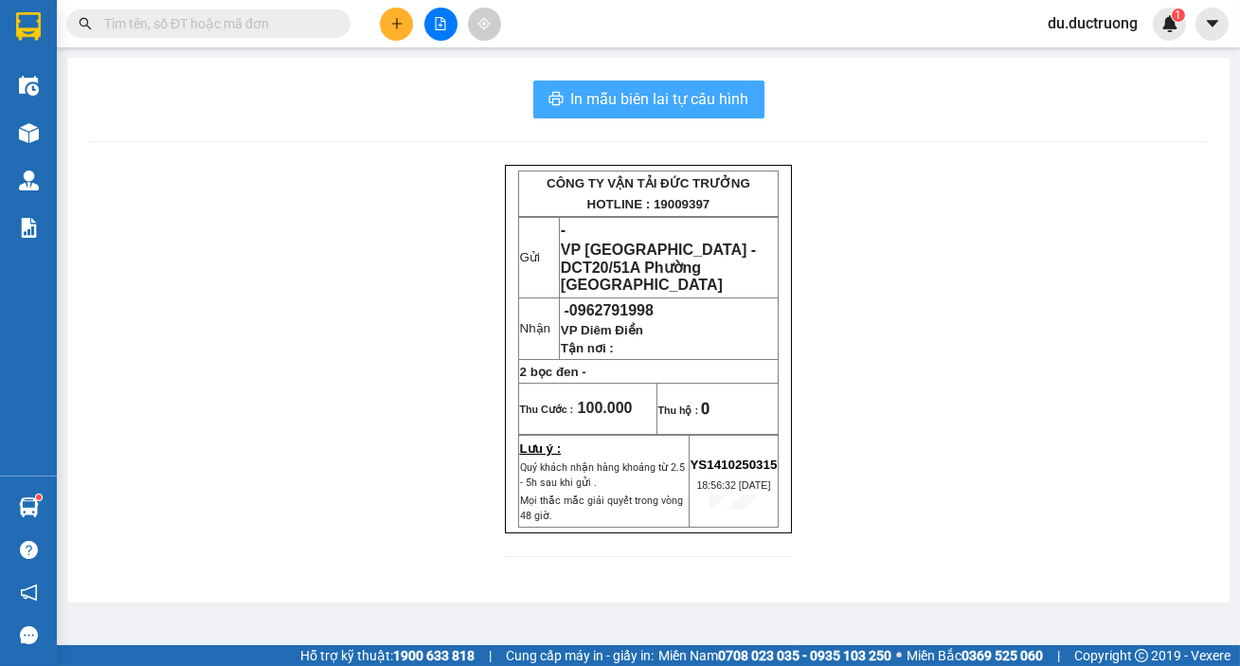
click at [696, 88] on span "In mẫu biên lai tự cấu hình" at bounding box center [660, 99] width 178 height 24
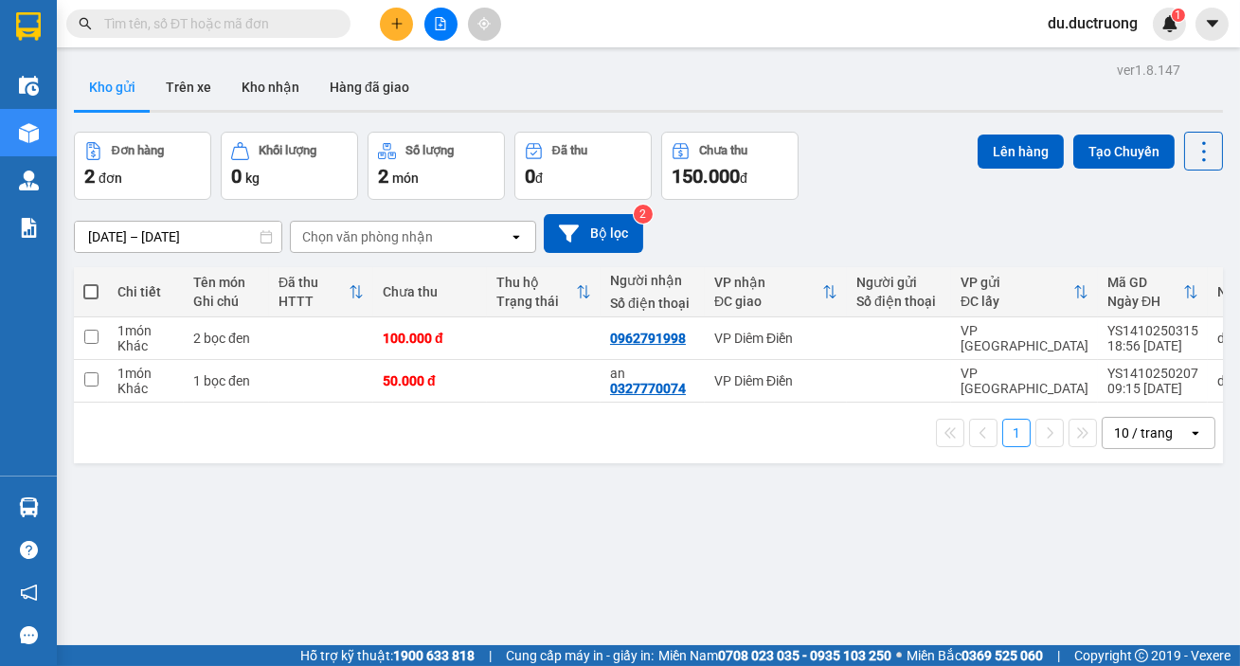
click at [95, 299] on label at bounding box center [90, 291] width 15 height 19
click at [91, 282] on input "checkbox" at bounding box center [91, 282] width 0 height 0
checkbox input "true"
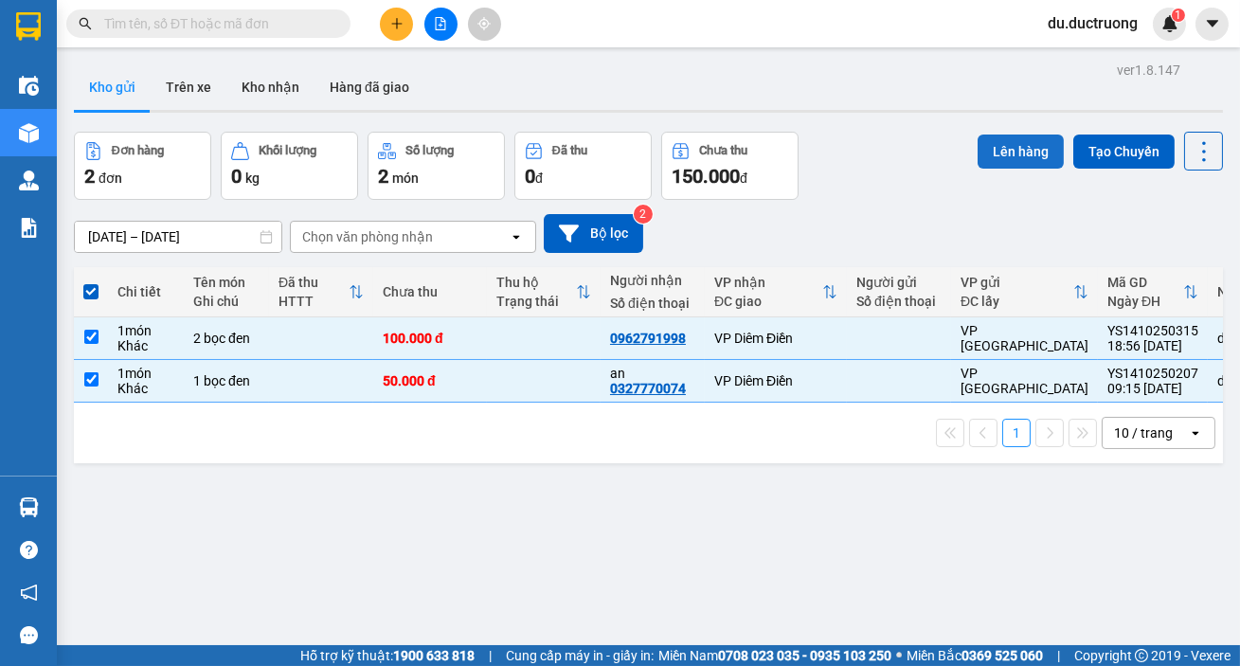
click at [999, 153] on button "Lên hàng" at bounding box center [1021, 152] width 86 height 34
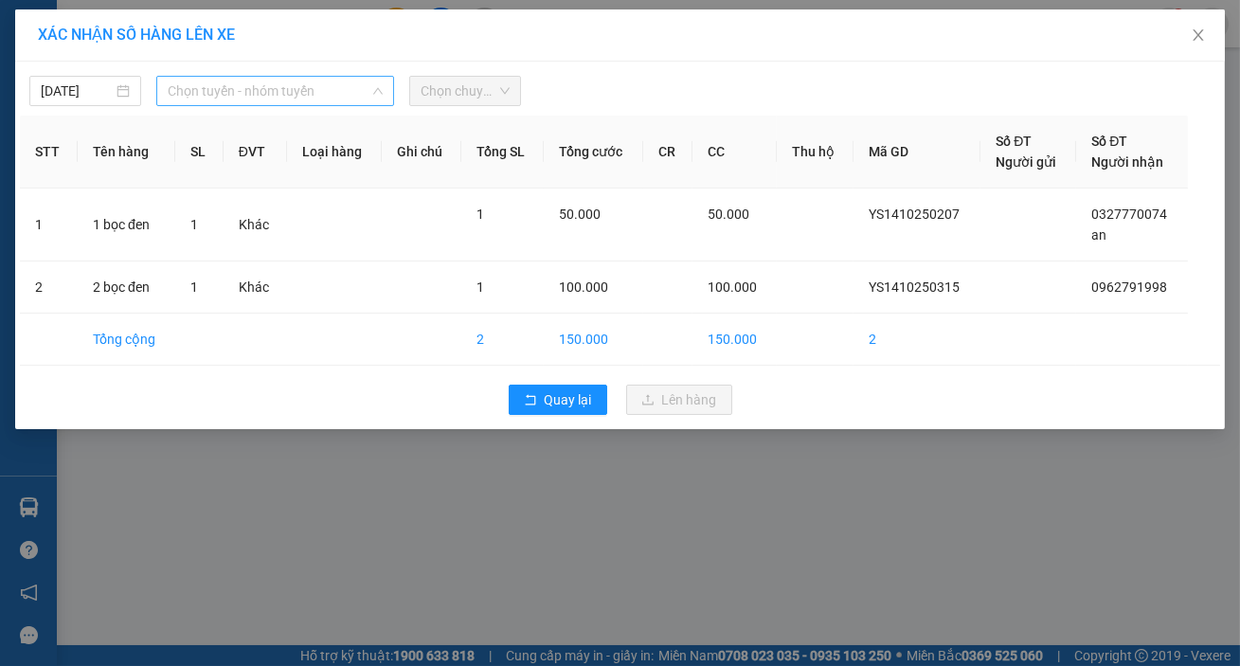
click at [194, 82] on span "Chọn tuyến - nhóm tuyến" at bounding box center [275, 91] width 215 height 28
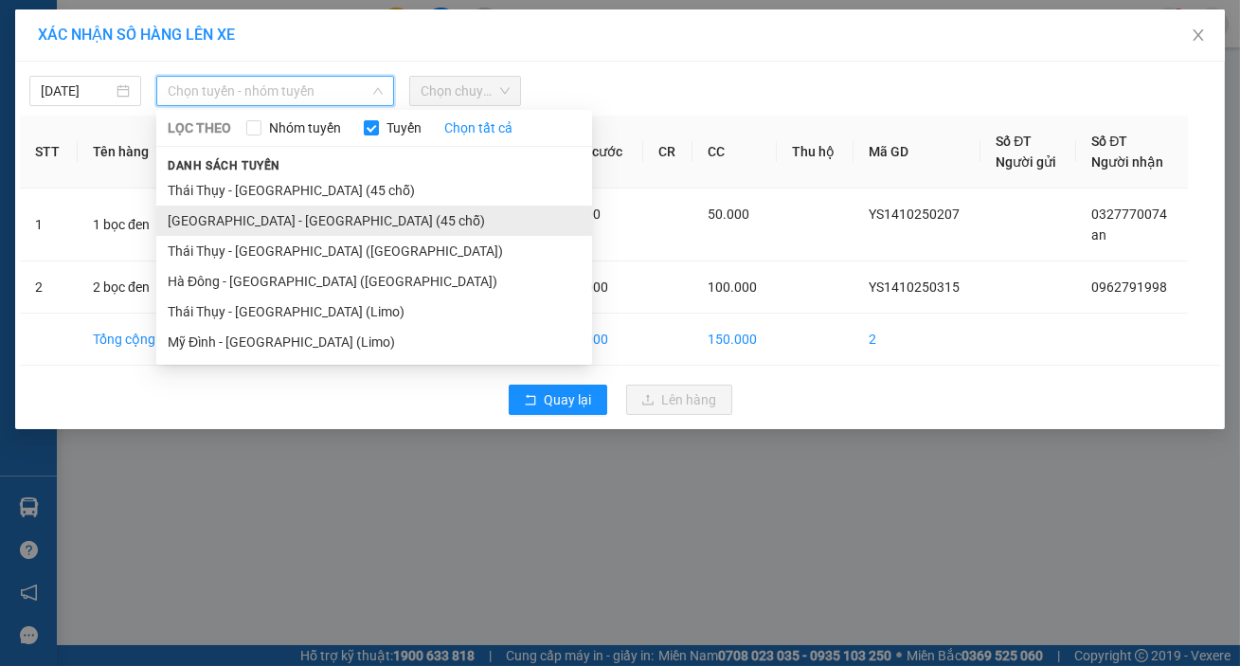
click at [258, 223] on li "[GEOGRAPHIC_DATA] - [GEOGRAPHIC_DATA] (45 chỗ)" at bounding box center [374, 221] width 436 height 30
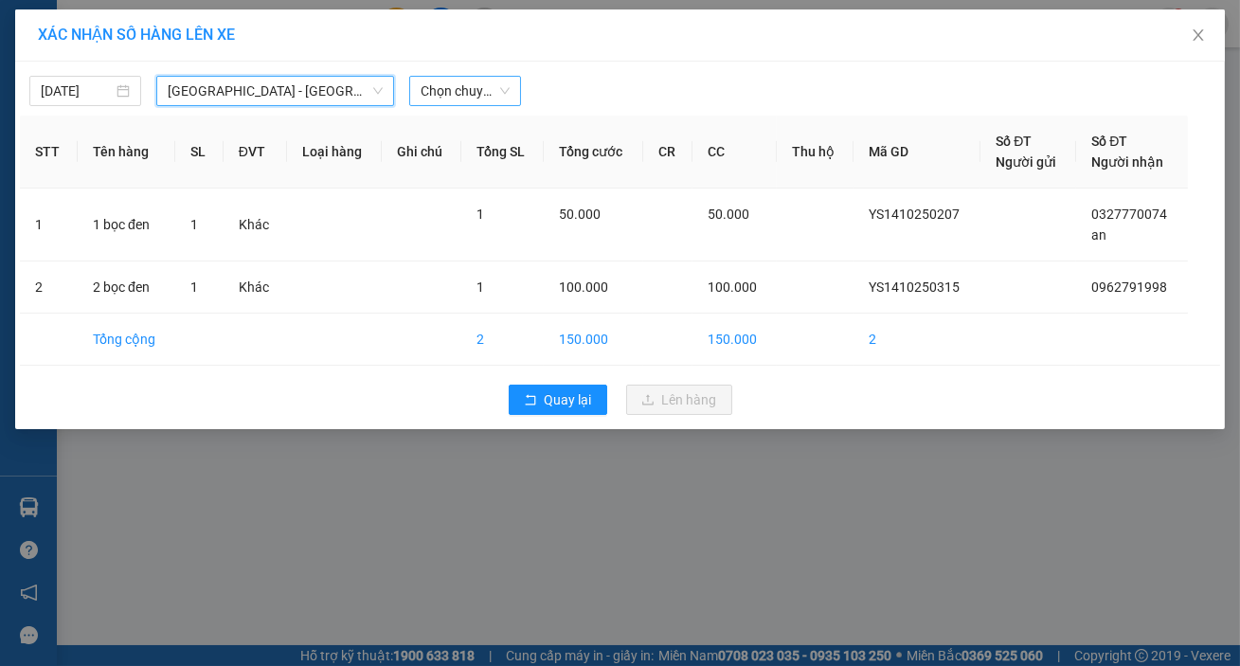
click at [452, 95] on span "Chọn chuyến" at bounding box center [465, 91] width 89 height 28
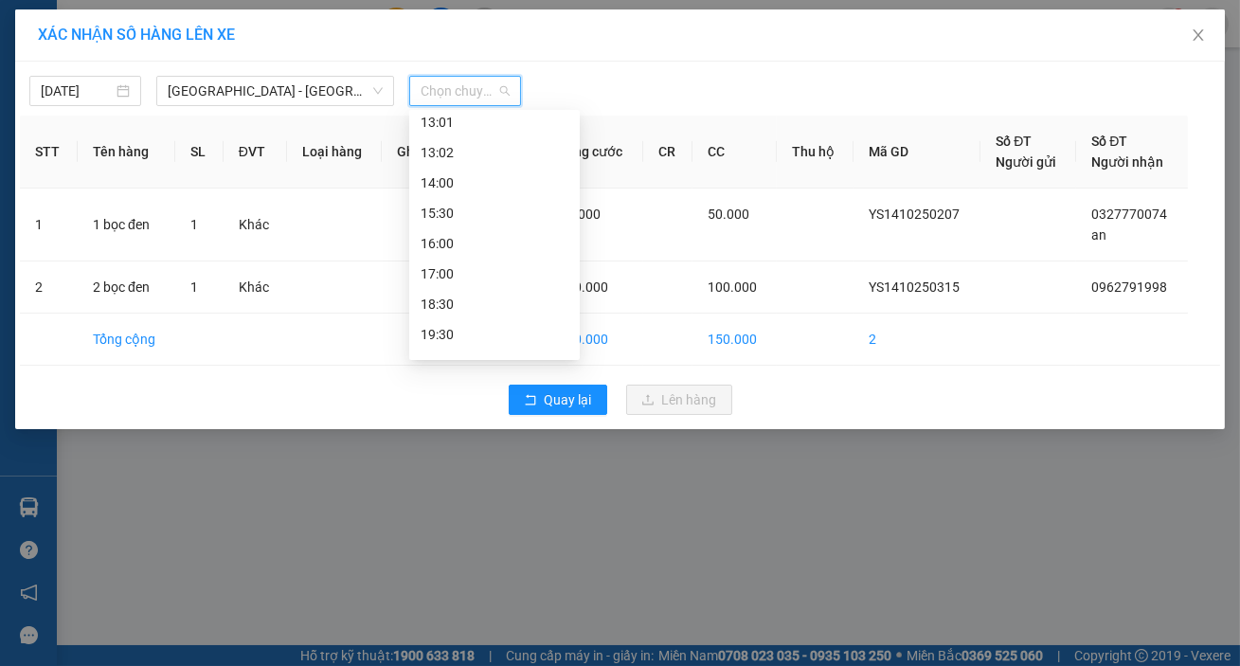
scroll to position [333, 0]
click at [460, 315] on div "19:30" at bounding box center [495, 311] width 148 height 21
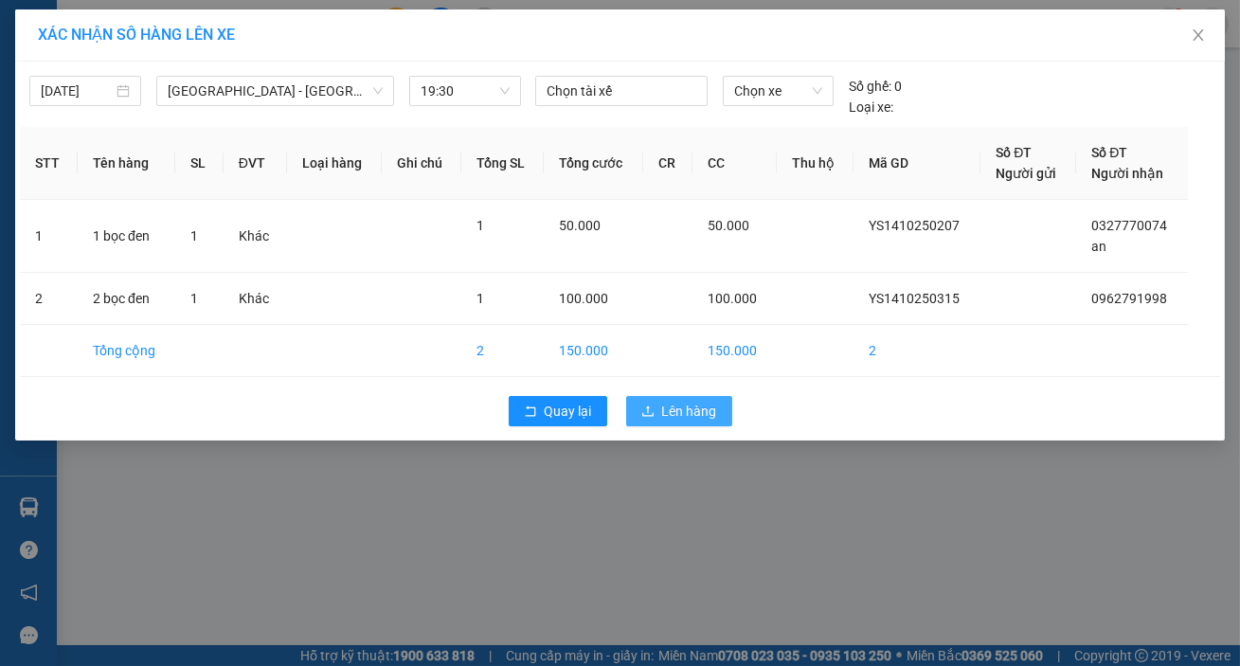
click at [667, 415] on span "Lên hàng" at bounding box center [689, 411] width 55 height 21
